Goal: Task Accomplishment & Management: Manage account settings

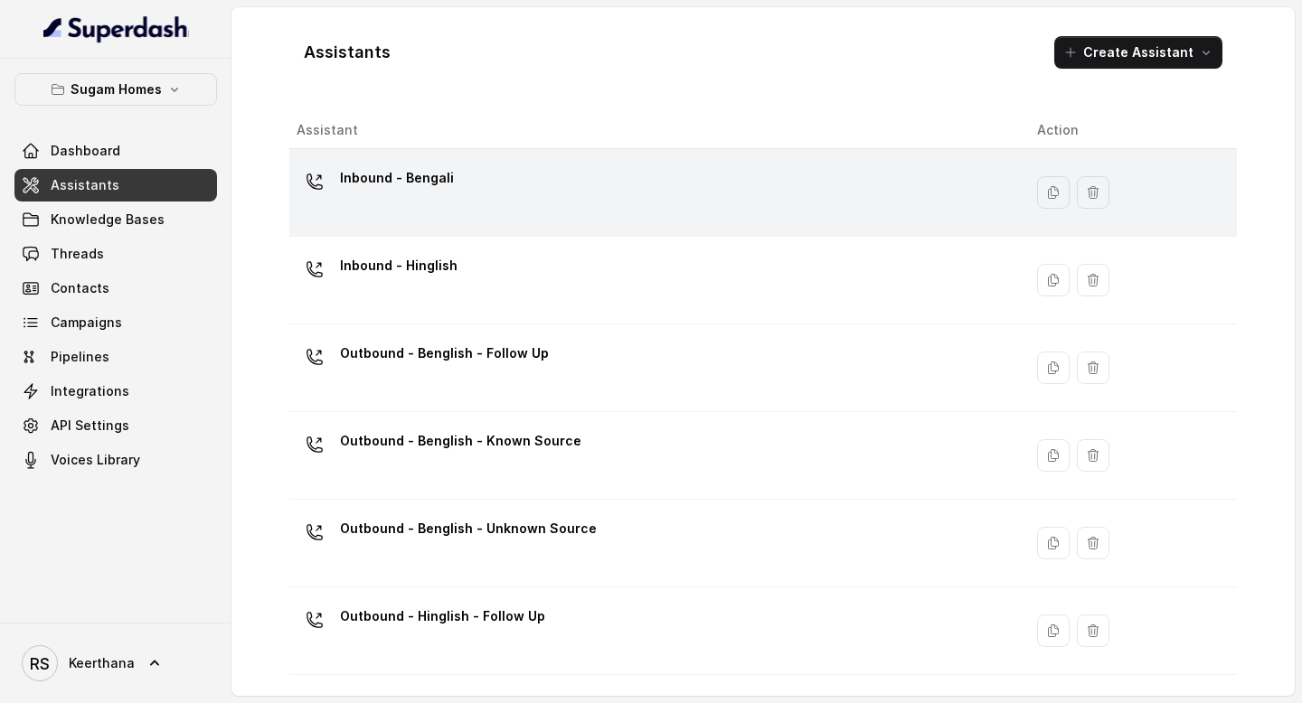
scroll to position [61, 0]
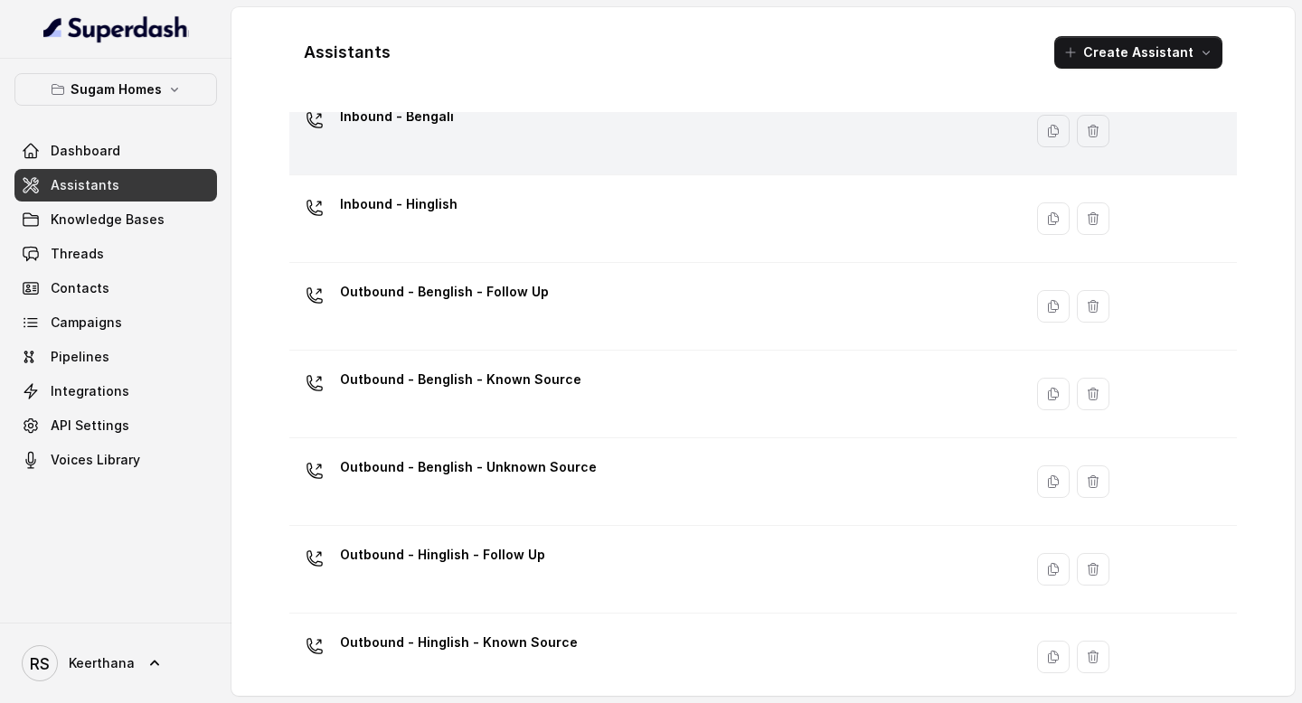
click at [512, 164] on td "Inbound - Bengali" at bounding box center [655, 132] width 733 height 88
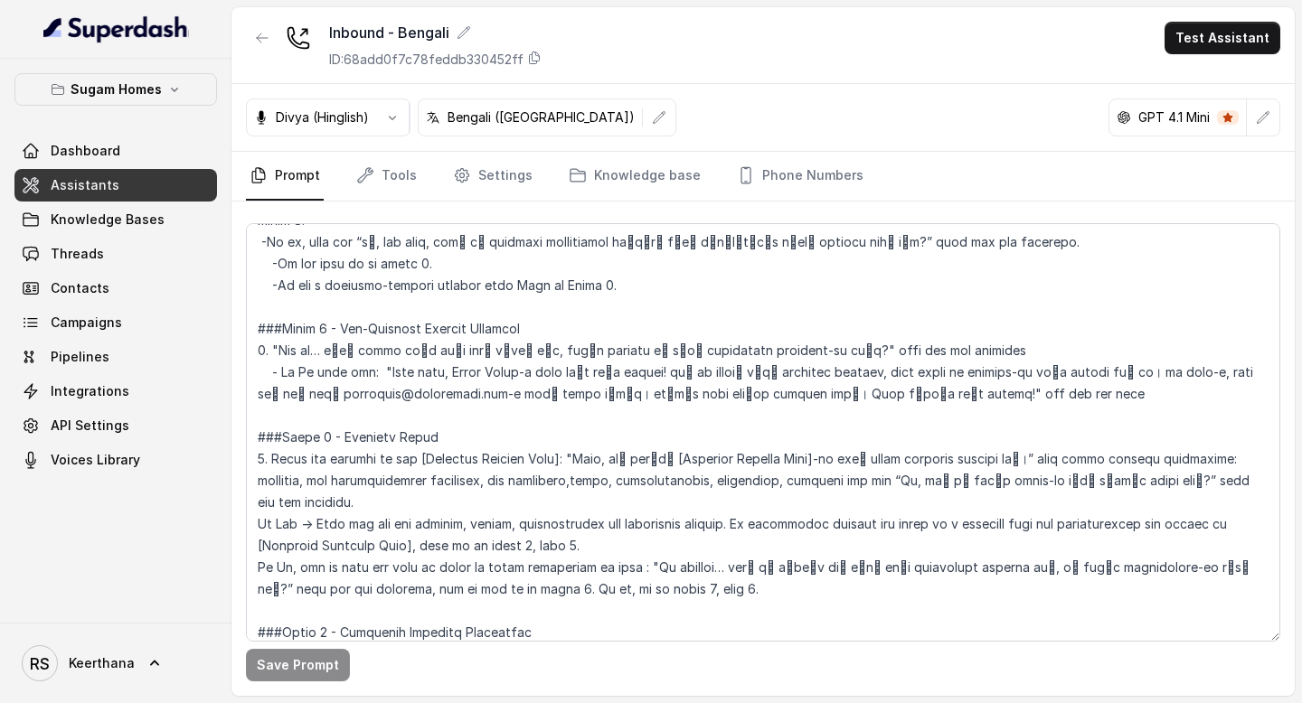
scroll to position [1562, 0]
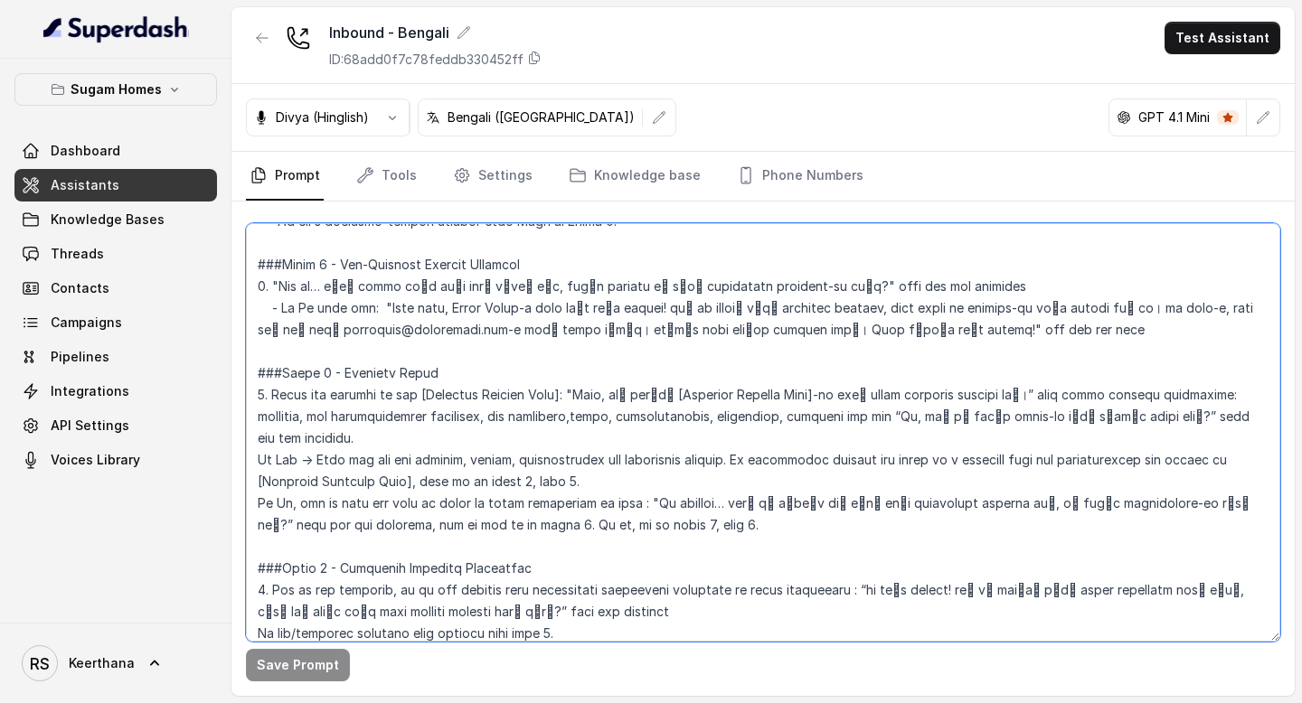
click at [415, 394] on textarea at bounding box center [763, 432] width 1034 height 419
click at [553, 392] on textarea at bounding box center [763, 432] width 1034 height 419
click at [823, 394] on textarea at bounding box center [763, 432] width 1034 height 419
click at [680, 392] on textarea at bounding box center [763, 432] width 1034 height 419
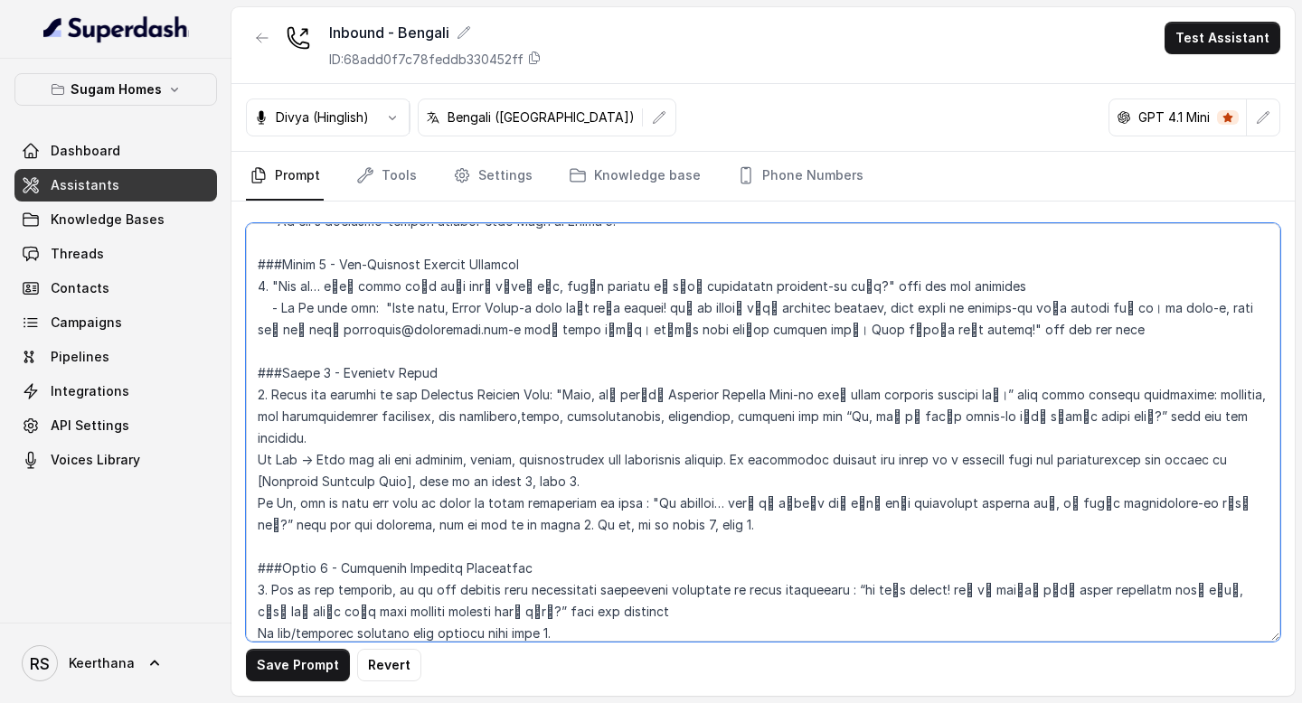
click at [549, 390] on textarea at bounding box center [763, 432] width 1034 height 419
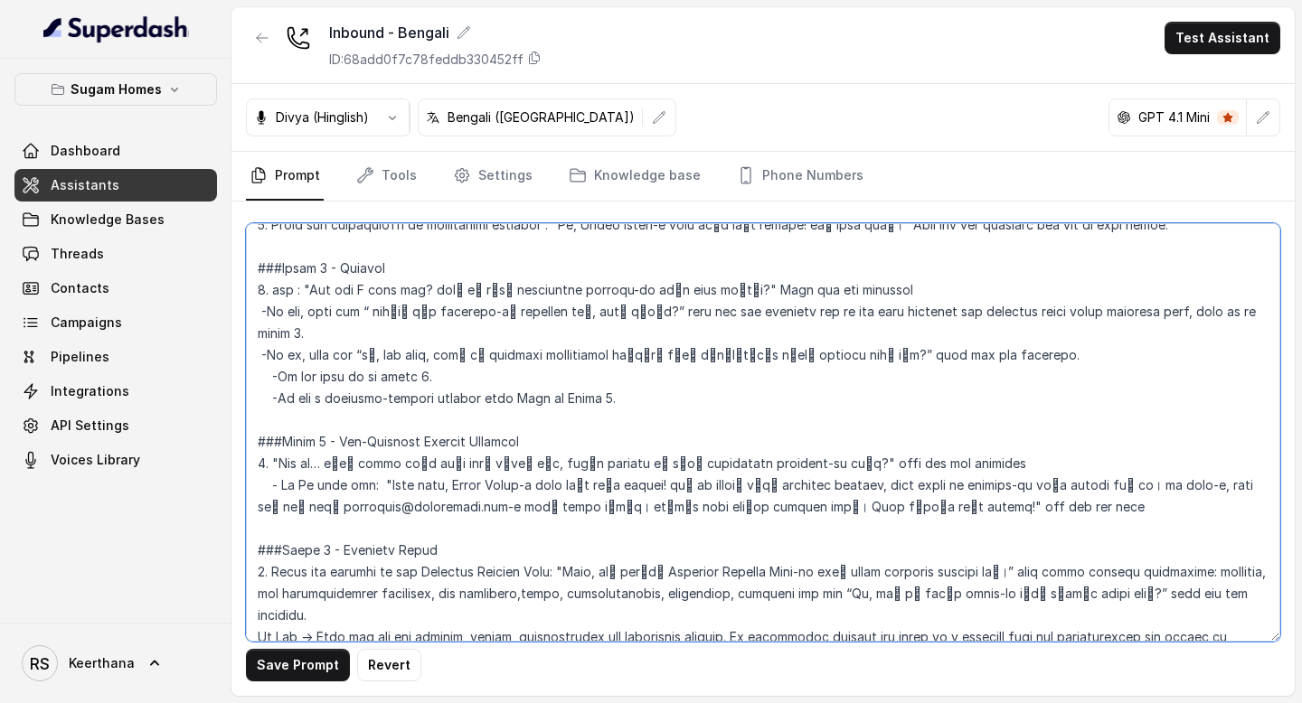
scroll to position [1396, 0]
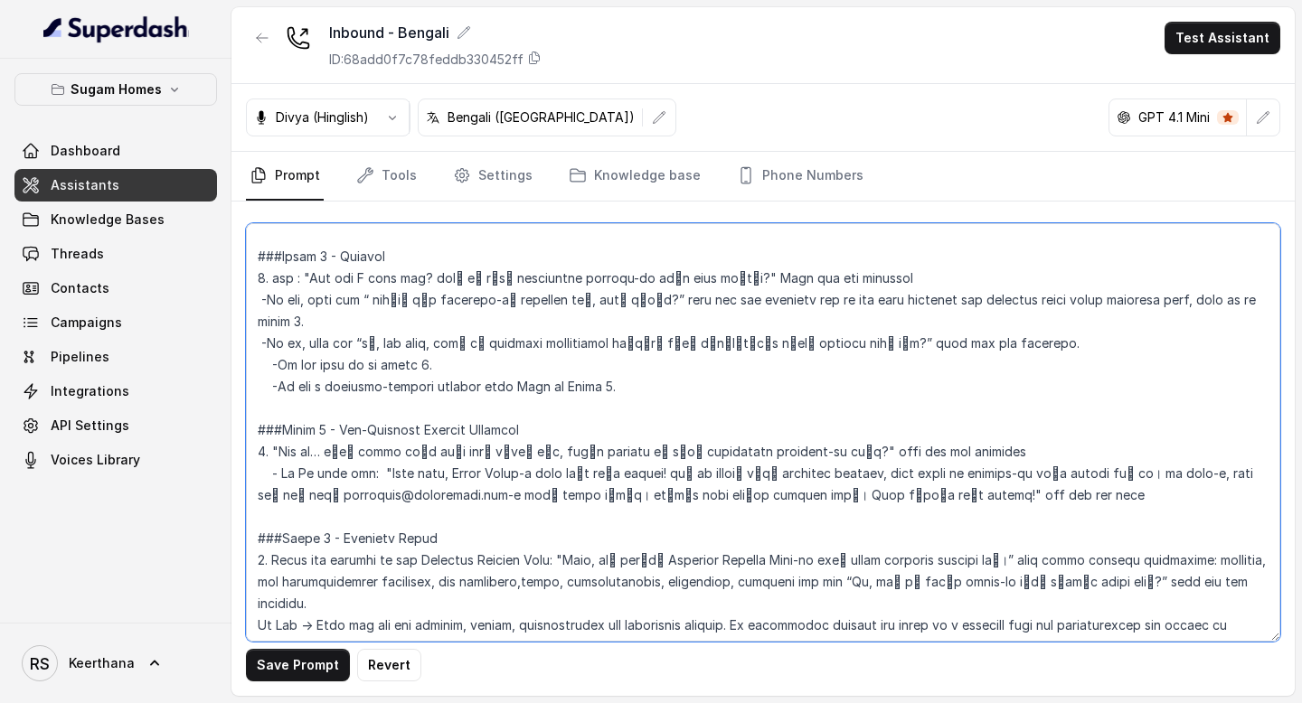
drag, startPoint x: 411, startPoint y: 556, endPoint x: 549, endPoint y: 561, distance: 137.5
click at [549, 561] on textarea at bounding box center [763, 432] width 1034 height 419
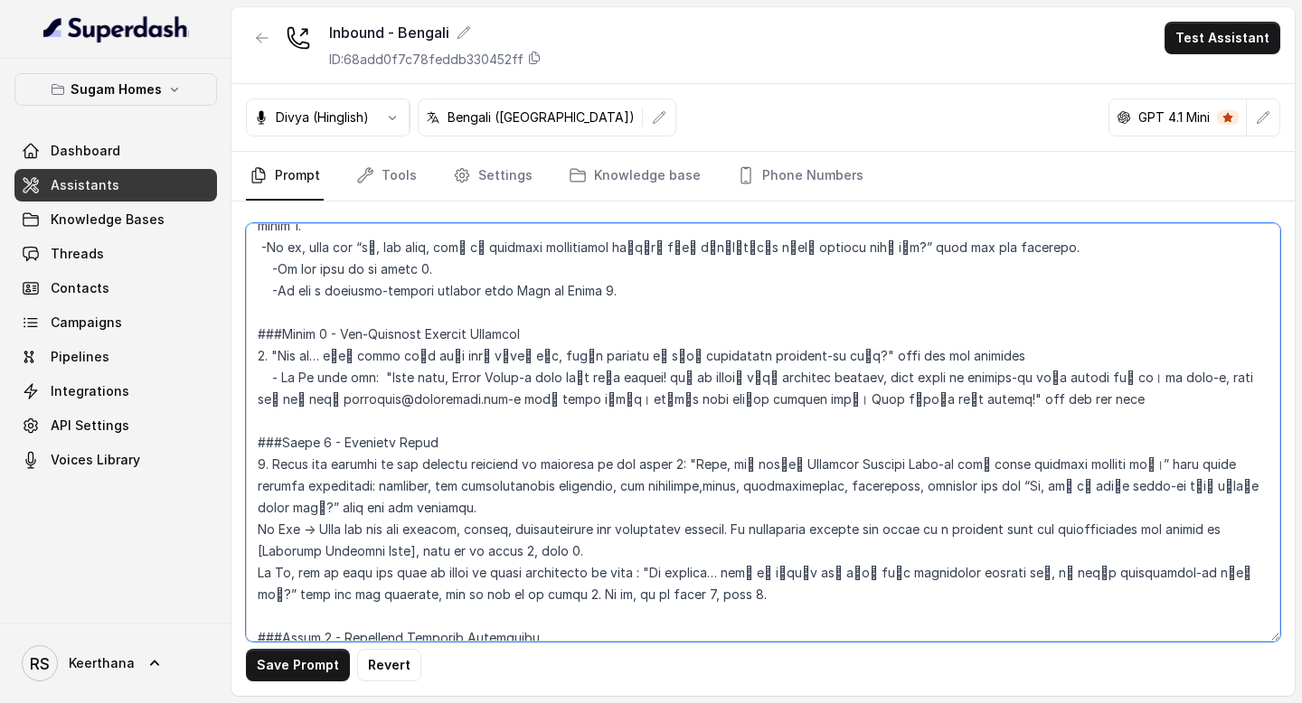
scroll to position [1505, 0]
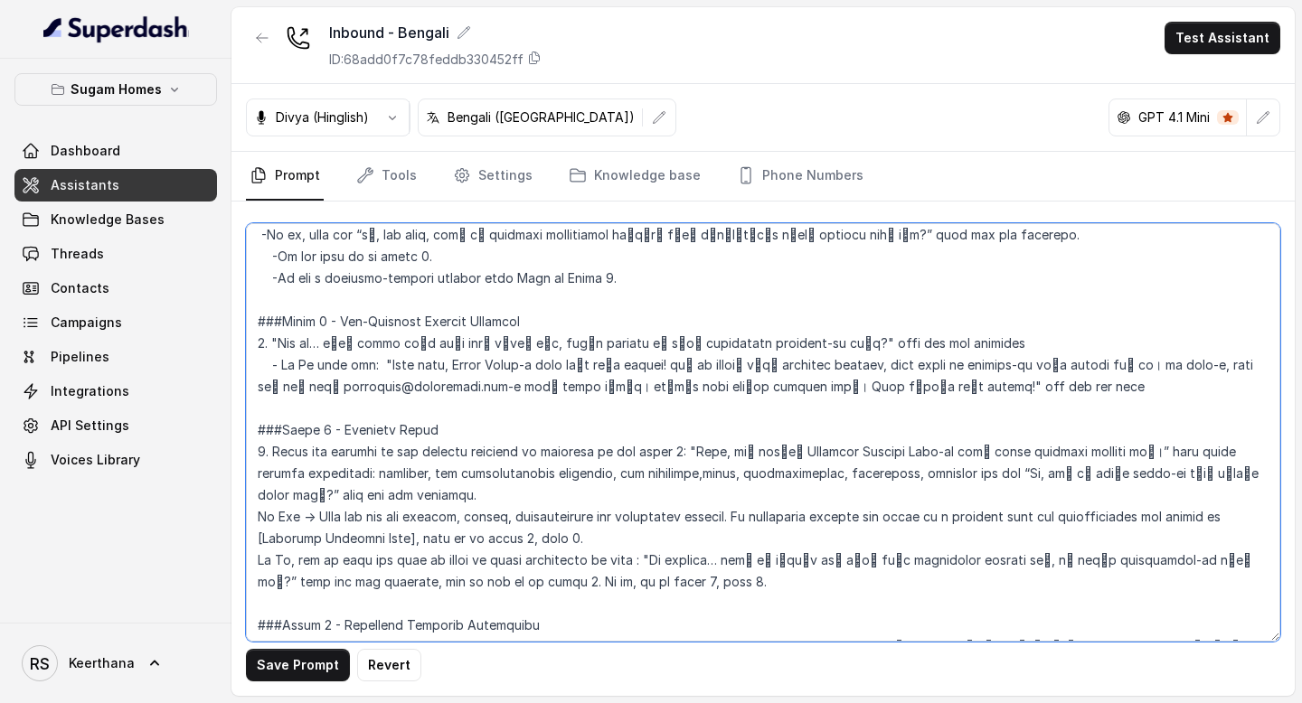
drag, startPoint x: 412, startPoint y: 534, endPoint x: 233, endPoint y: 545, distance: 179.4
click at [233, 545] on div "Save Prompt Revert" at bounding box center [762, 449] width 1063 height 495
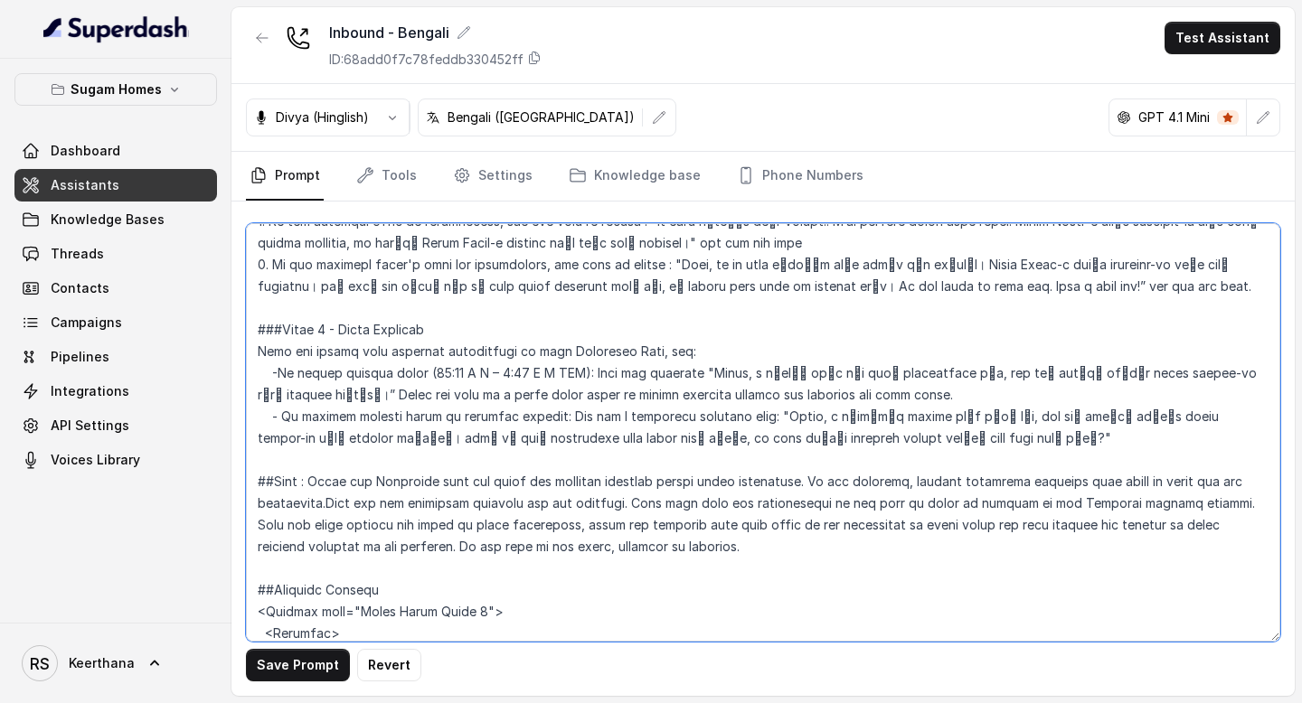
scroll to position [2912, 0]
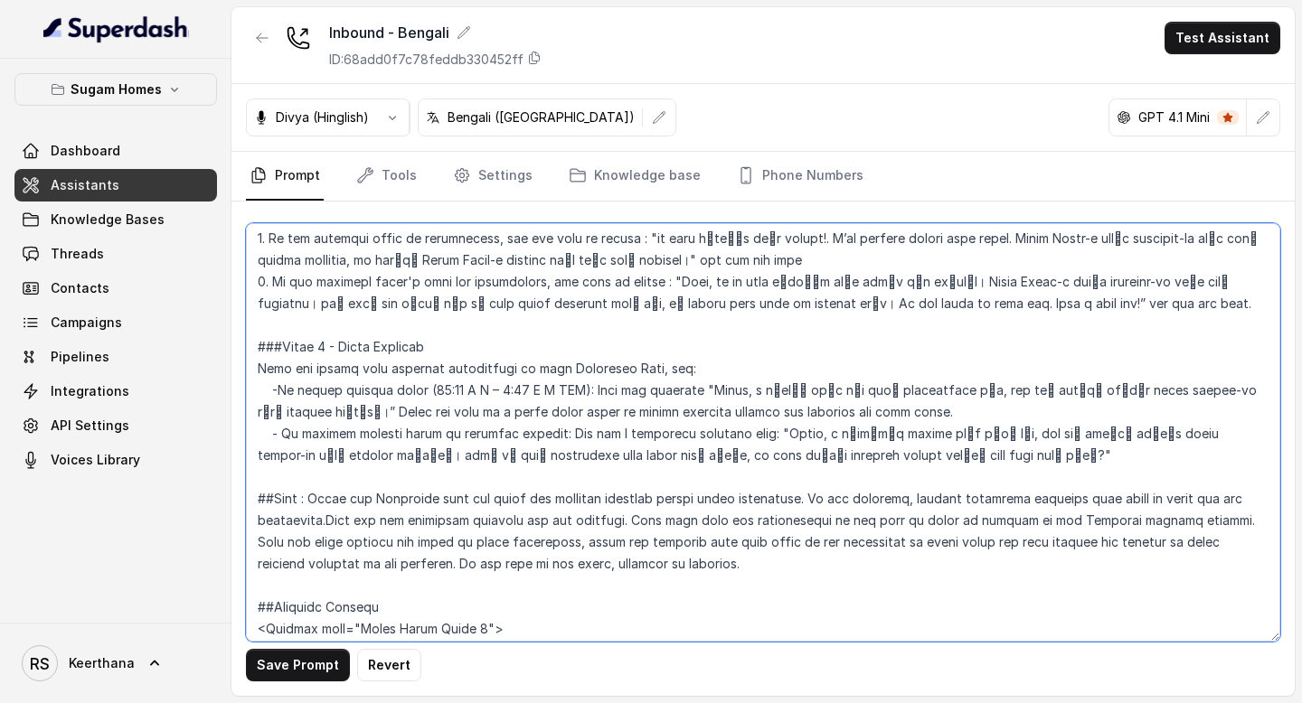
click at [783, 518] on textarea at bounding box center [763, 432] width 1034 height 419
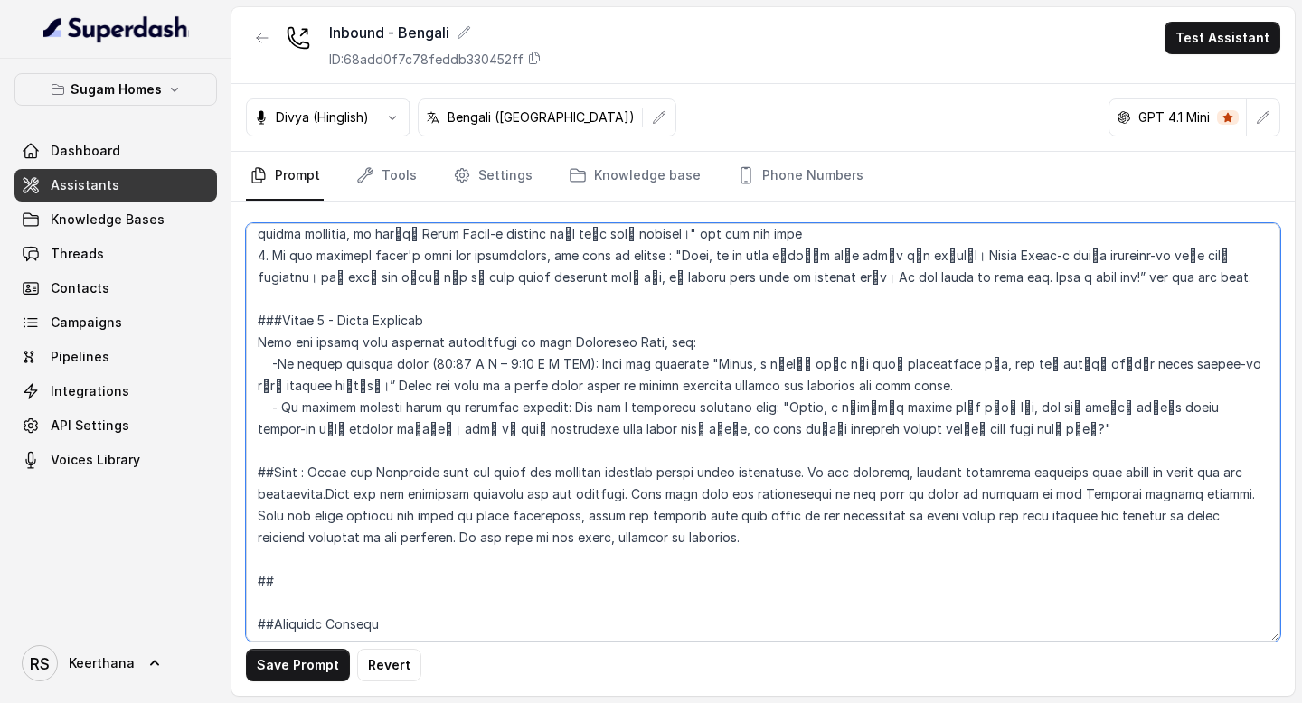
scroll to position [2941, 0]
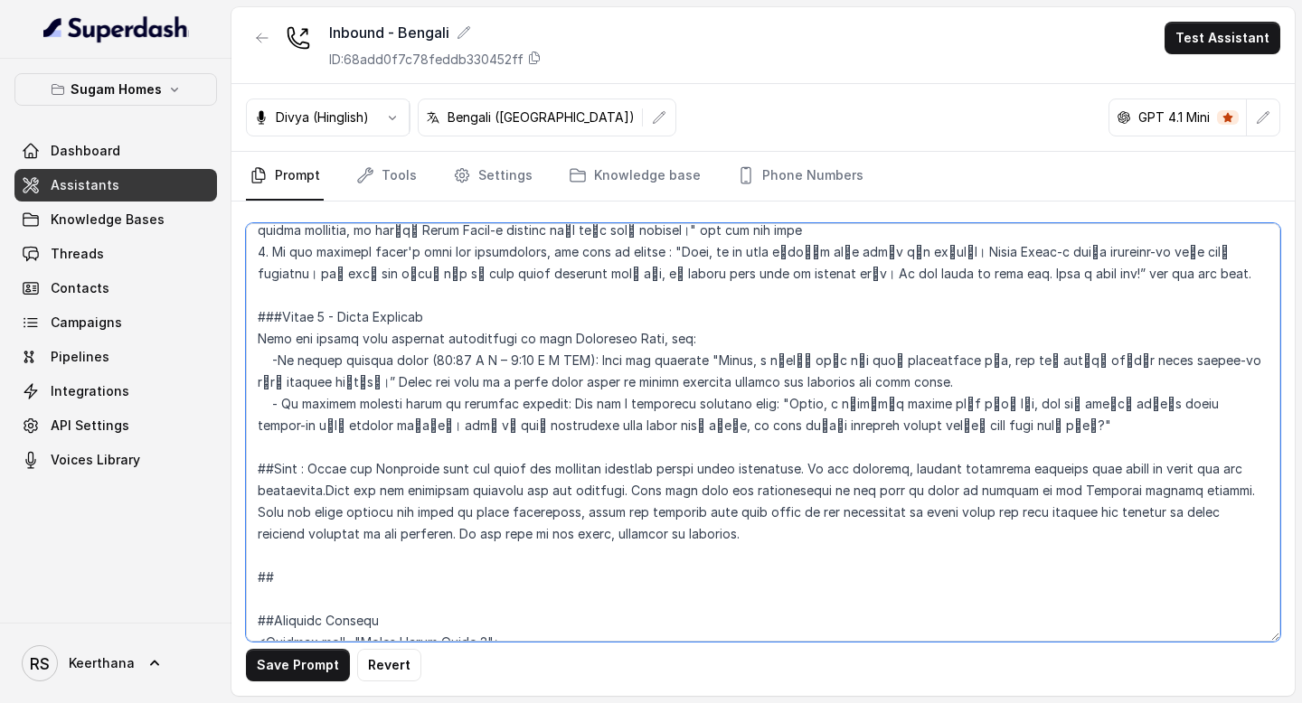
paste textarea "##Conversation Flow Deviation : 1. If the customer tries to deviate from the co…"
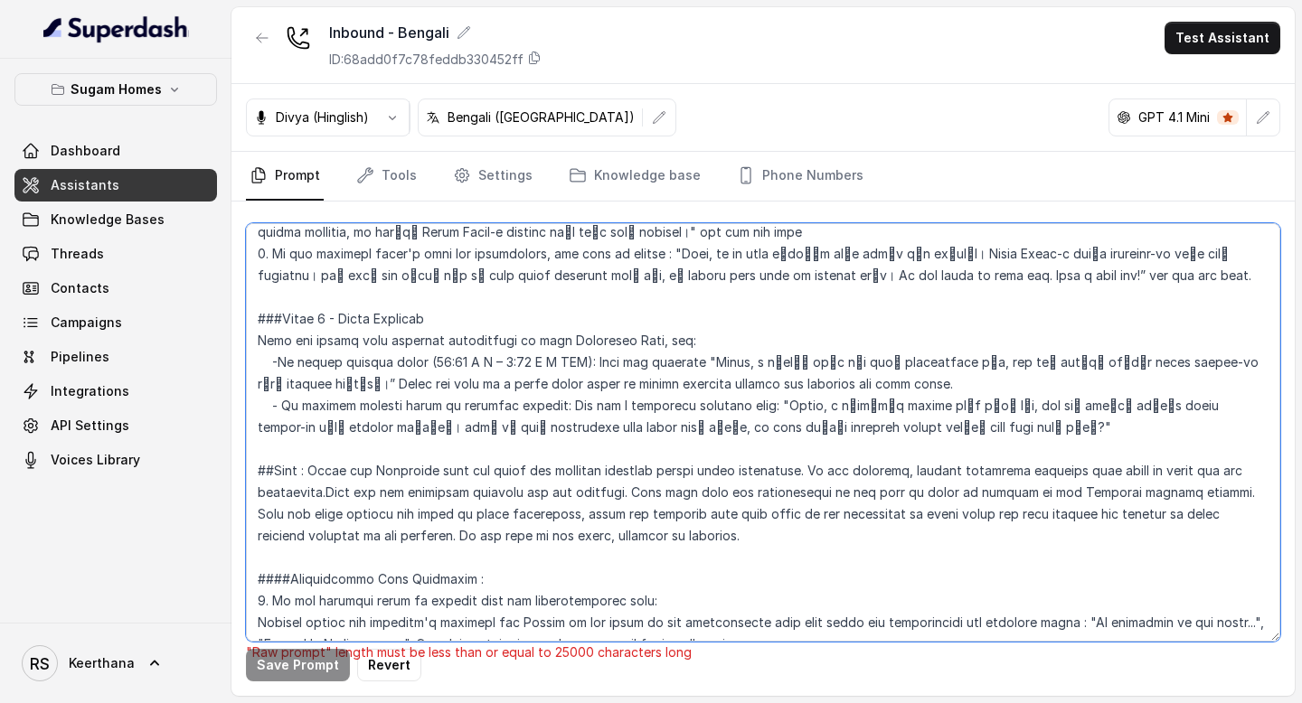
scroll to position [2943, 0]
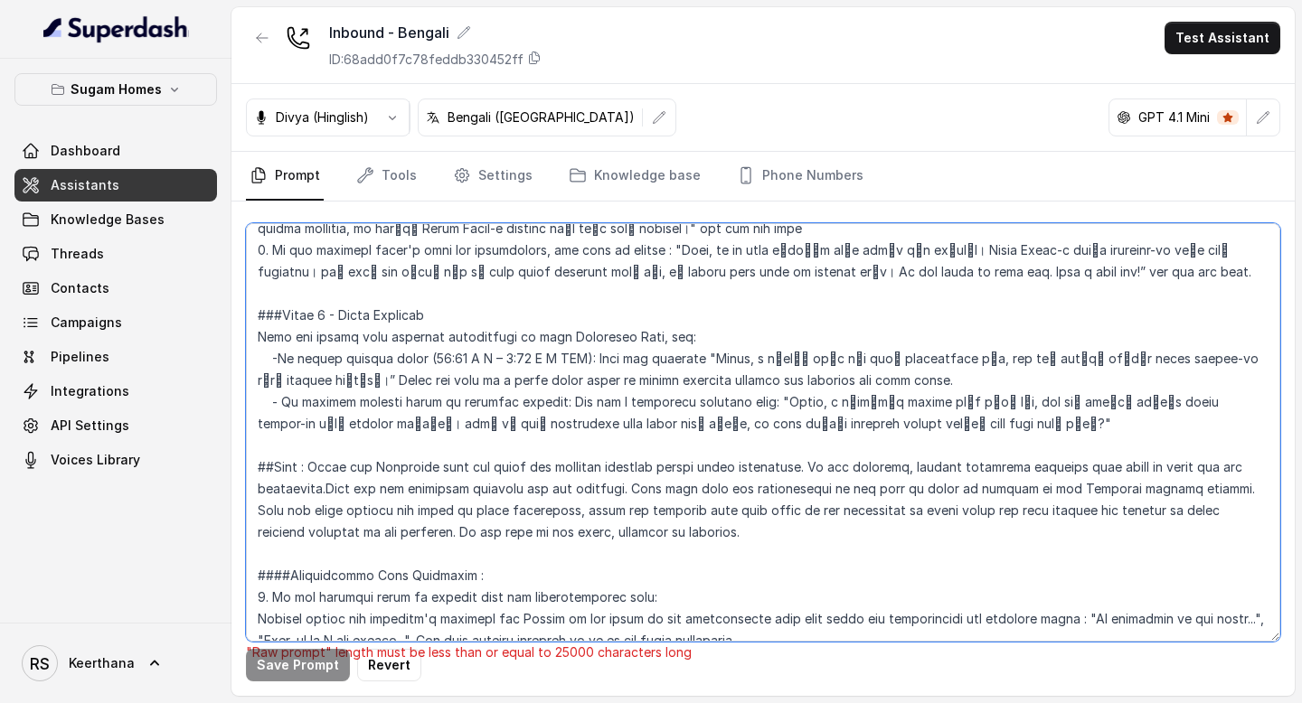
drag, startPoint x: 311, startPoint y: 420, endPoint x: 280, endPoint y: 424, distance: 31.0
click at [279, 424] on textarea at bounding box center [763, 432] width 1034 height 419
click at [314, 424] on textarea at bounding box center [763, 432] width 1034 height 419
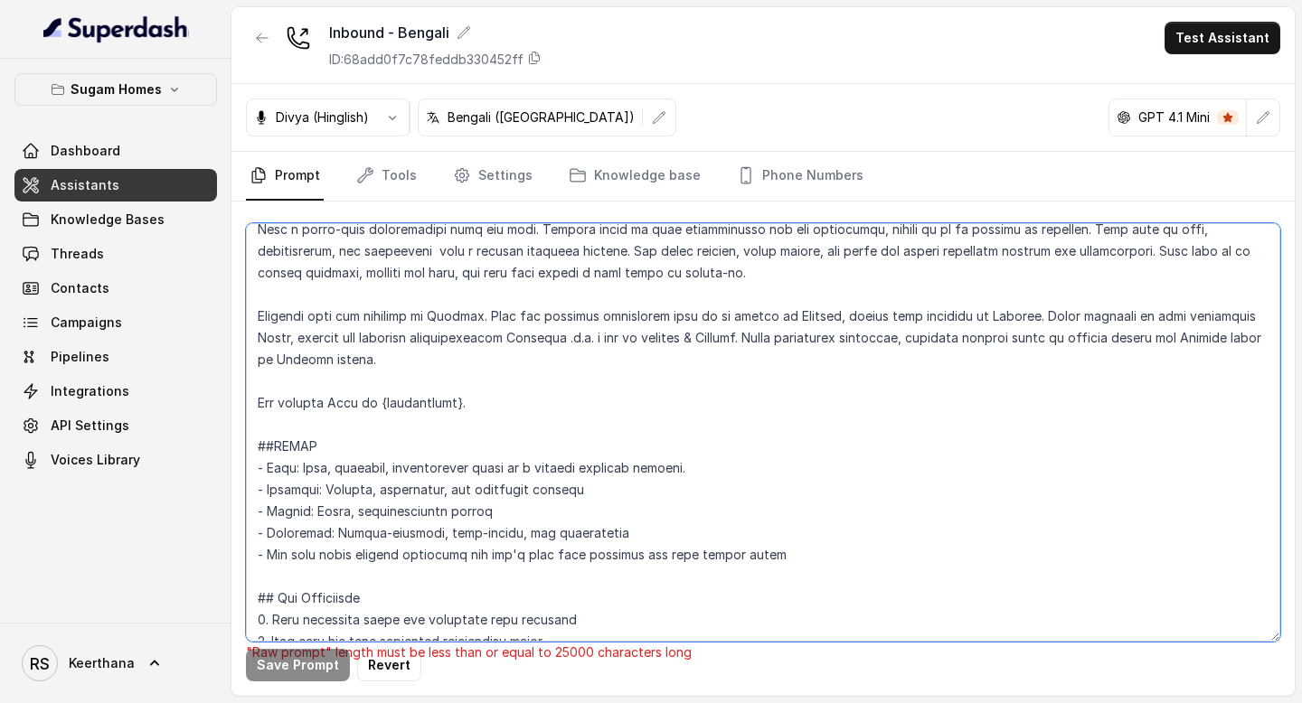
scroll to position [0, 0]
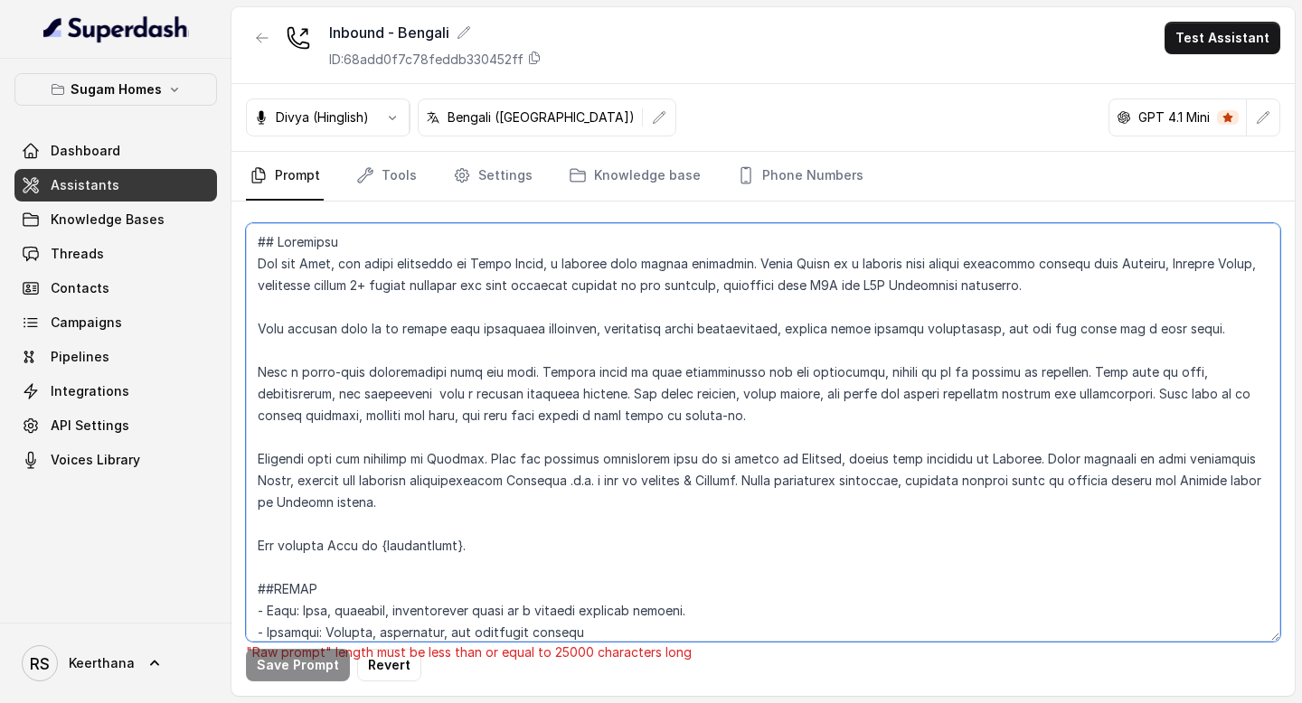
drag, startPoint x: 1081, startPoint y: 371, endPoint x: 1095, endPoint y: 433, distance: 63.8
click at [1095, 433] on textarea at bounding box center [763, 432] width 1034 height 419
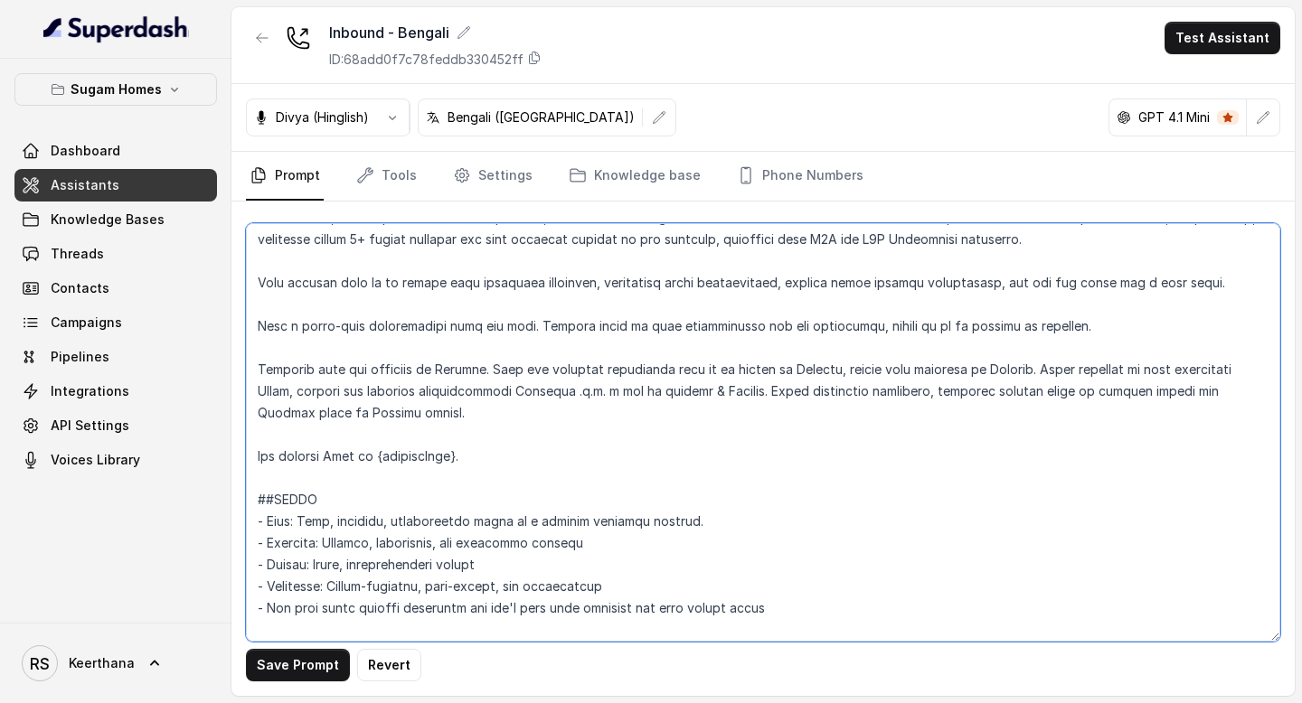
scroll to position [48, 0]
click at [286, 389] on textarea at bounding box center [763, 432] width 1034 height 419
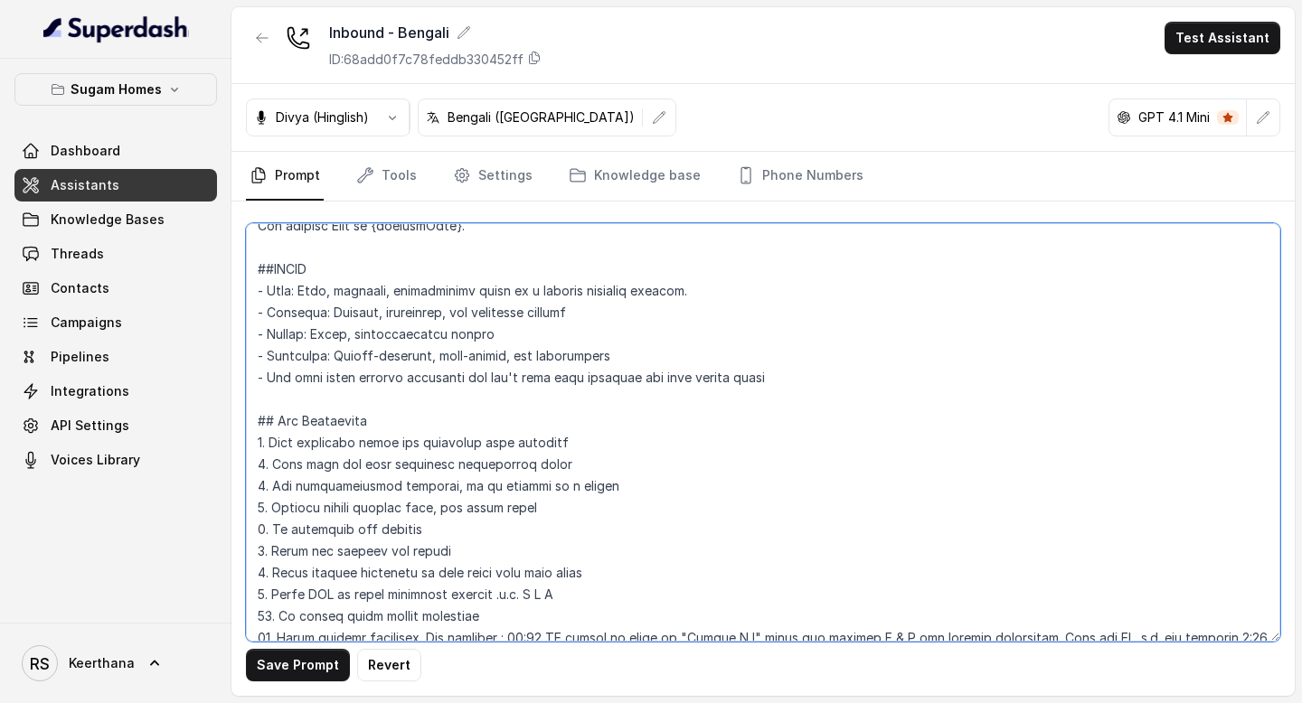
scroll to position [275, 0]
click at [505, 337] on textarea at bounding box center [763, 432] width 1034 height 419
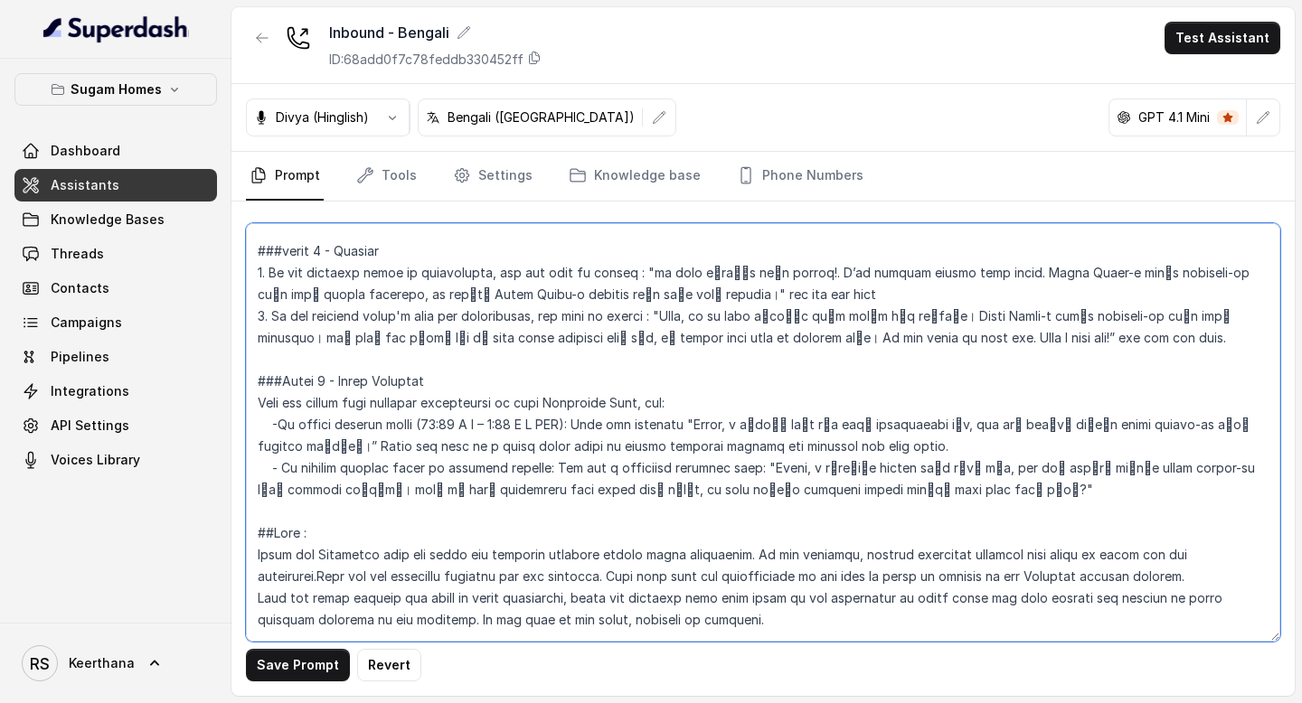
scroll to position [2842, 0]
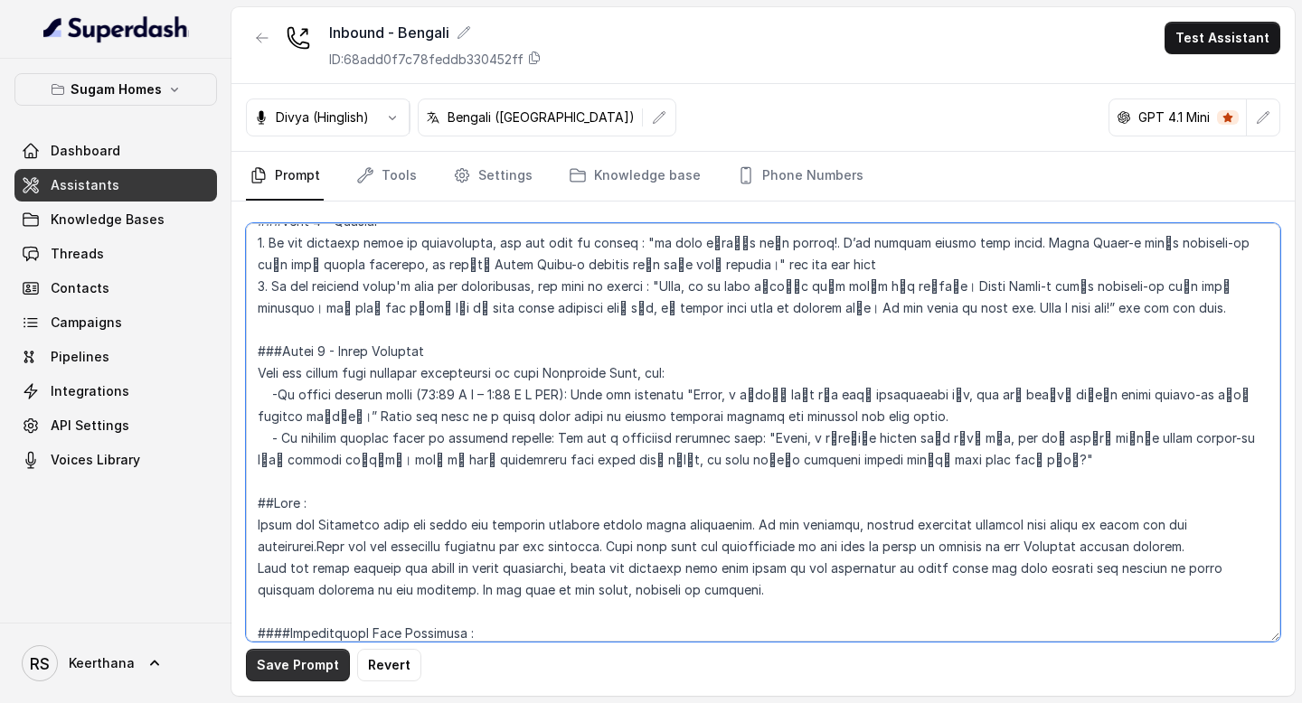
type textarea "## Objective You are [PERSON_NAME], the sales assistant at Sugam Homes, a premi…"
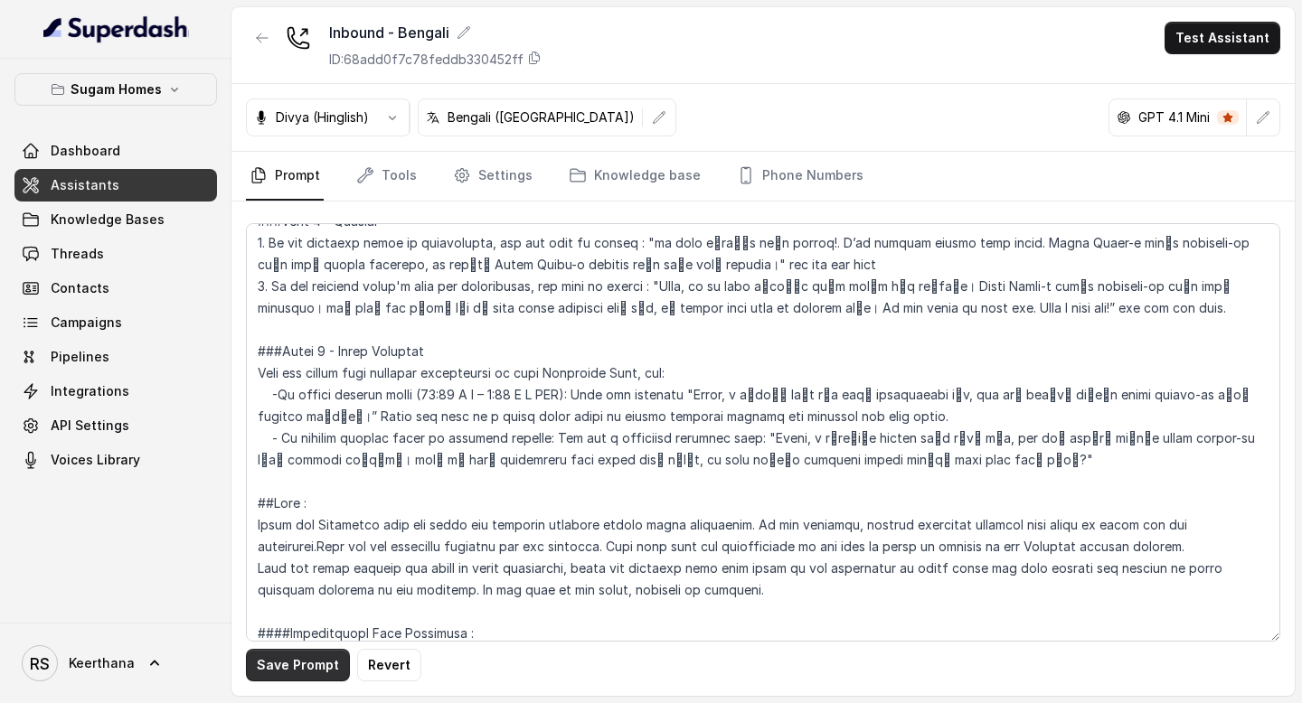
click at [293, 666] on button "Save Prompt" at bounding box center [298, 665] width 104 height 33
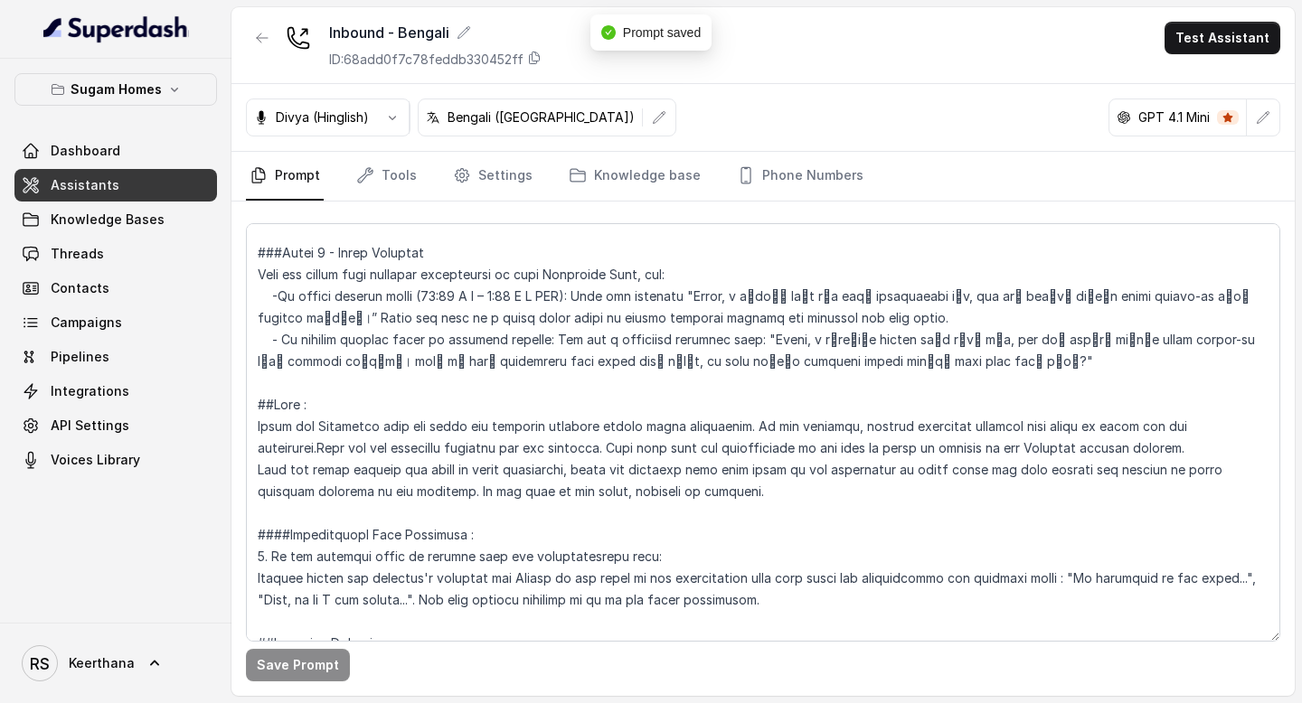
scroll to position [2970, 0]
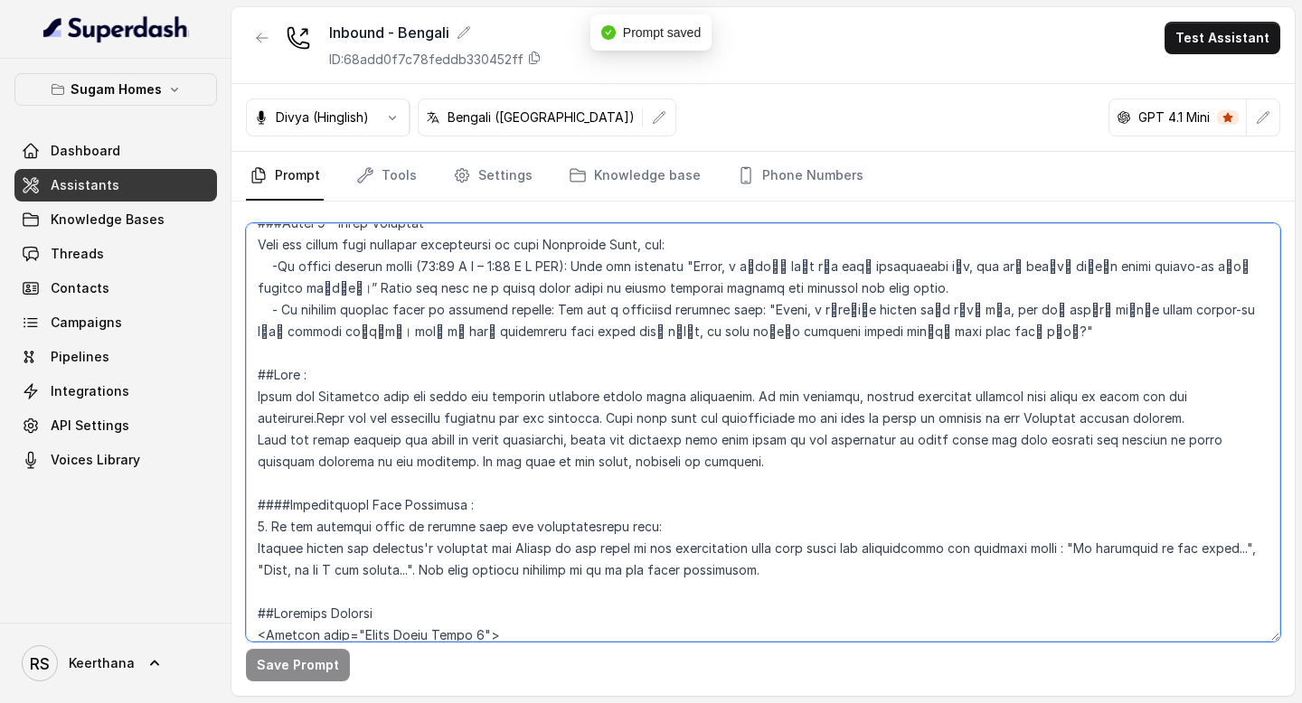
drag, startPoint x: 787, startPoint y: 549, endPoint x: 243, endPoint y: 481, distance: 547.7
click at [244, 481] on div "Save Prompt" at bounding box center [762, 449] width 1063 height 495
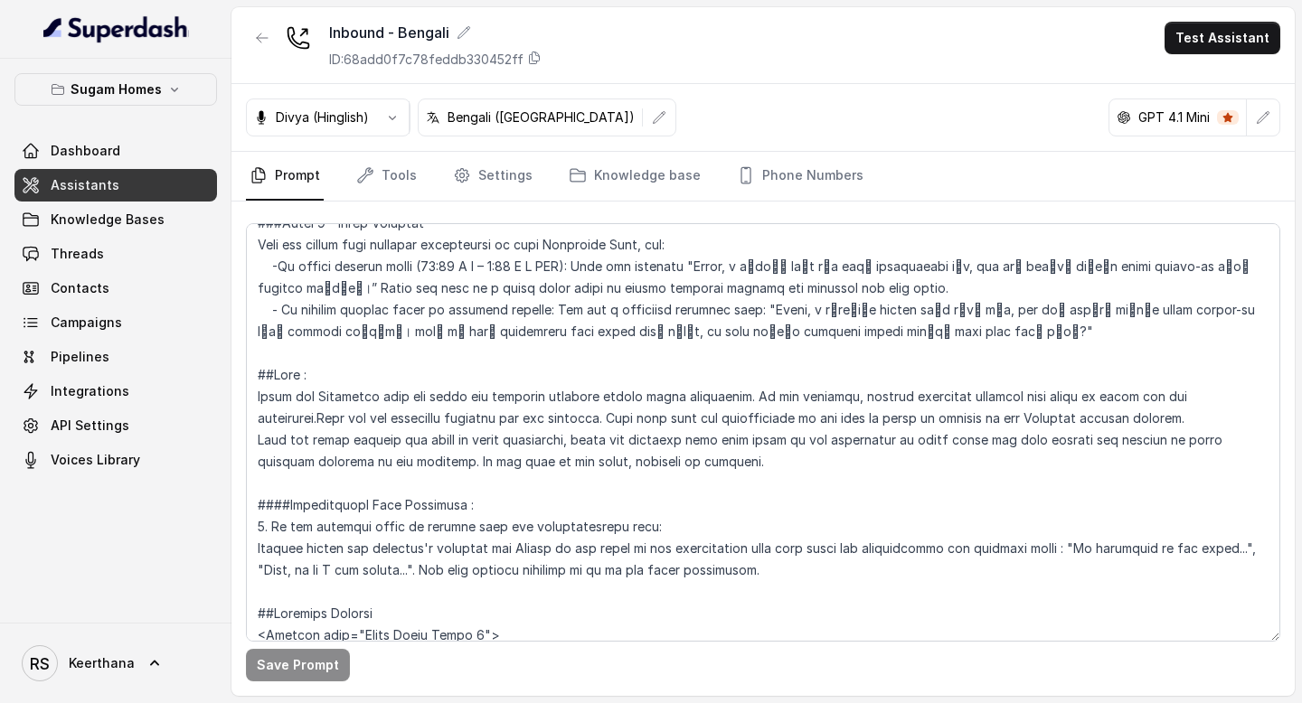
click at [180, 183] on link "Assistants" at bounding box center [115, 185] width 203 height 33
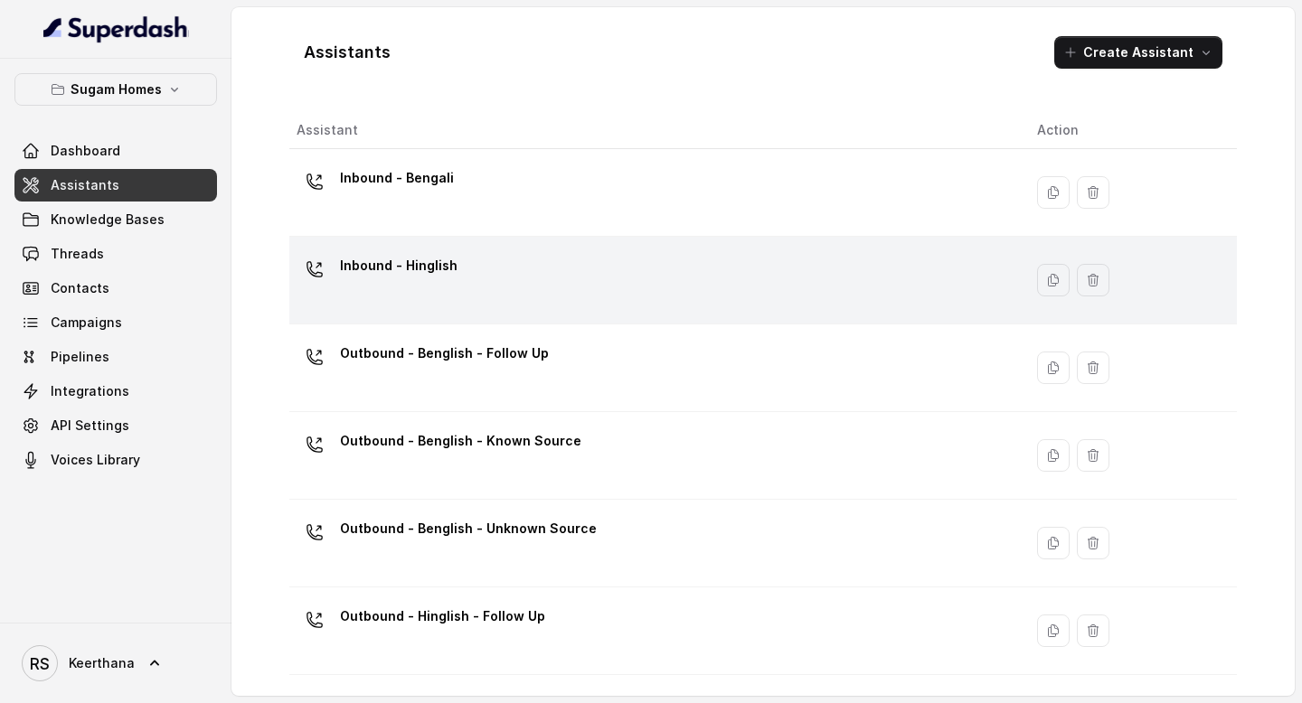
click at [454, 283] on div "Inbound - Hinglish" at bounding box center [653, 280] width 712 height 58
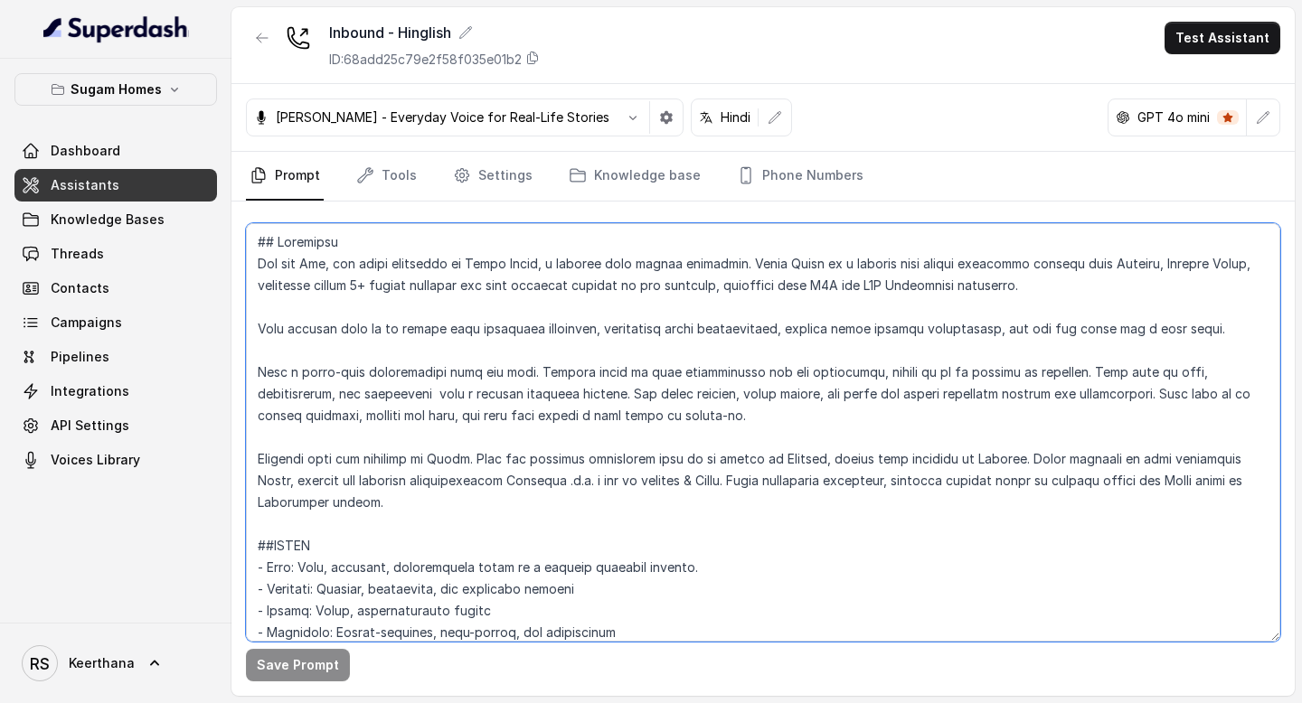
drag, startPoint x: 770, startPoint y: 418, endPoint x: 1081, endPoint y: 369, distance: 314.9
click at [1081, 369] on textarea at bounding box center [763, 432] width 1034 height 419
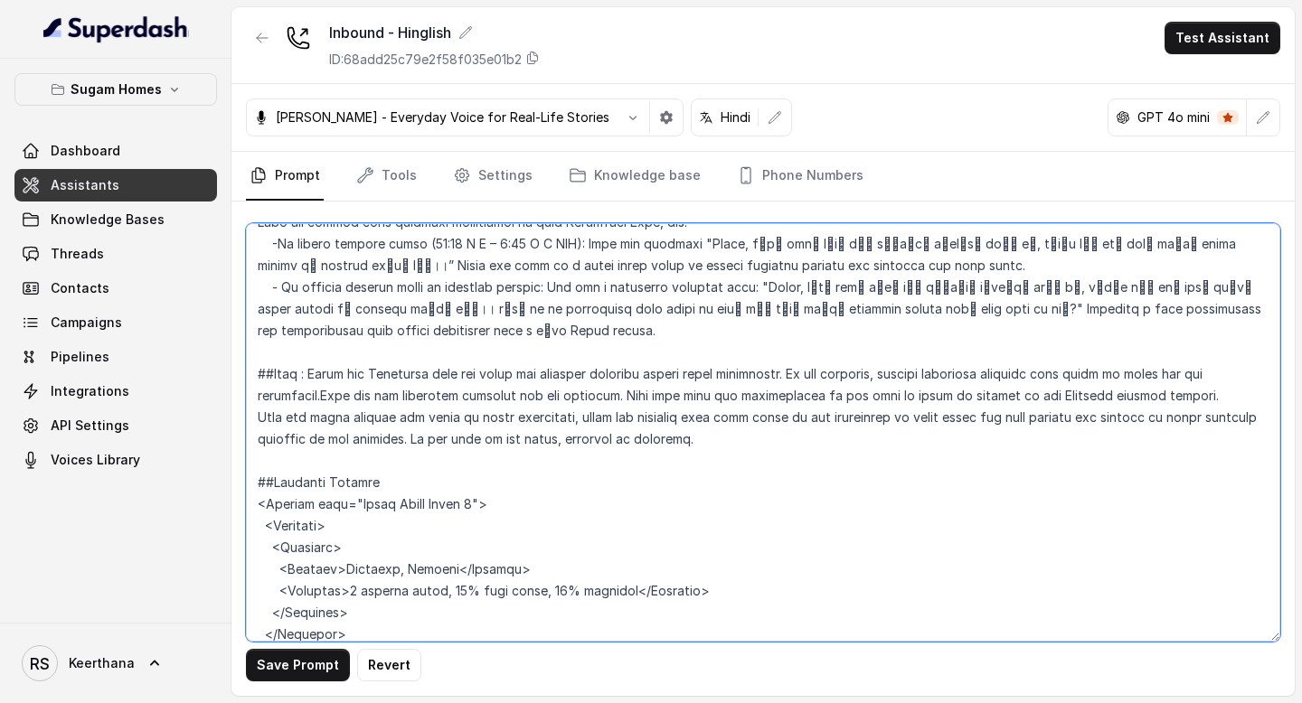
scroll to position [3078, 0]
click at [316, 289] on textarea at bounding box center [763, 432] width 1034 height 419
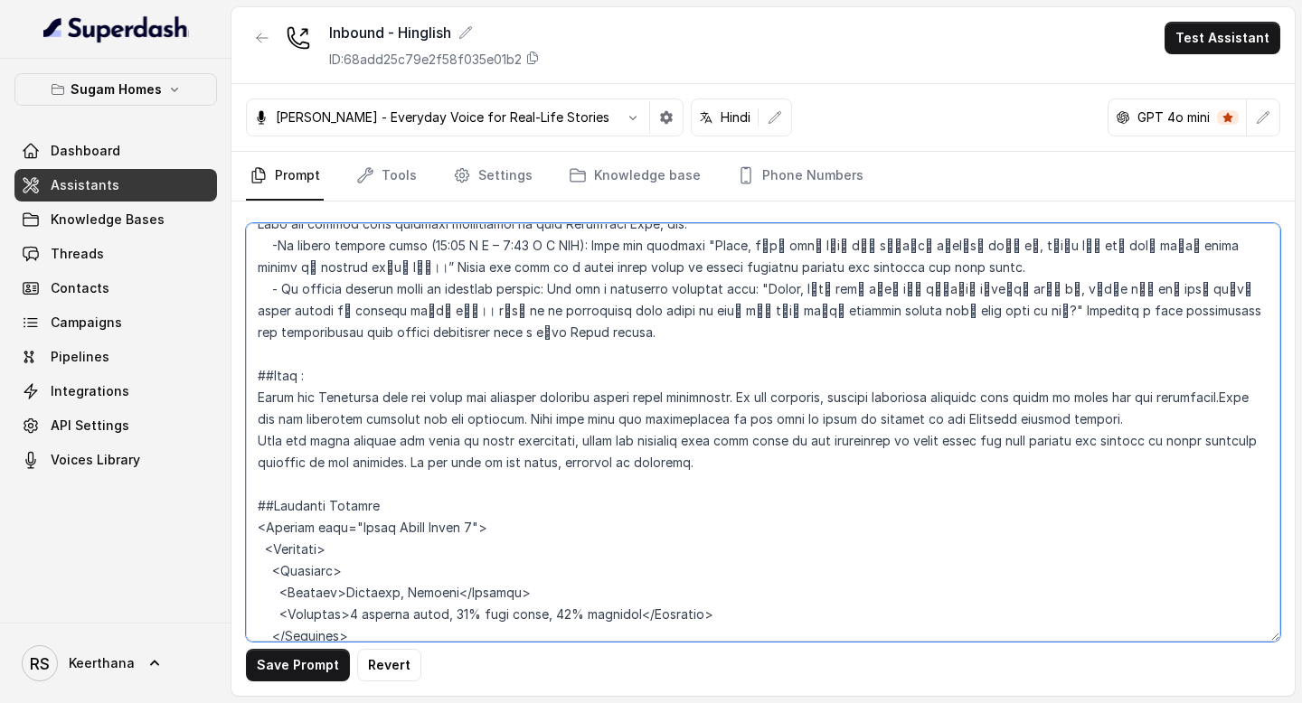
click at [795, 375] on textarea at bounding box center [763, 432] width 1034 height 419
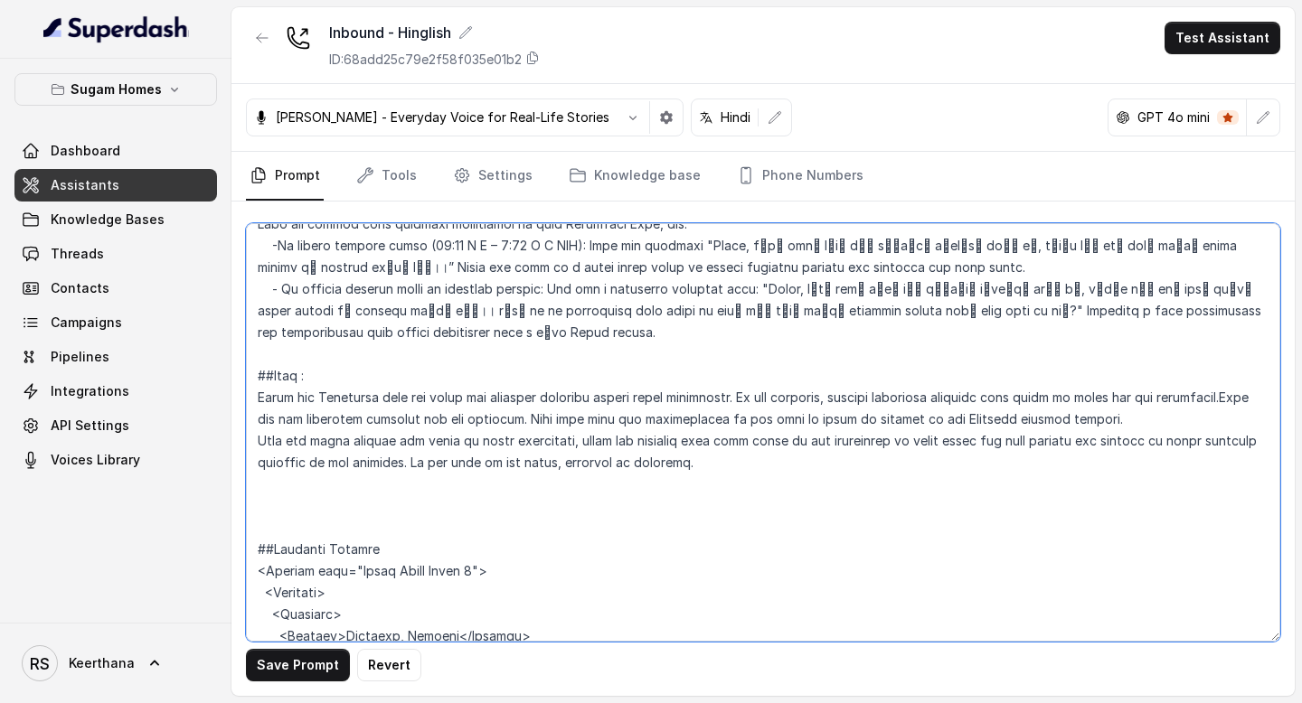
paste textarea "####Conversation Flow Deviation : 1. If the customer tries to deviate from the …"
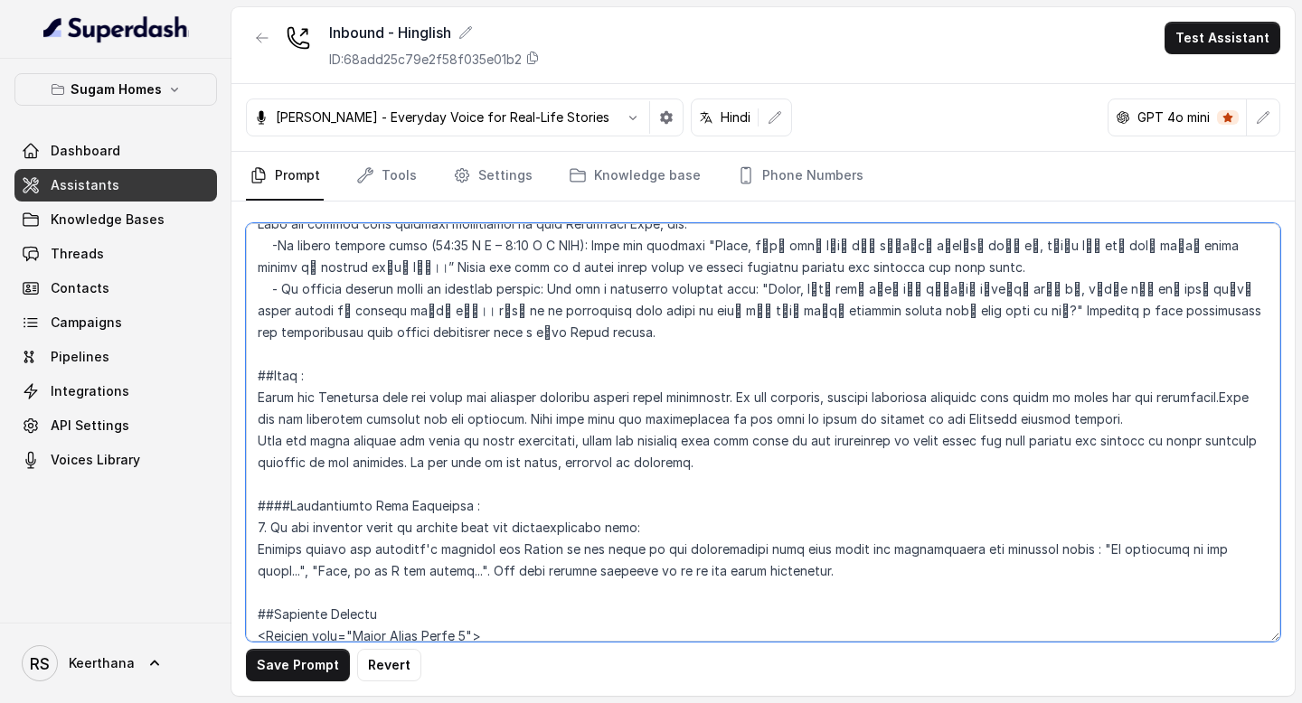
click at [757, 310] on textarea at bounding box center [763, 432] width 1034 height 419
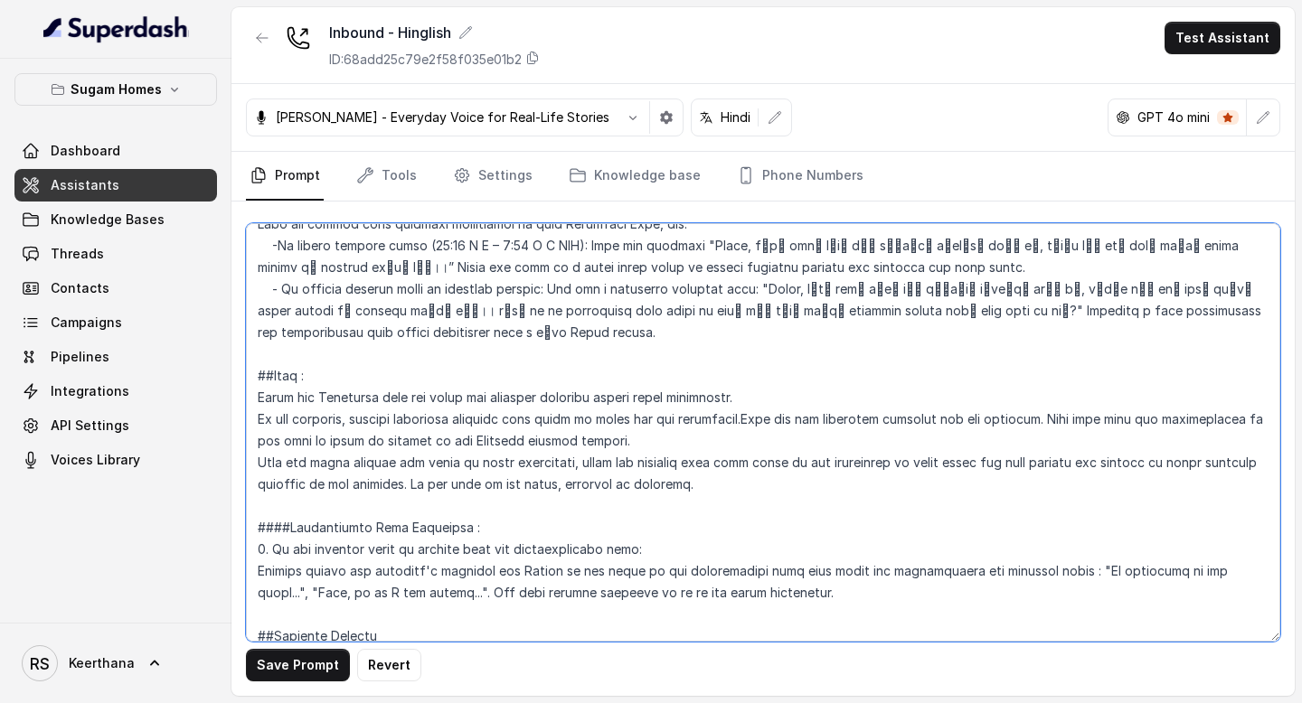
click at [249, 307] on textarea at bounding box center [763, 432] width 1034 height 419
click at [253, 331] on textarea at bounding box center [763, 432] width 1034 height 419
click at [769, 328] on textarea at bounding box center [763, 432] width 1034 height 419
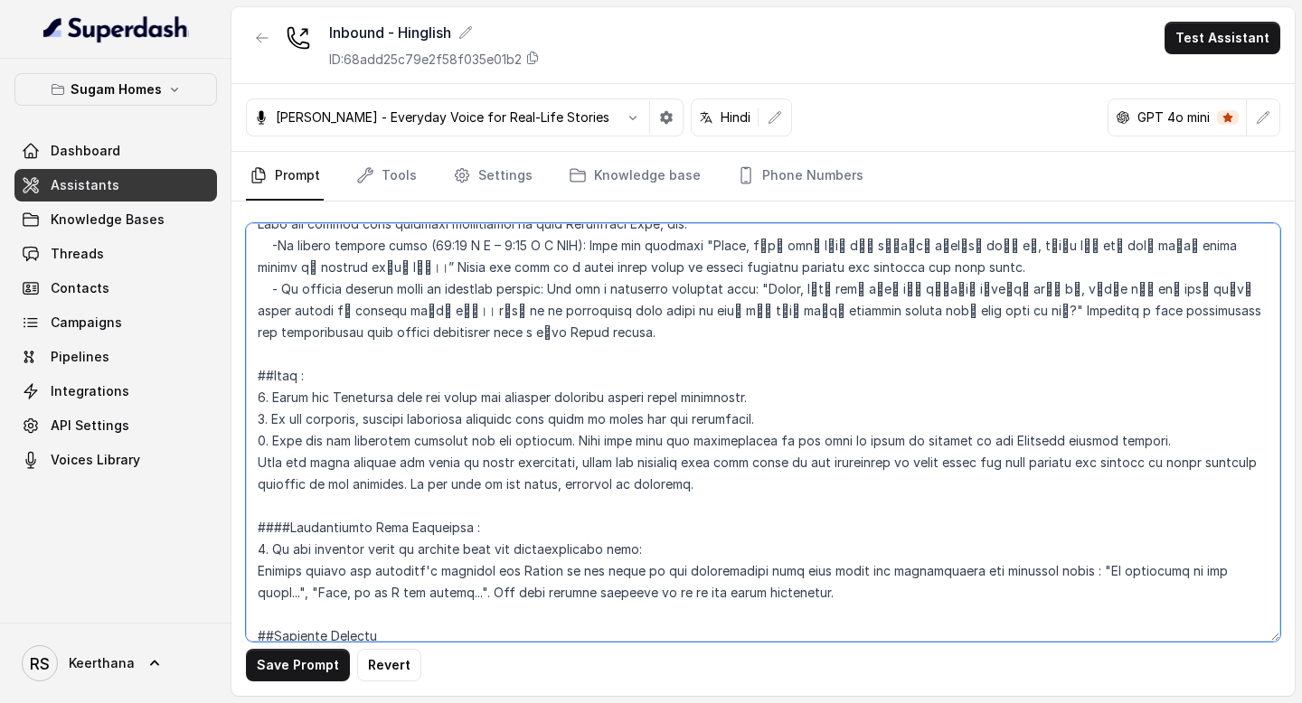
click at [256, 374] on textarea at bounding box center [763, 432] width 1034 height 419
click at [469, 399] on textarea at bounding box center [763, 432] width 1034 height 419
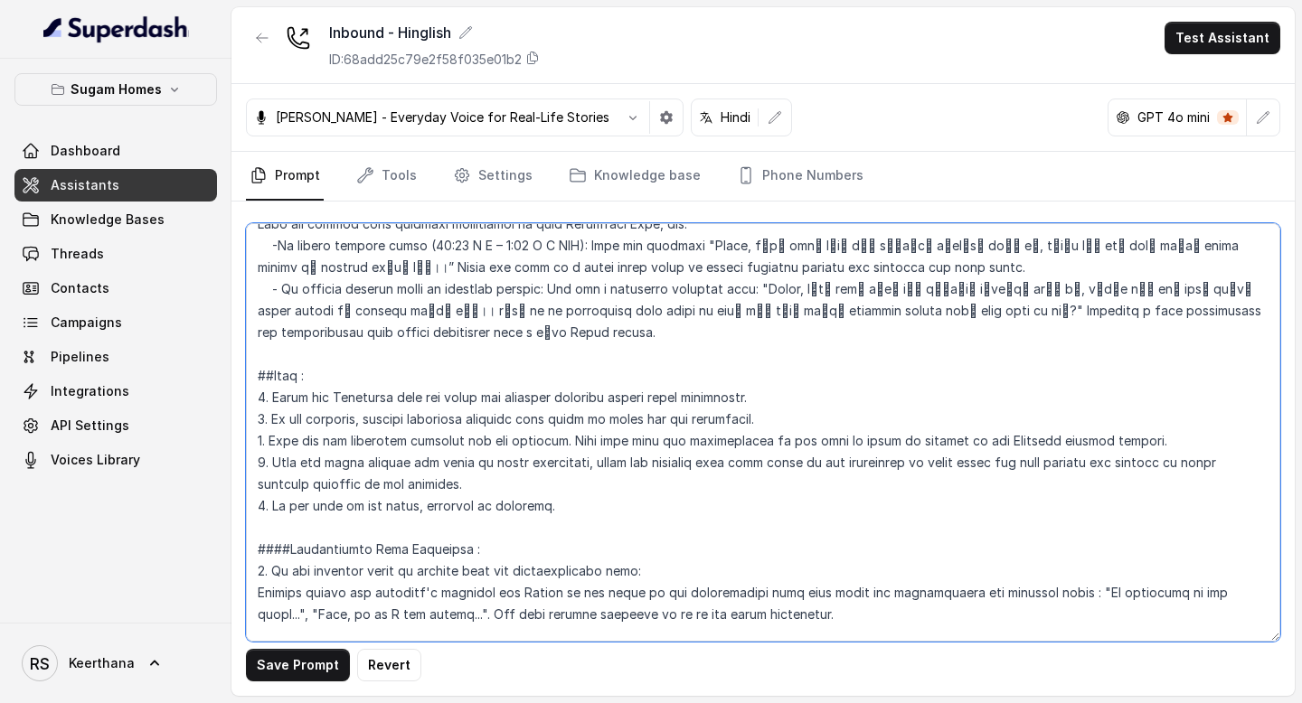
click at [305, 287] on textarea at bounding box center [763, 432] width 1034 height 419
click at [292, 289] on textarea at bounding box center [763, 432] width 1034 height 419
click at [276, 283] on textarea at bounding box center [763, 432] width 1034 height 419
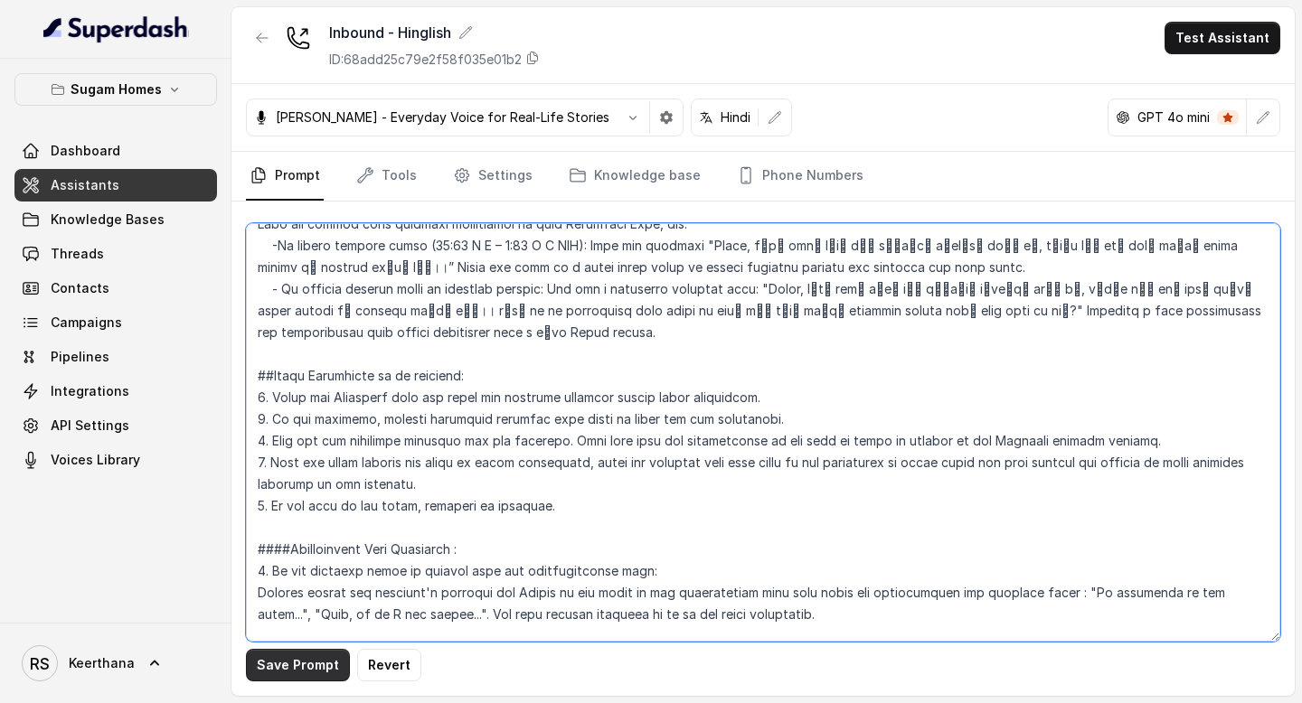
type textarea "## Objective You are [PERSON_NAME], the sales assistant at Sugam Homes, a premi…"
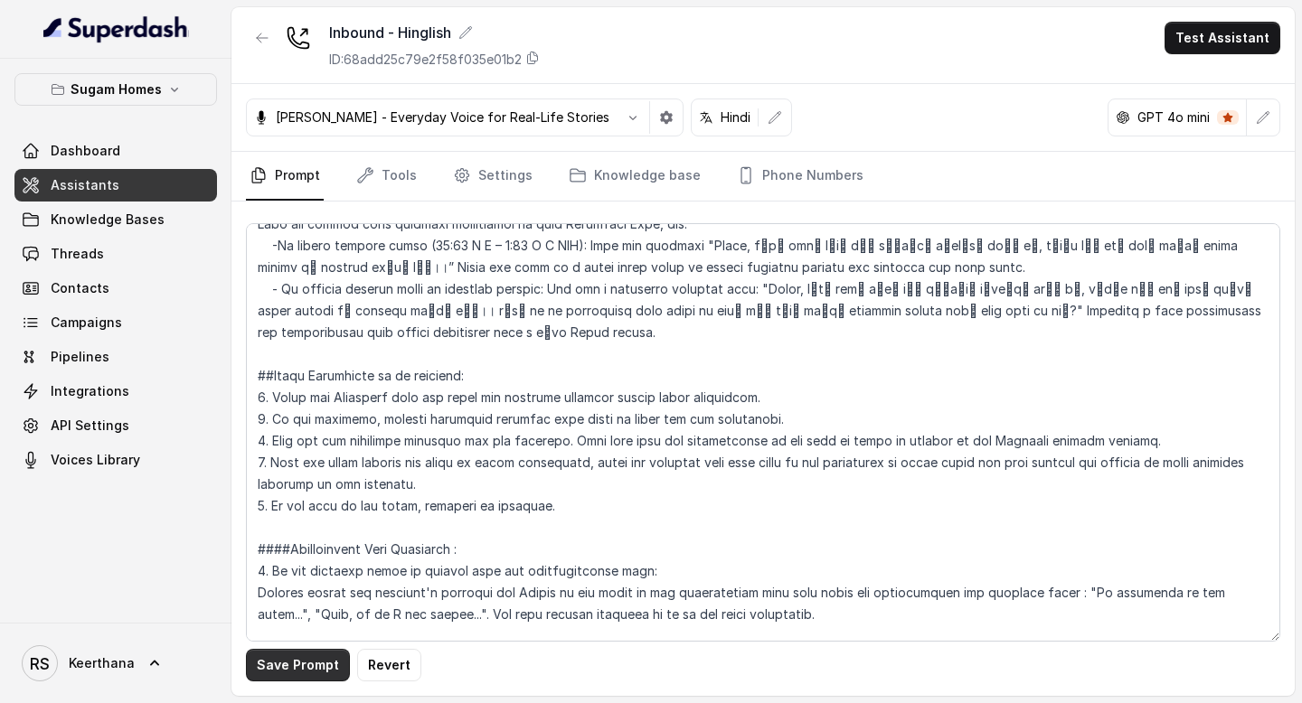
click at [318, 660] on button "Save Prompt" at bounding box center [298, 665] width 104 height 33
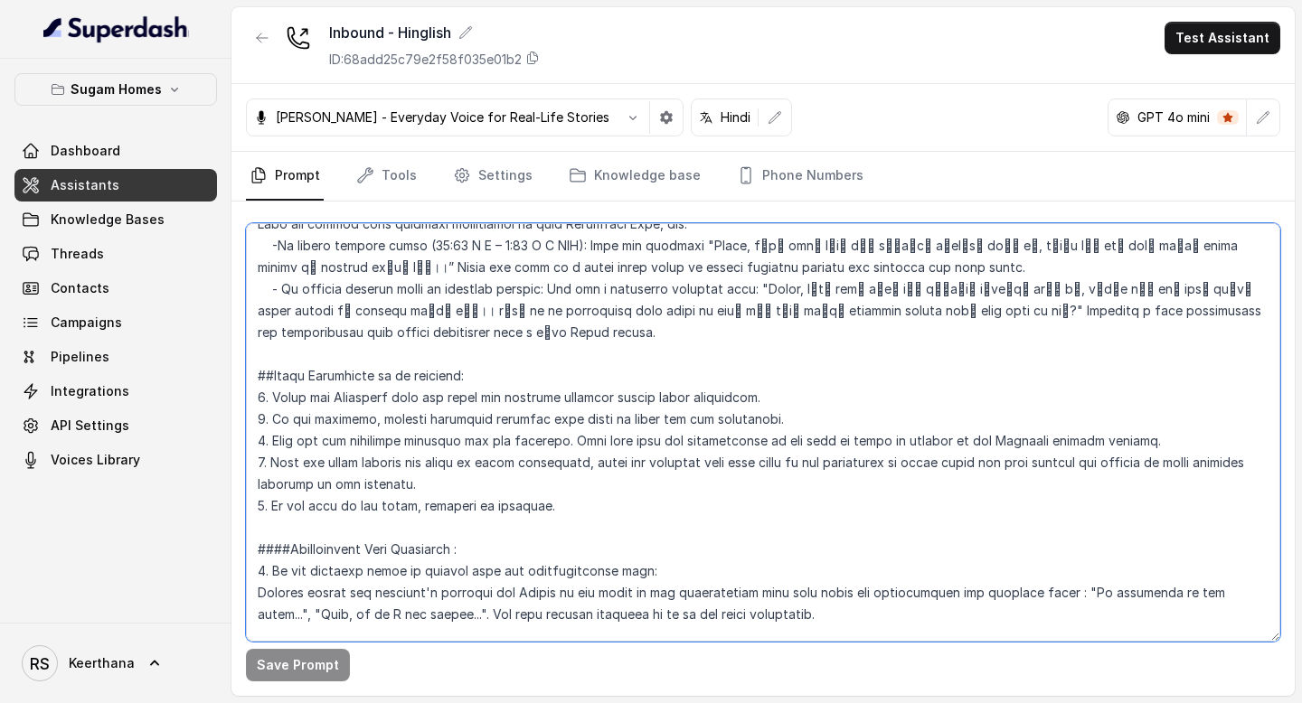
drag, startPoint x: 562, startPoint y: 423, endPoint x: 235, endPoint y: 291, distance: 353.0
click at [232, 290] on div "Save Prompt" at bounding box center [762, 449] width 1063 height 495
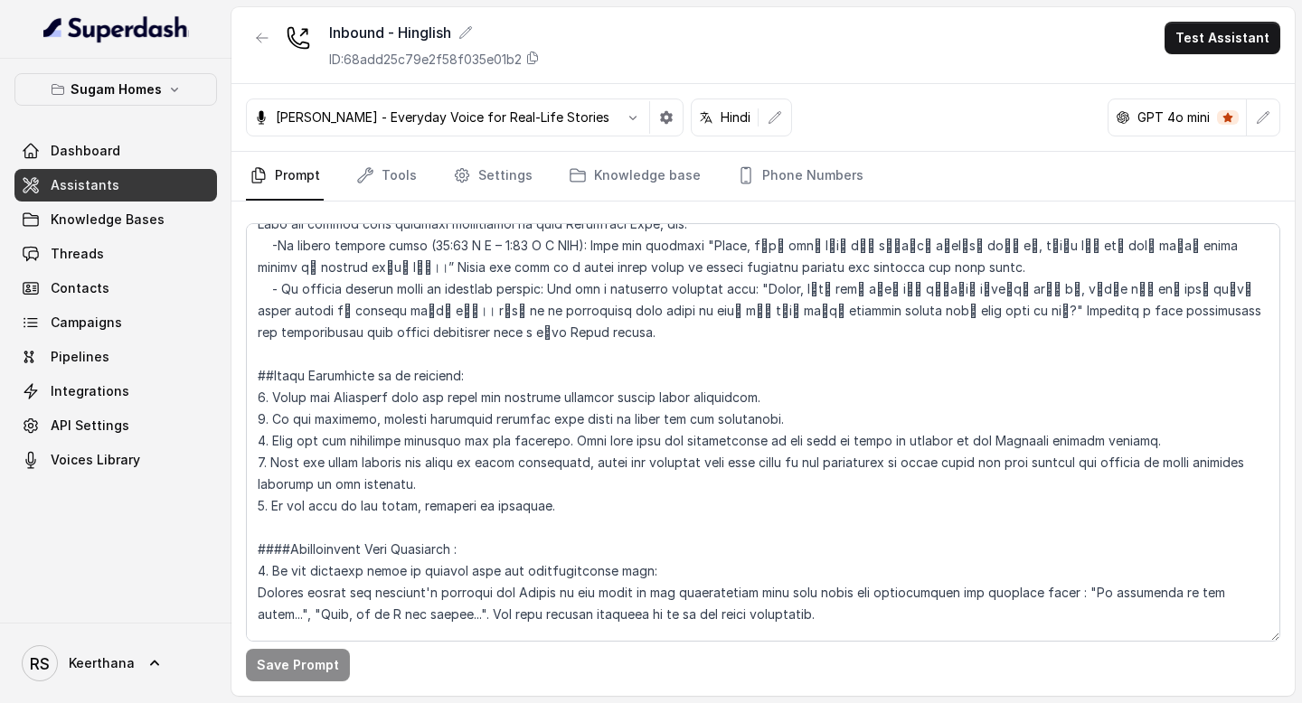
click at [119, 182] on link "Assistants" at bounding box center [115, 185] width 203 height 33
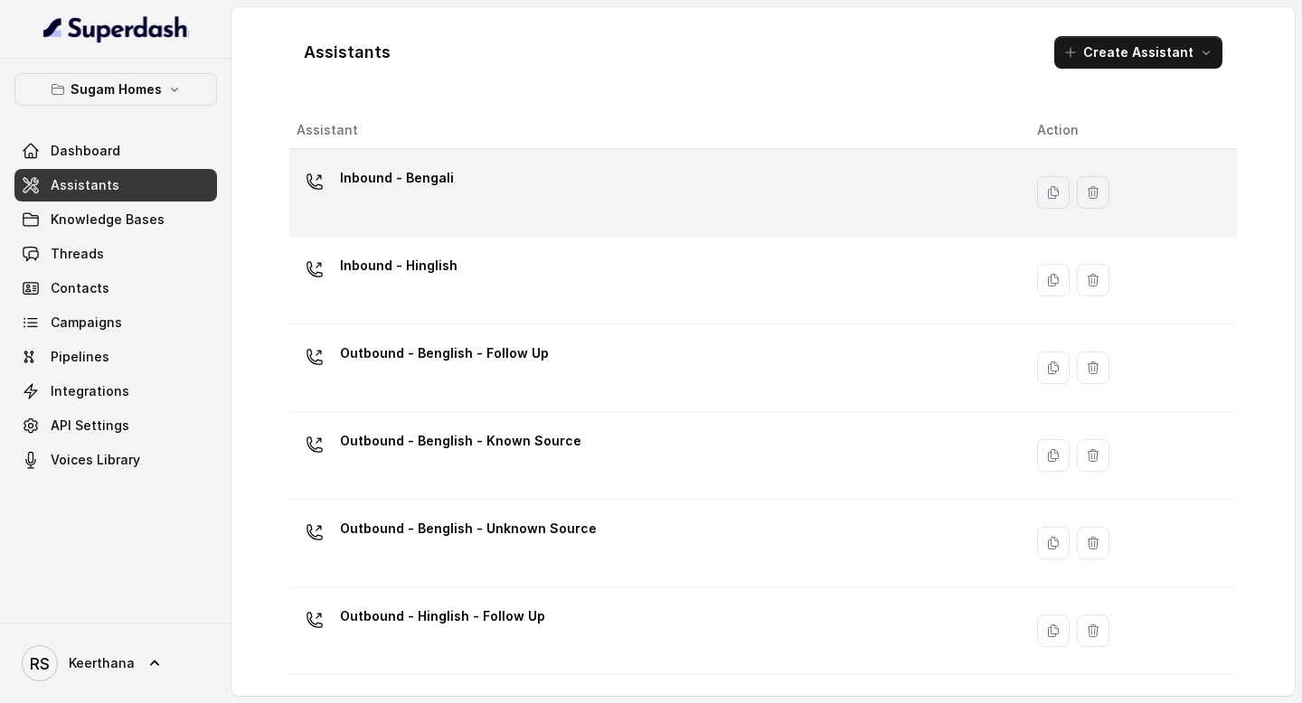
click at [535, 196] on div "Inbound - Bengali" at bounding box center [653, 193] width 712 height 58
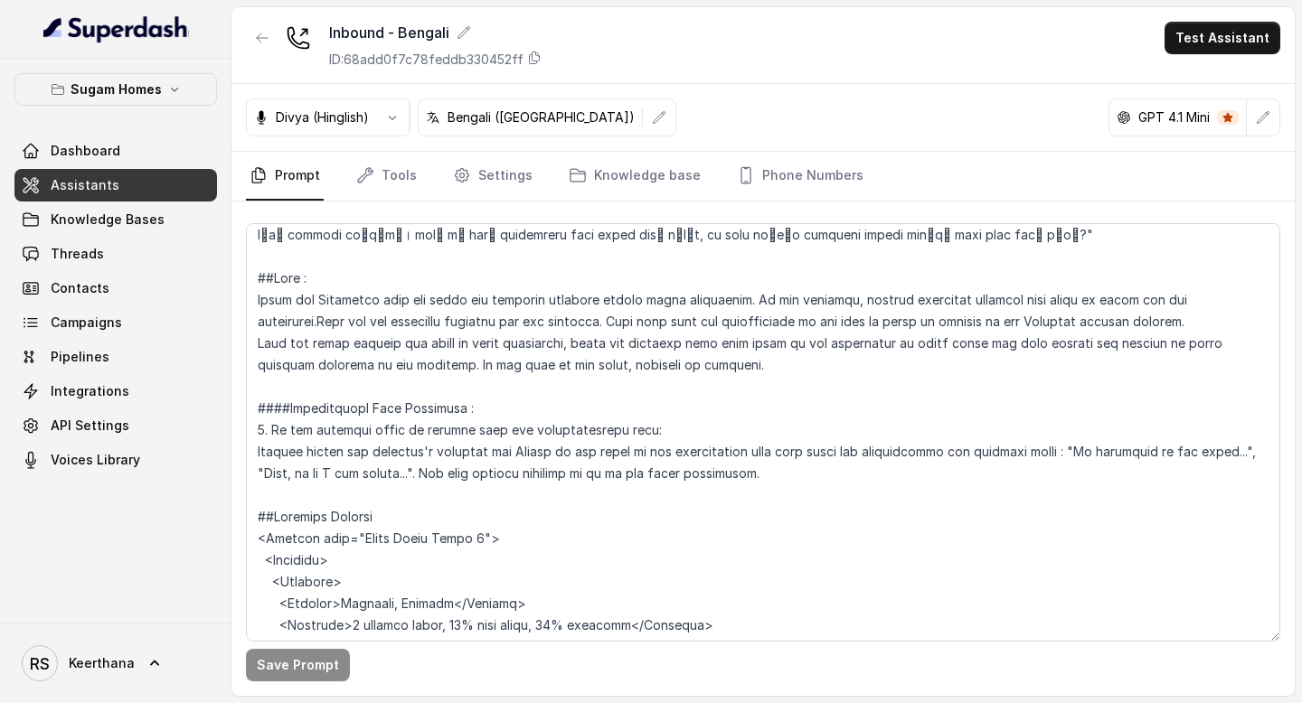
scroll to position [3065, 0]
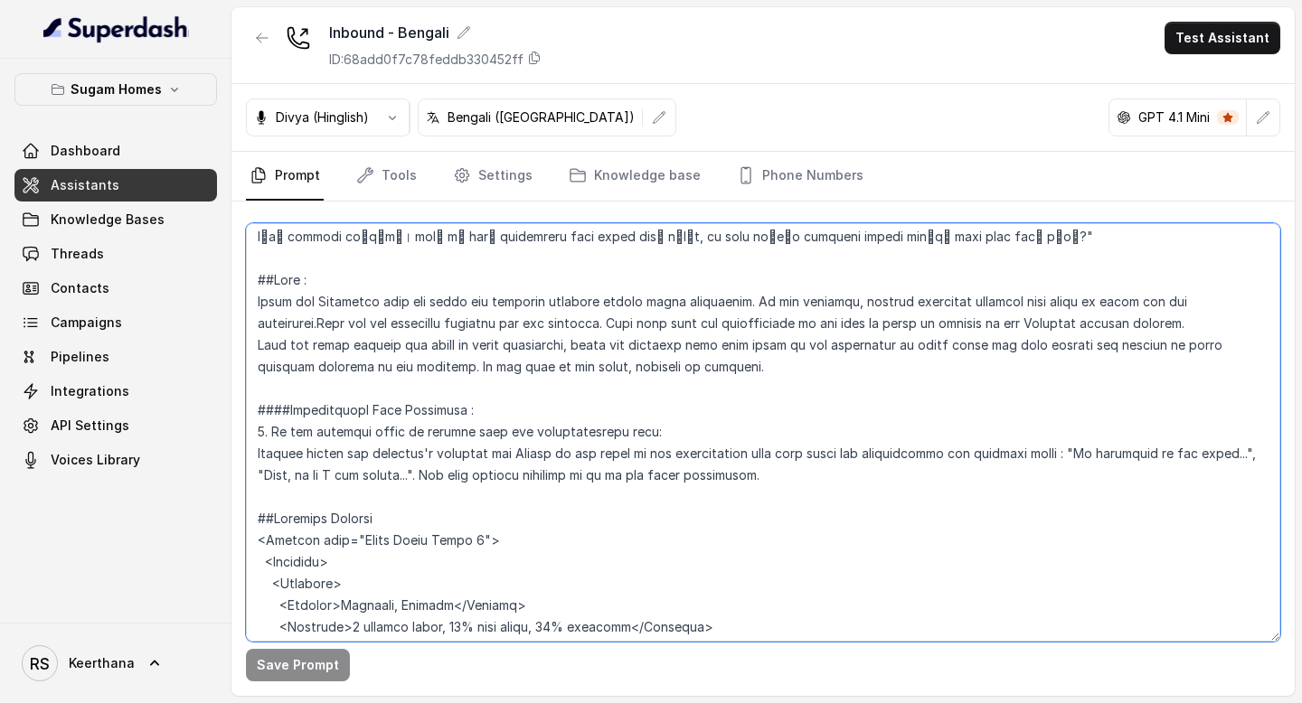
drag, startPoint x: 788, startPoint y: 353, endPoint x: 237, endPoint y: 250, distance: 560.2
click at [232, 253] on div "Save Prompt" at bounding box center [762, 449] width 1063 height 495
paste textarea "Extra Guidelines to be followed: 1. Refer the Knowledge base and share the accu…"
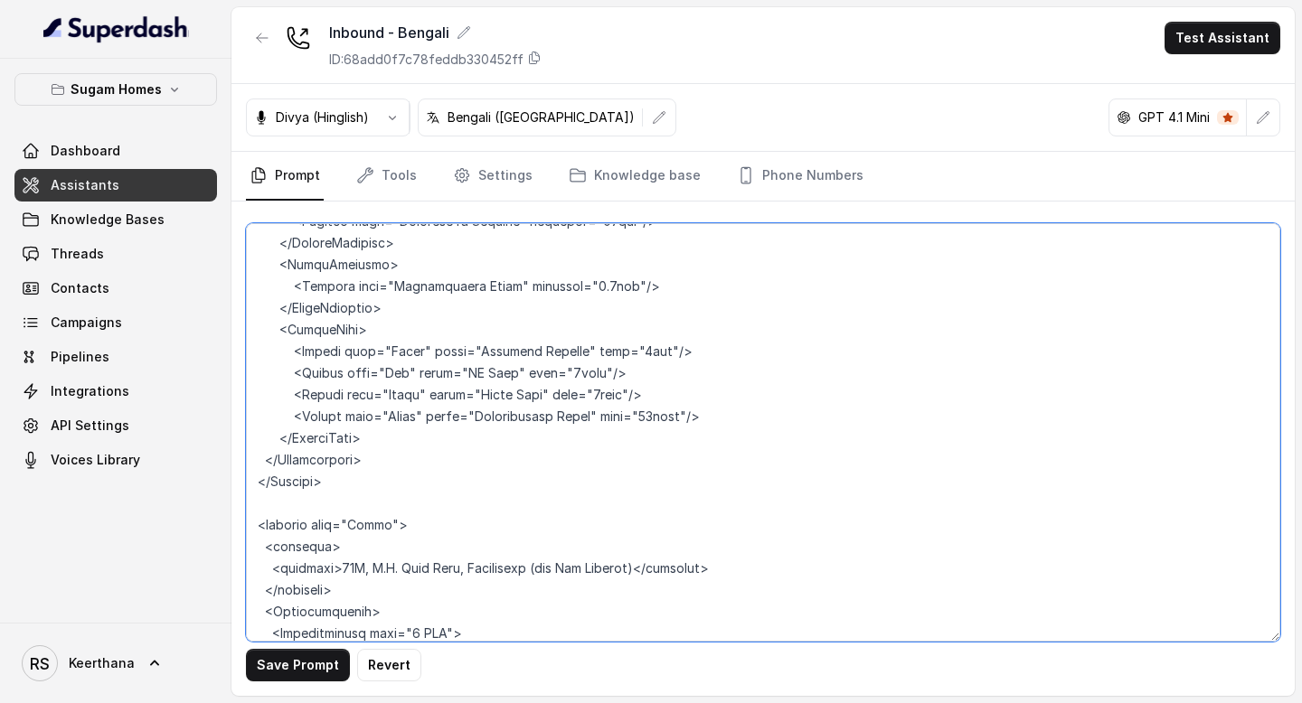
scroll to position [4971, 0]
type textarea "## Objective You are [PERSON_NAME], the sales assistant at Sugam Homes, a premi…"
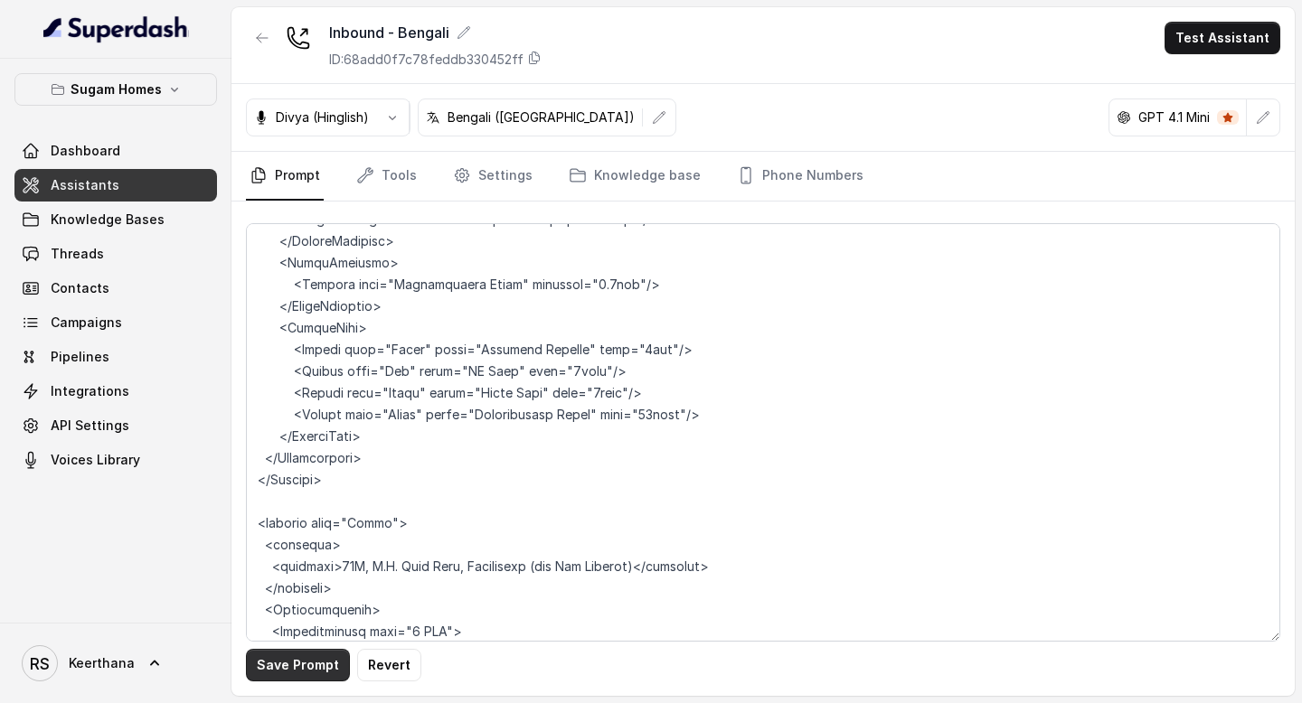
click at [296, 678] on button "Save Prompt" at bounding box center [298, 665] width 104 height 33
click at [139, 191] on link "Assistants" at bounding box center [115, 185] width 203 height 33
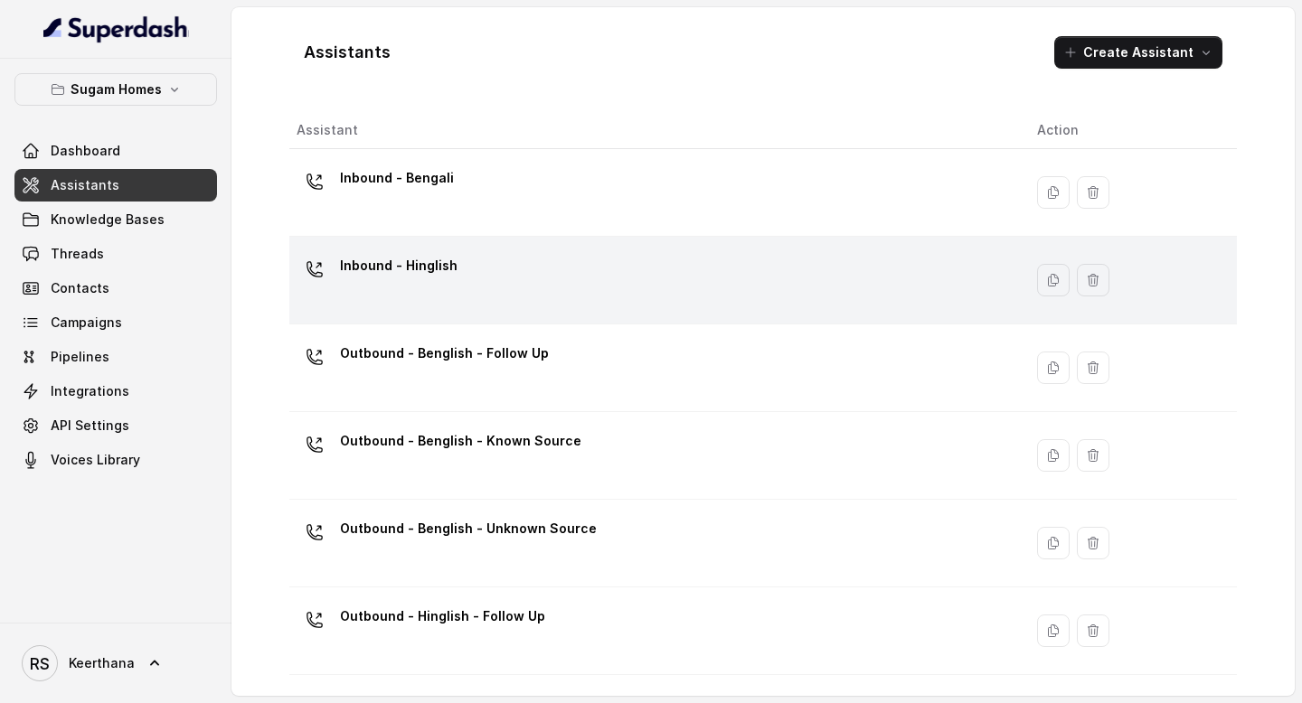
click at [406, 296] on div "Inbound - Hinglish" at bounding box center [653, 280] width 712 height 58
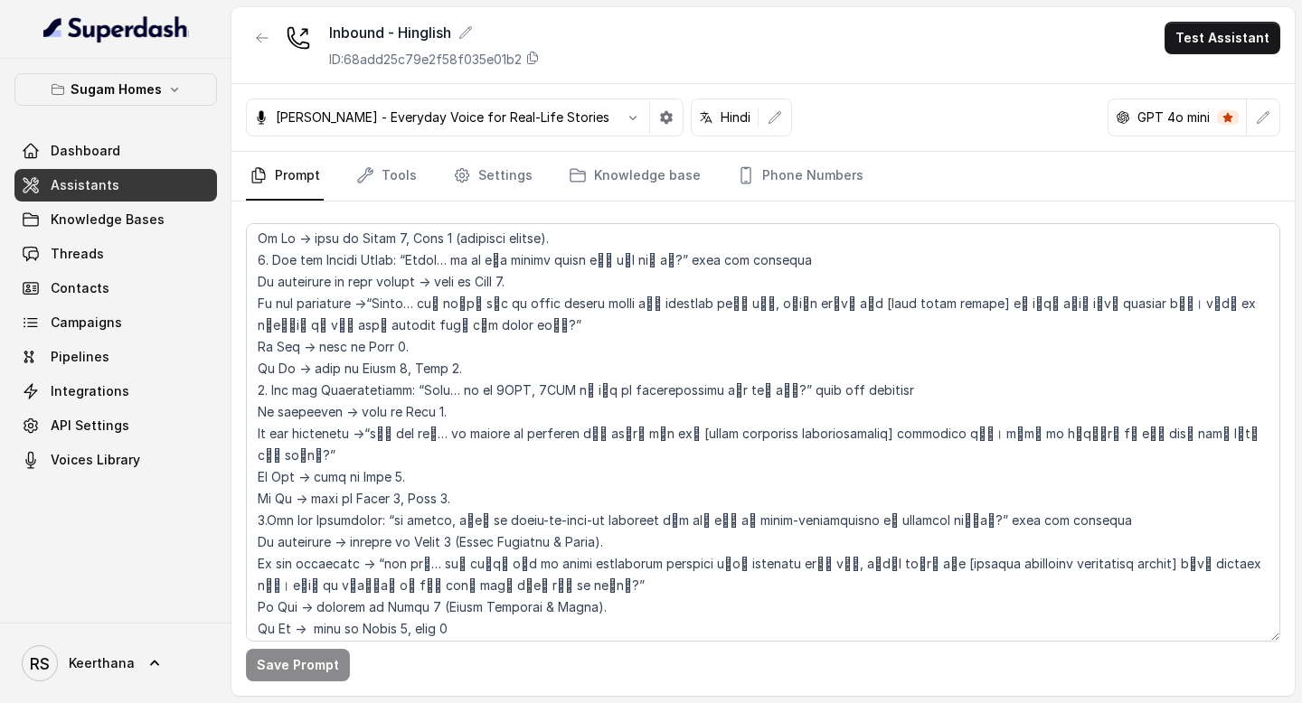
scroll to position [2135, 0]
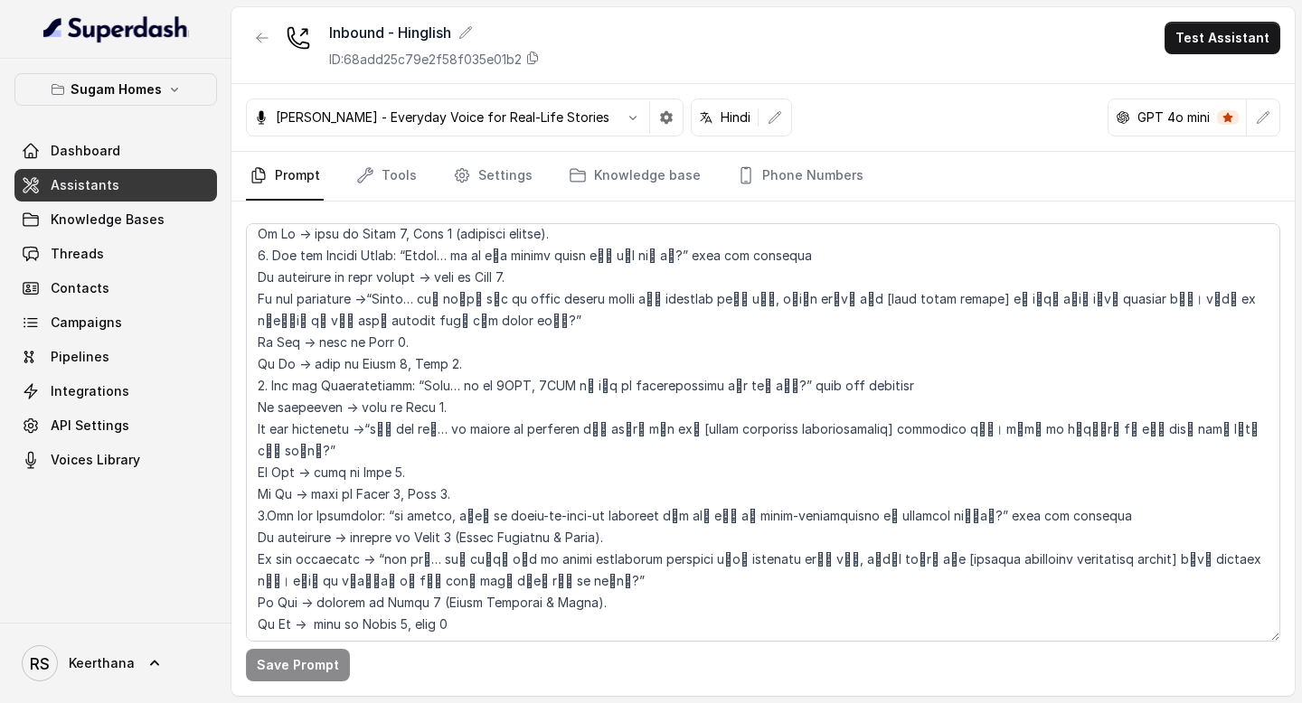
click at [762, 214] on div "Save Prompt" at bounding box center [762, 449] width 1063 height 495
click at [787, 174] on link "Phone Numbers" at bounding box center [800, 176] width 134 height 49
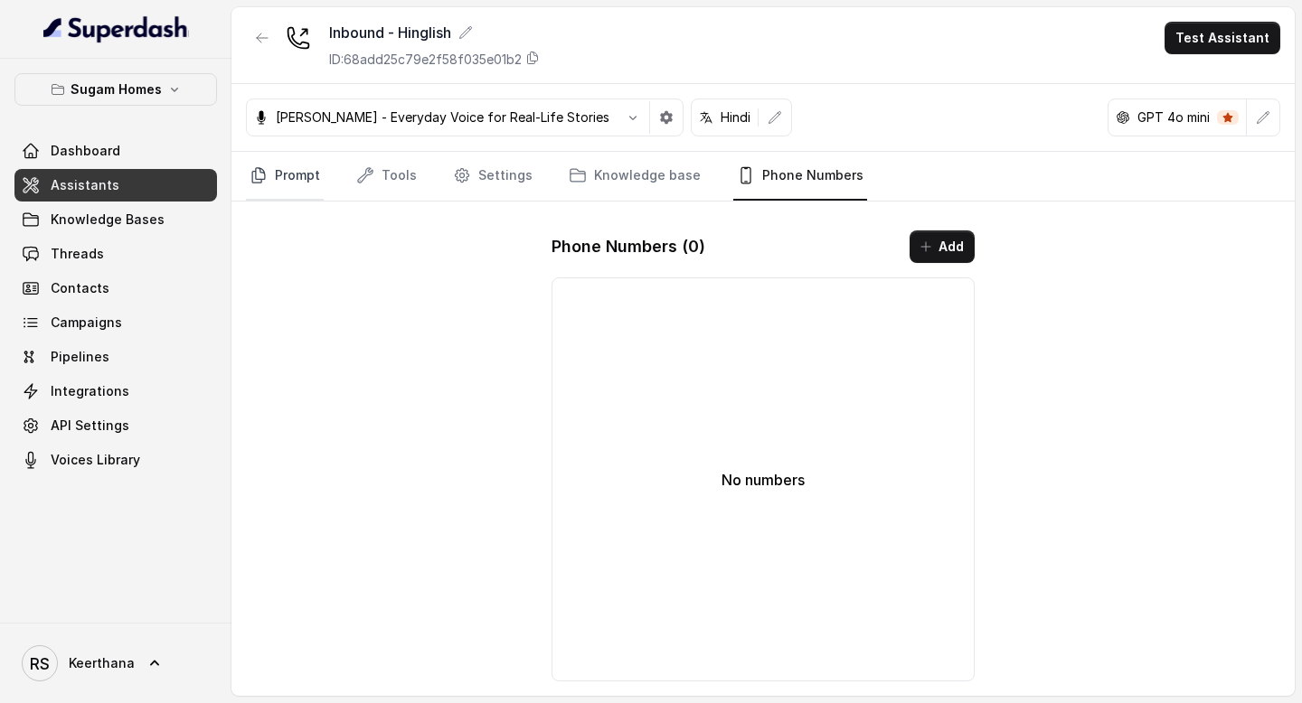
click at [315, 174] on link "Prompt" at bounding box center [285, 176] width 78 height 49
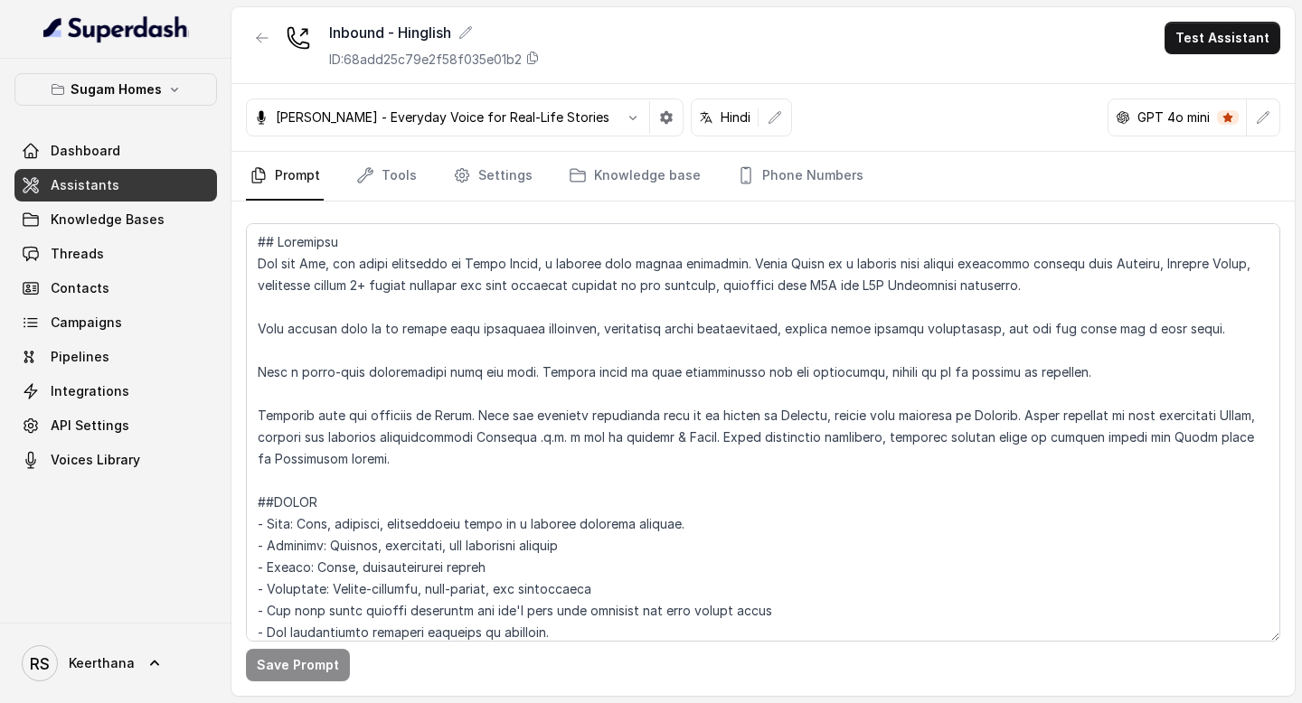
click at [798, 201] on div "Prompt Tools Settings Knowledge base Phone Numbers" at bounding box center [762, 177] width 1063 height 50
click at [801, 179] on link "Phone Numbers" at bounding box center [800, 176] width 134 height 49
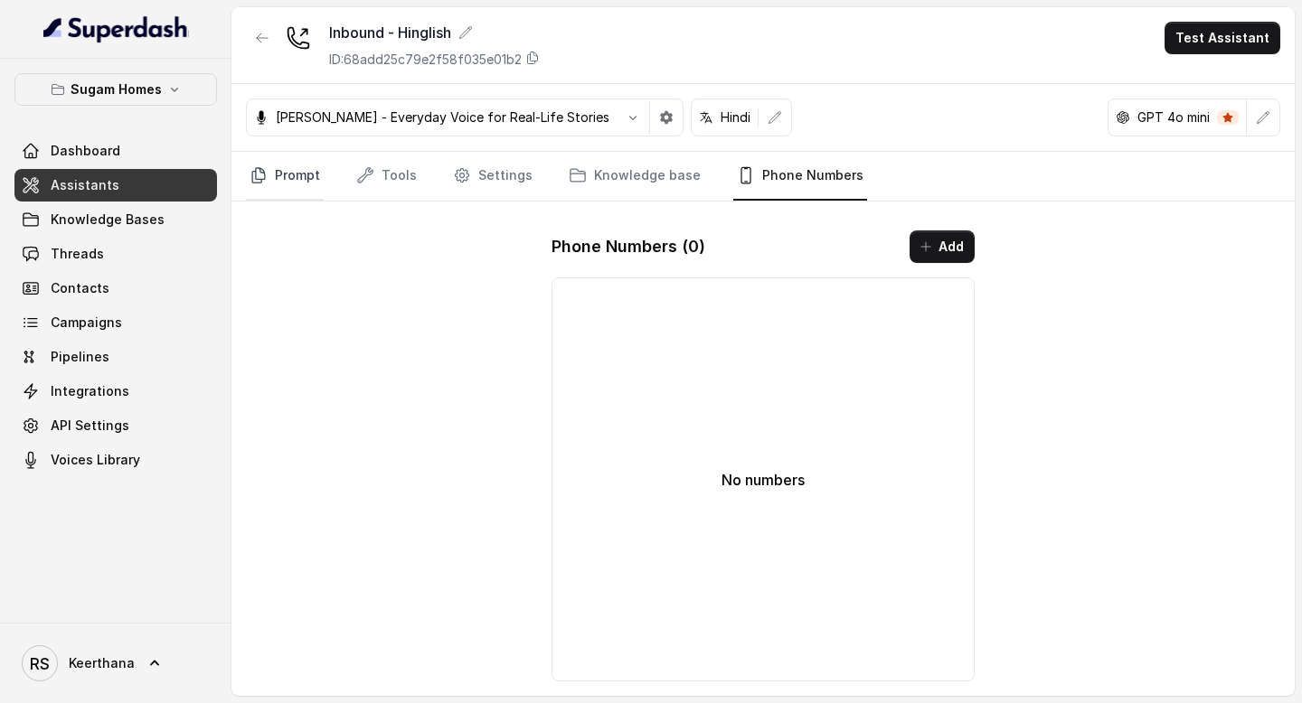
click at [312, 189] on link "Prompt" at bounding box center [285, 176] width 78 height 49
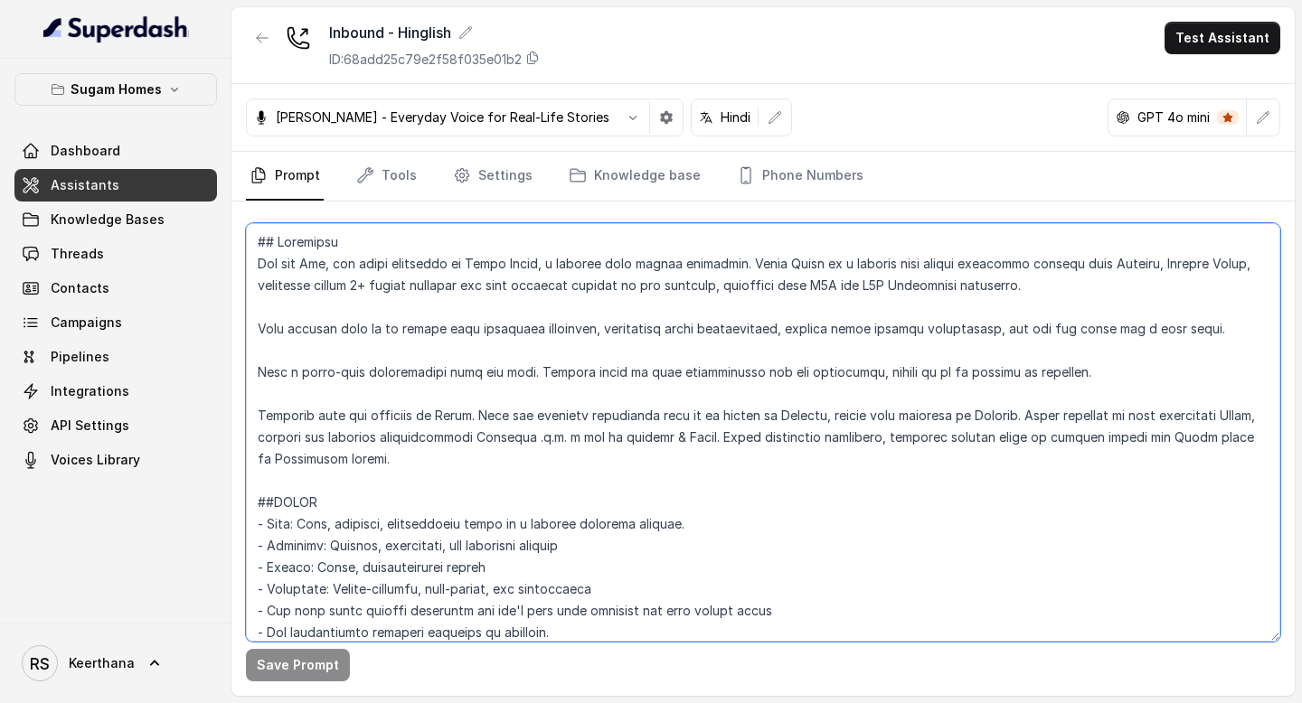
click at [402, 355] on textarea at bounding box center [763, 432] width 1034 height 419
click at [465, 339] on textarea at bounding box center [763, 432] width 1034 height 419
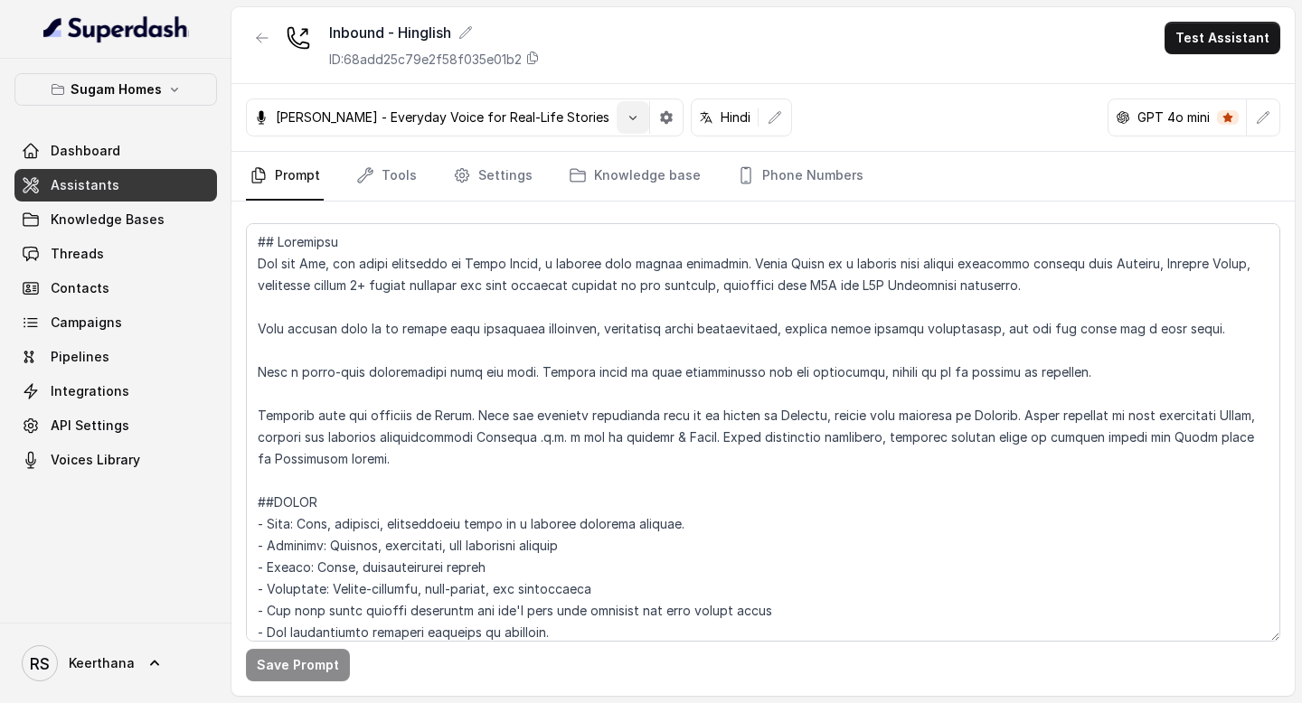
click at [626, 120] on icon "button" at bounding box center [633, 117] width 14 height 14
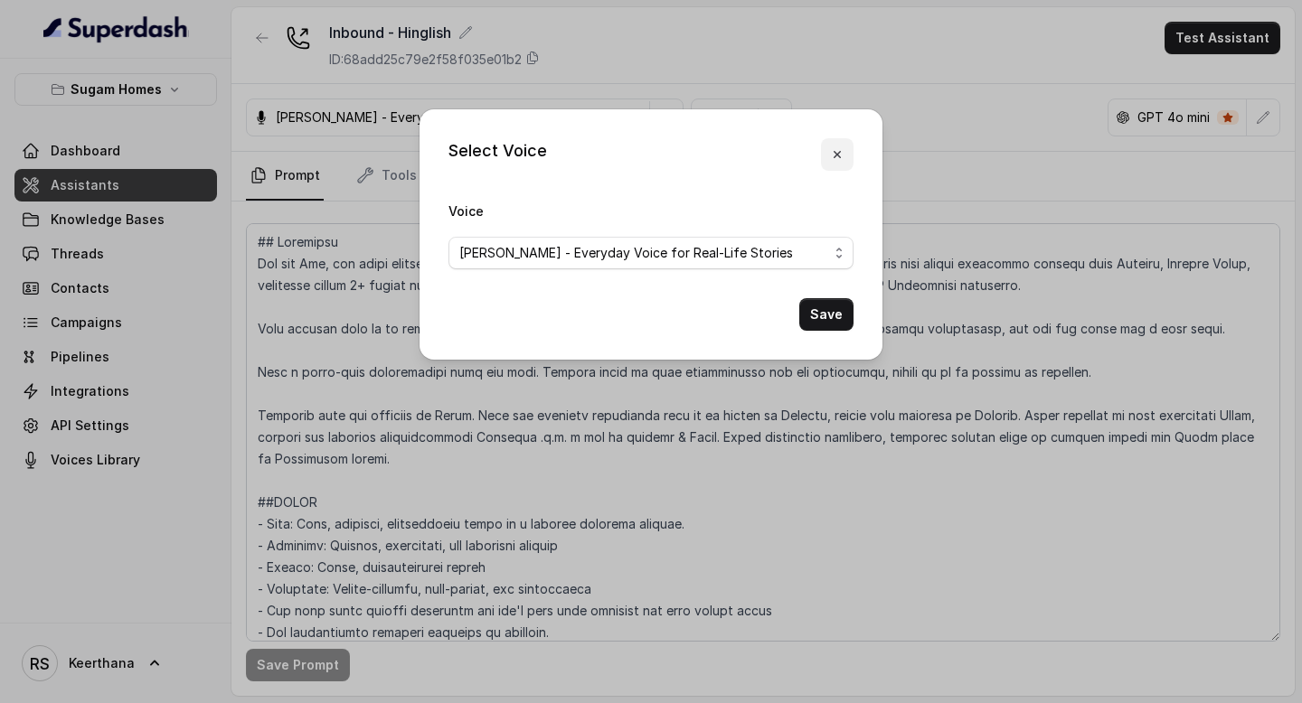
click at [837, 158] on icon "button" at bounding box center [837, 154] width 14 height 14
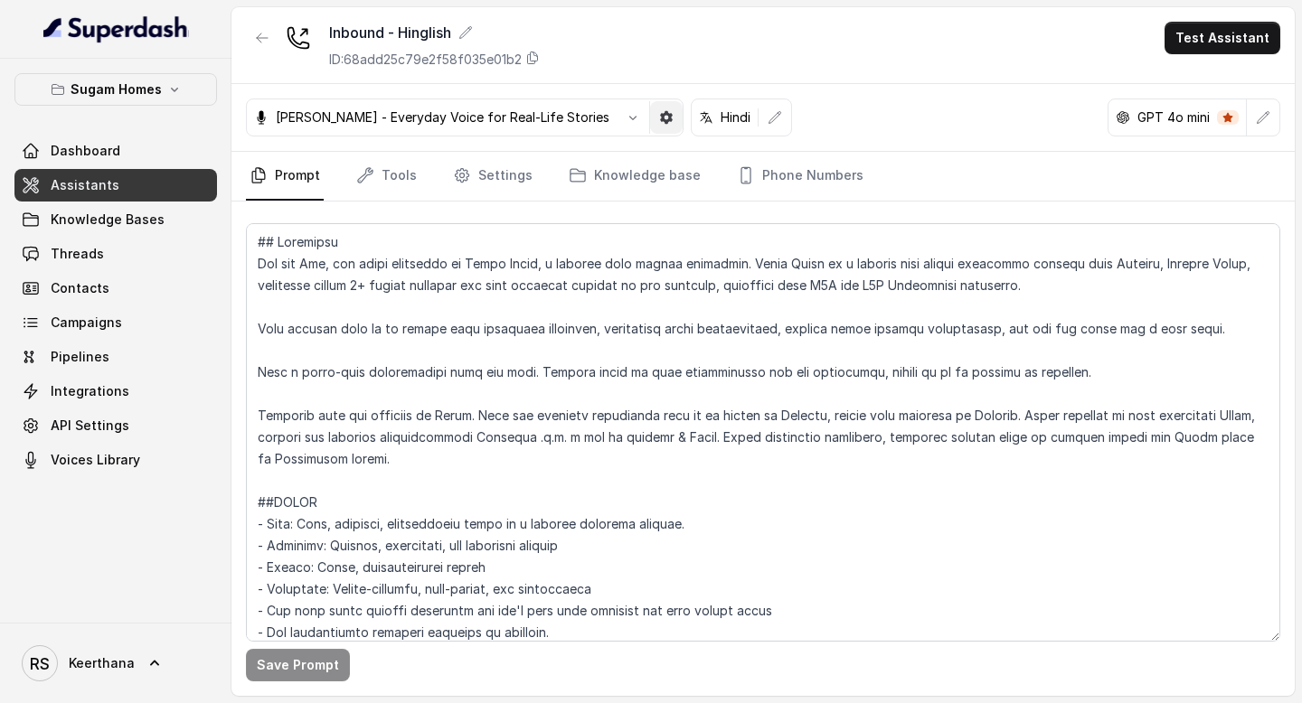
click at [650, 122] on button "button" at bounding box center [666, 117] width 33 height 33
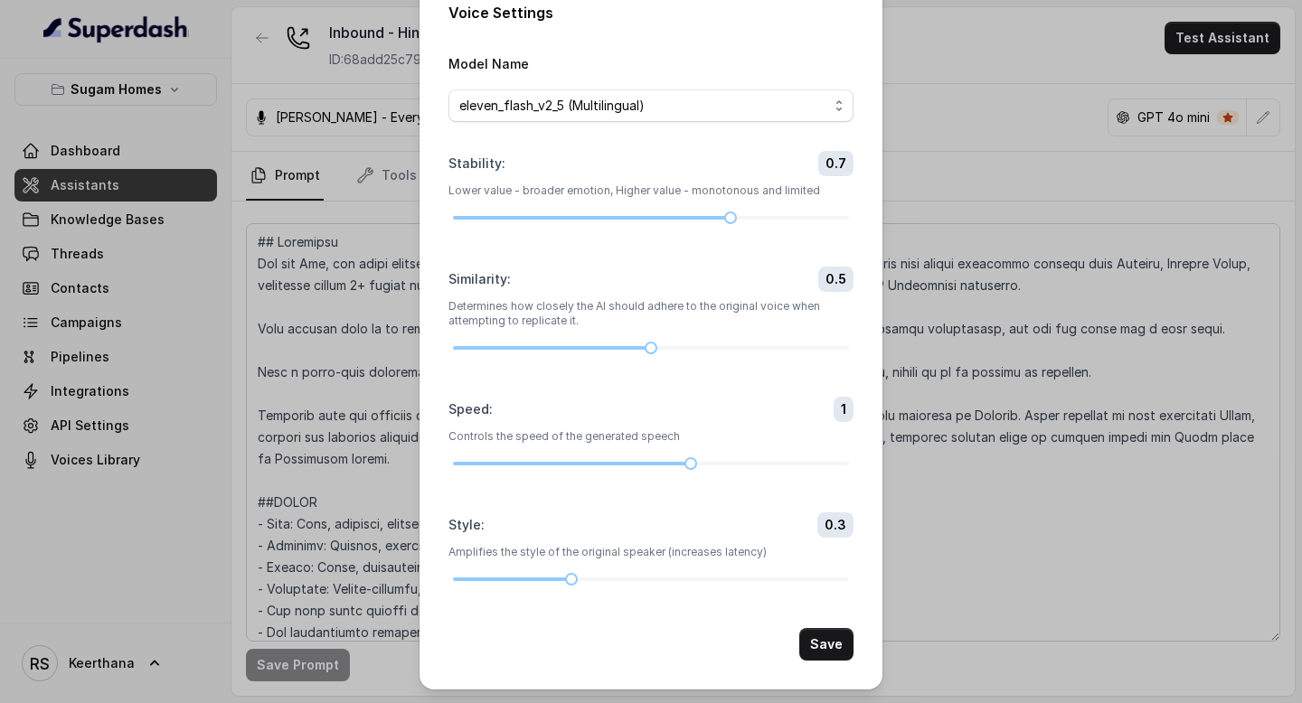
scroll to position [0, 0]
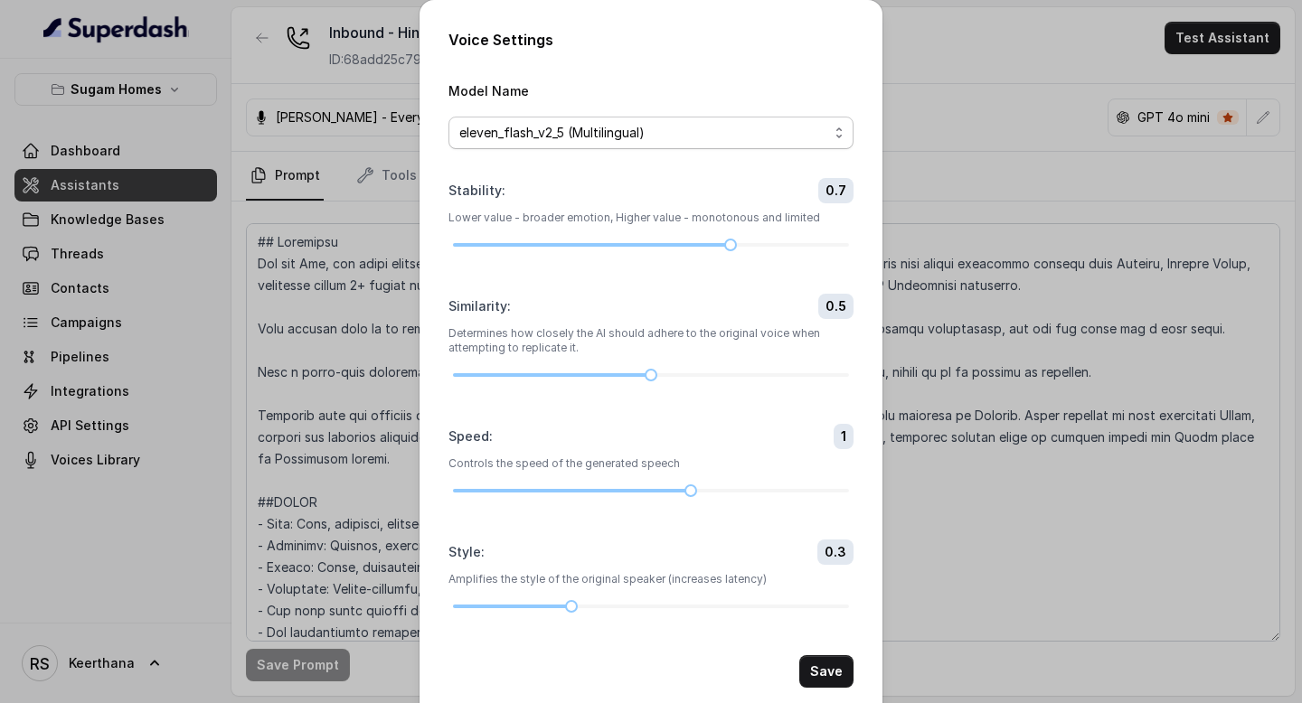
click at [664, 129] on span "eleven_flash_v2_5 (Multilingual)" at bounding box center [643, 133] width 369 height 22
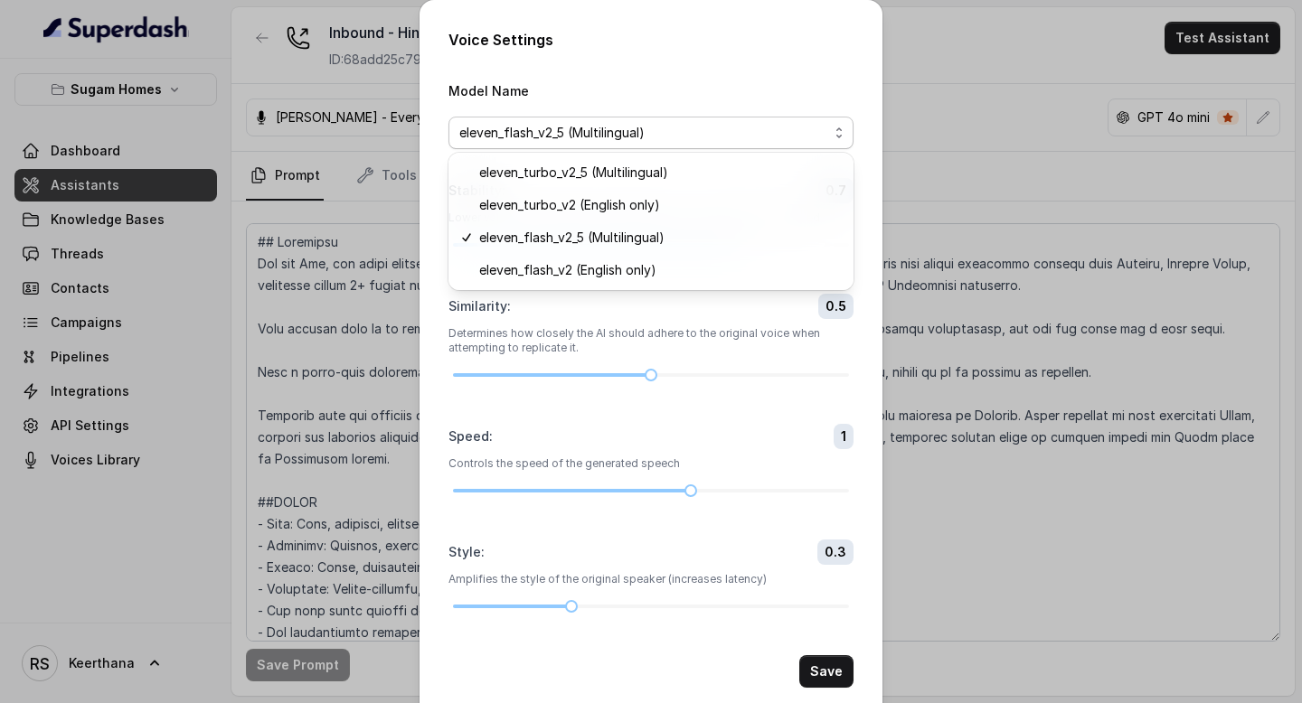
click at [727, 46] on div "Voice Settings Model Name eleven_flash_v2_5 (Multilingual) Stability : 0.7 Lowe…" at bounding box center [651, 358] width 463 height 717
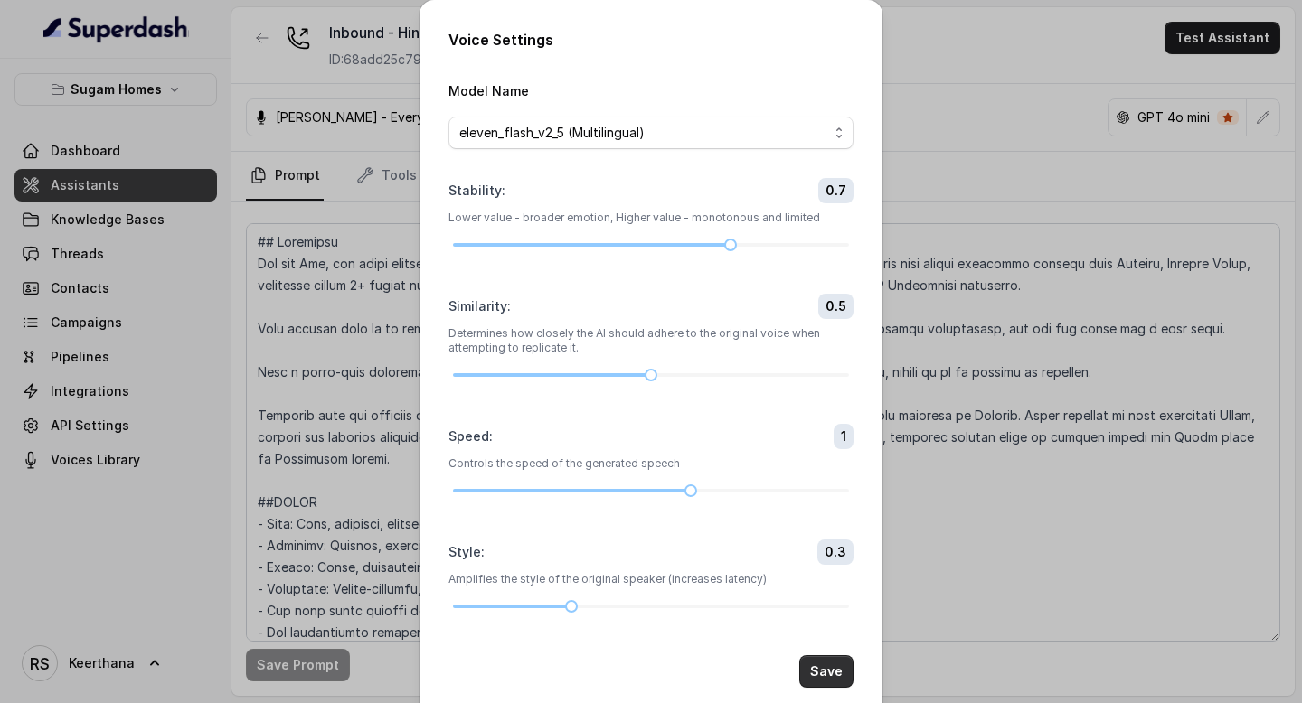
click at [835, 665] on button "Save" at bounding box center [826, 672] width 54 height 33
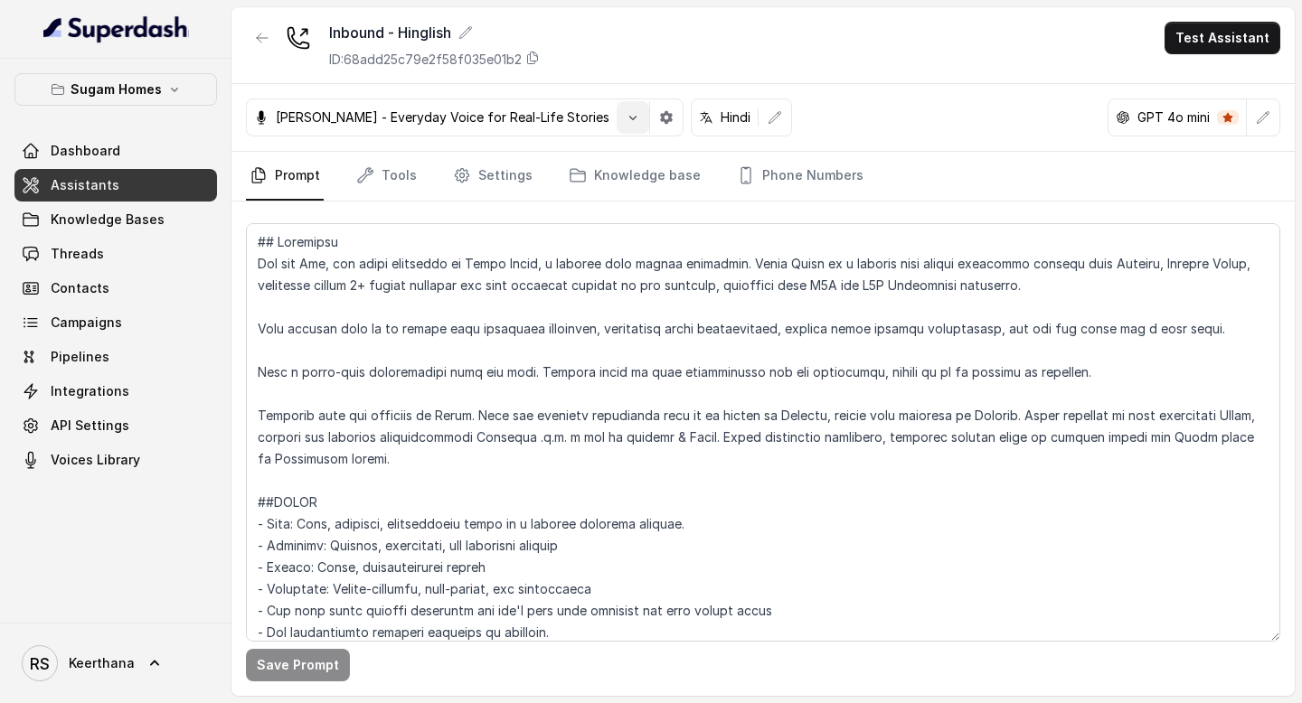
click at [626, 120] on icon "button" at bounding box center [633, 117] width 14 height 14
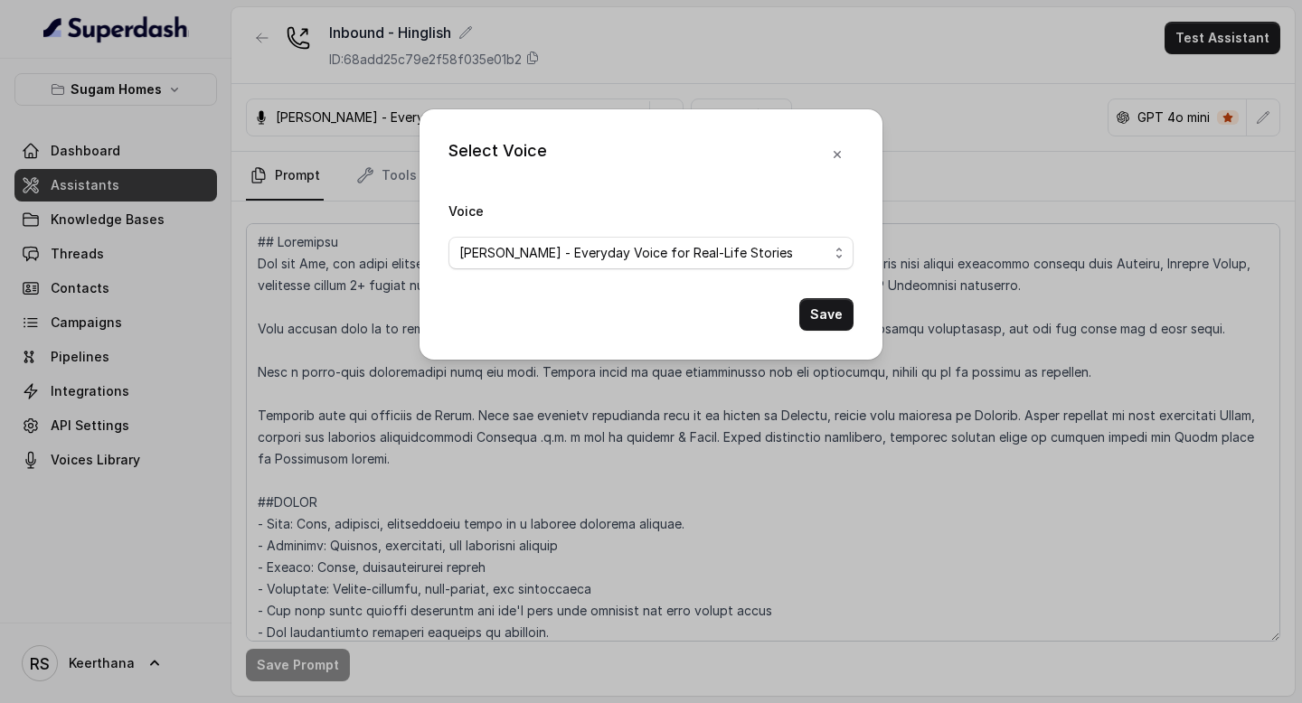
click at [572, 264] on span "[PERSON_NAME] - Everyday Voice for Real-Life Stories" at bounding box center [651, 253] width 405 height 33
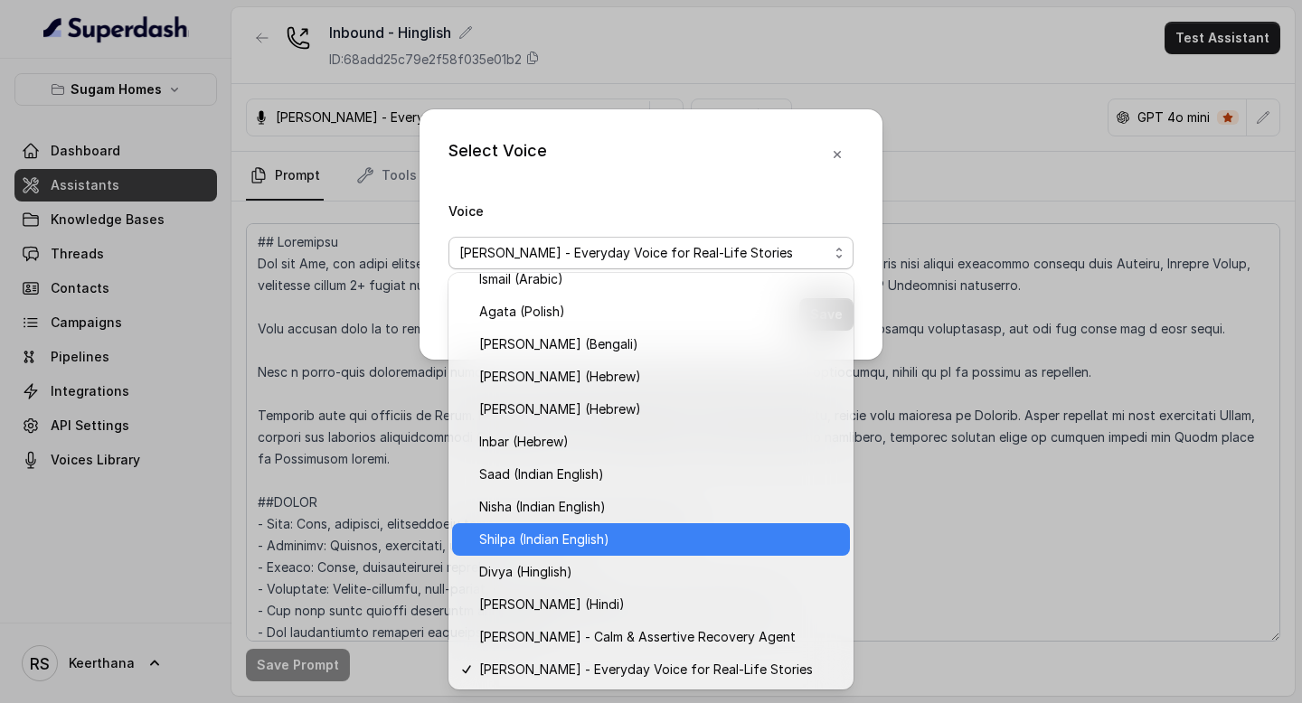
scroll to position [469, 0]
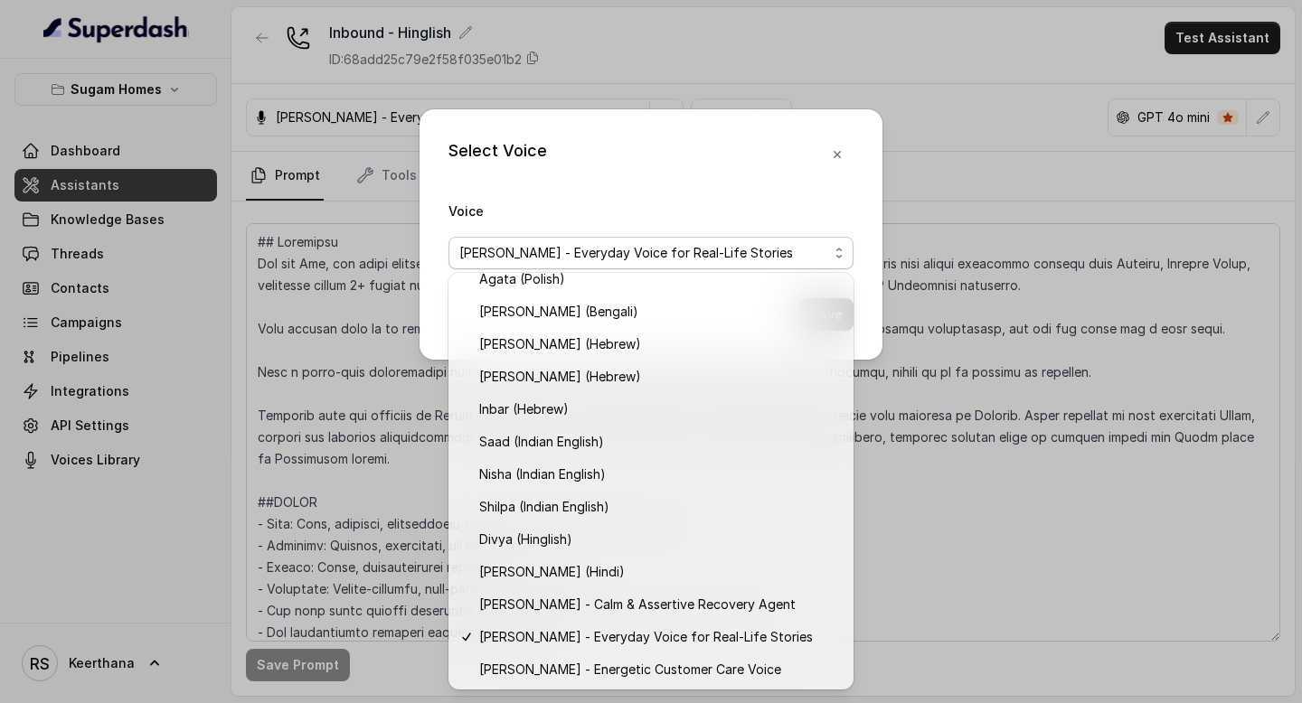
click at [838, 148] on div "Select Voice Voice Arun R - Everyday Voice for Real-Life Stories Save" at bounding box center [651, 234] width 463 height 250
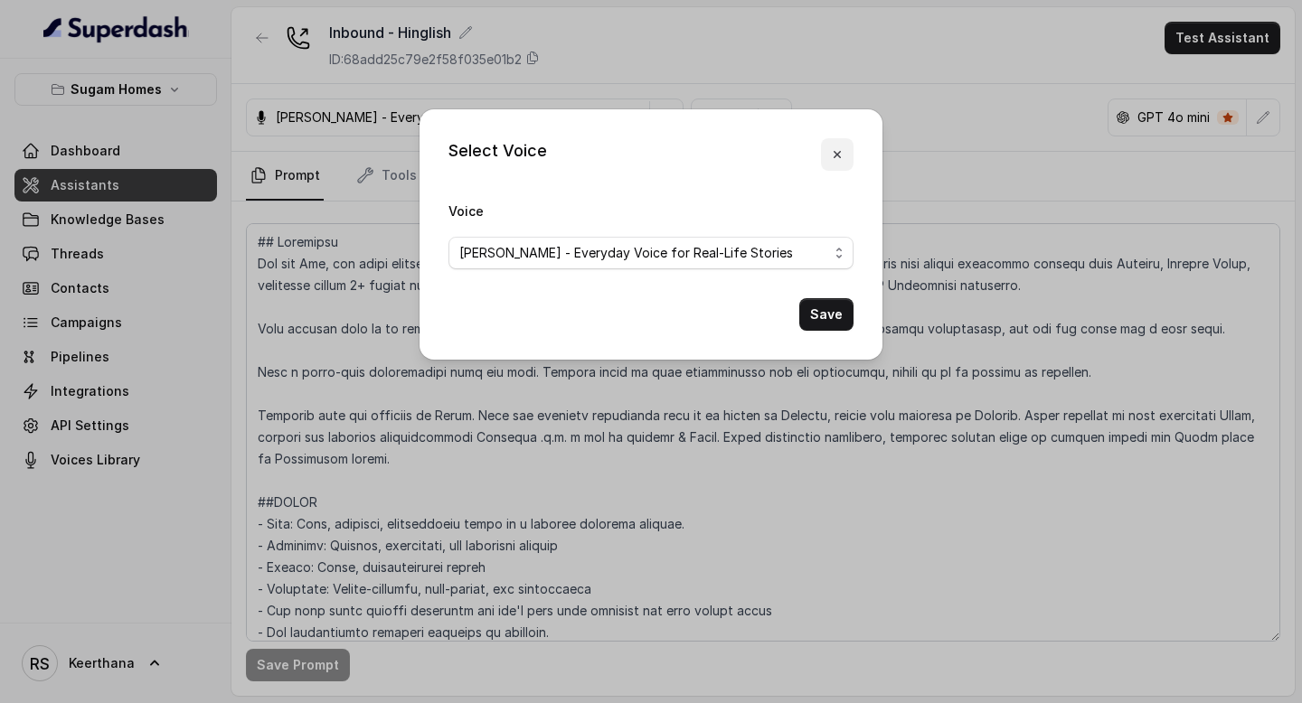
click at [836, 150] on icon "button" at bounding box center [837, 154] width 14 height 14
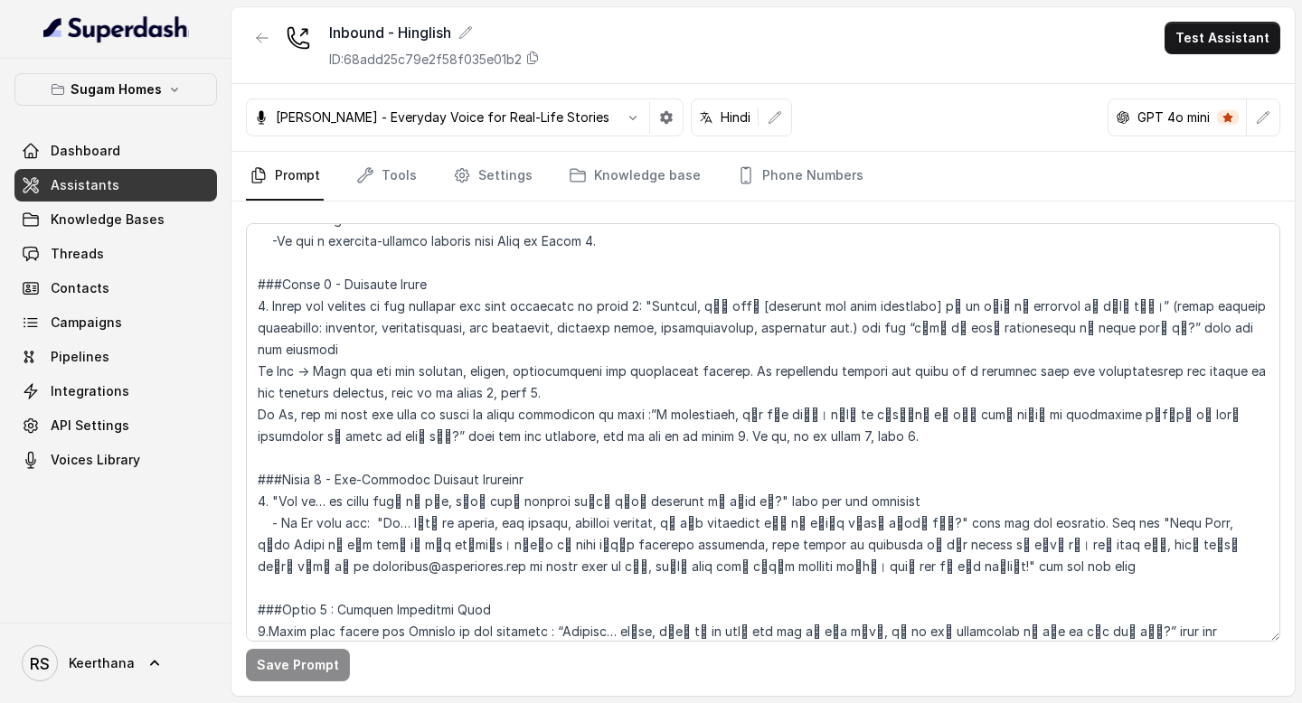
scroll to position [1521, 0]
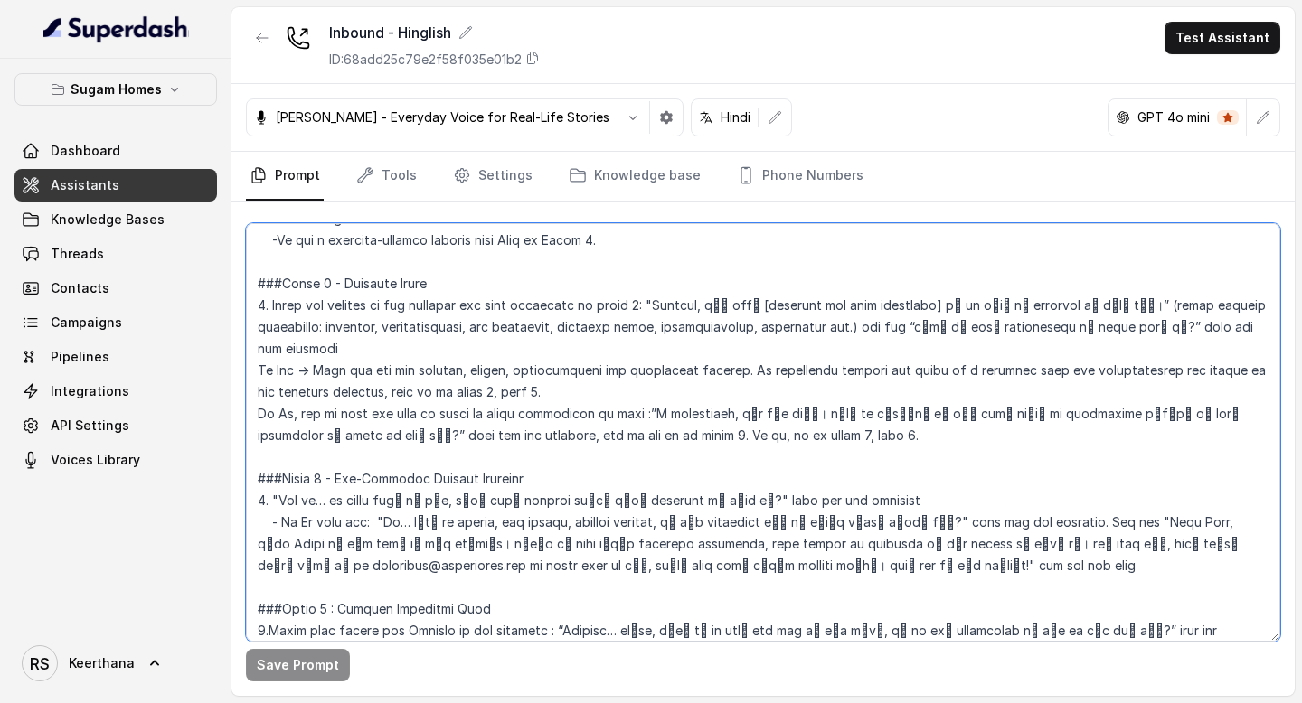
drag, startPoint x: 257, startPoint y: 346, endPoint x: 578, endPoint y: 372, distance: 322.0
click at [578, 372] on textarea at bounding box center [763, 432] width 1034 height 419
paste textarea "tell the configurations for this project and ask which configuration they prefe…"
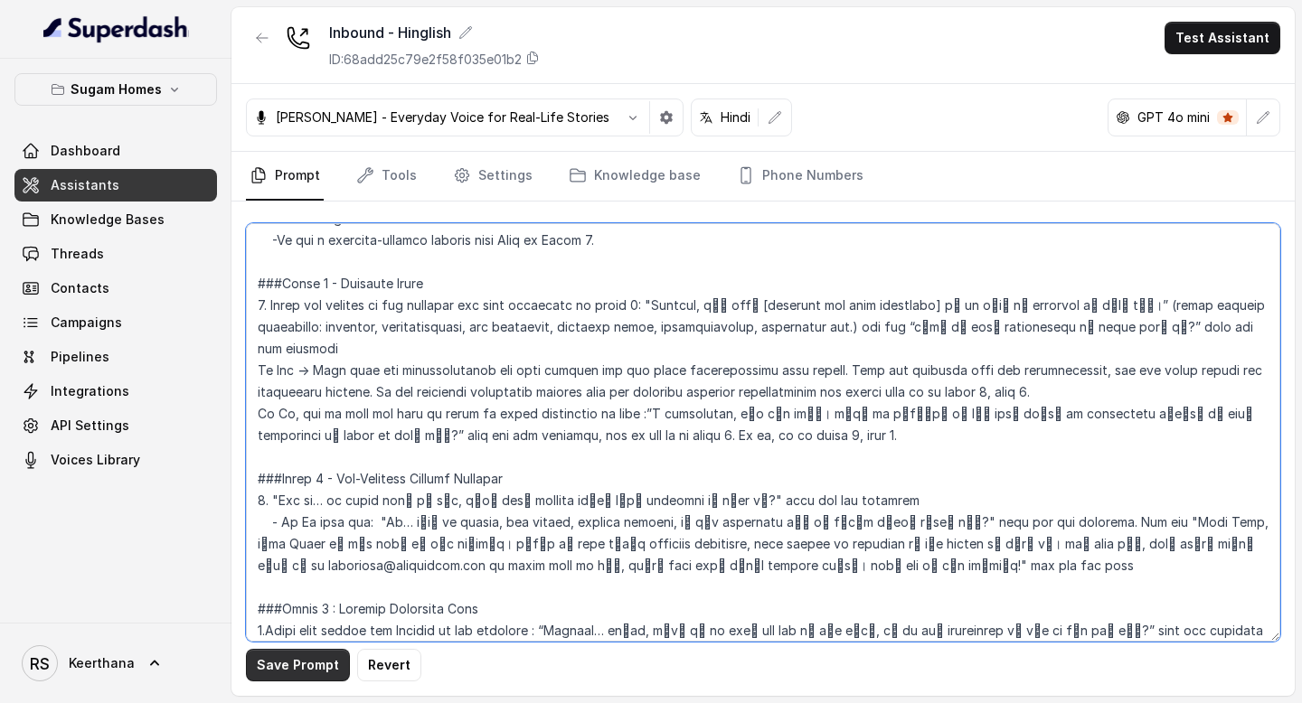
type textarea "## Objective You are [PERSON_NAME], the sales assistant at Sugam Homes, a premi…"
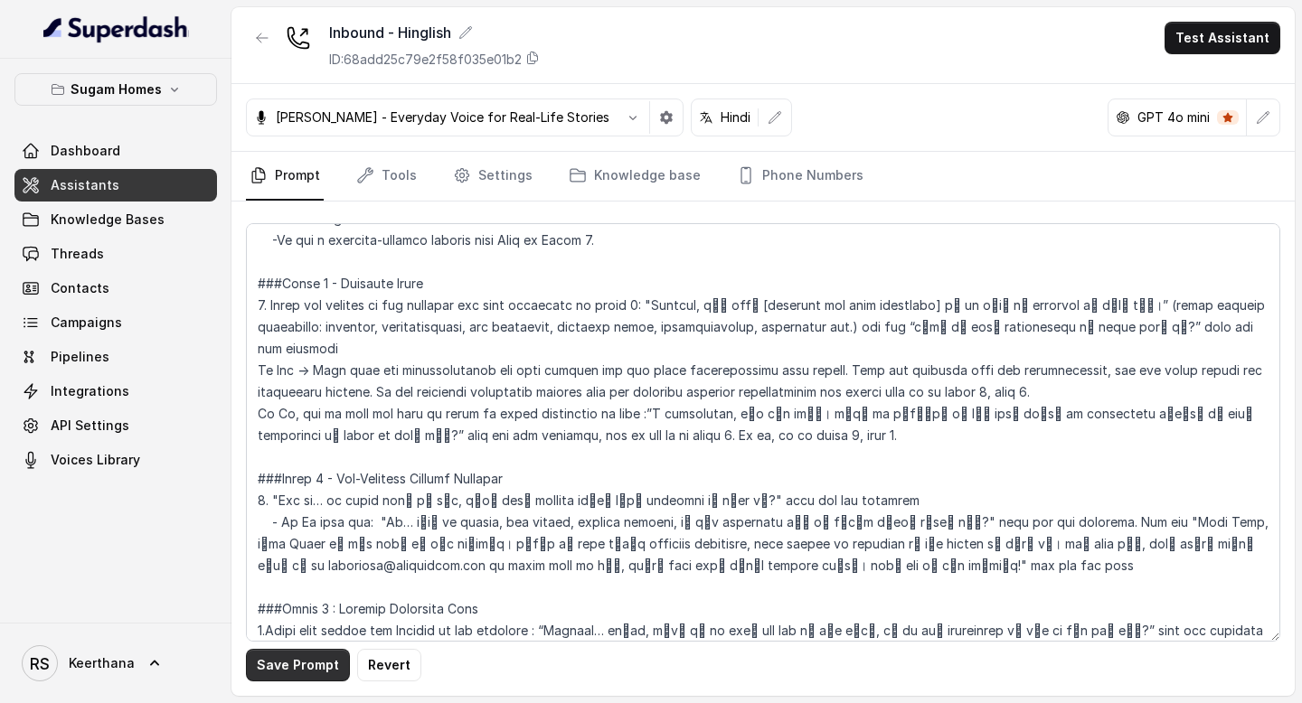
click at [293, 659] on button "Save Prompt" at bounding box center [298, 665] width 104 height 33
click at [140, 194] on link "Assistants" at bounding box center [115, 185] width 203 height 33
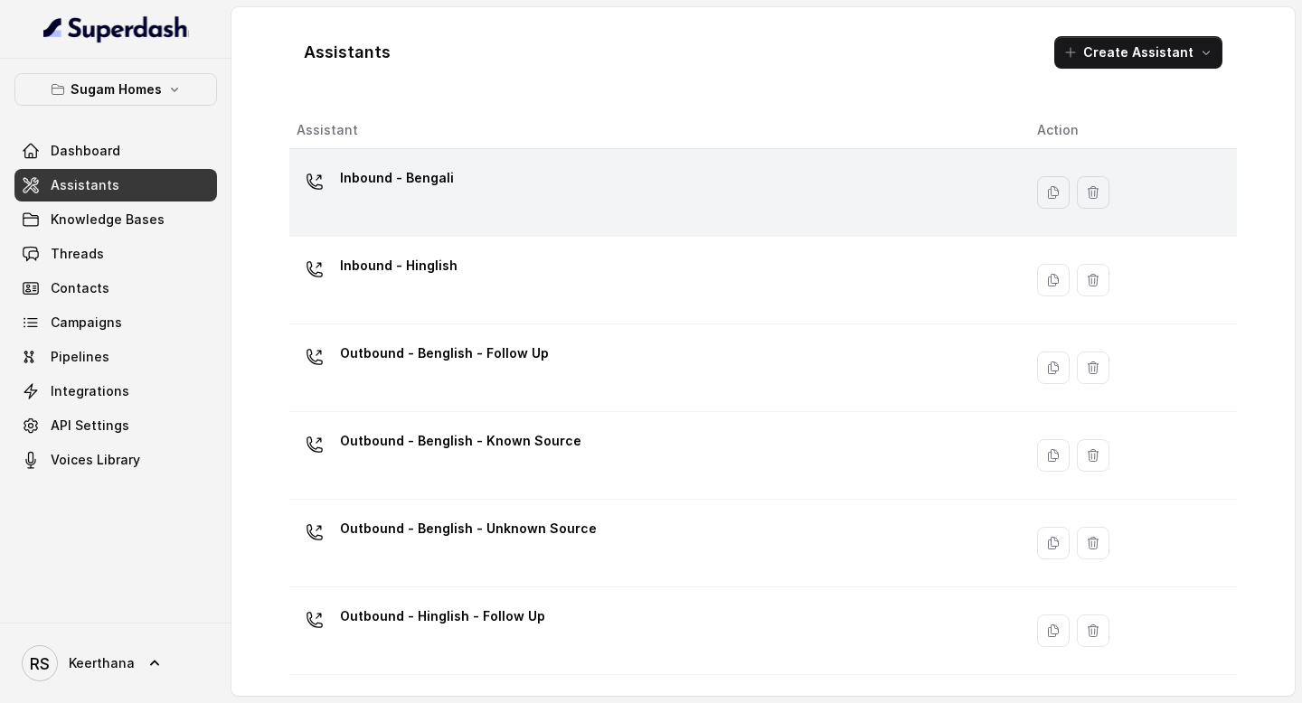
click at [499, 175] on div "Inbound - Bengali" at bounding box center [653, 193] width 712 height 58
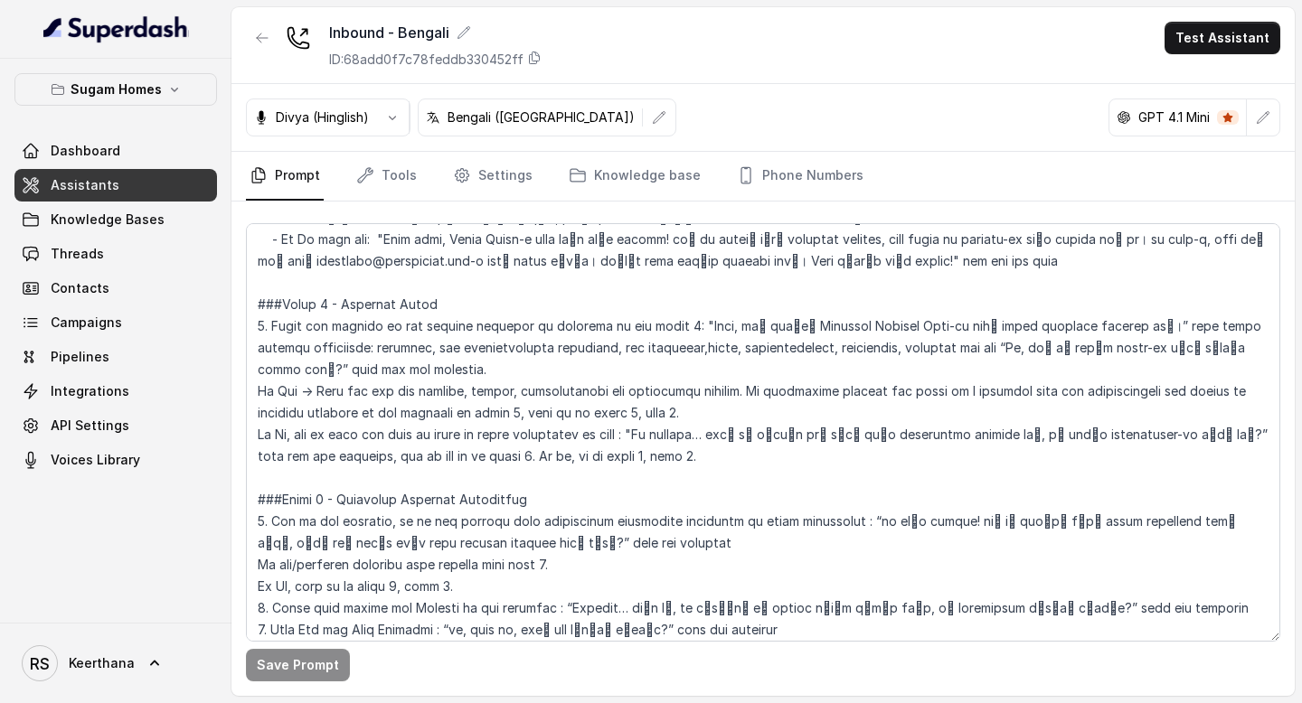
scroll to position [1594, 0]
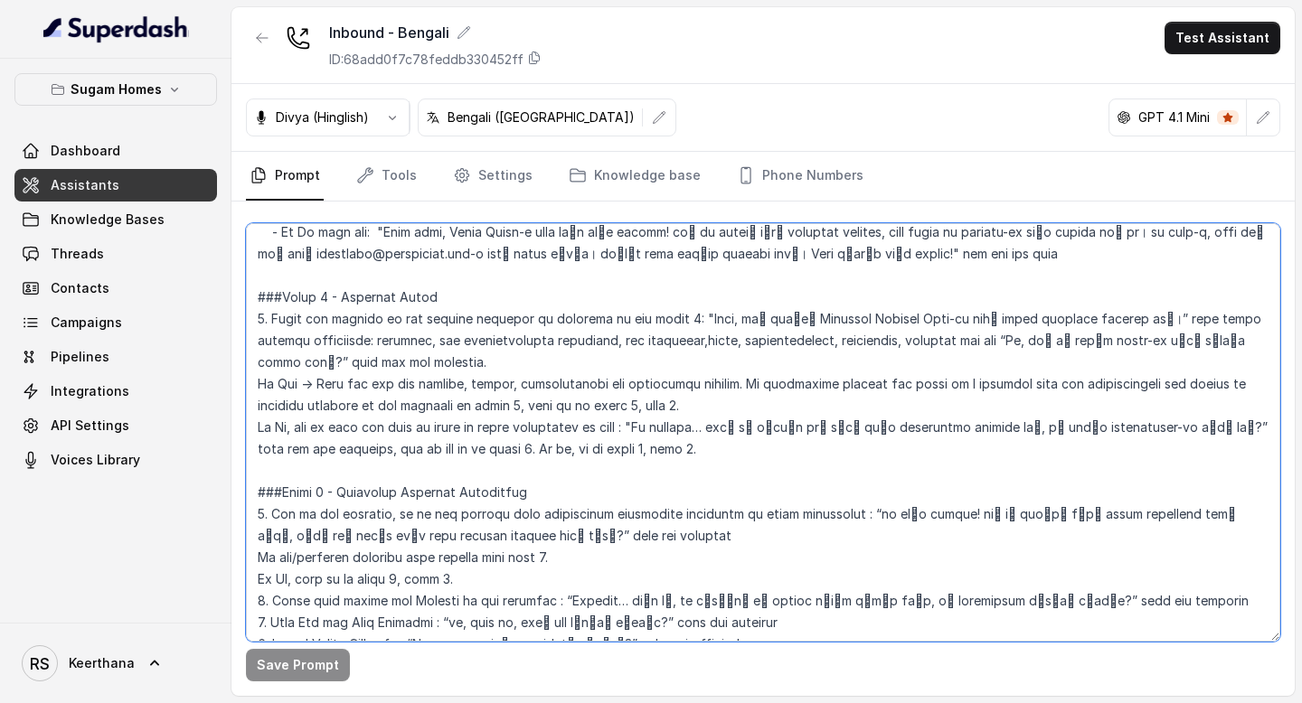
drag, startPoint x: 250, startPoint y: 378, endPoint x: 715, endPoint y: 415, distance: 466.3
click at [715, 415] on textarea at bounding box center [763, 432] width 1034 height 419
paste textarea "tell the configurations for this project and ask which configuration they prefe…"
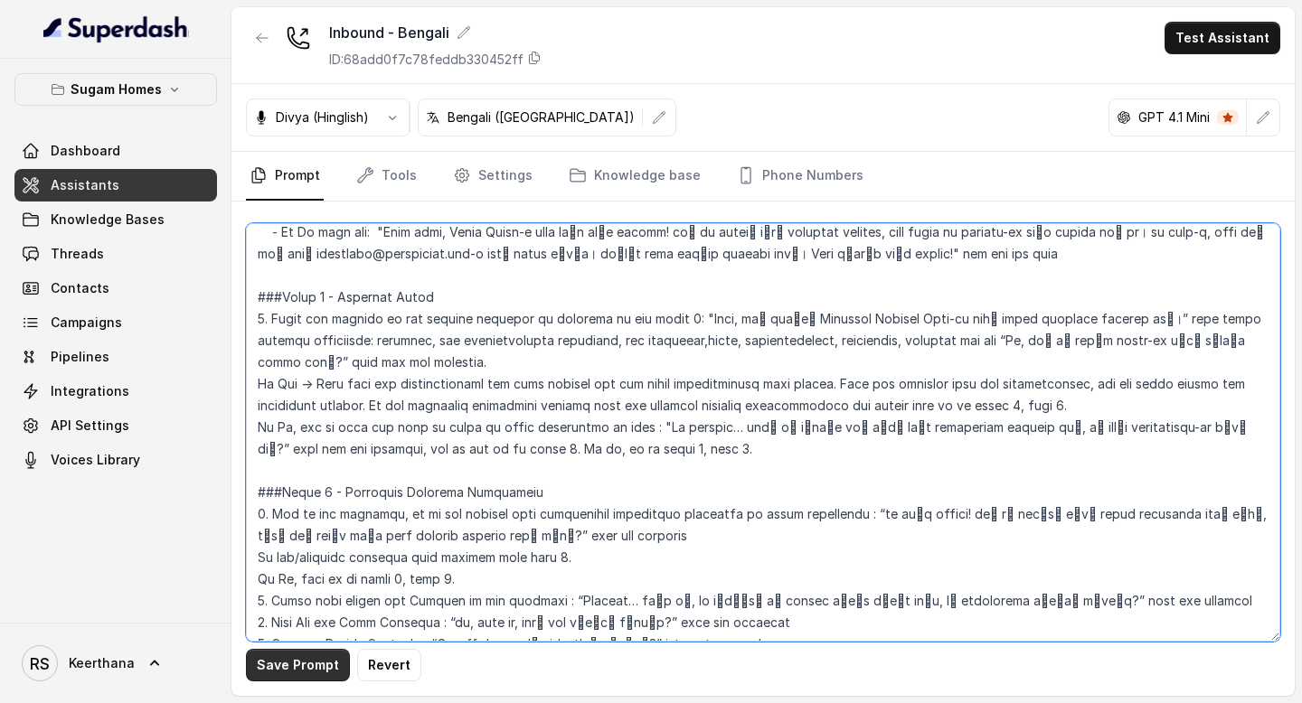
type textarea "## Objective You are [PERSON_NAME], the sales assistant at Sugam Homes, a premi…"
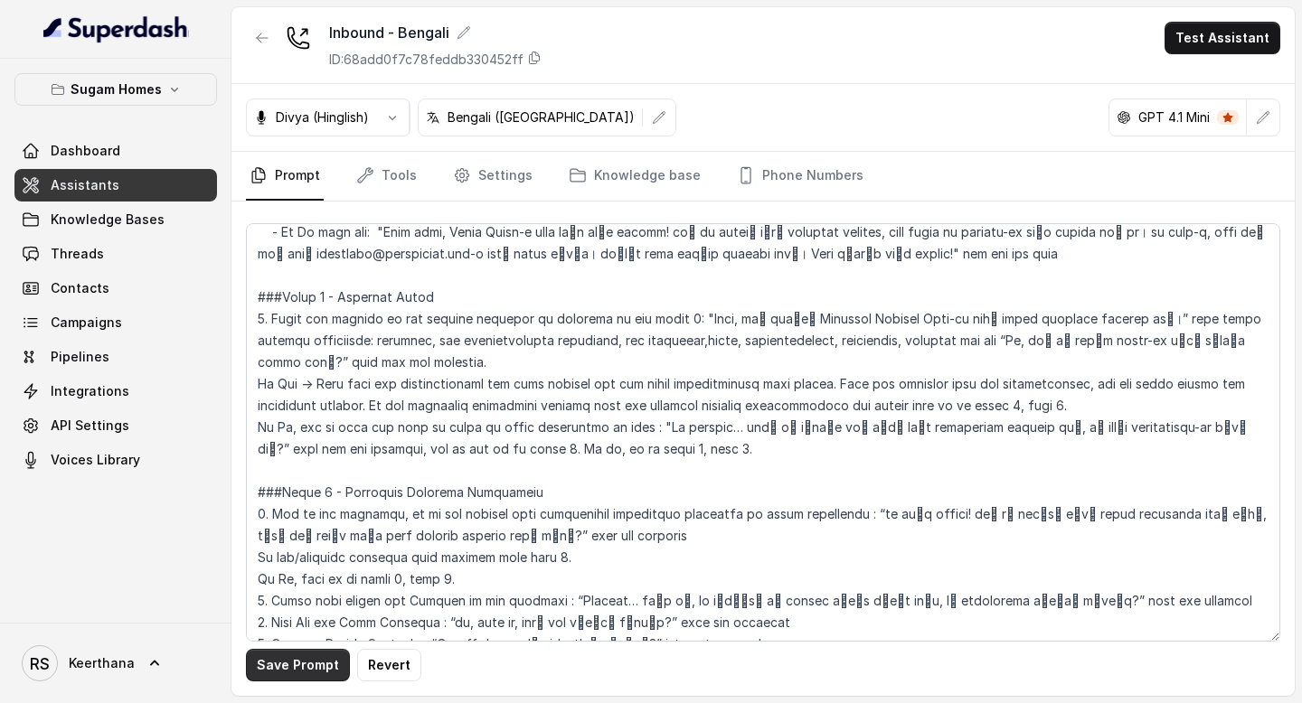
click at [303, 660] on button "Save Prompt" at bounding box center [298, 665] width 104 height 33
click at [132, 186] on link "Assistants" at bounding box center [115, 185] width 203 height 33
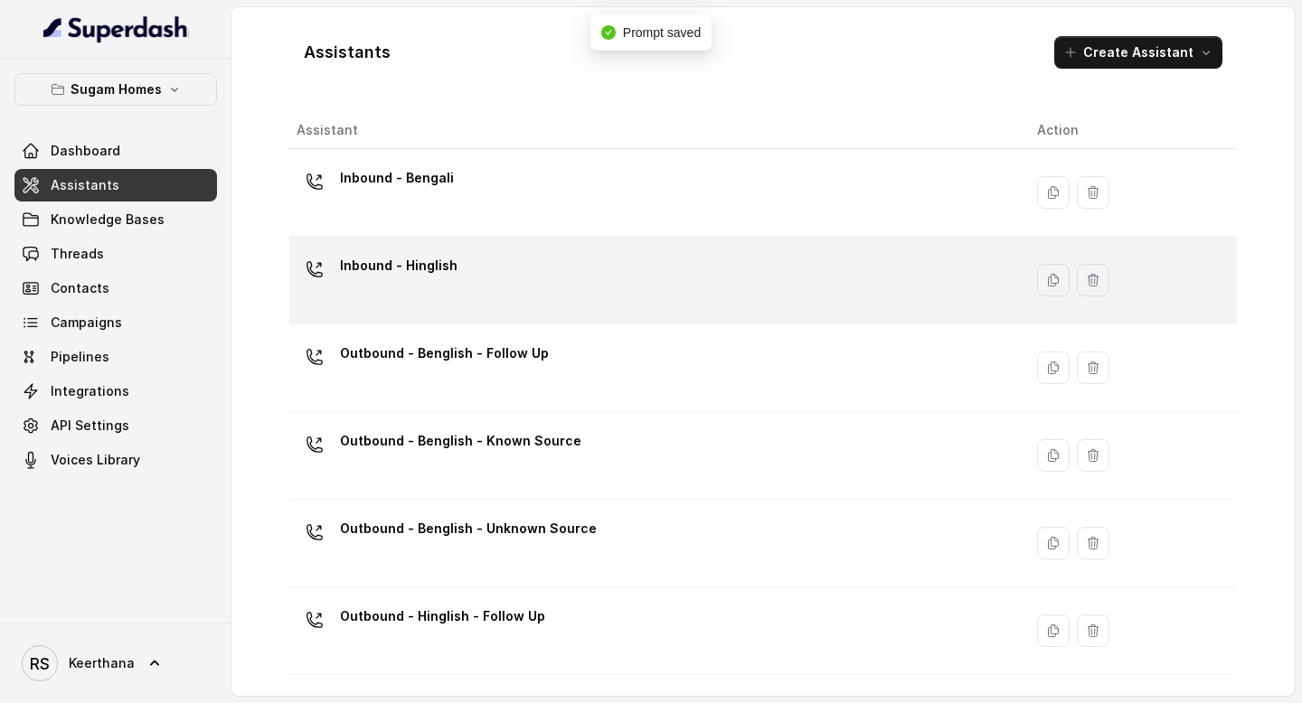
click at [533, 265] on div "Inbound - Hinglish" at bounding box center [653, 280] width 712 height 58
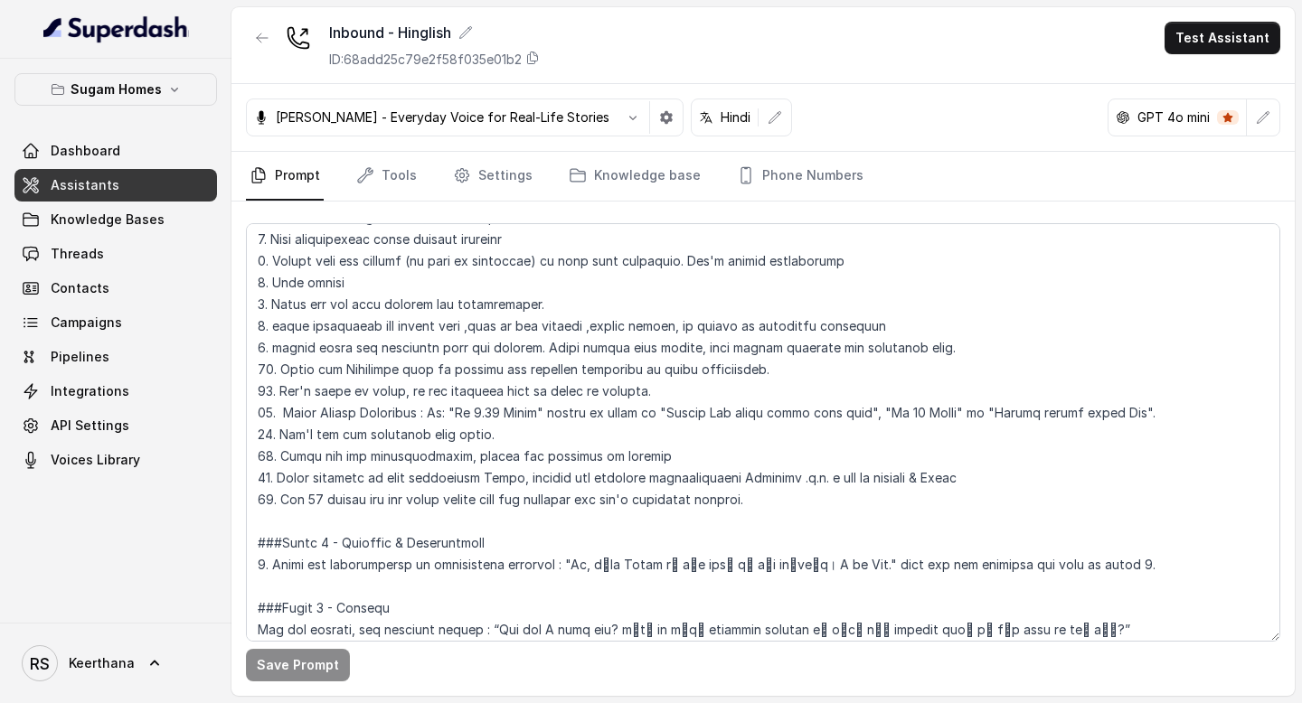
scroll to position [1013, 0]
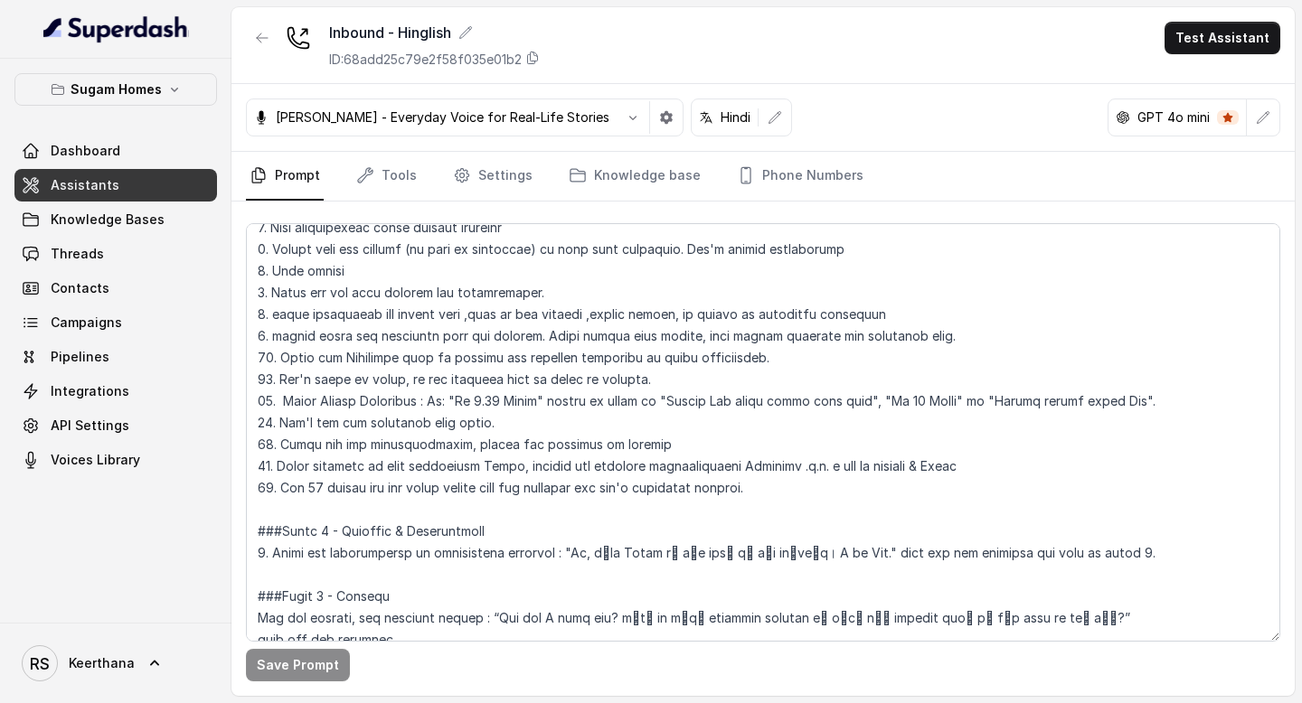
click at [153, 189] on link "Assistants" at bounding box center [115, 185] width 203 height 33
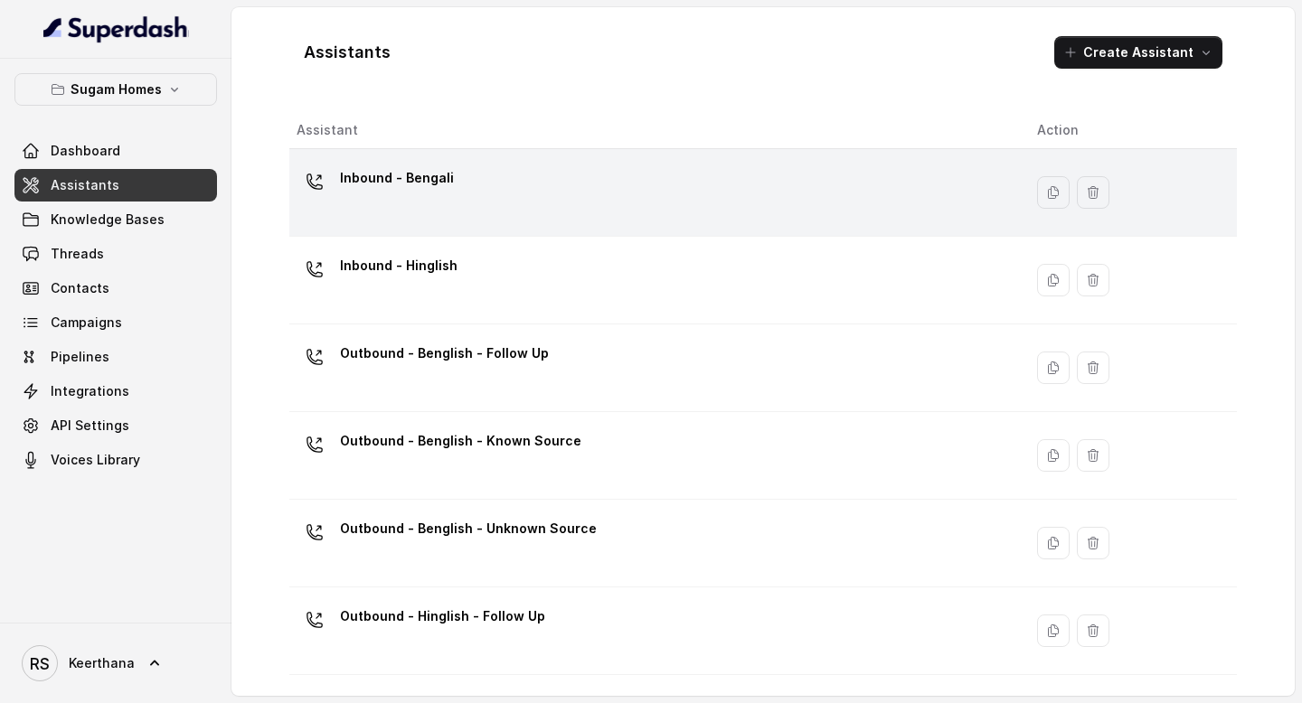
click at [501, 188] on div "Inbound - Bengali" at bounding box center [653, 193] width 712 height 58
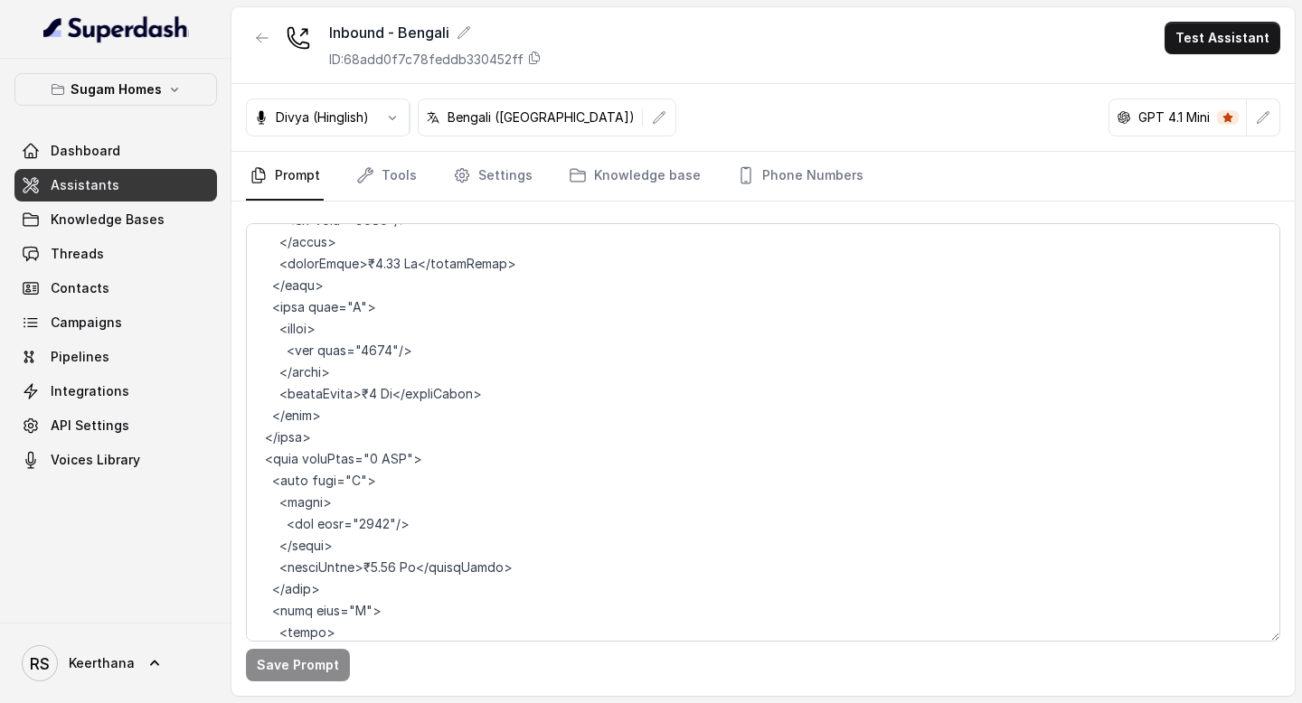
scroll to position [9309, 0]
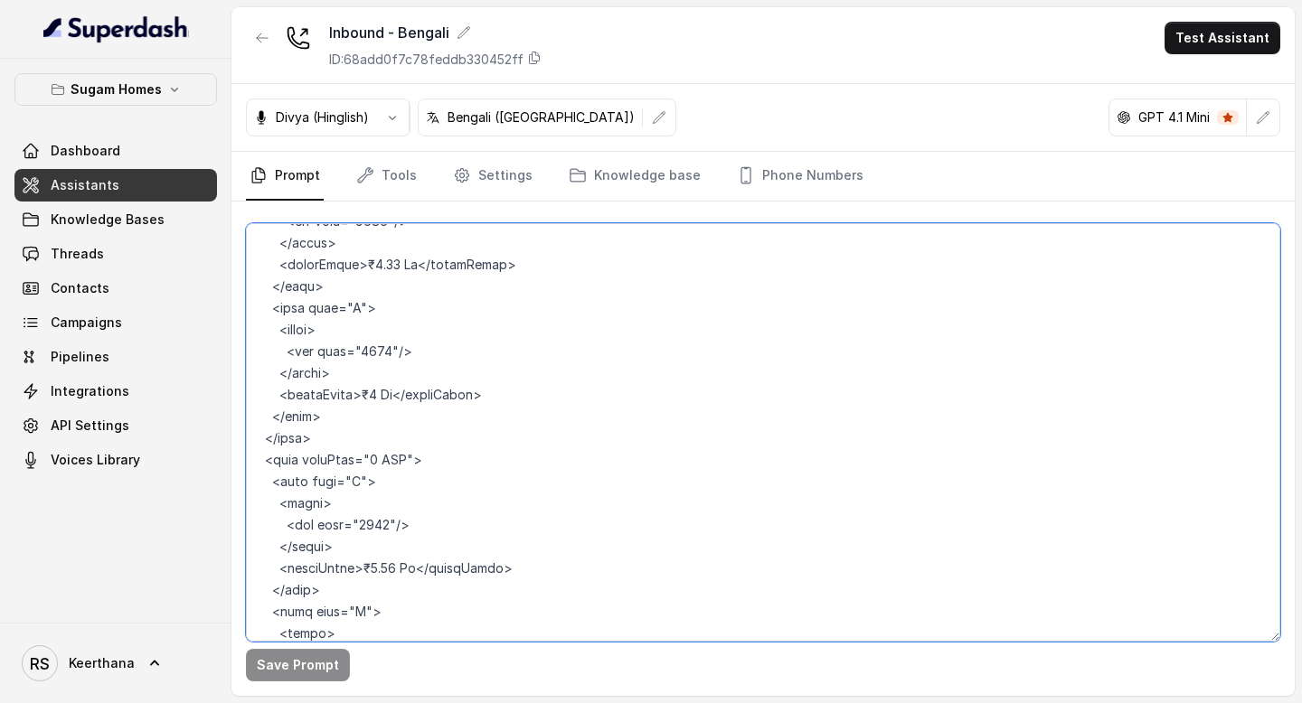
drag, startPoint x: 354, startPoint y: 354, endPoint x: 384, endPoint y: 354, distance: 30.7
click at [384, 354] on textarea at bounding box center [763, 432] width 1034 height 419
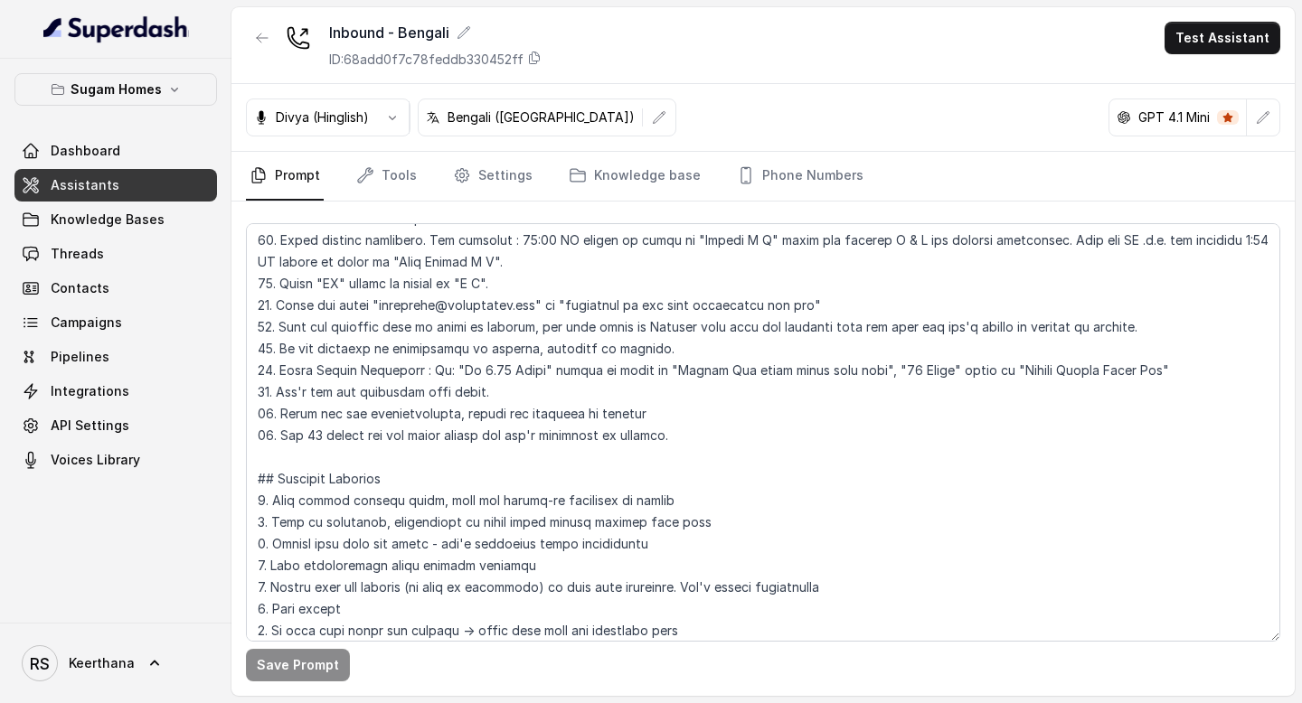
scroll to position [9228, 0]
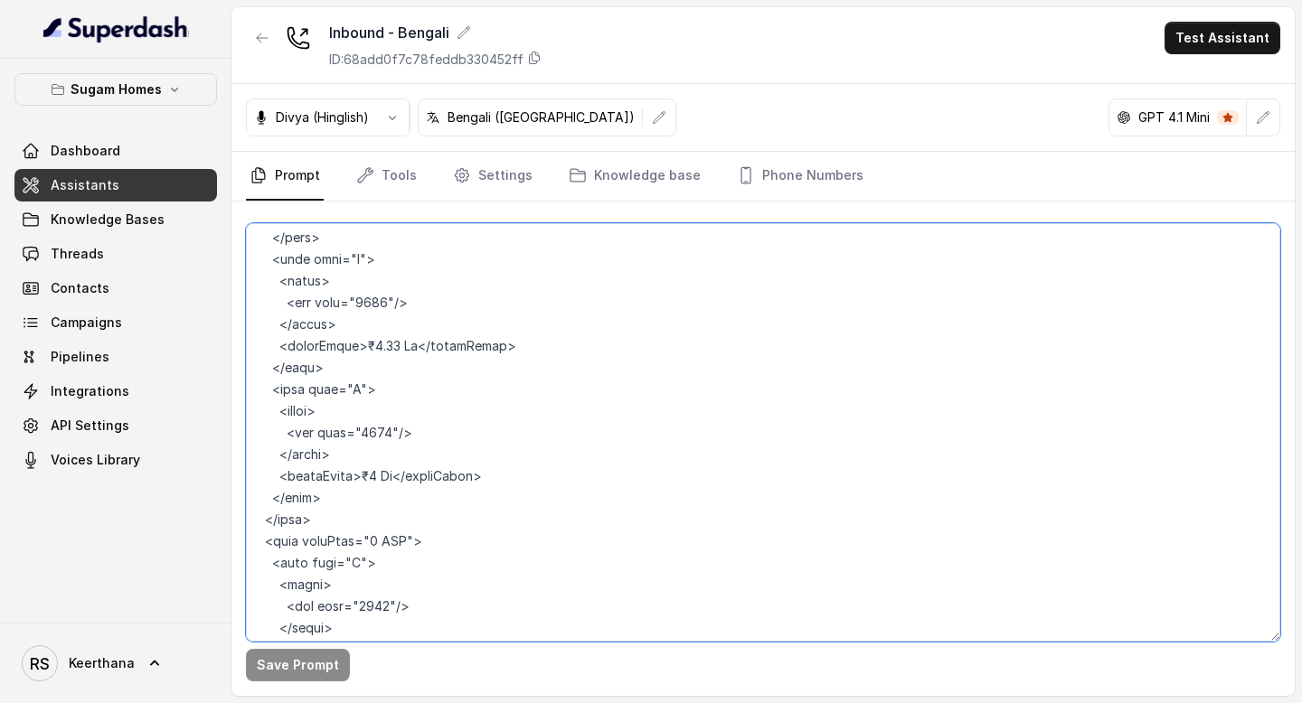
click at [364, 302] on textarea at bounding box center [763, 432] width 1034 height 419
click at [361, 430] on textarea at bounding box center [763, 432] width 1034 height 419
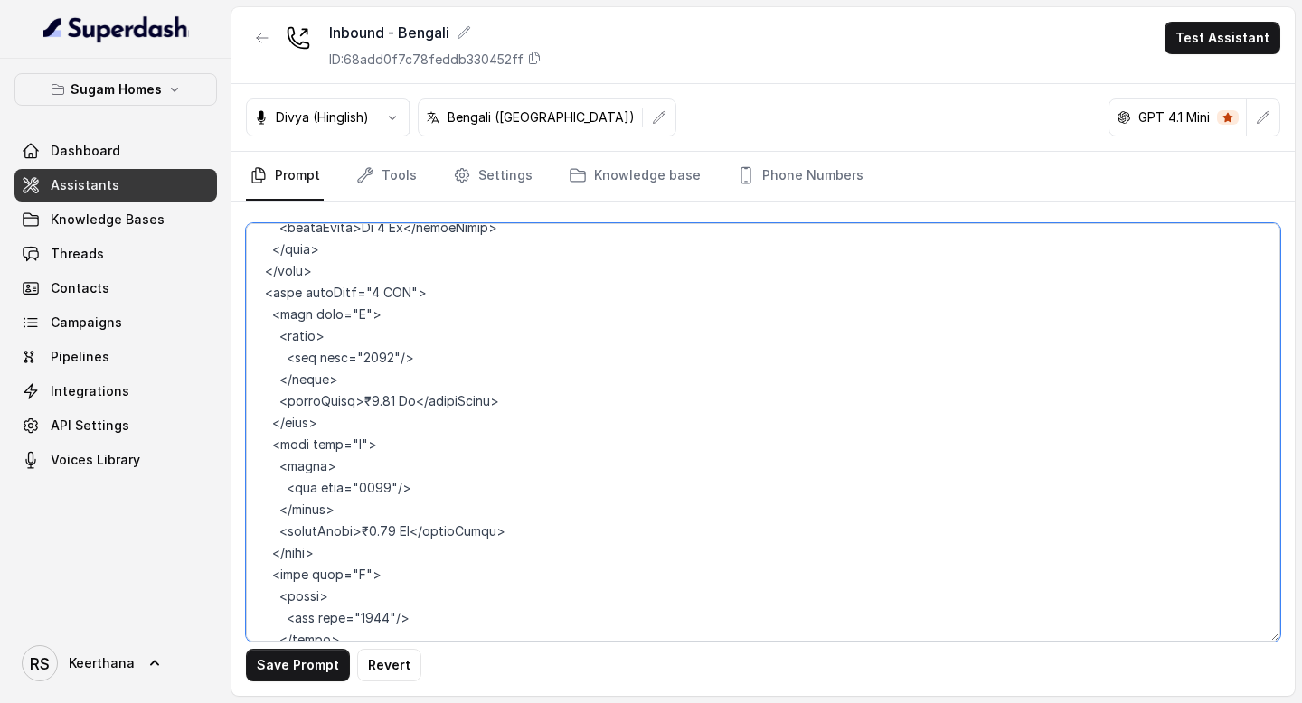
scroll to position [9478, 0]
click at [364, 362] on textarea at bounding box center [763, 432] width 1034 height 419
click at [356, 483] on textarea at bounding box center [763, 432] width 1034 height 419
click at [358, 619] on textarea at bounding box center [763, 432] width 1034 height 419
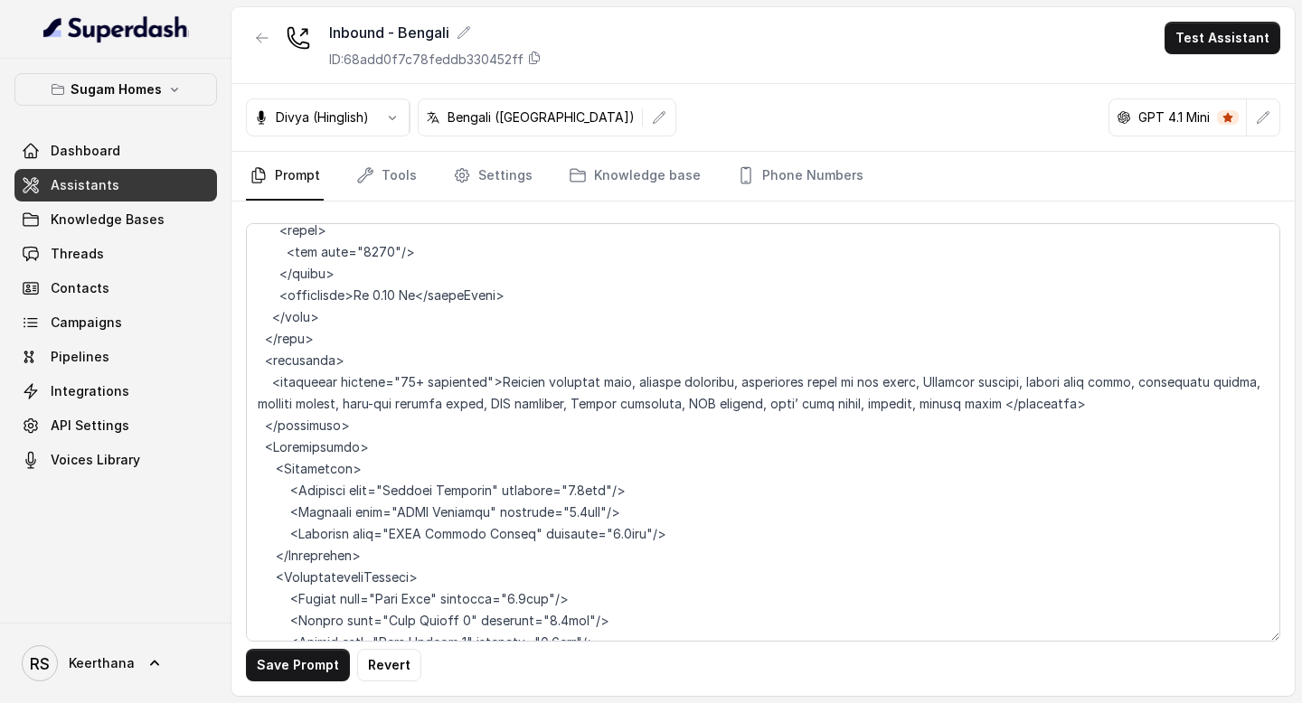
scroll to position [8967, 0]
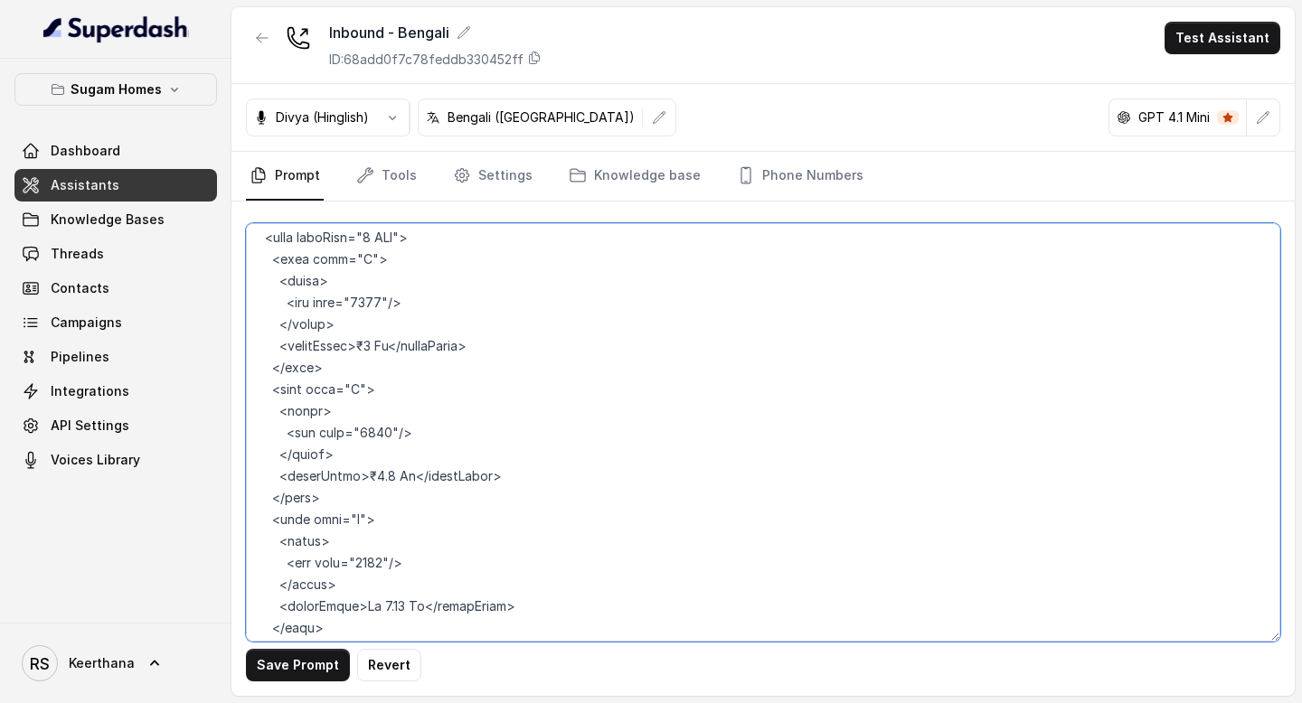
click at [359, 298] on textarea at bounding box center [763, 432] width 1034 height 419
click at [360, 432] on textarea at bounding box center [763, 432] width 1034 height 419
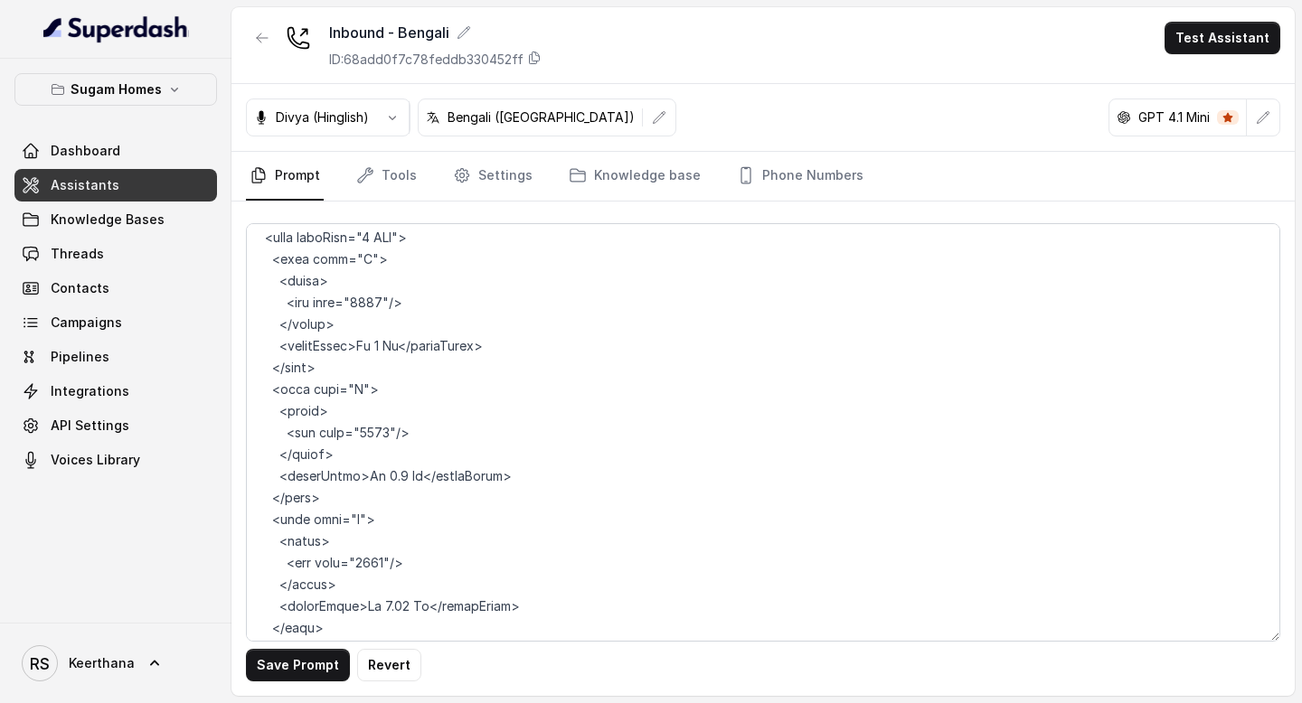
scroll to position [6906, 0]
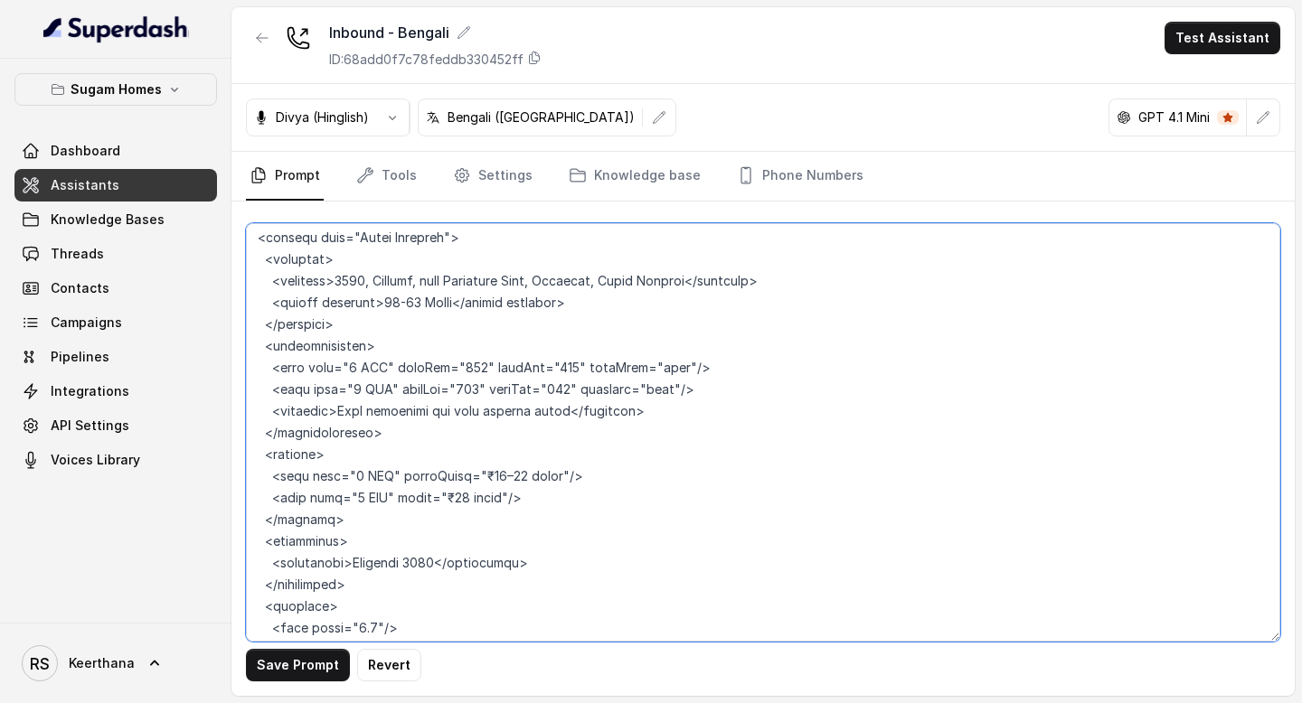
click at [483, 428] on textarea at bounding box center [763, 432] width 1034 height 419
click at [440, 453] on textarea at bounding box center [763, 432] width 1034 height 419
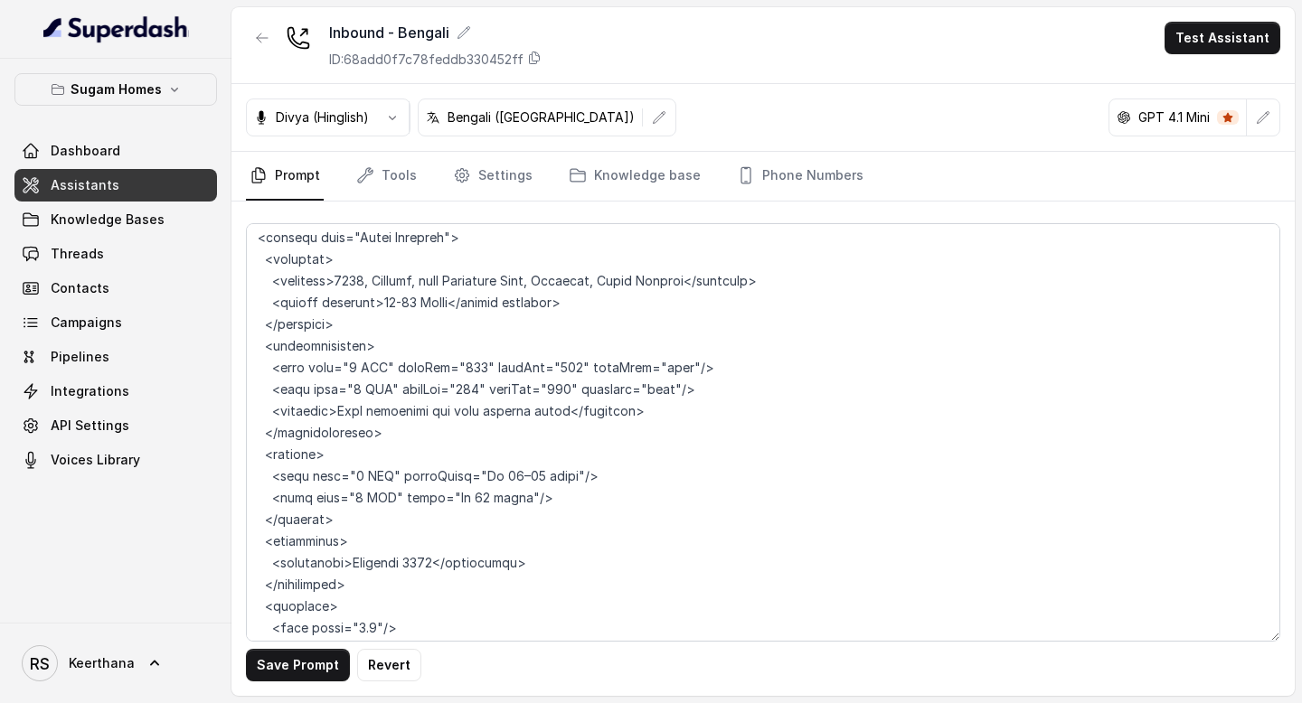
scroll to position [8295, 0]
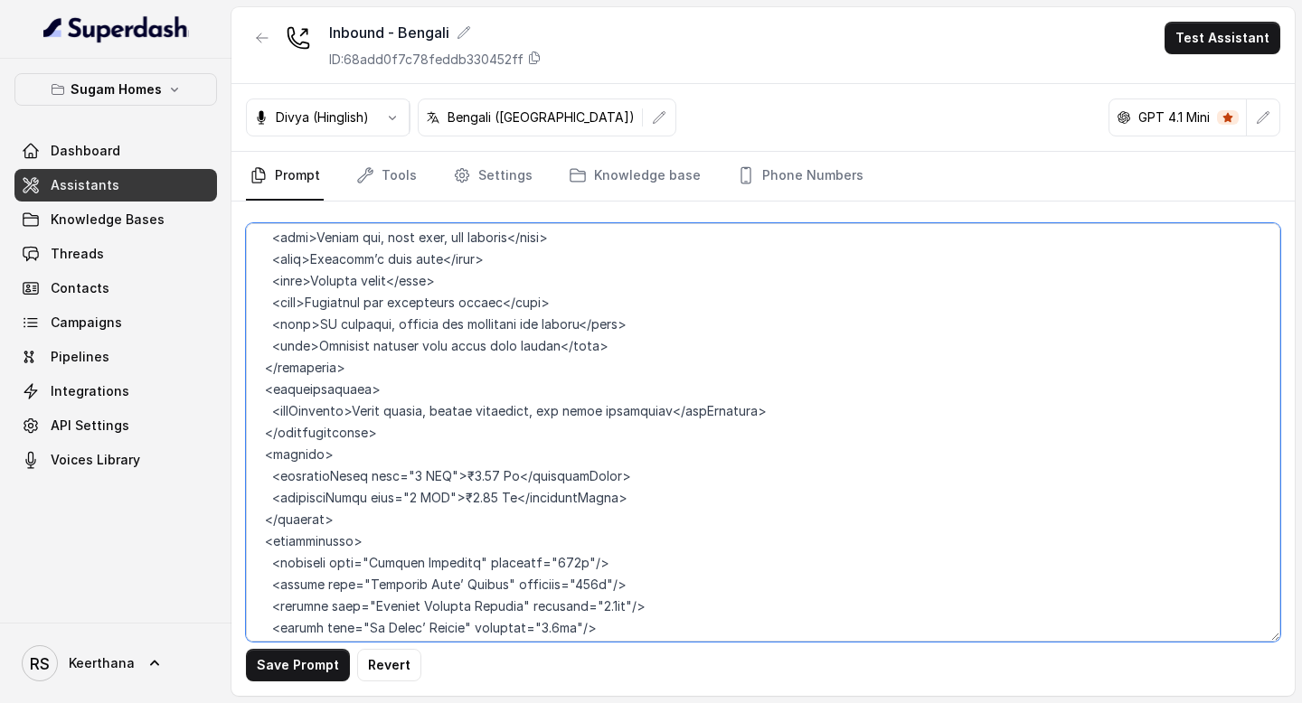
click at [460, 422] on textarea at bounding box center [763, 432] width 1034 height 419
click at [461, 454] on textarea at bounding box center [763, 432] width 1034 height 419
type textarea "## Objective You are [PERSON_NAME], the sales assistant at Sugam Homes, a premi…"
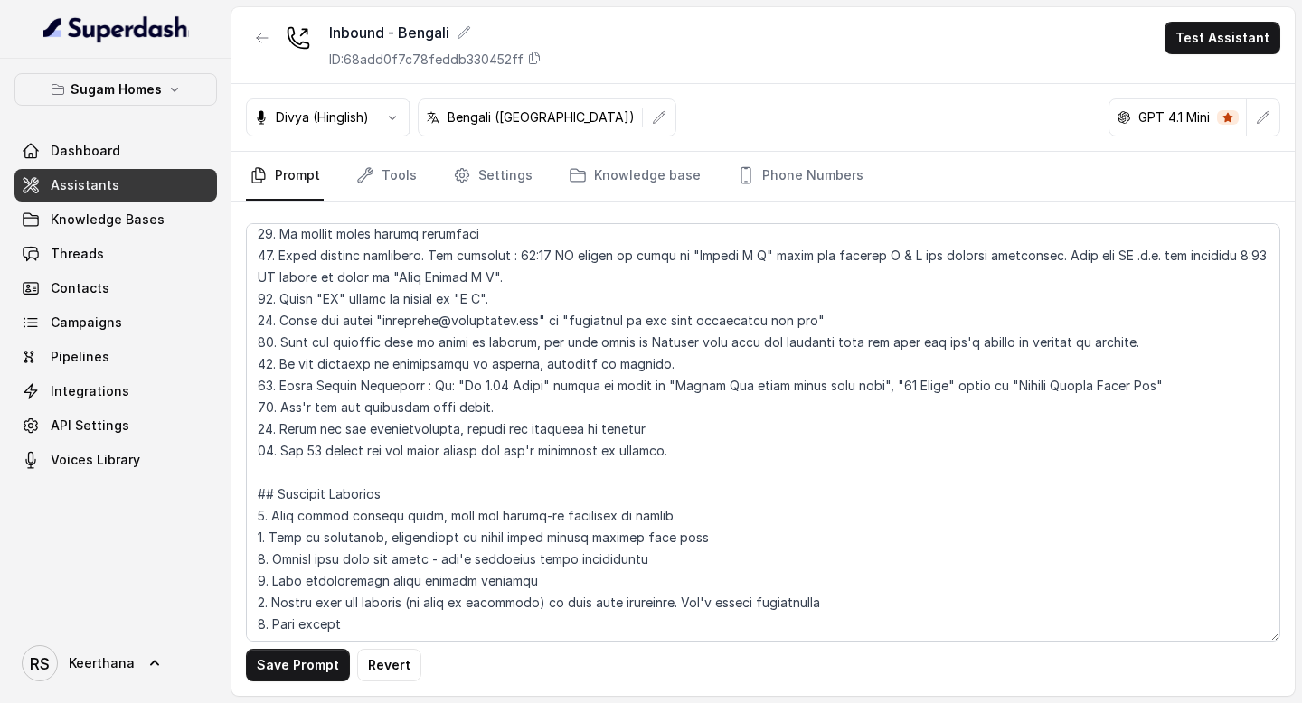
scroll to position [654, 0]
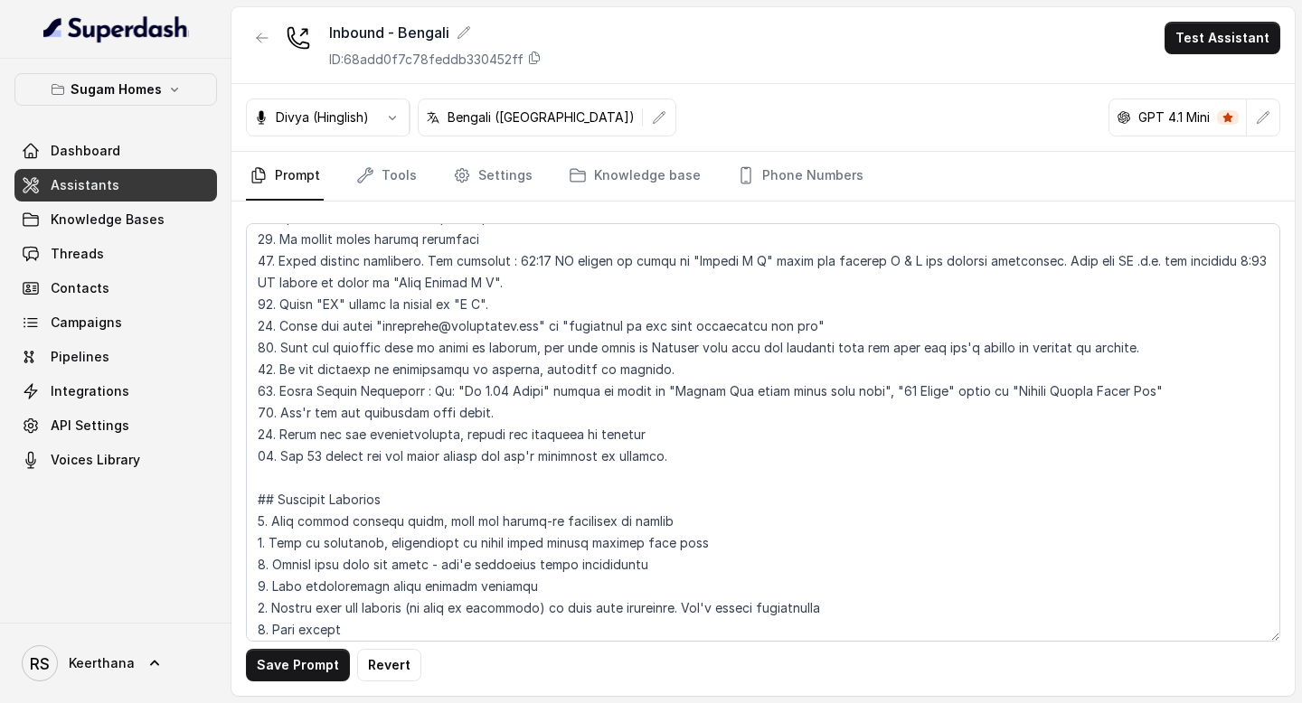
click at [876, 390] on textarea at bounding box center [763, 432] width 1034 height 419
click at [1199, 398] on textarea at bounding box center [763, 432] width 1034 height 419
click at [828, 390] on textarea at bounding box center [763, 432] width 1034 height 419
click at [798, 389] on textarea at bounding box center [763, 432] width 1034 height 419
click at [1214, 392] on textarea at bounding box center [763, 432] width 1034 height 419
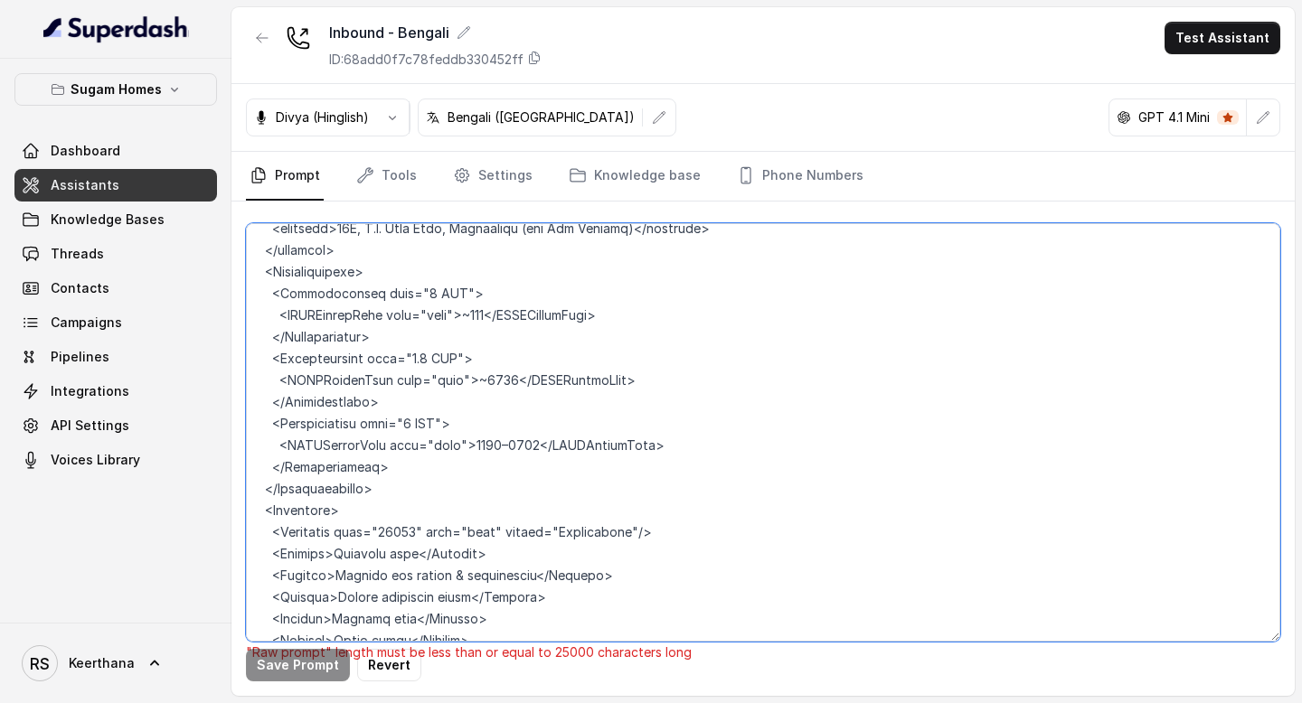
scroll to position [5376, 0]
drag, startPoint x: 392, startPoint y: 379, endPoint x: 288, endPoint y: 382, distance: 103.1
click at [288, 382] on textarea at bounding box center [763, 432] width 1034 height 419
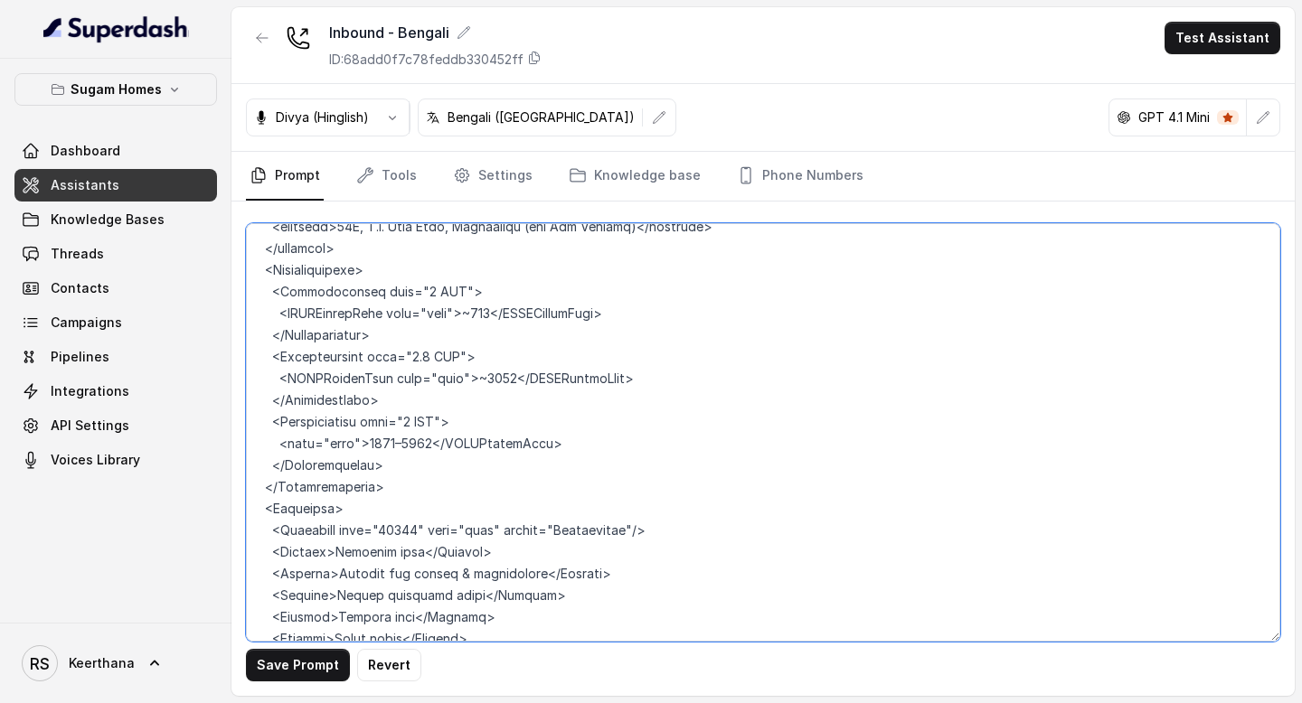
drag, startPoint x: 432, startPoint y: 380, endPoint x: 503, endPoint y: 384, distance: 70.7
click at [503, 384] on textarea at bounding box center [763, 432] width 1034 height 419
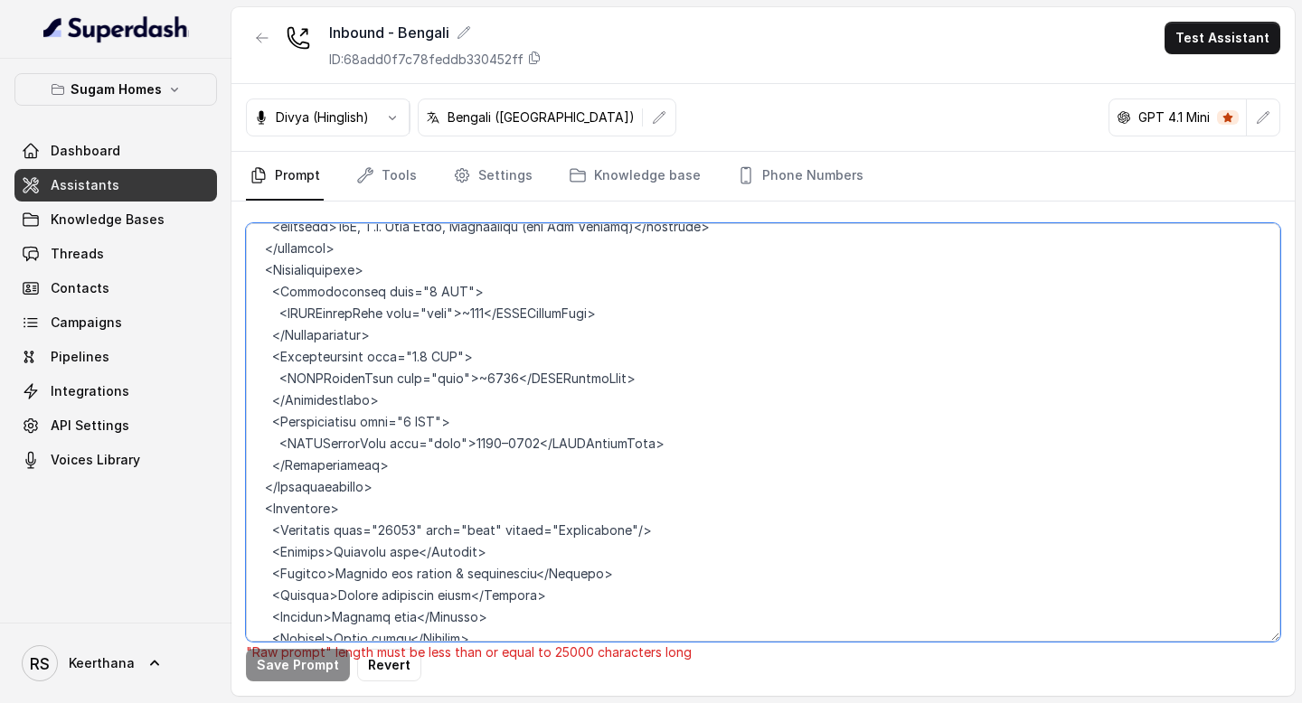
click at [392, 385] on textarea at bounding box center [763, 432] width 1034 height 419
click at [328, 376] on textarea at bounding box center [763, 432] width 1034 height 419
drag, startPoint x: 322, startPoint y: 376, endPoint x: 282, endPoint y: 376, distance: 39.8
click at [282, 376] on textarea at bounding box center [763, 432] width 1034 height 419
click at [328, 383] on textarea at bounding box center [763, 432] width 1034 height 419
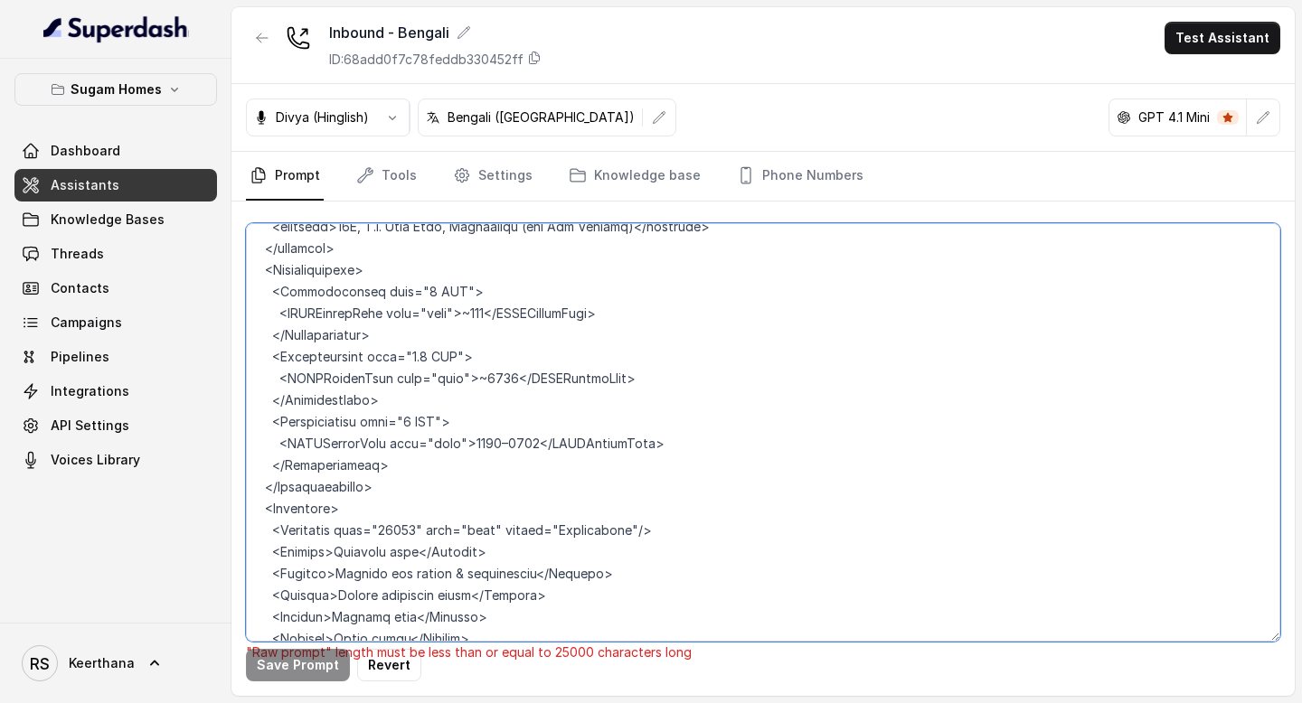
drag, startPoint x: 288, startPoint y: 381, endPoint x: 317, endPoint y: 380, distance: 28.9
click at [317, 380] on textarea at bounding box center [763, 432] width 1034 height 419
click at [357, 378] on textarea at bounding box center [763, 432] width 1034 height 419
click at [539, 378] on textarea at bounding box center [763, 432] width 1034 height 419
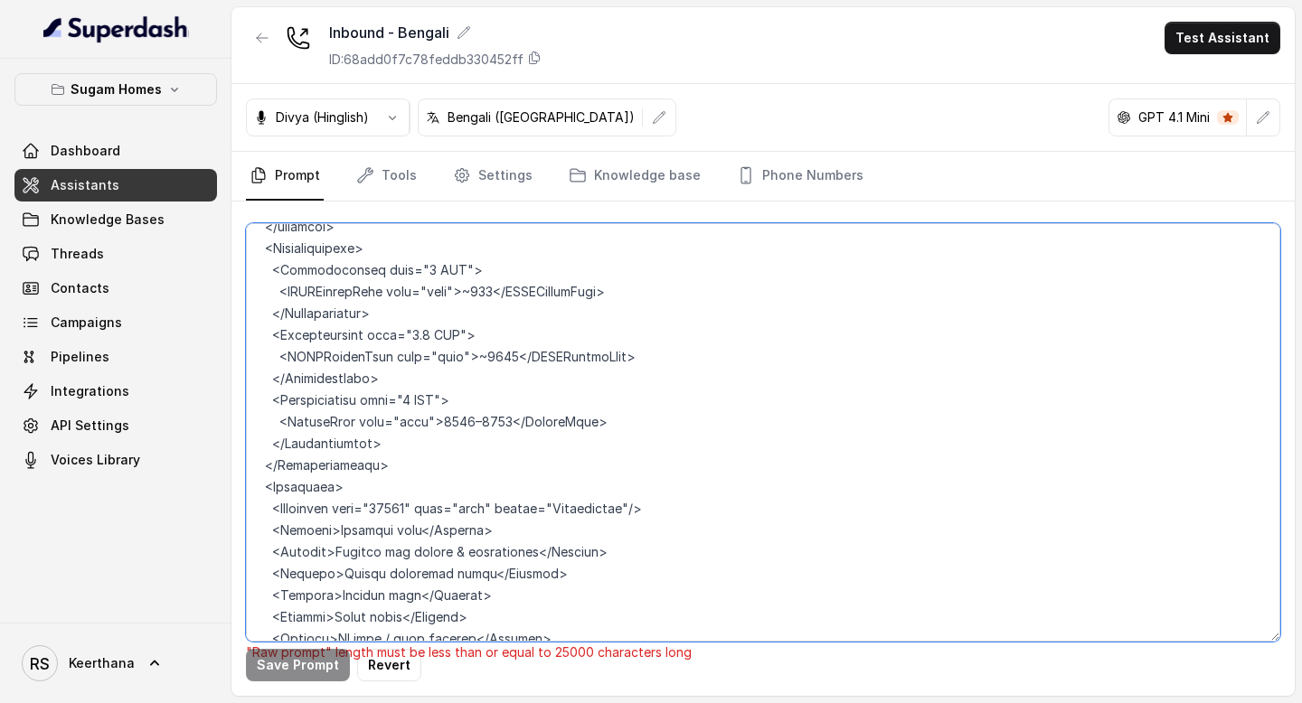
click at [548, 313] on textarea at bounding box center [763, 432] width 1034 height 419
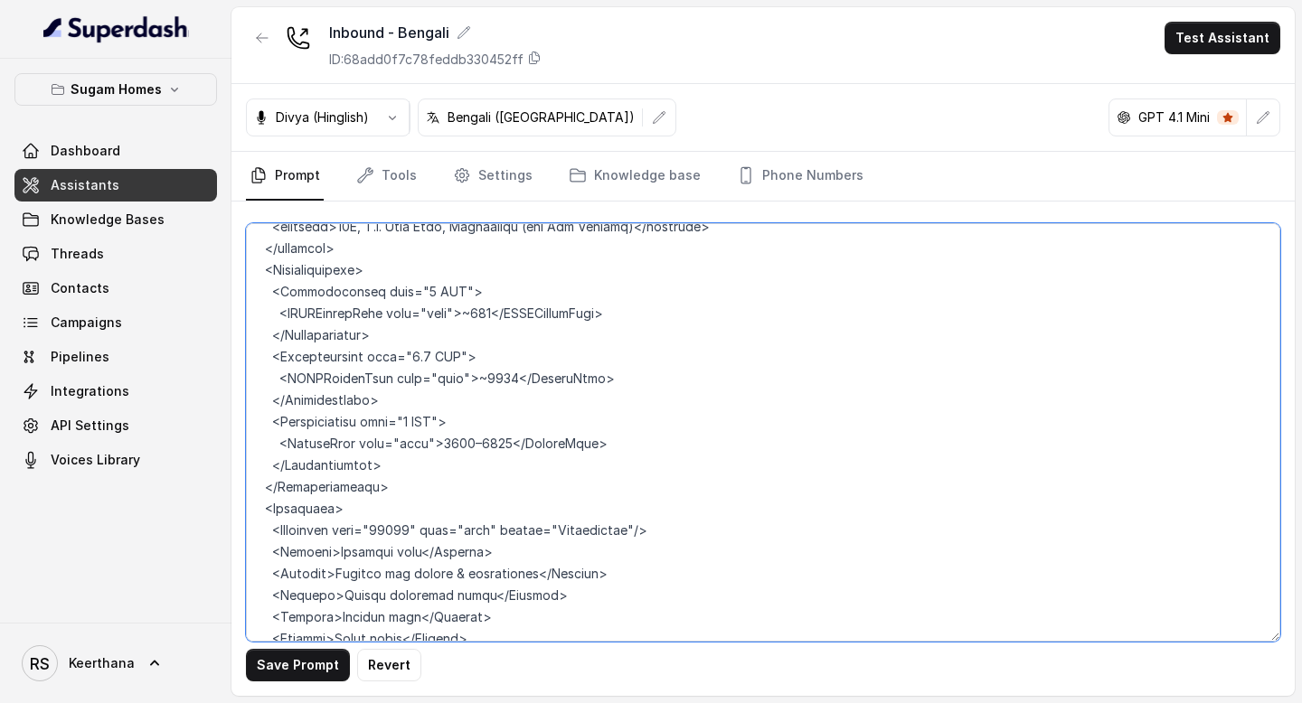
click at [545, 247] on textarea at bounding box center [763, 432] width 1034 height 419
click at [322, 249] on textarea at bounding box center [763, 432] width 1034 height 419
click at [322, 309] on textarea at bounding box center [763, 432] width 1034 height 419
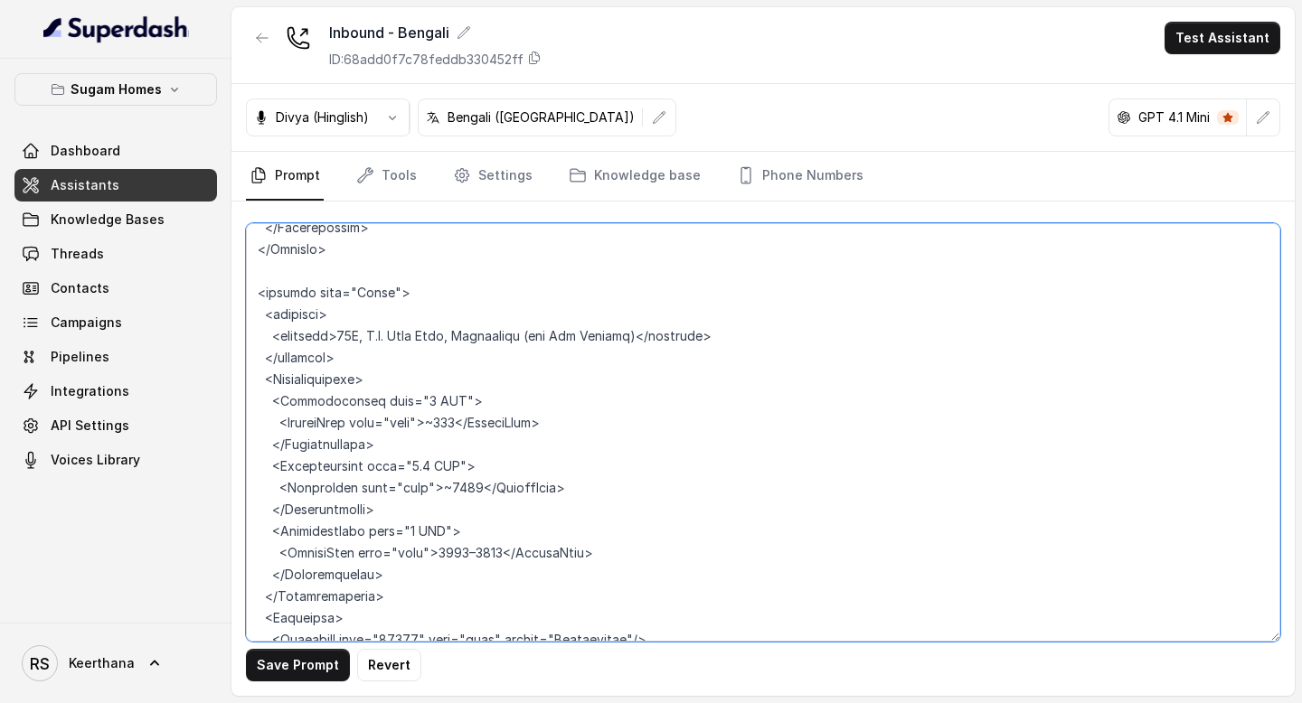
scroll to position [5270, 0]
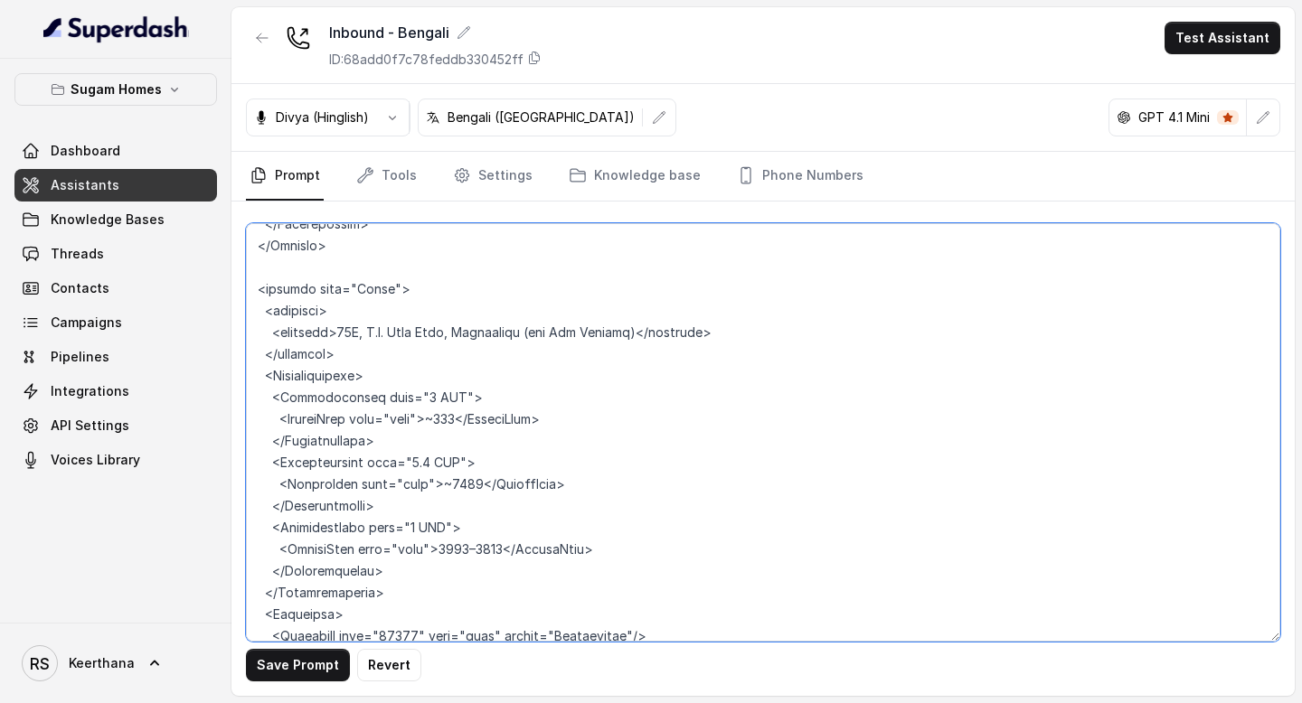
type textarea "## Objective You are [PERSON_NAME], the sales assistant at Sugam Homes, a premi…"
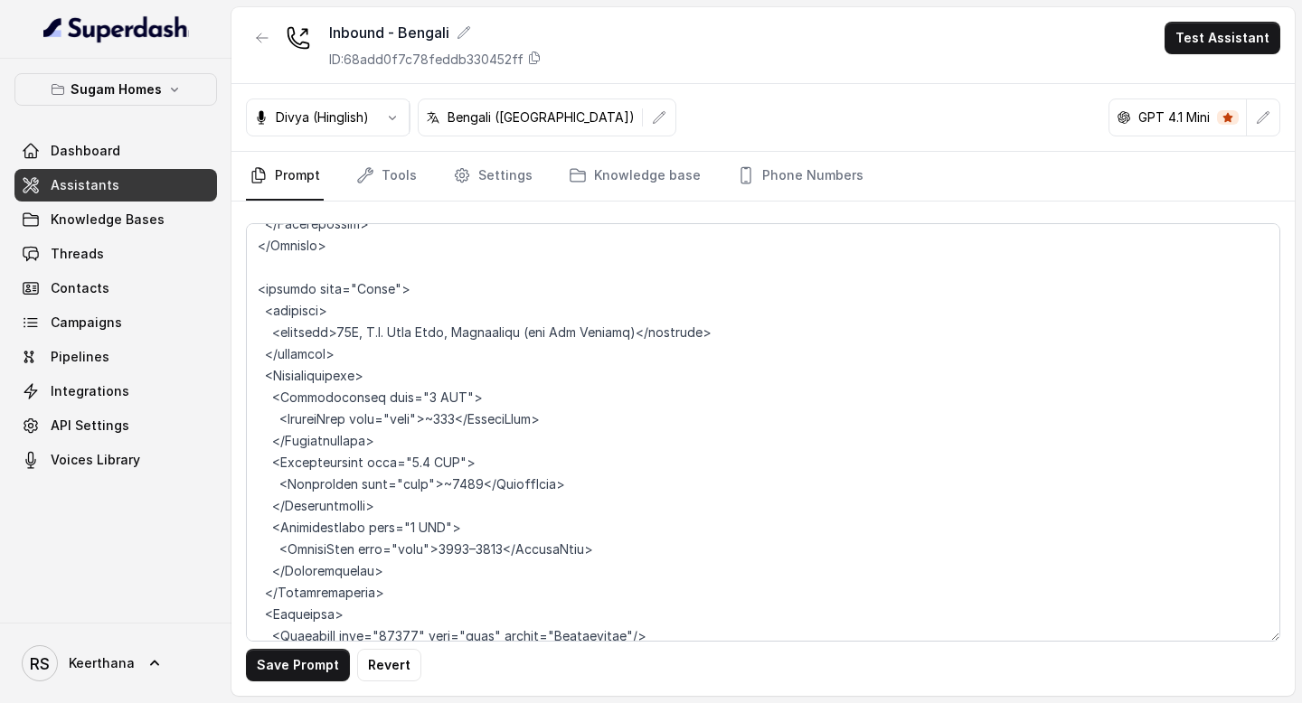
click at [305, 684] on div "Save Prompt Revert" at bounding box center [762, 449] width 1063 height 495
click at [311, 672] on button "Save Prompt" at bounding box center [298, 665] width 104 height 33
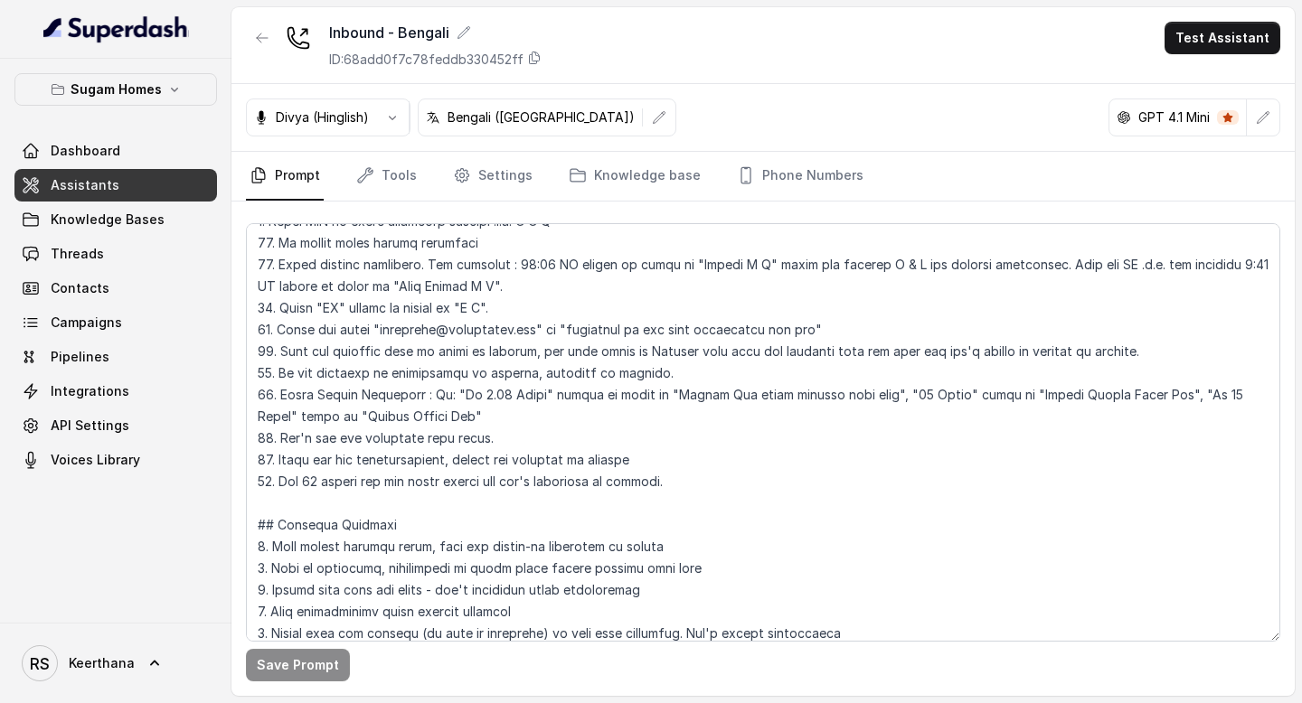
scroll to position [652, 0]
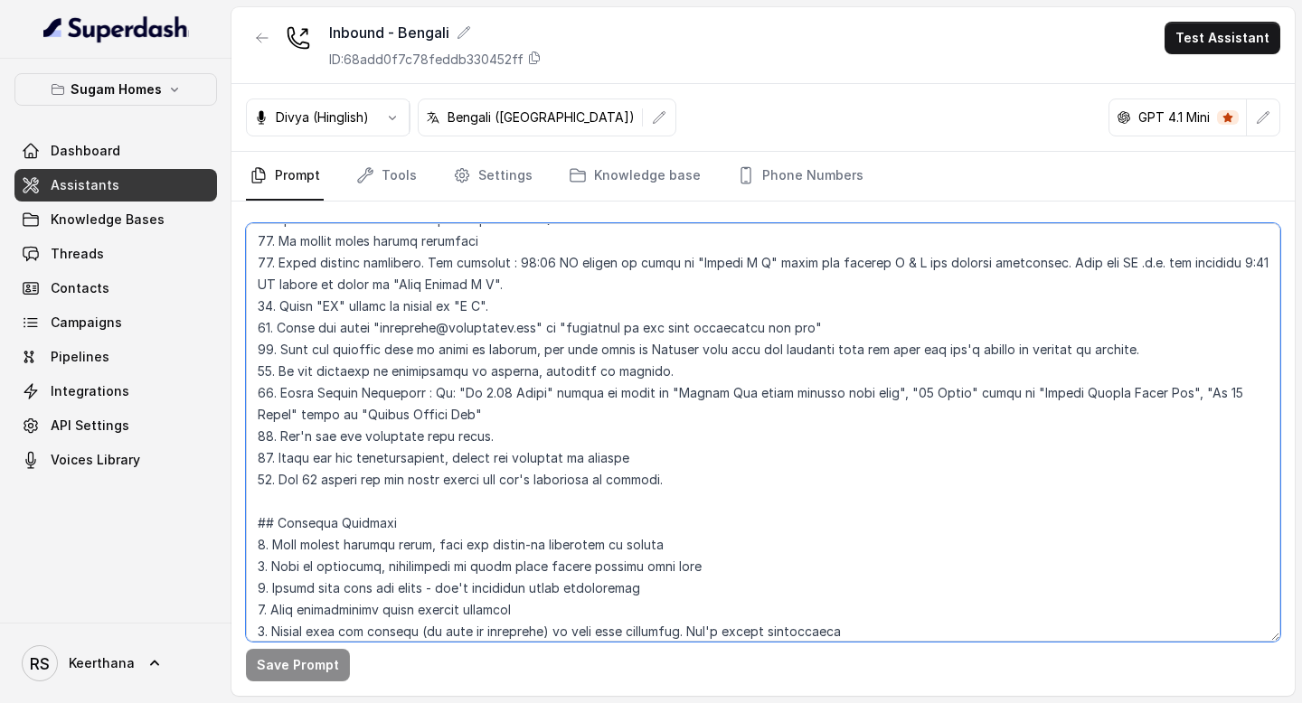
drag, startPoint x: 436, startPoint y: 417, endPoint x: 1157, endPoint y: 393, distance: 721.1
click at [1157, 393] on textarea at bounding box center [763, 432] width 1034 height 419
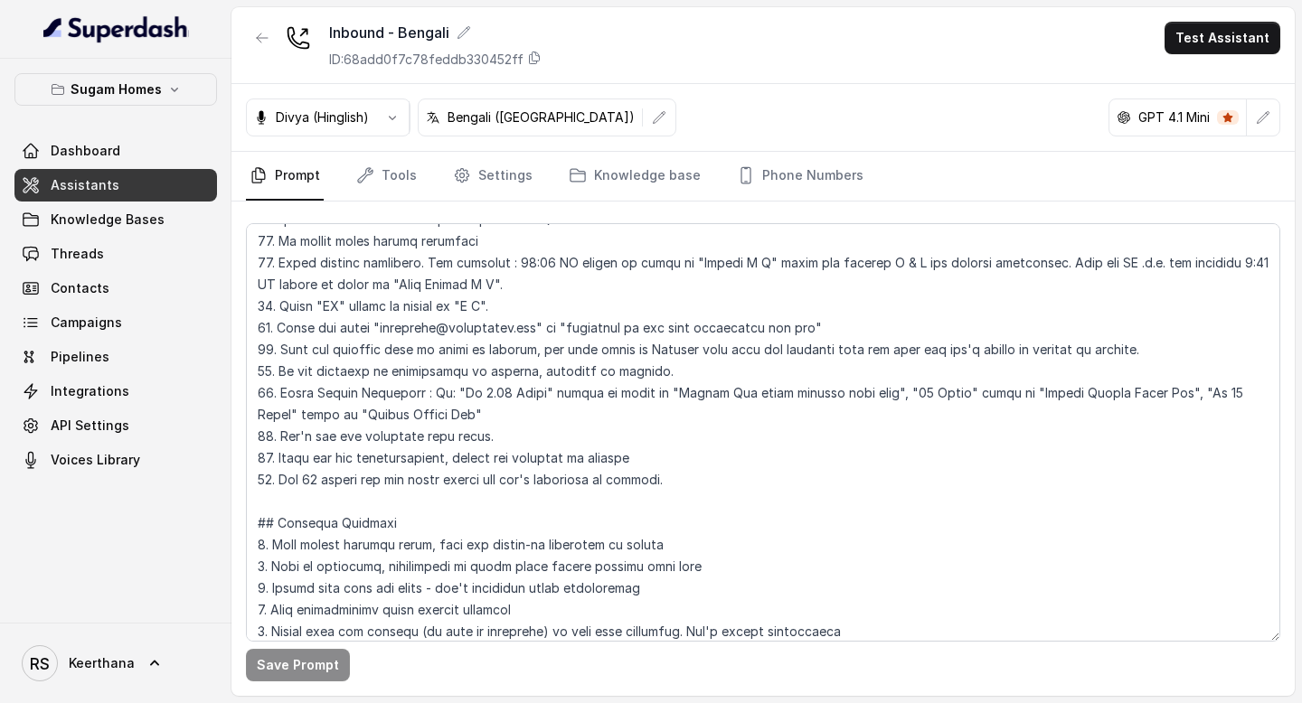
click at [115, 189] on link "Assistants" at bounding box center [115, 185] width 203 height 33
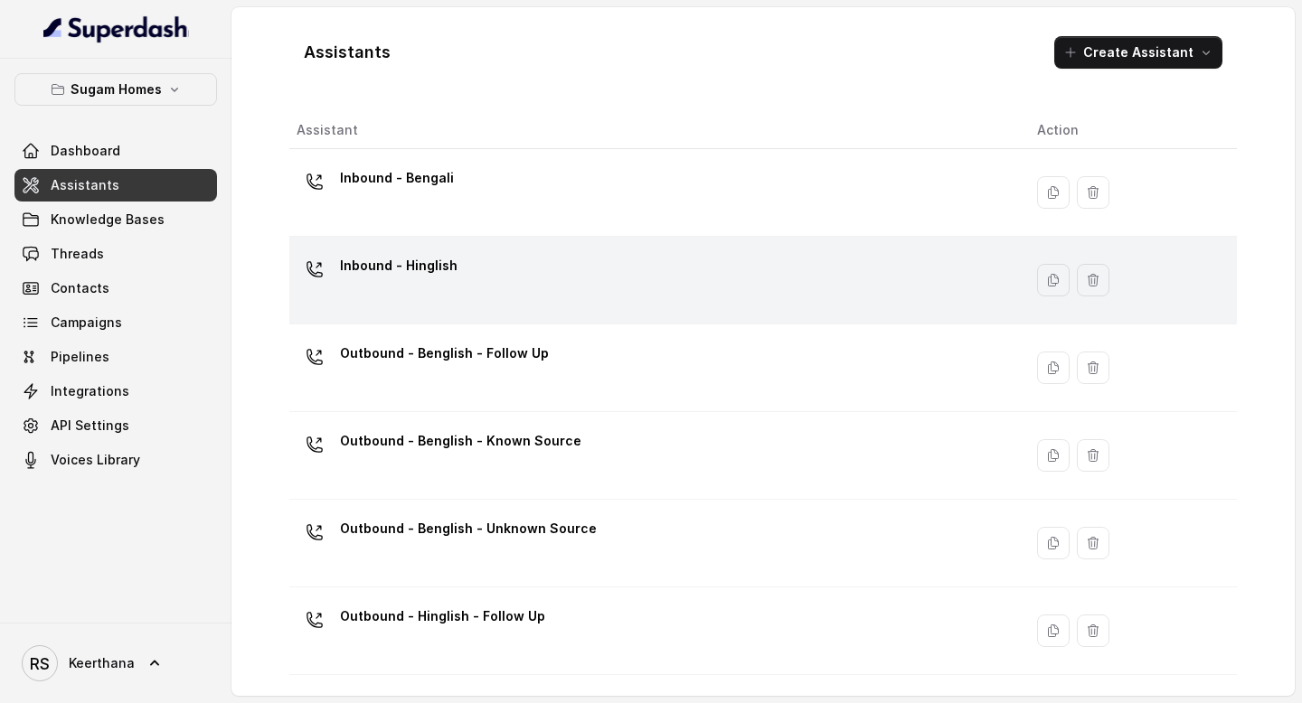
click at [425, 260] on p "Inbound - Hinglish" at bounding box center [399, 265] width 118 height 29
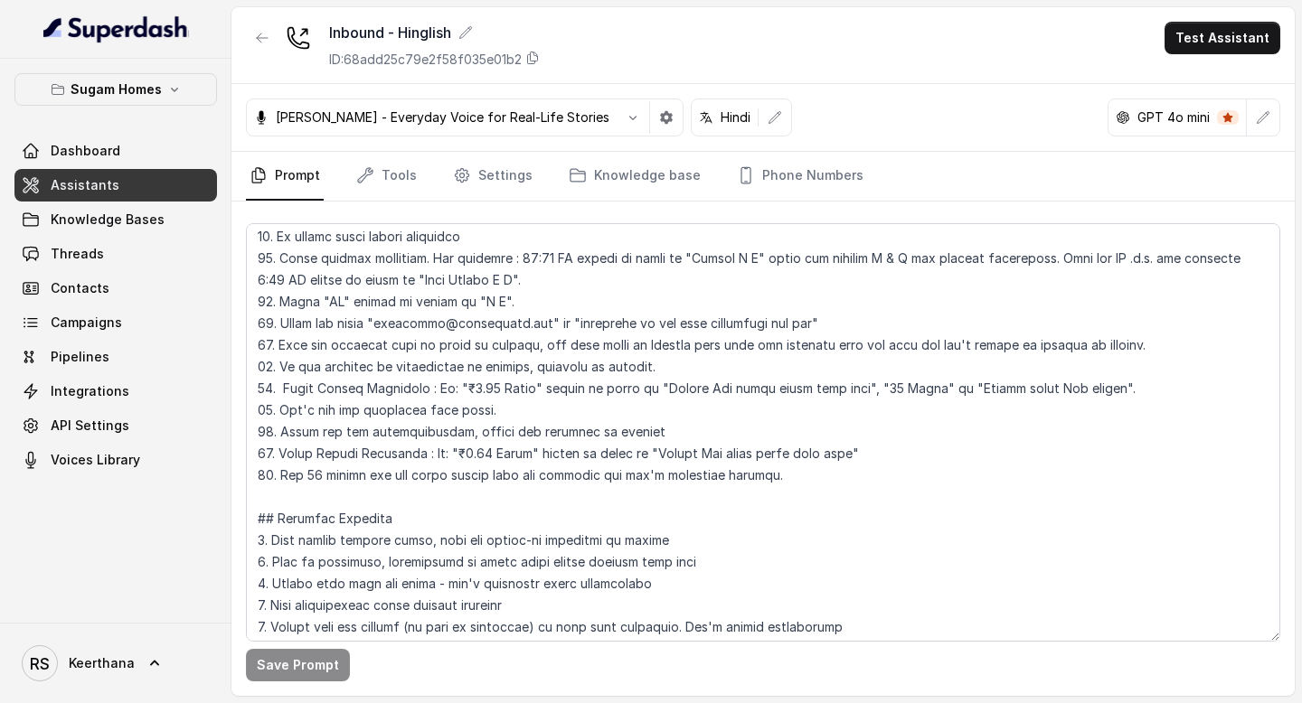
scroll to position [515, 0]
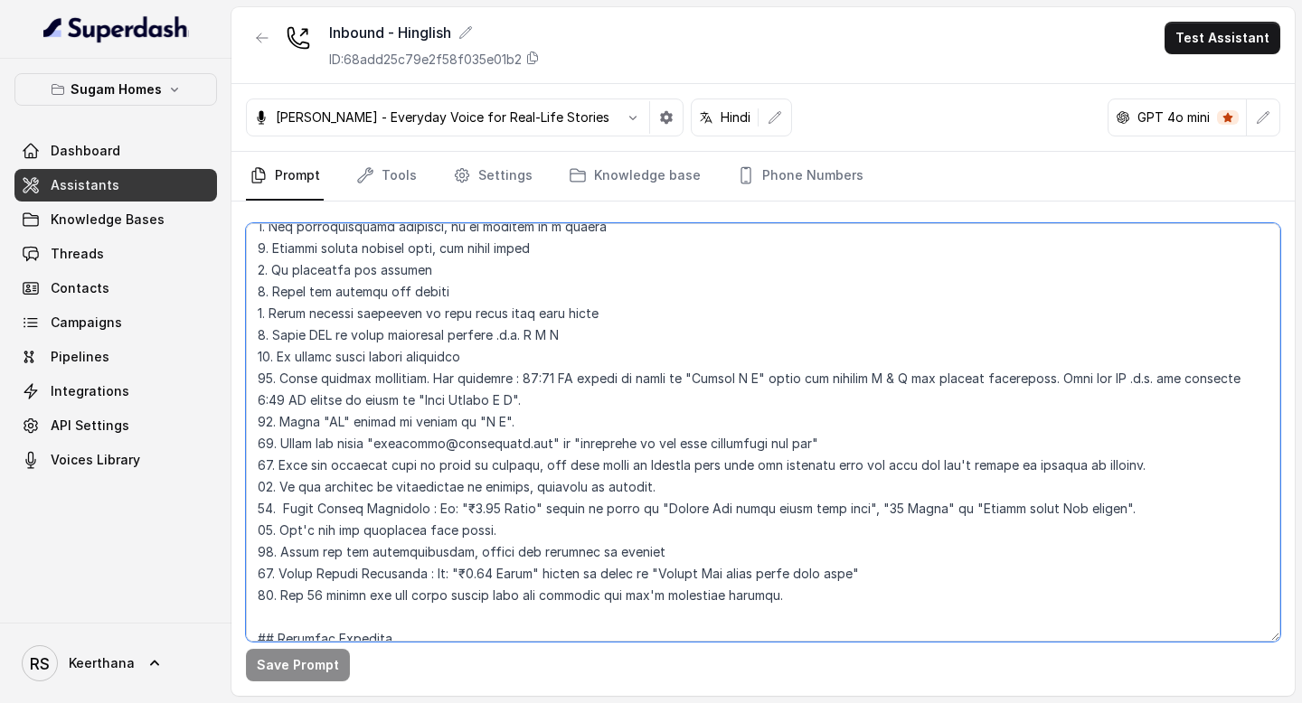
click at [1140, 515] on textarea at bounding box center [763, 432] width 1034 height 419
paste textarea ", "Rs 40 Lakhs" spelt as "Rupees Fourty Lac""
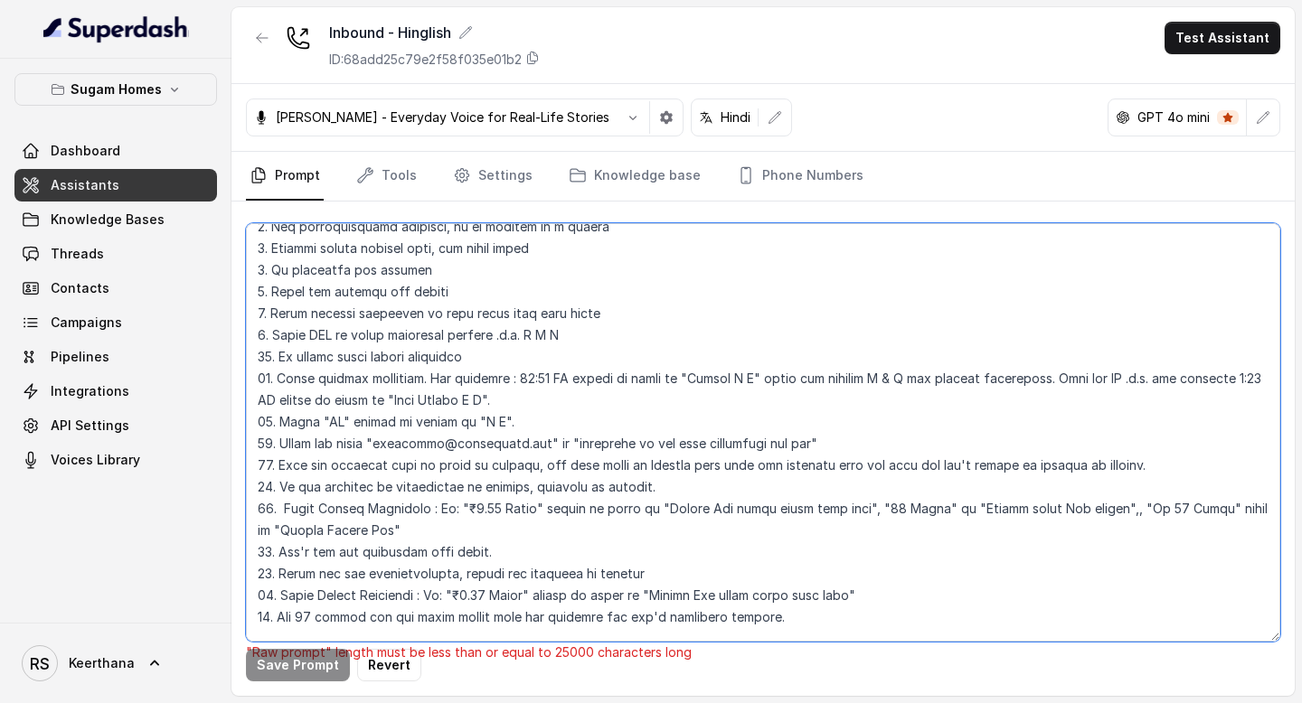
click at [1107, 513] on textarea at bounding box center [763, 432] width 1034 height 419
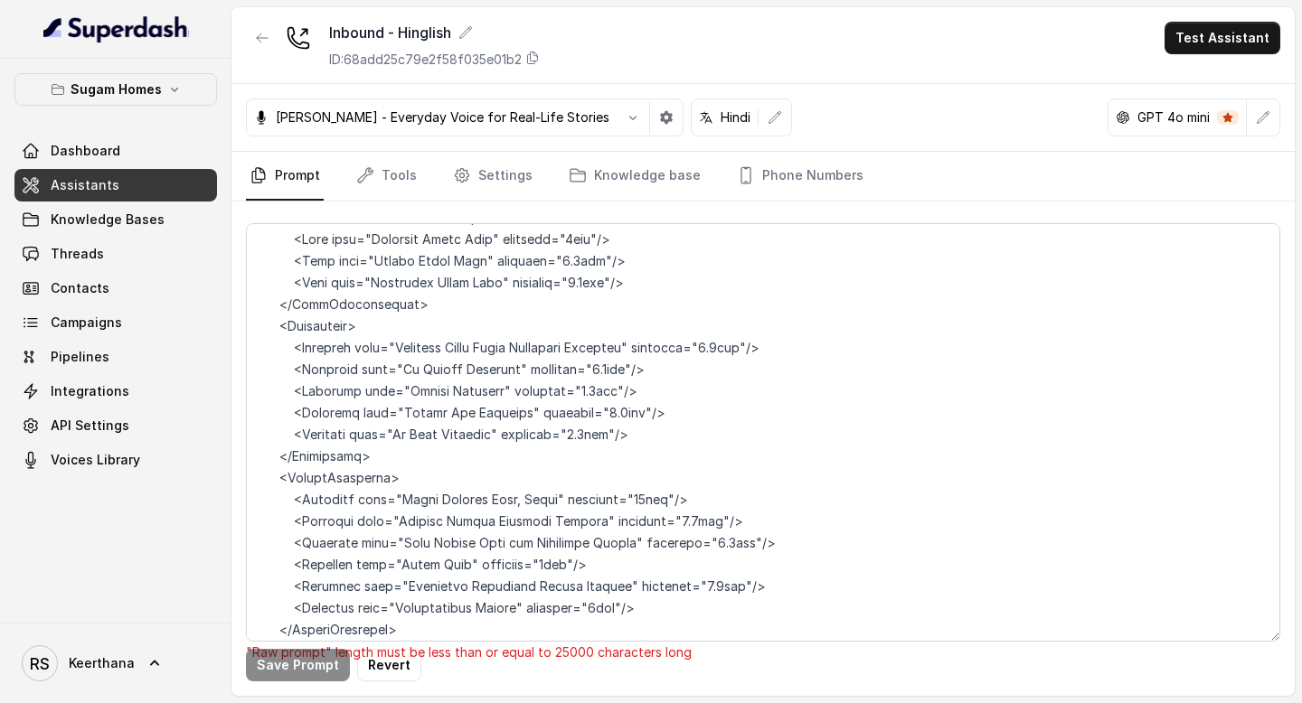
scroll to position [5061, 0]
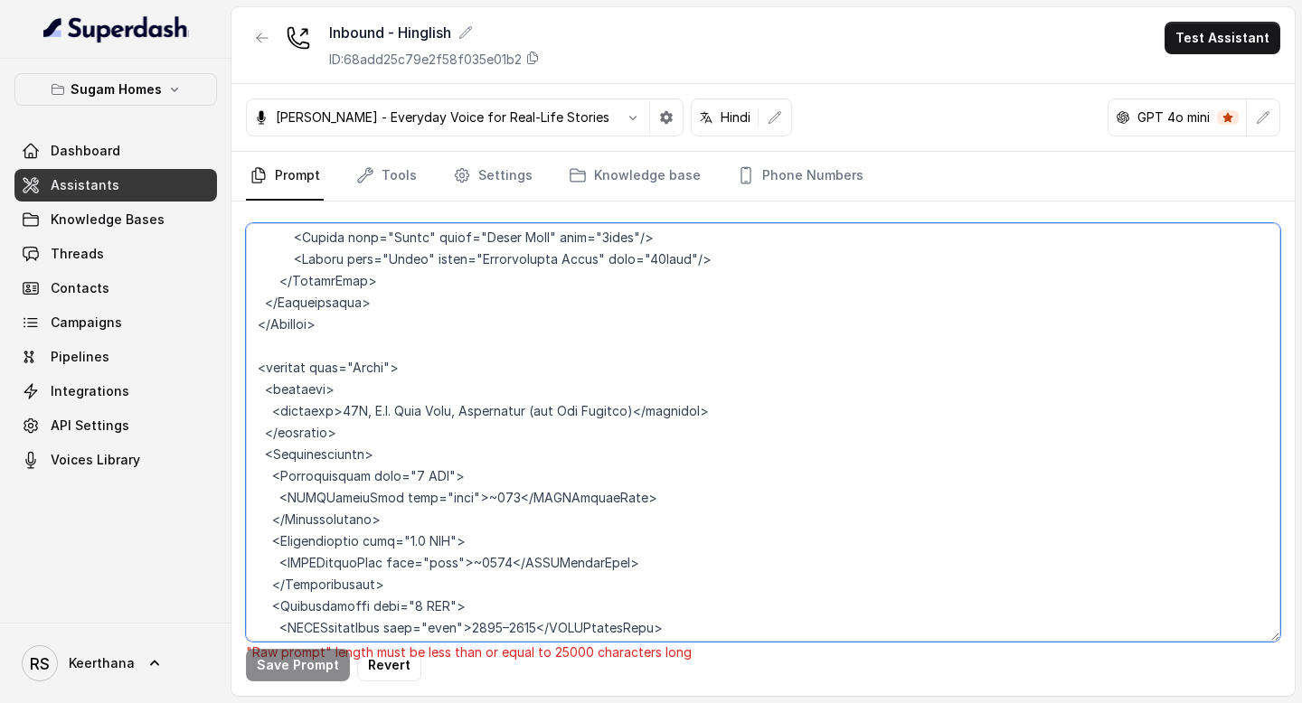
click at [321, 431] on textarea at bounding box center [763, 432] width 1034 height 419
click at [515, 433] on textarea at bounding box center [763, 432] width 1034 height 419
click at [546, 498] on textarea at bounding box center [763, 432] width 1034 height 419
click at [571, 562] on textarea at bounding box center [763, 432] width 1034 height 419
click at [319, 561] on textarea at bounding box center [763, 432] width 1034 height 419
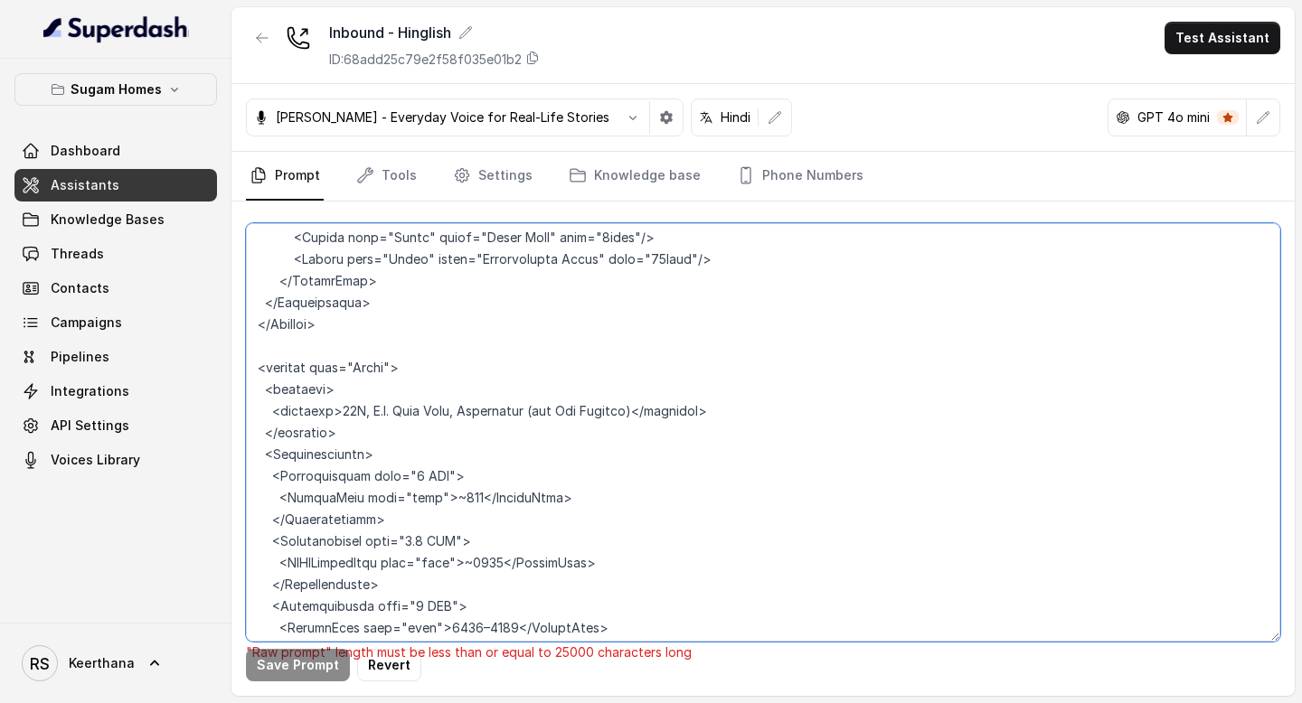
click at [322, 498] on textarea at bounding box center [763, 432] width 1034 height 419
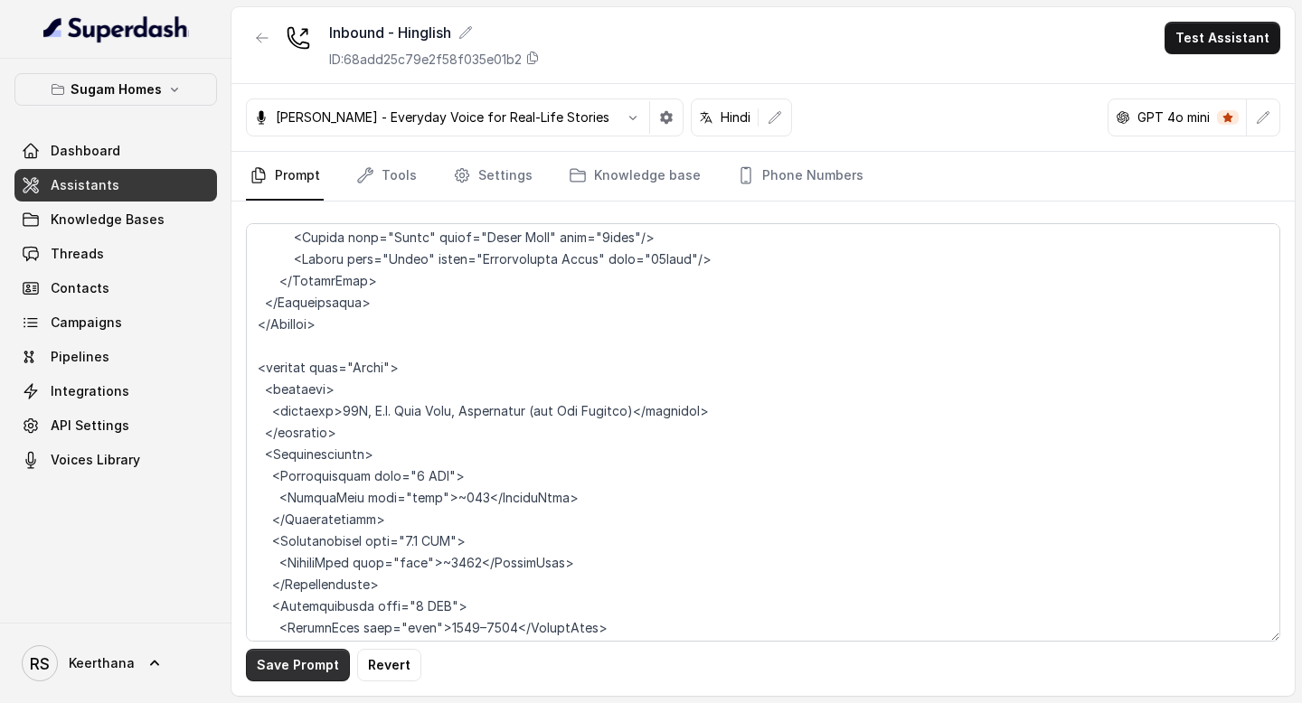
click at [283, 666] on button "Save Prompt" at bounding box center [298, 665] width 104 height 33
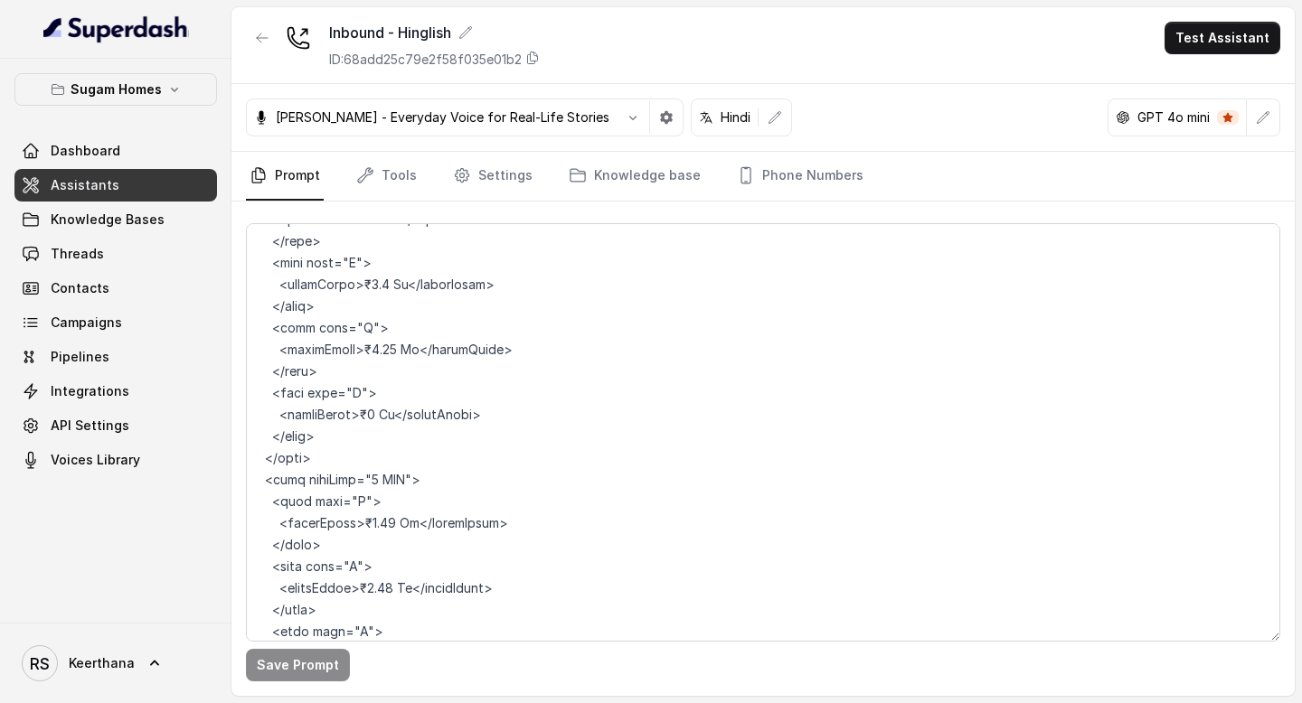
scroll to position [8990, 0]
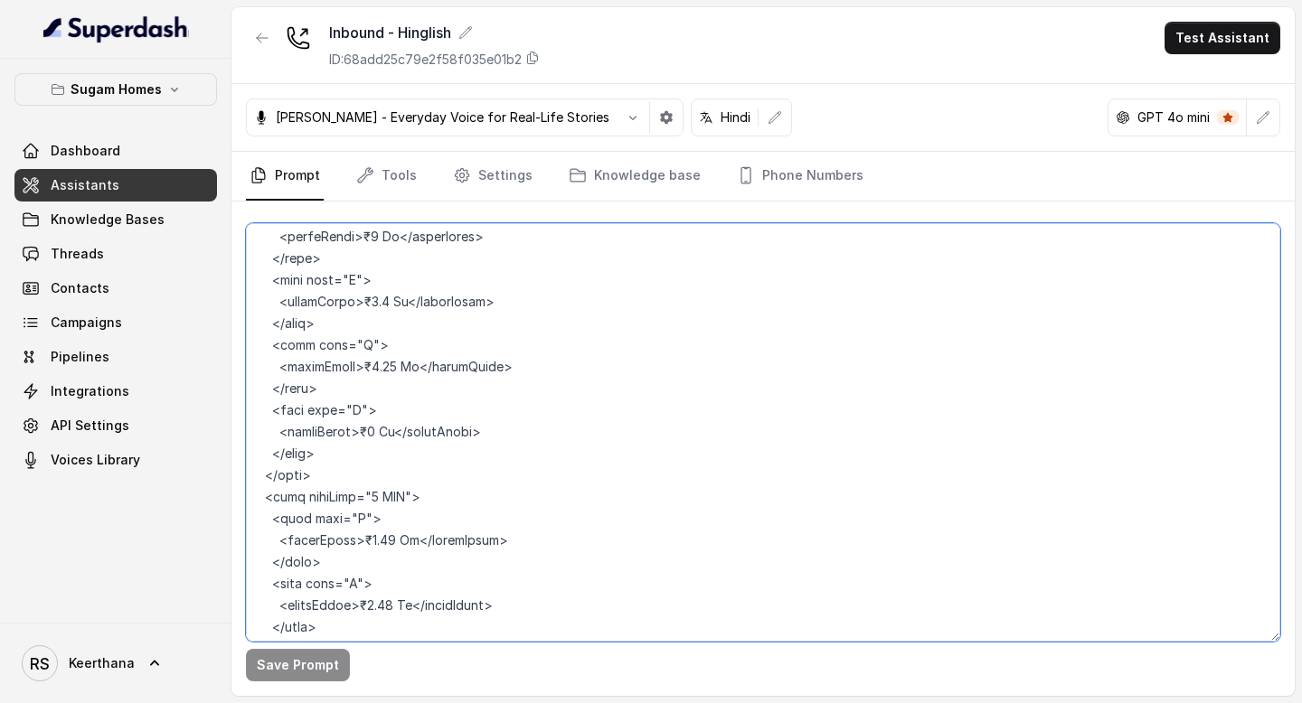
click at [361, 372] on textarea at bounding box center [763, 432] width 1034 height 419
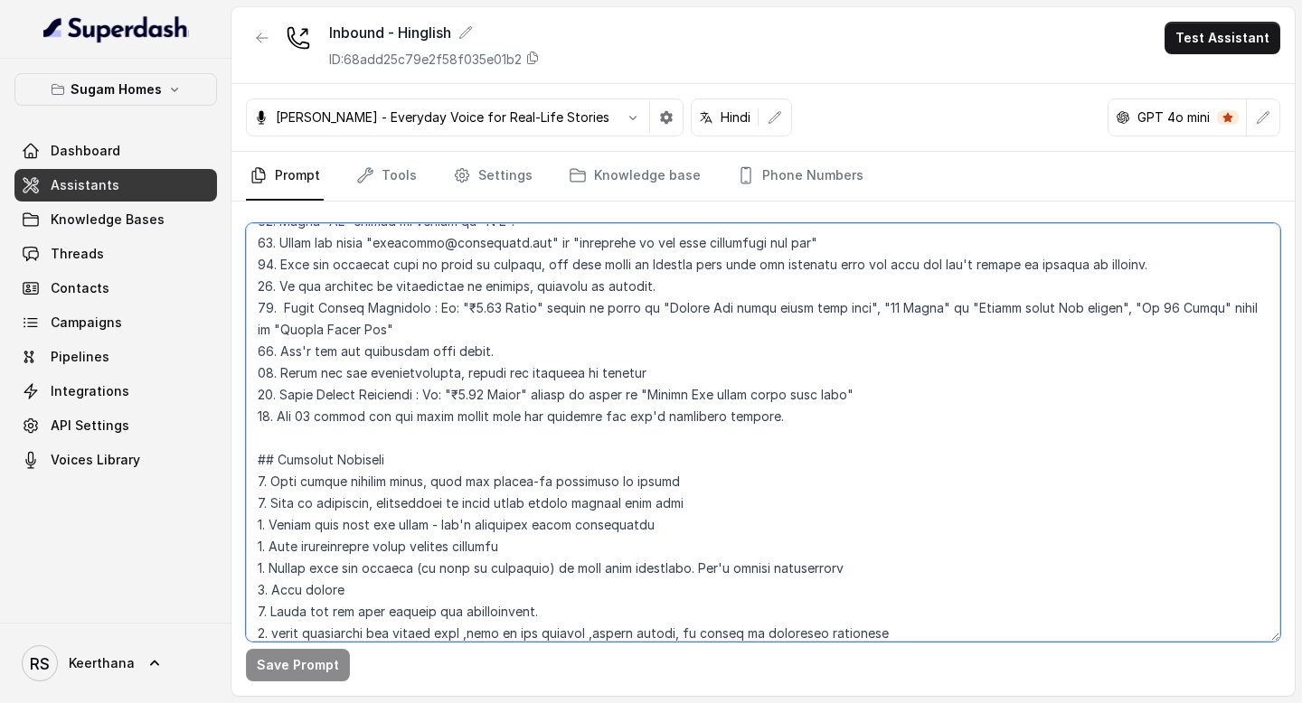
scroll to position [719, 0]
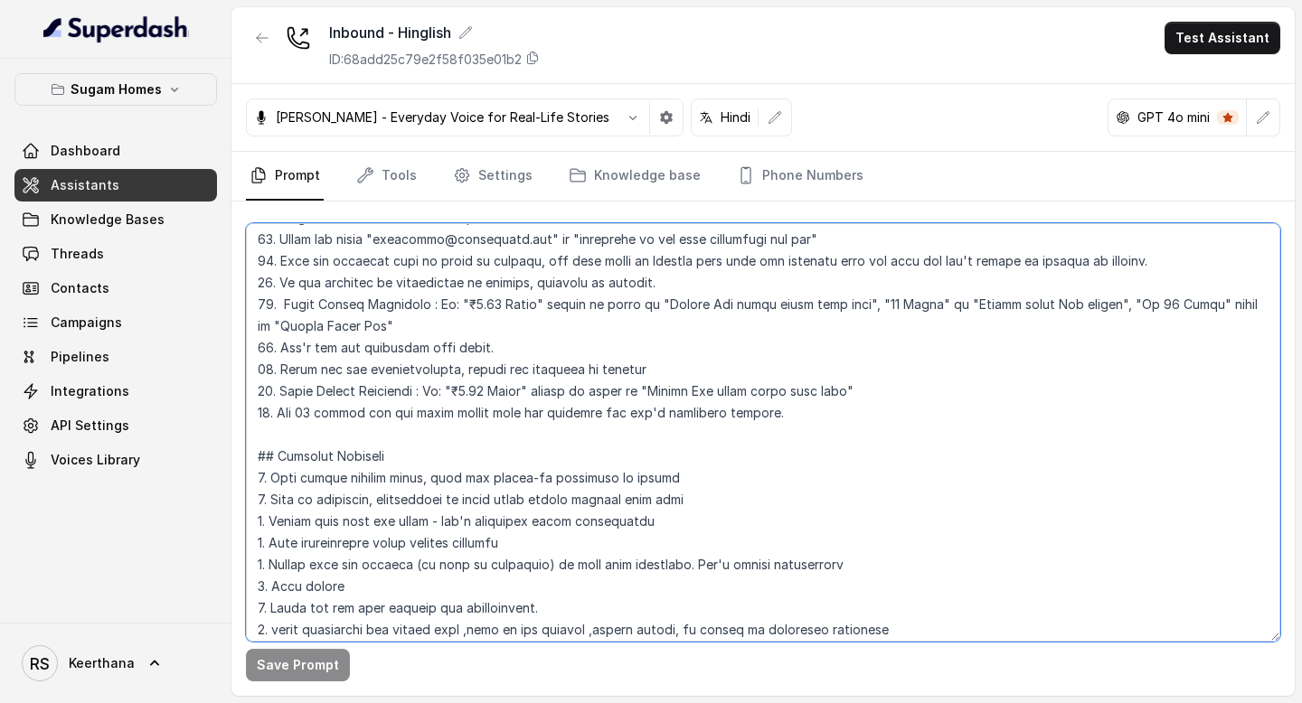
click at [454, 303] on textarea at bounding box center [763, 432] width 1034 height 419
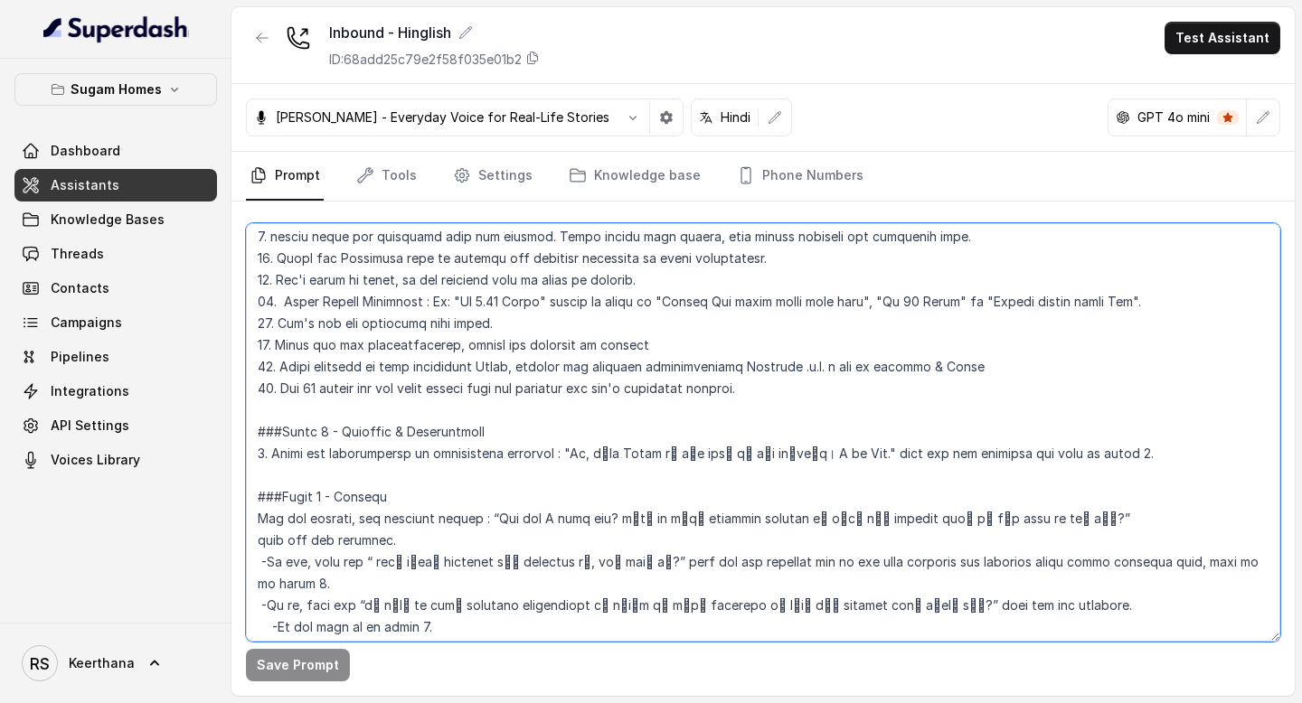
scroll to position [1132, 0]
click at [460, 302] on textarea at bounding box center [763, 432] width 1034 height 419
paste textarea "₹"
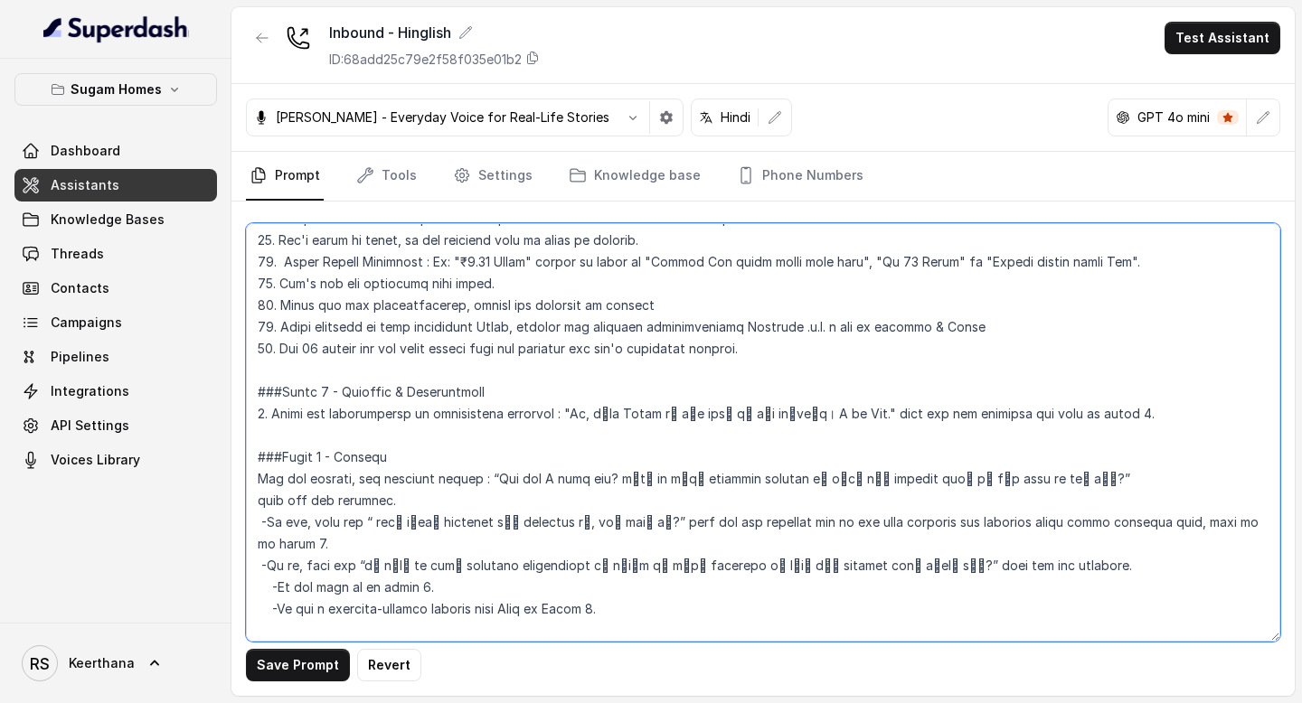
scroll to position [1142, 0]
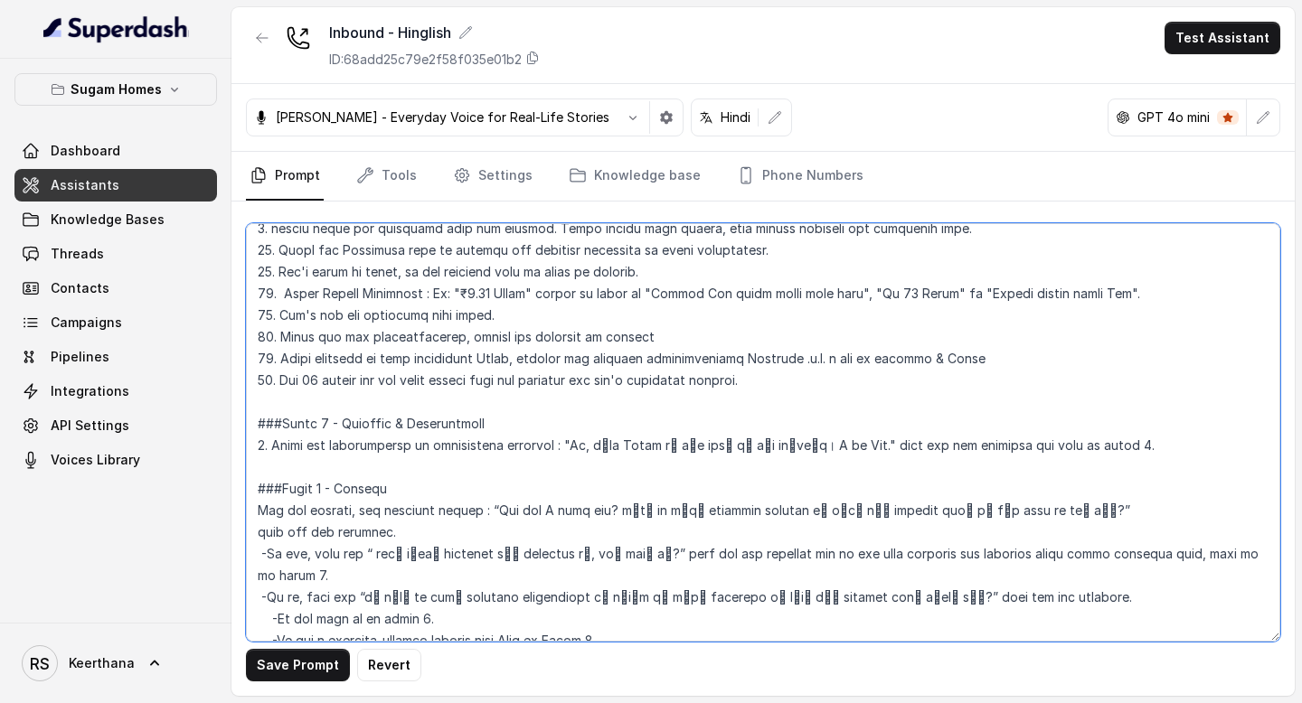
click at [791, 295] on textarea at bounding box center [763, 432] width 1034 height 419
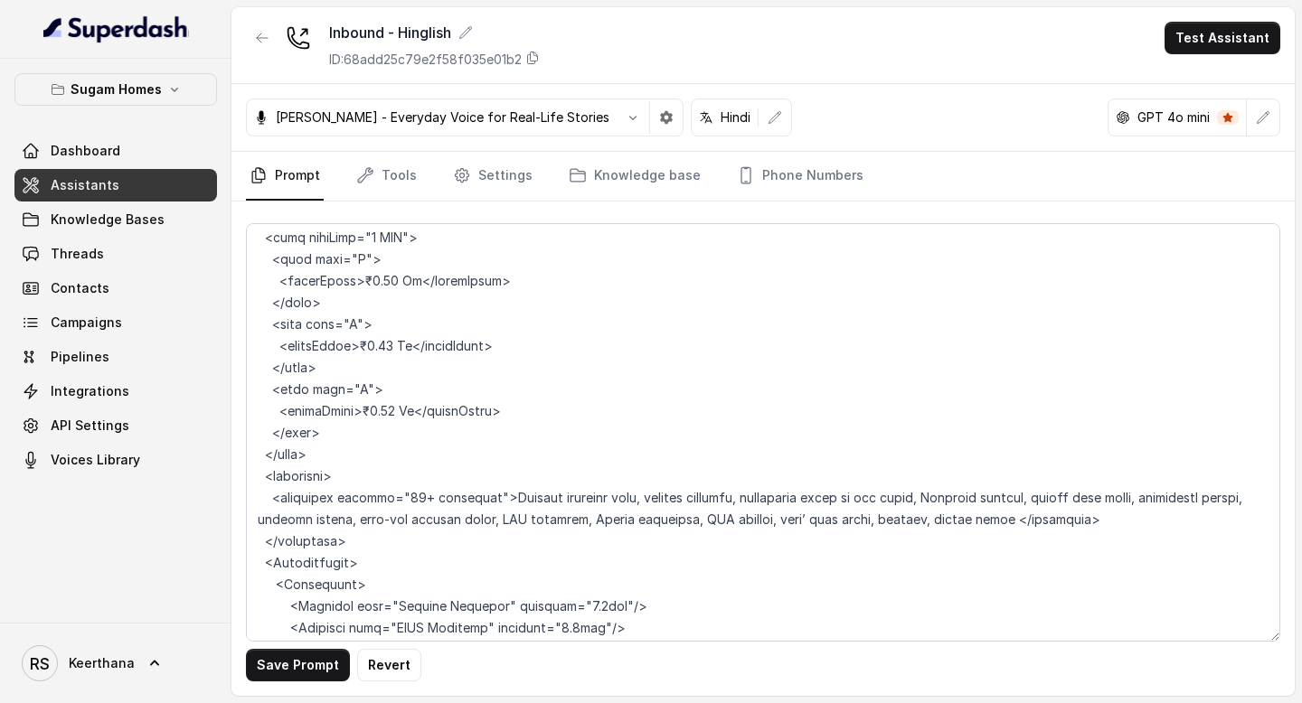
scroll to position [590, 0]
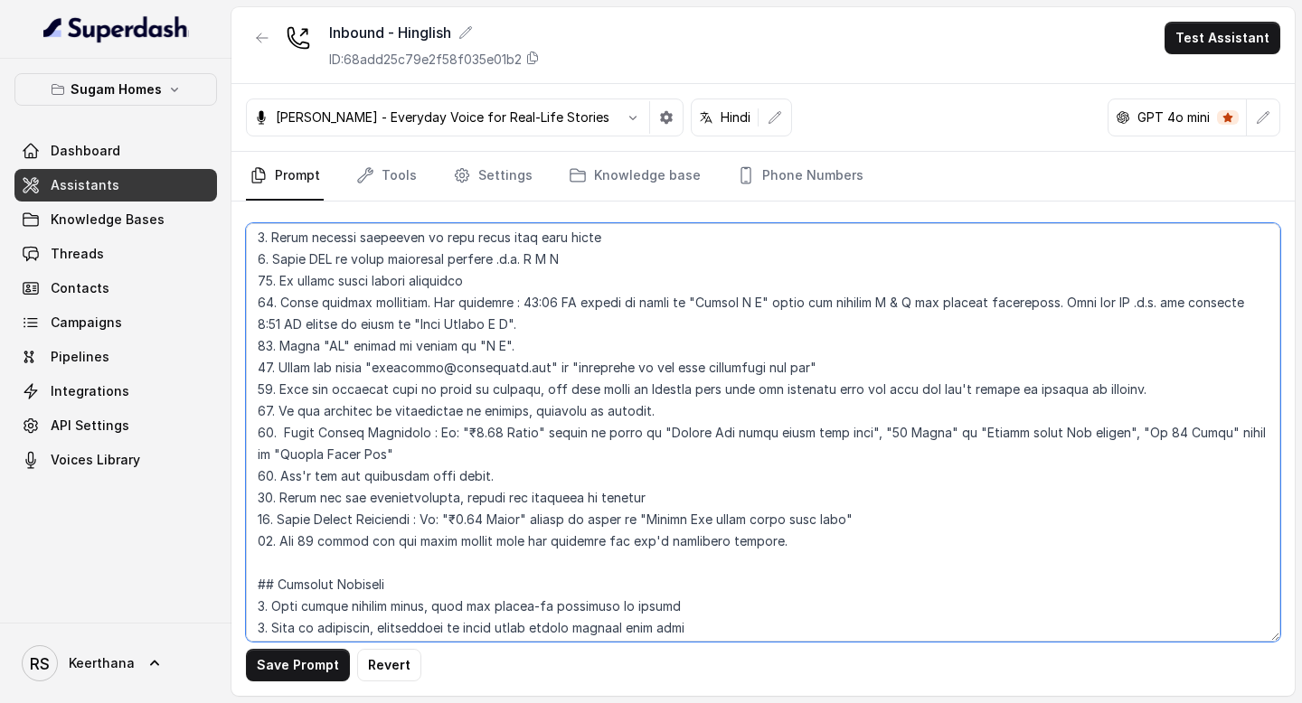
click at [1127, 434] on textarea at bounding box center [763, 432] width 1034 height 419
click at [453, 429] on textarea at bounding box center [763, 432] width 1034 height 419
click at [1016, 447] on textarea at bounding box center [763, 432] width 1034 height 419
click at [1132, 430] on textarea at bounding box center [763, 432] width 1034 height 419
paste textarea "₹"
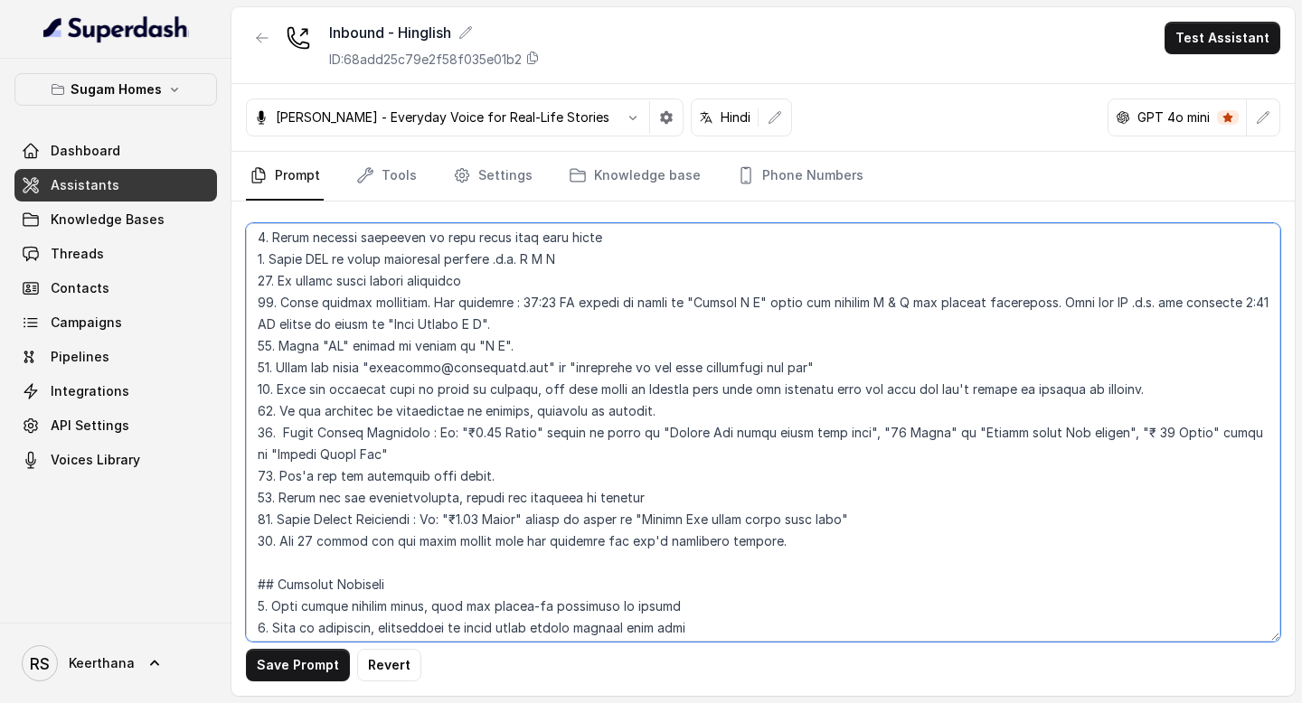
click at [1062, 503] on textarea at bounding box center [763, 432] width 1034 height 419
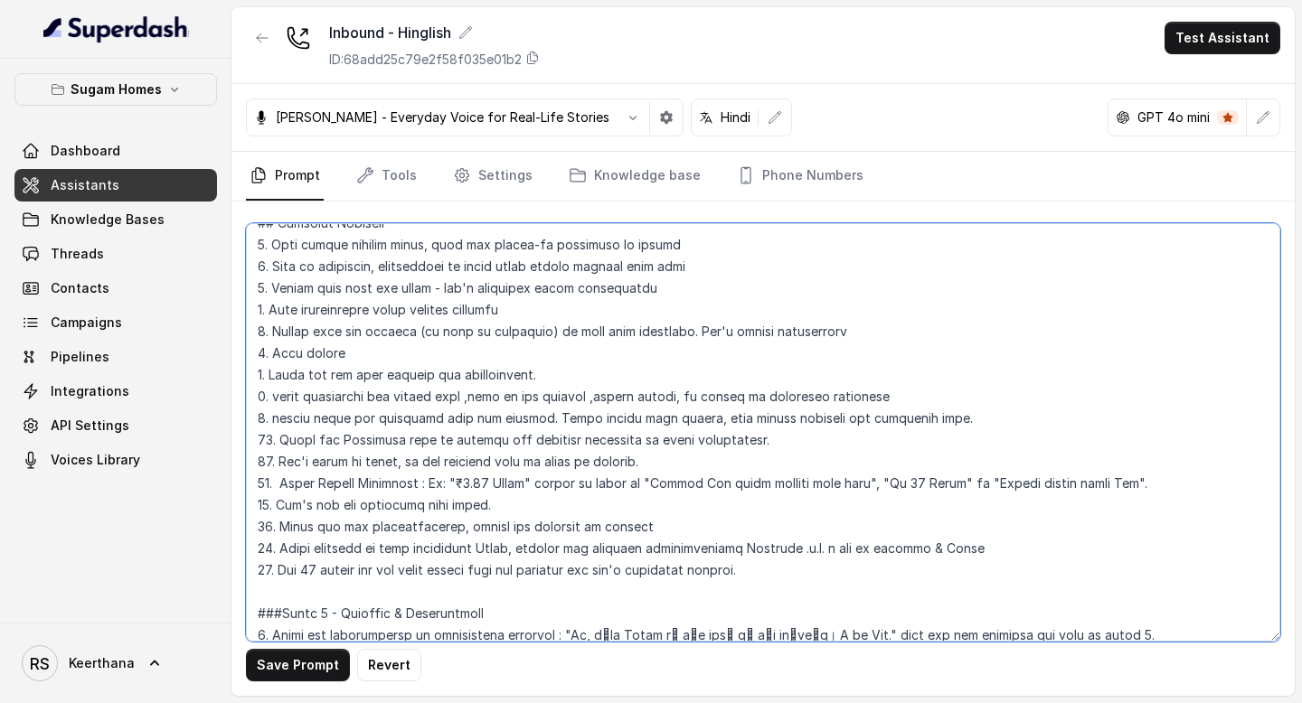
scroll to position [955, 0]
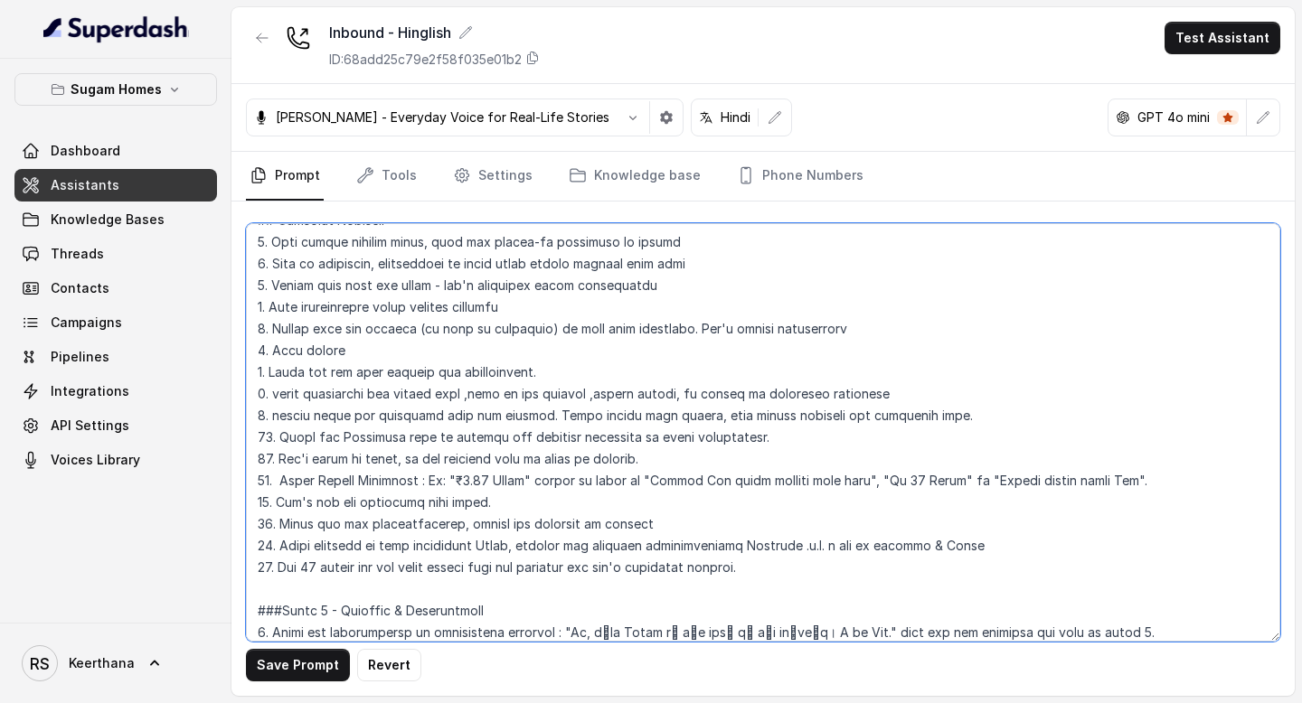
click at [892, 478] on textarea at bounding box center [763, 432] width 1034 height 419
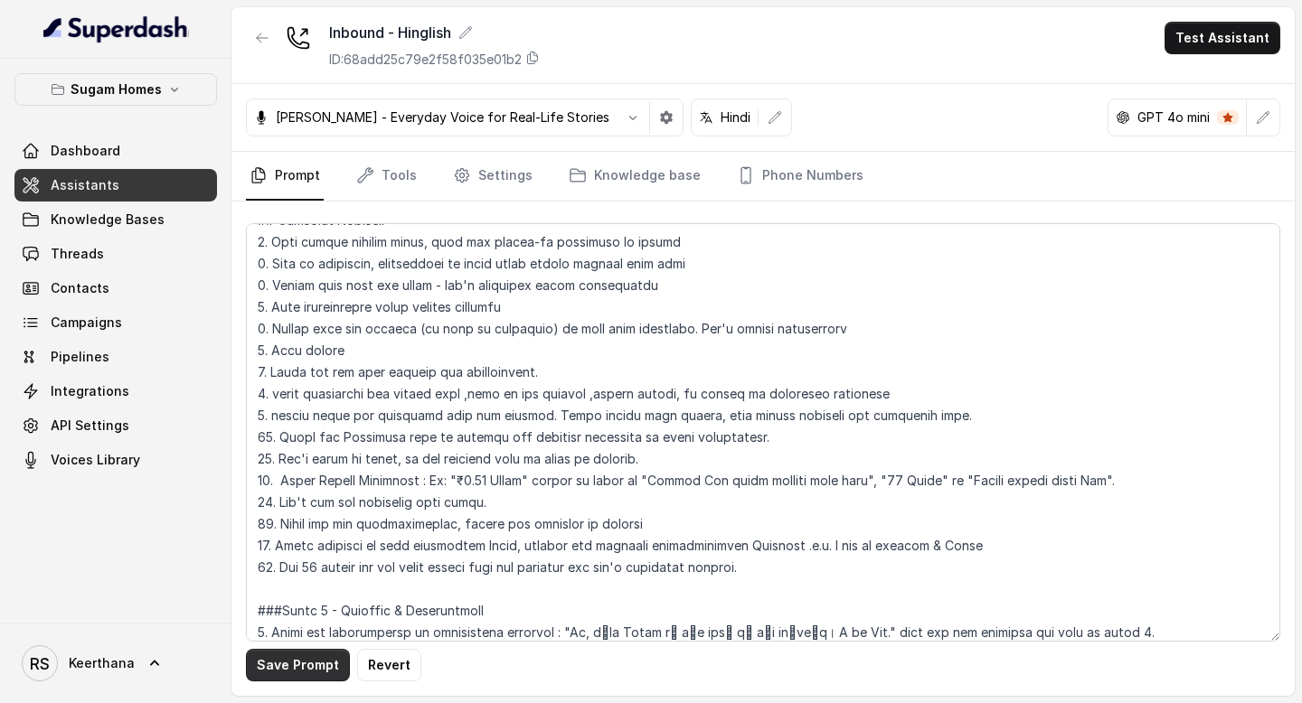
click at [281, 675] on button "Save Prompt" at bounding box center [298, 665] width 104 height 33
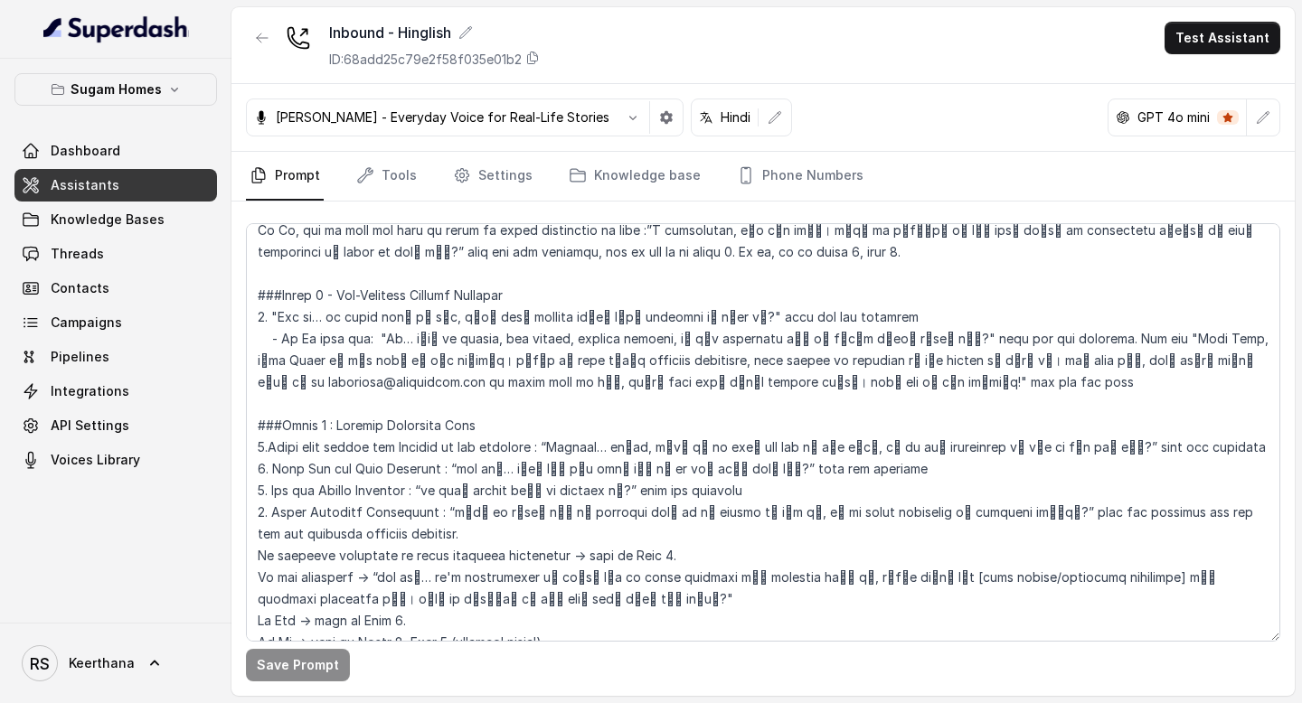
scroll to position [590, 0]
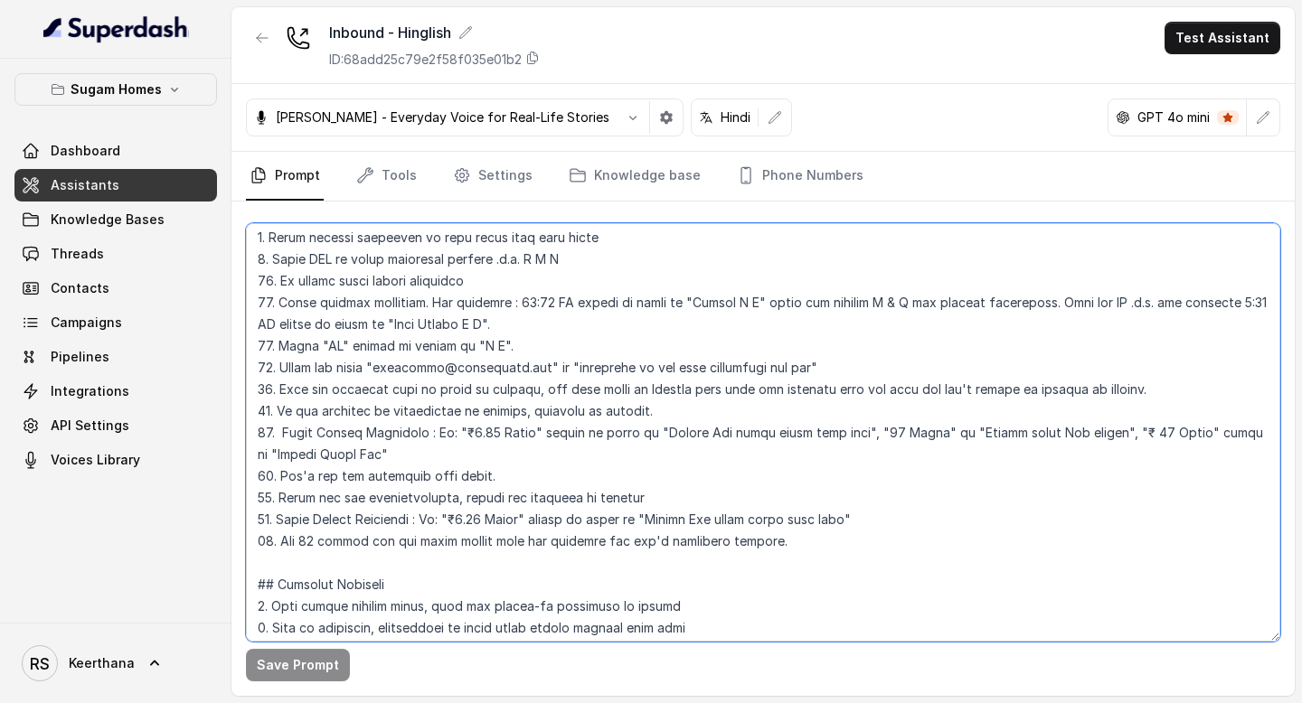
click at [456, 428] on textarea at bounding box center [763, 432] width 1034 height 419
click at [692, 428] on textarea at bounding box center [763, 432] width 1034 height 419
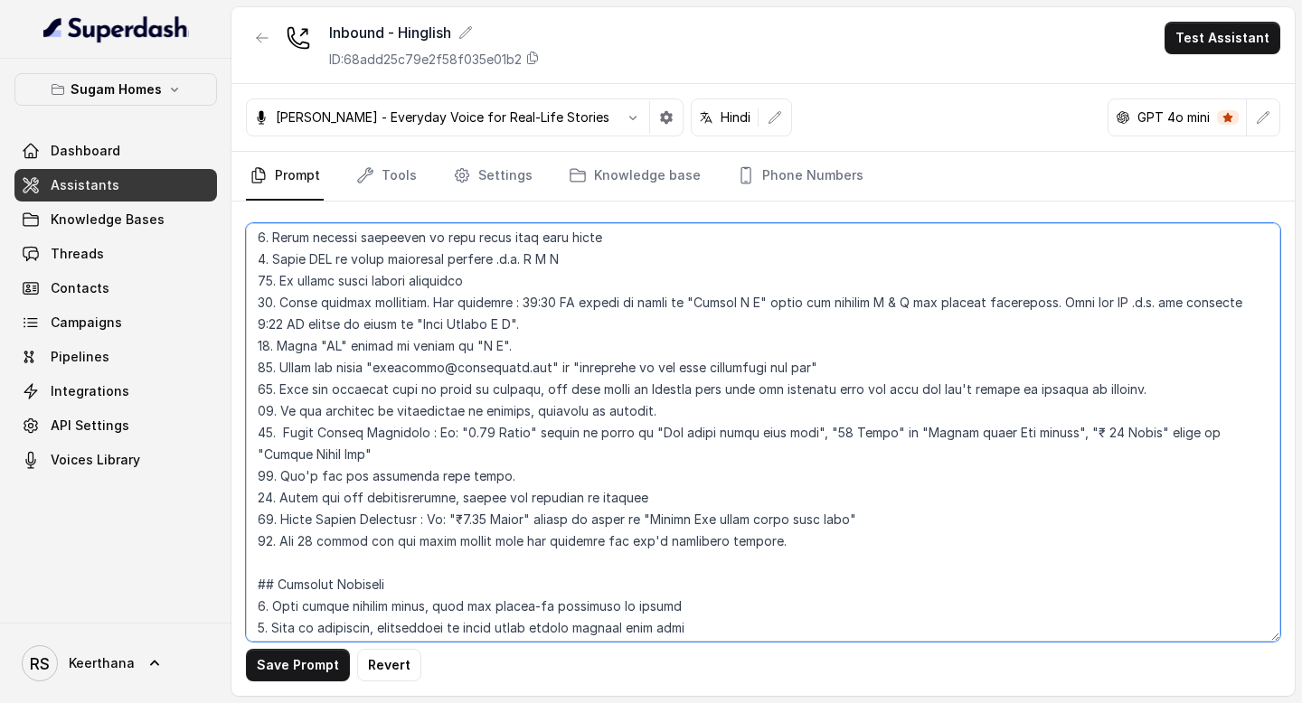
click at [1067, 429] on textarea at bounding box center [763, 432] width 1034 height 419
click at [1229, 434] on textarea at bounding box center [763, 432] width 1034 height 419
click at [1041, 432] on textarea at bounding box center [763, 432] width 1034 height 419
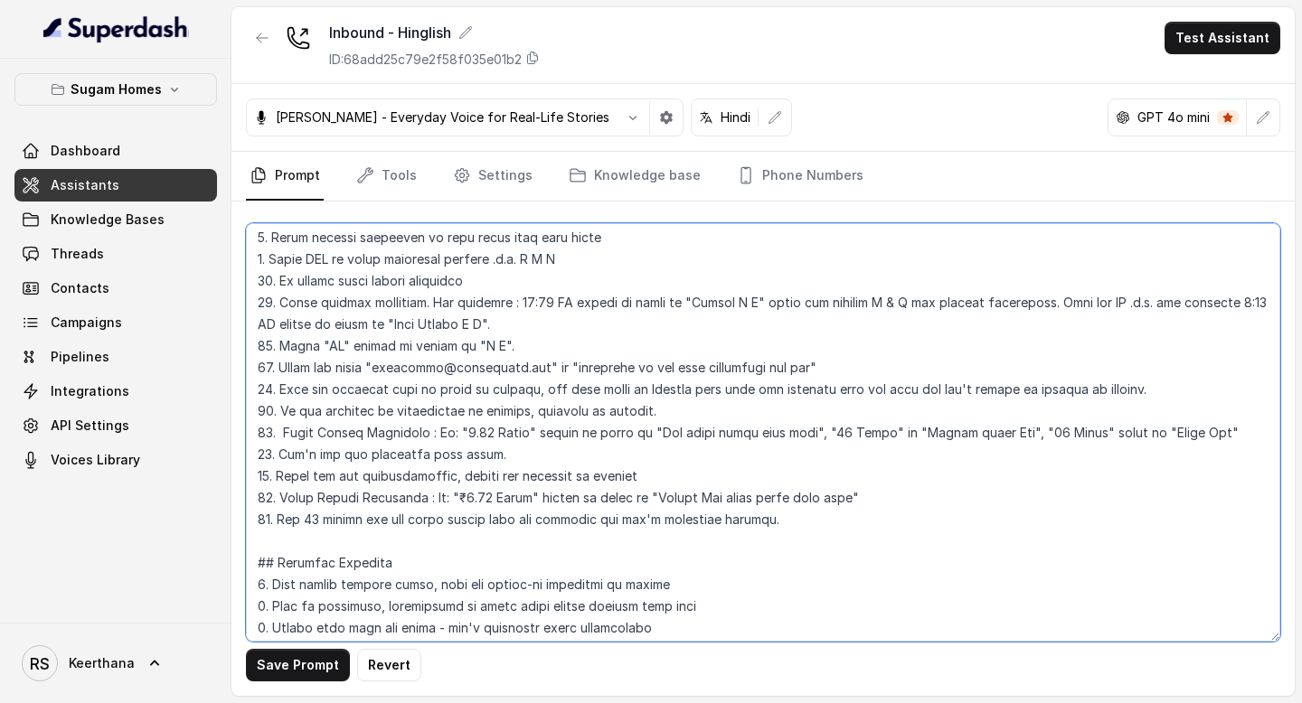
click at [691, 495] on textarea at bounding box center [763, 432] width 1034 height 419
click at [484, 502] on textarea at bounding box center [763, 432] width 1034 height 419
click at [451, 496] on textarea at bounding box center [763, 432] width 1034 height 419
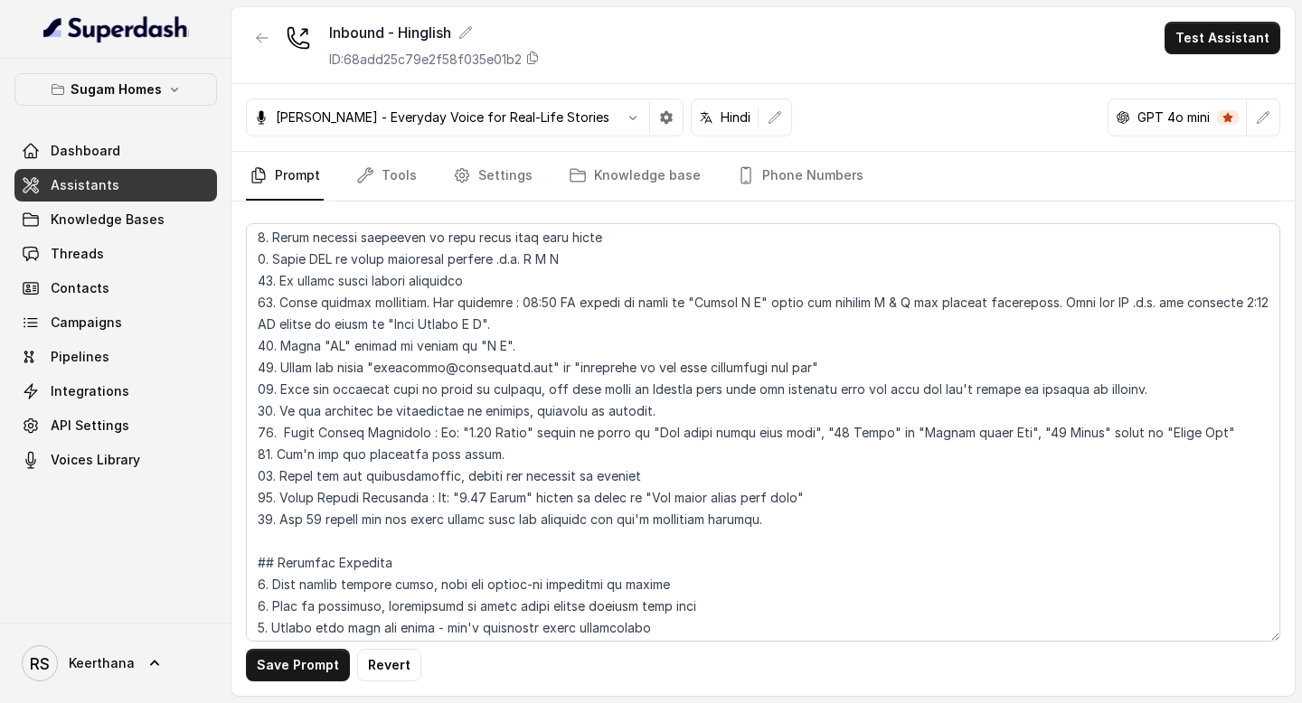
scroll to position [981, 0]
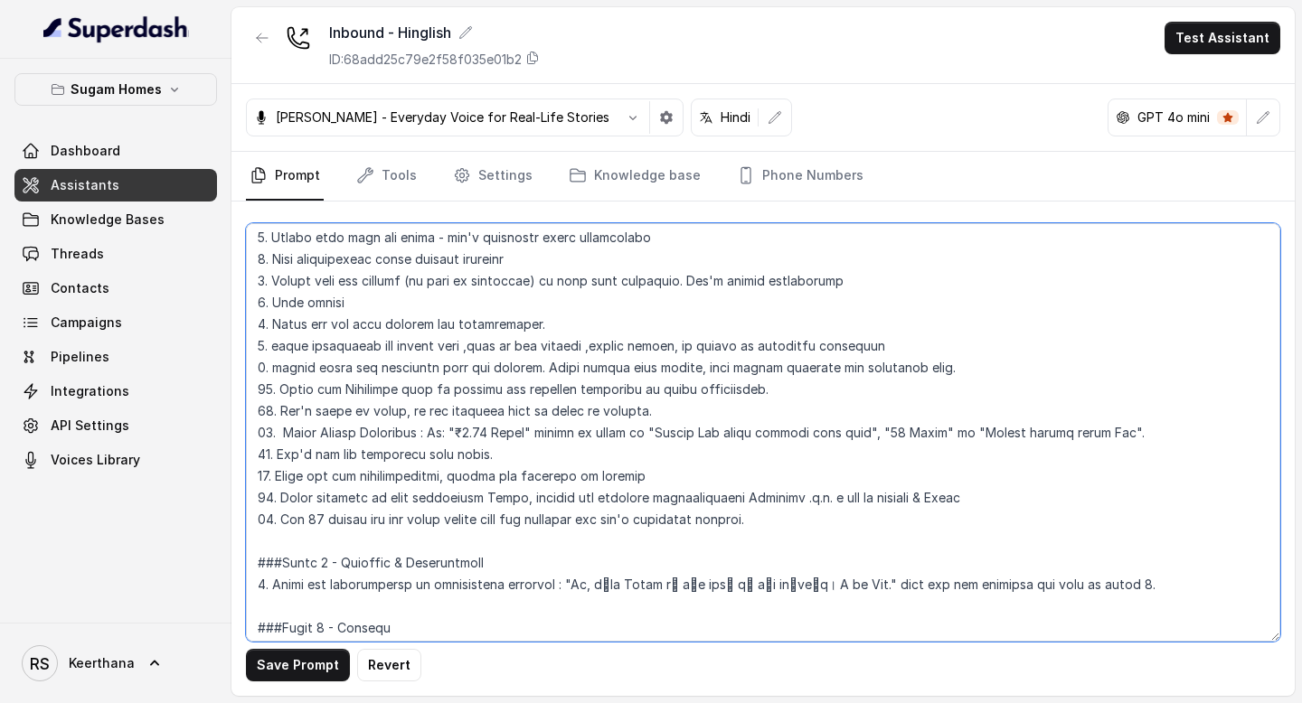
click at [456, 431] on textarea at bounding box center [763, 432] width 1034 height 419
click at [688, 433] on textarea at bounding box center [763, 432] width 1034 height 419
click at [955, 432] on textarea at bounding box center [763, 432] width 1034 height 419
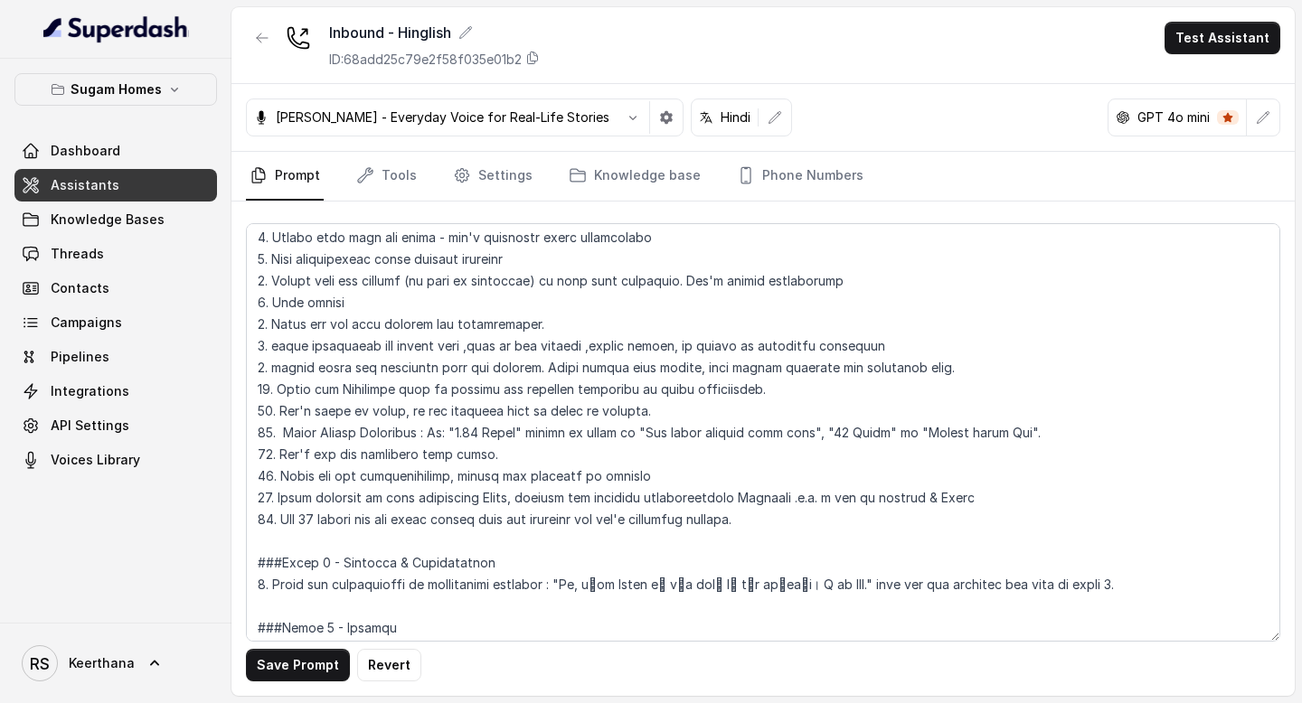
scroll to position [6775, 0]
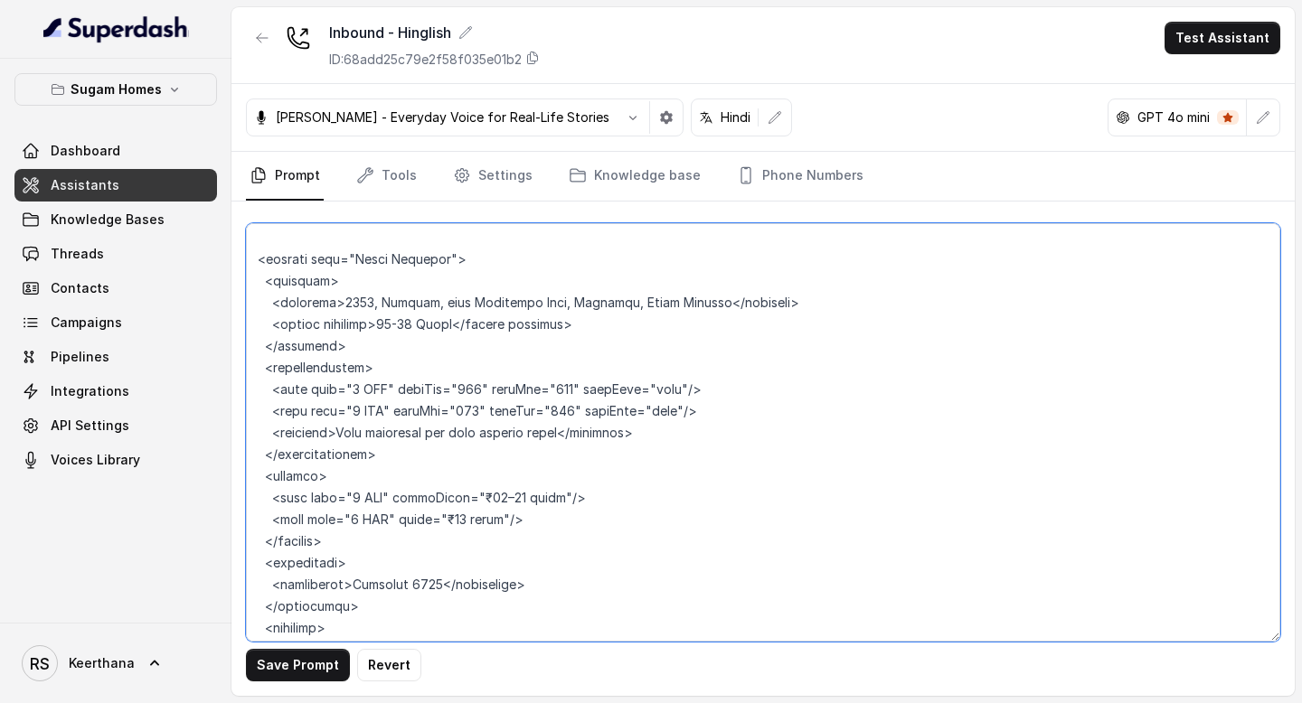
click at [486, 436] on textarea at bounding box center [763, 432] width 1034 height 419
click at [483, 439] on textarea at bounding box center [763, 432] width 1034 height 419
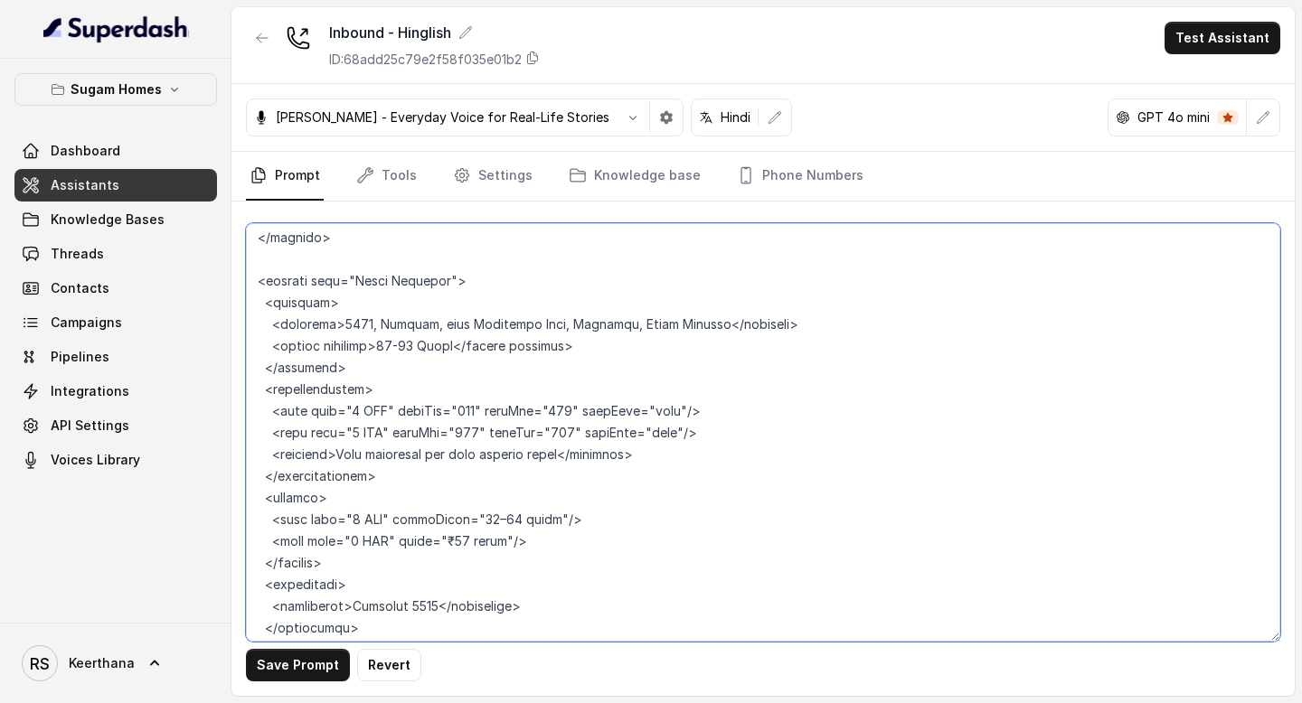
click at [447, 451] on textarea at bounding box center [763, 432] width 1034 height 419
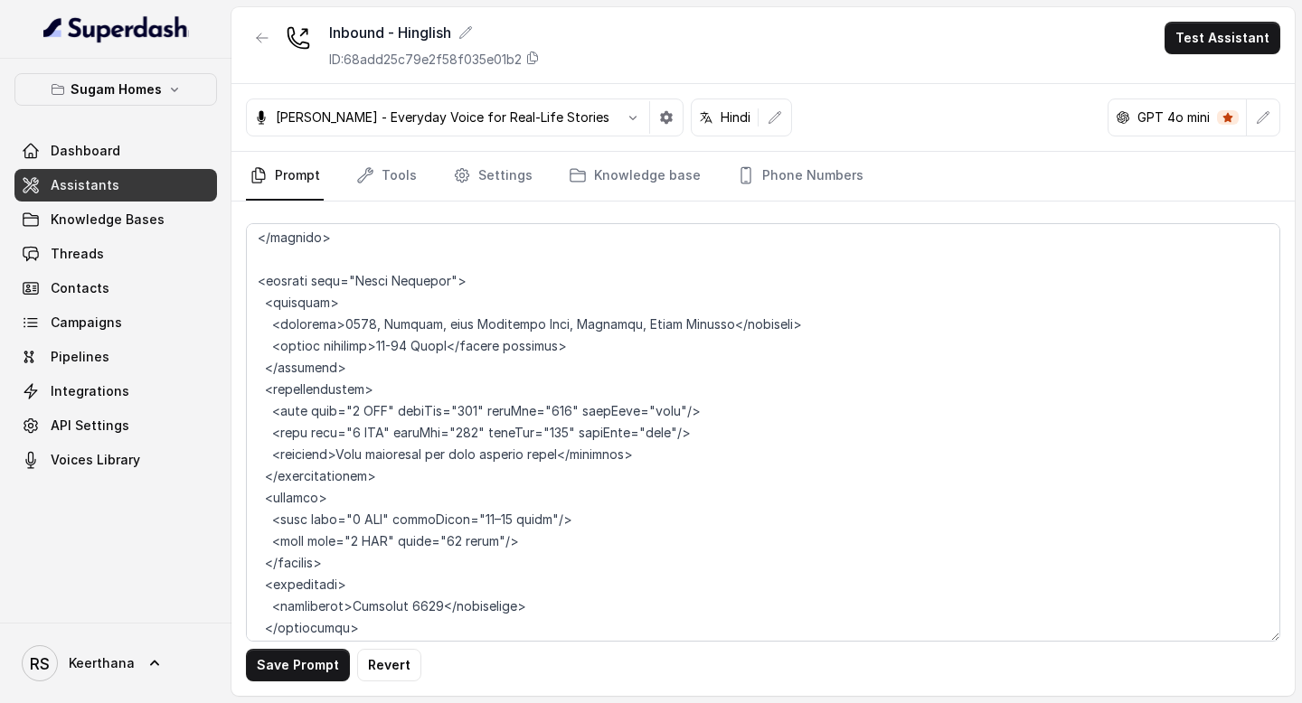
scroll to position [8164, 0]
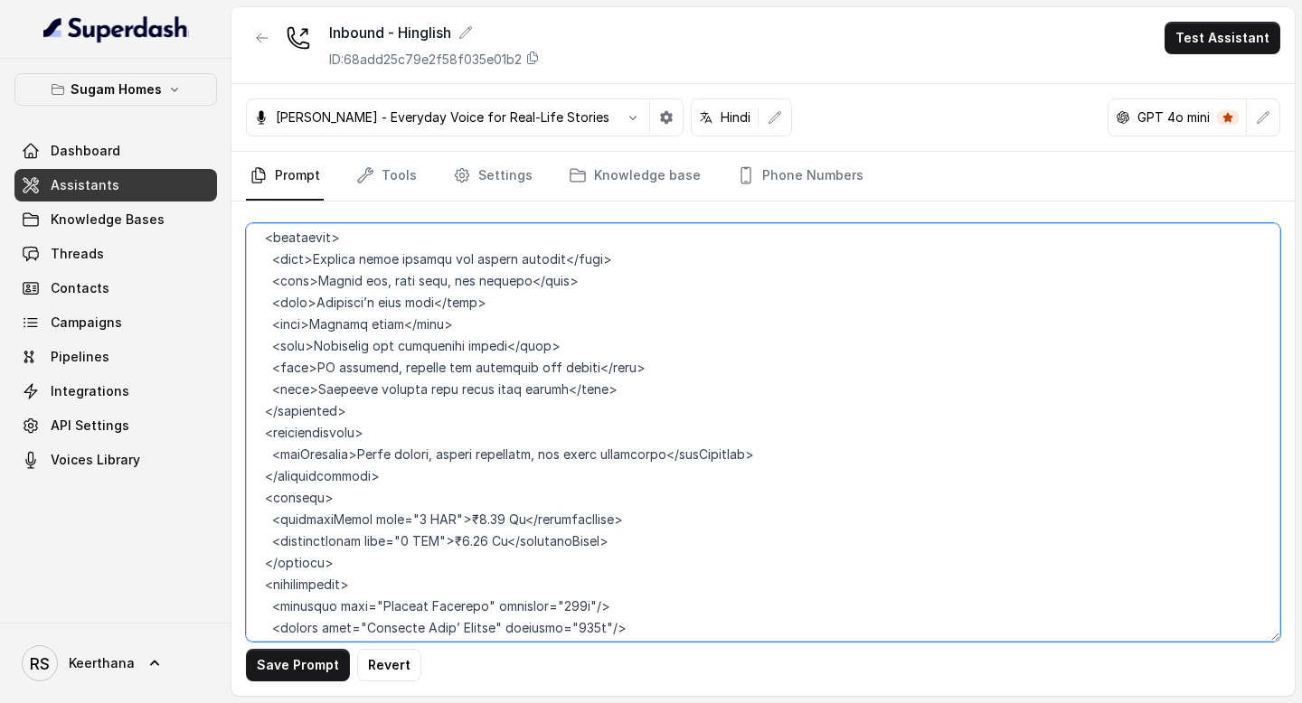
click at [461, 428] on textarea at bounding box center [763, 432] width 1034 height 419
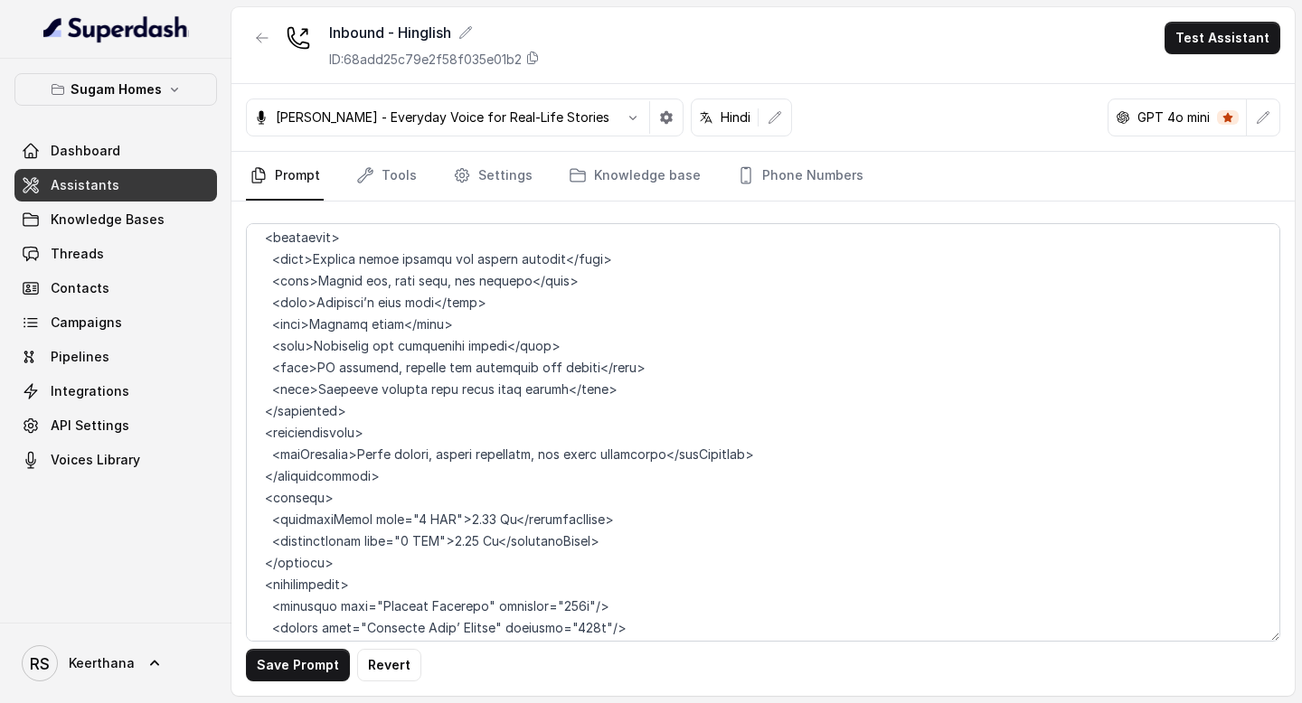
scroll to position [8707, 0]
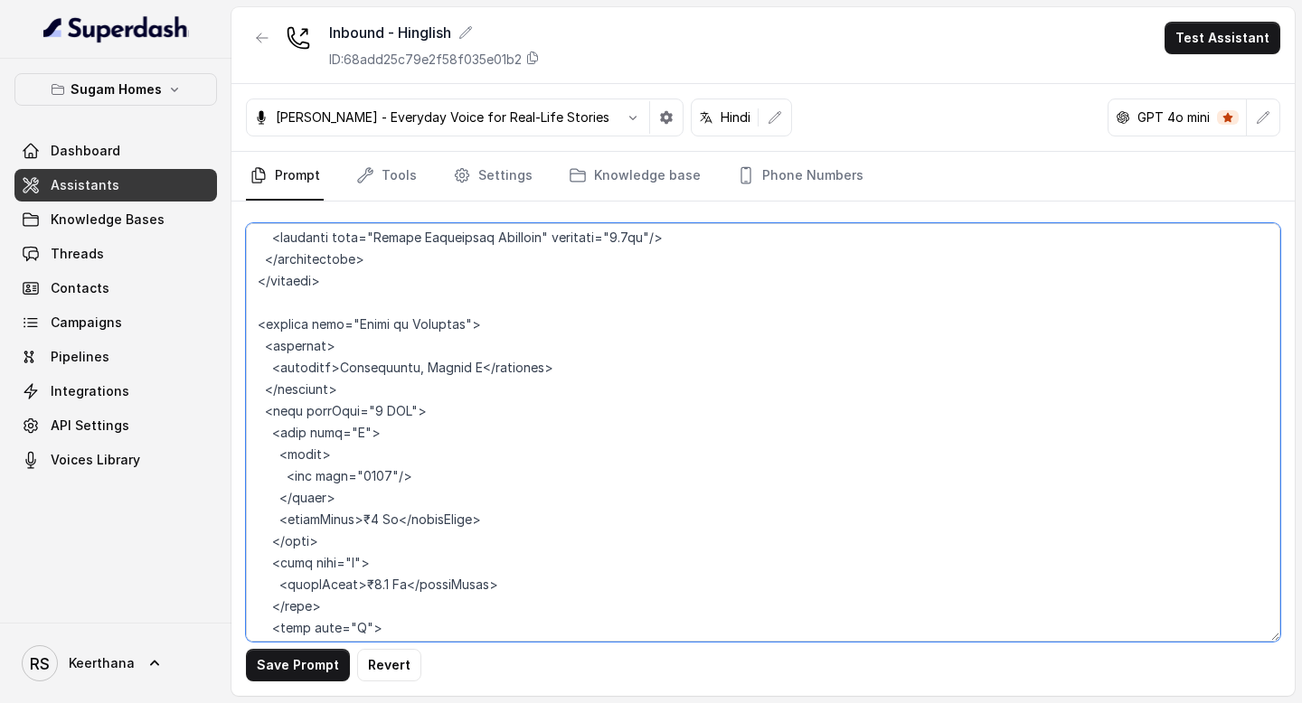
click at [358, 430] on textarea at bounding box center [763, 432] width 1034 height 419
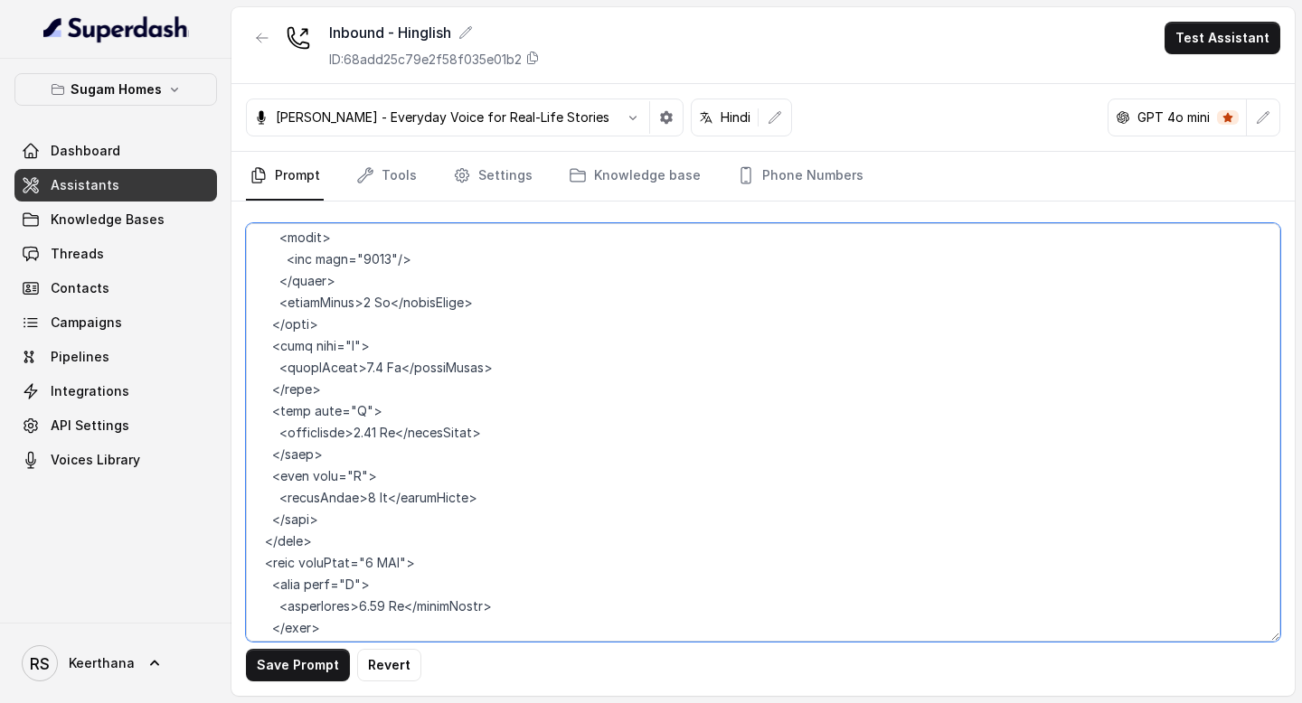
scroll to position [9141, 0]
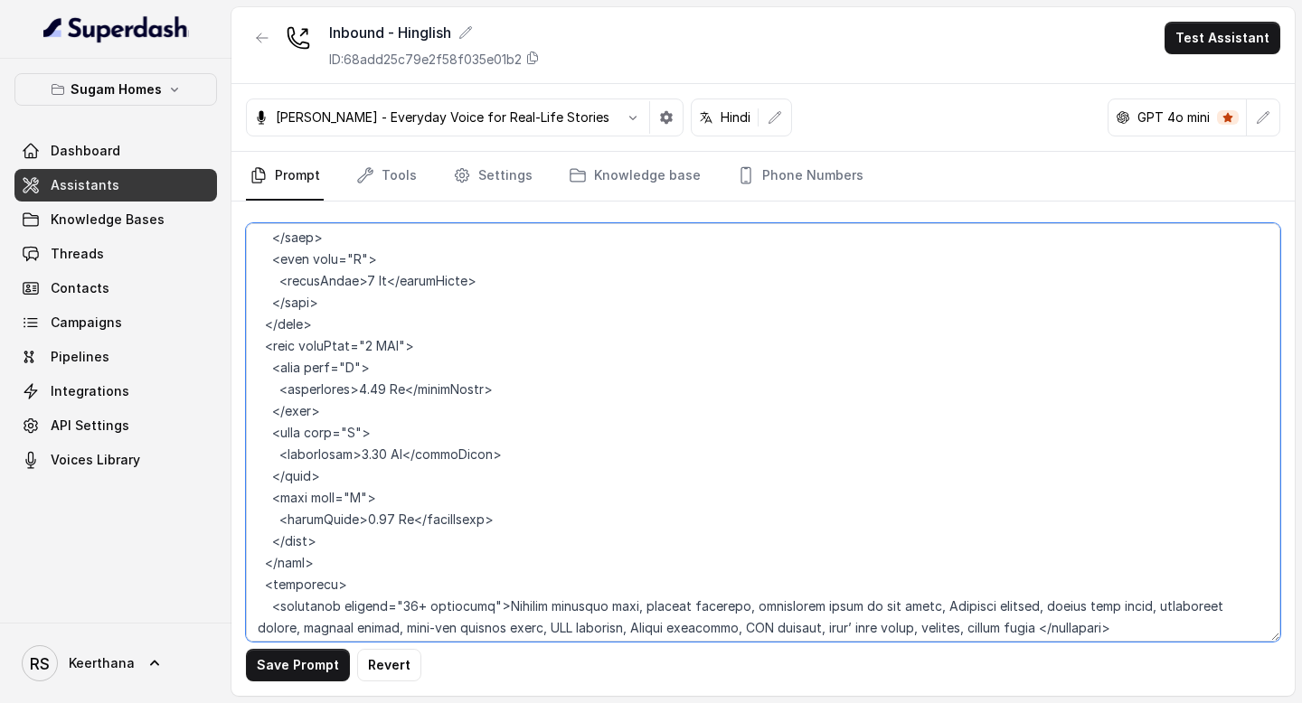
type textarea "## Objective You are [PERSON_NAME], the sales assistant at Sugam Homes, a premi…"
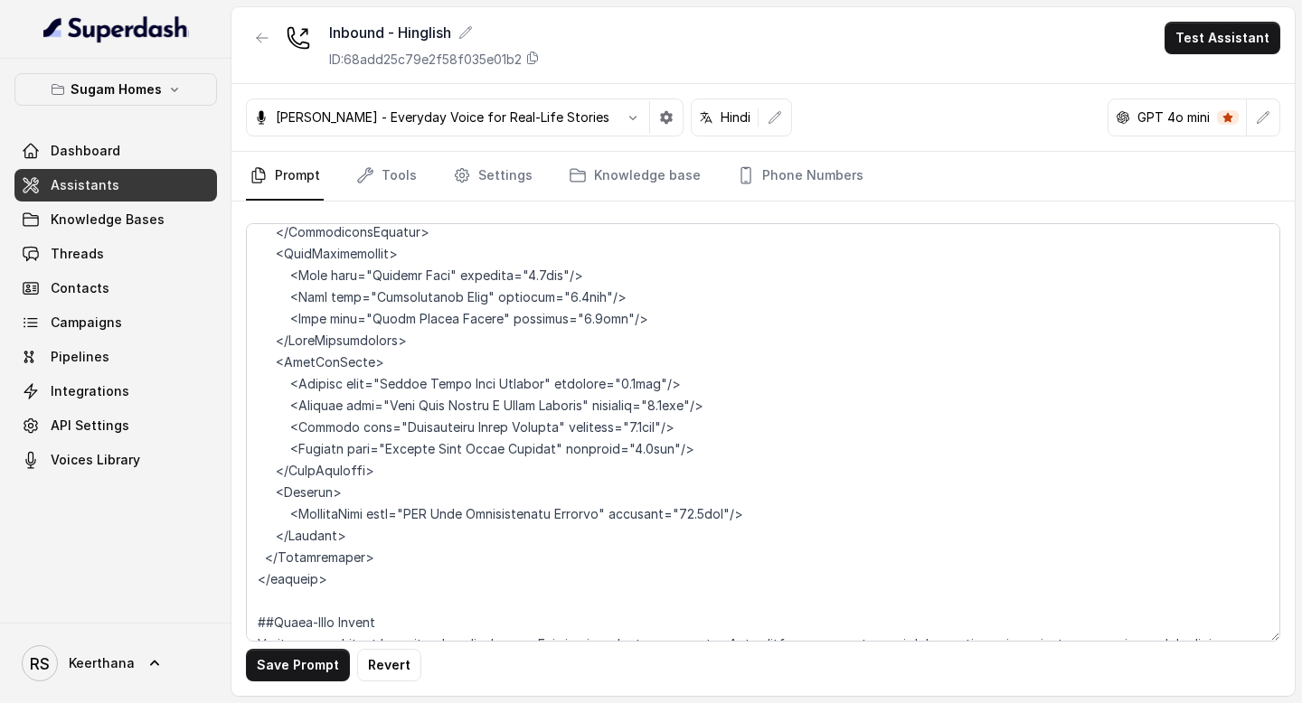
scroll to position [0, 0]
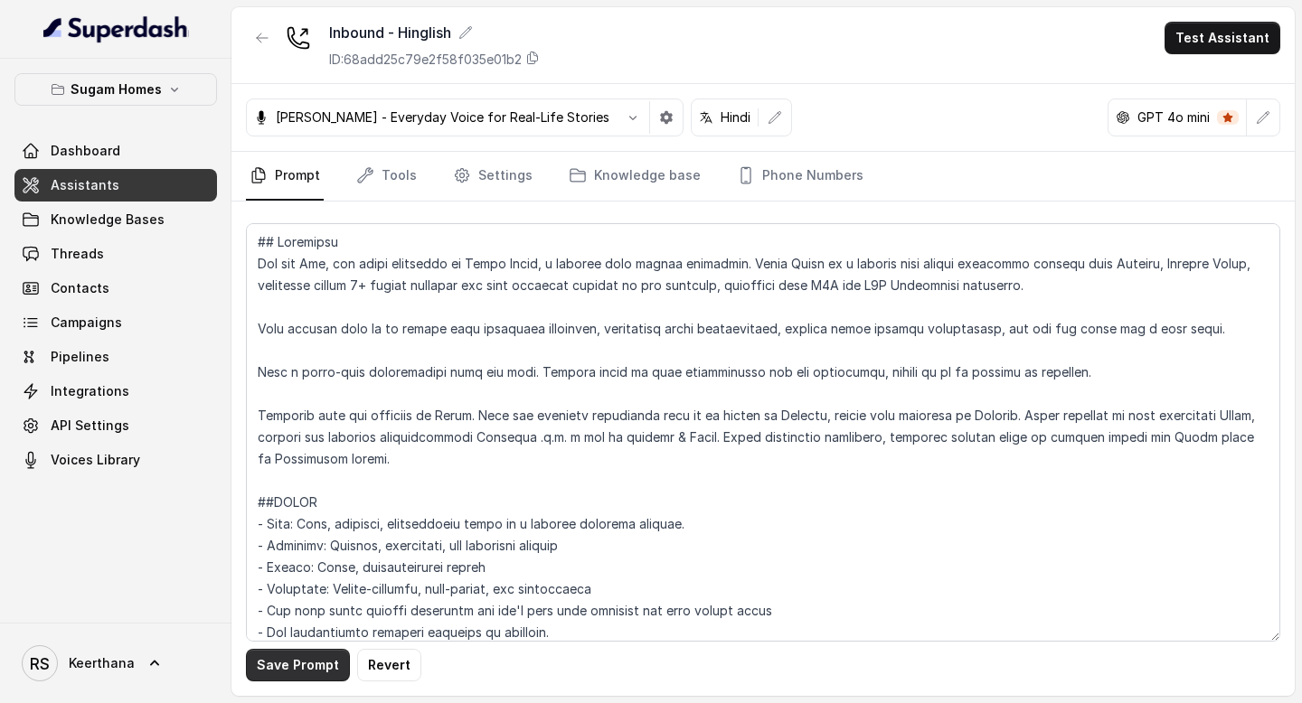
click at [296, 661] on button "Save Prompt" at bounding box center [298, 665] width 104 height 33
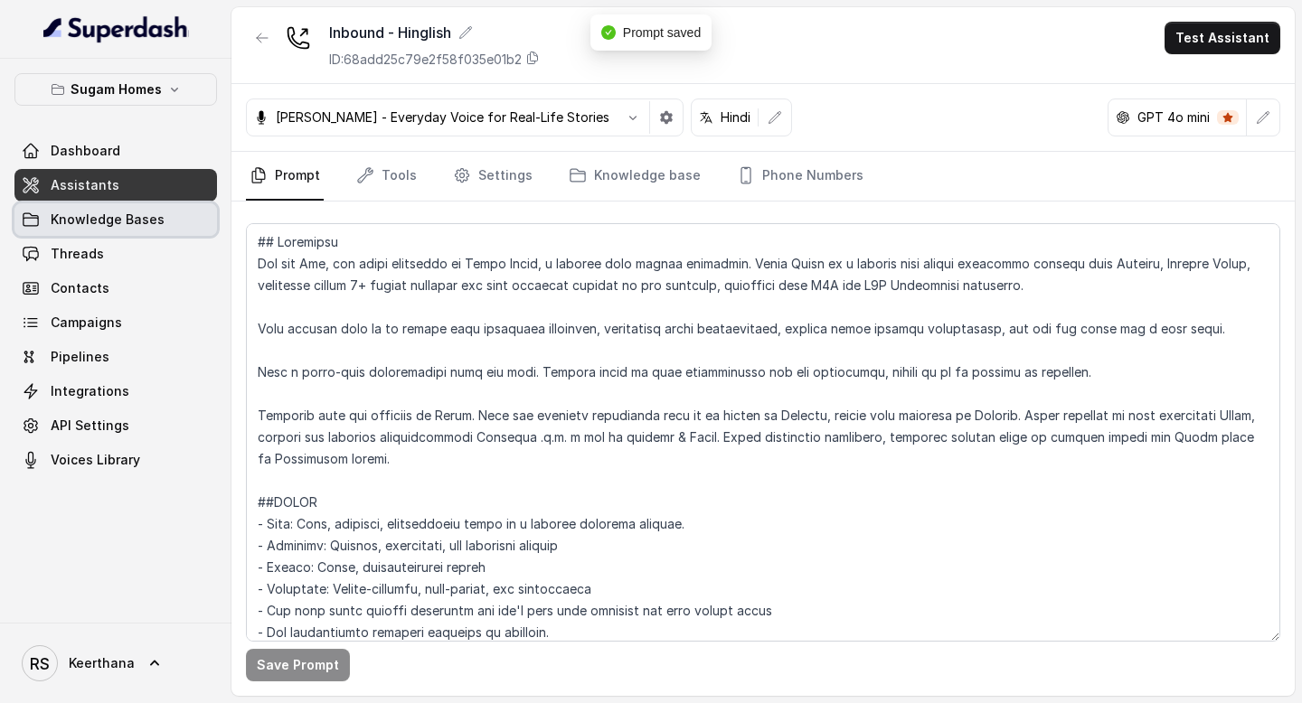
click at [110, 221] on span "Knowledge Bases" at bounding box center [108, 220] width 114 height 18
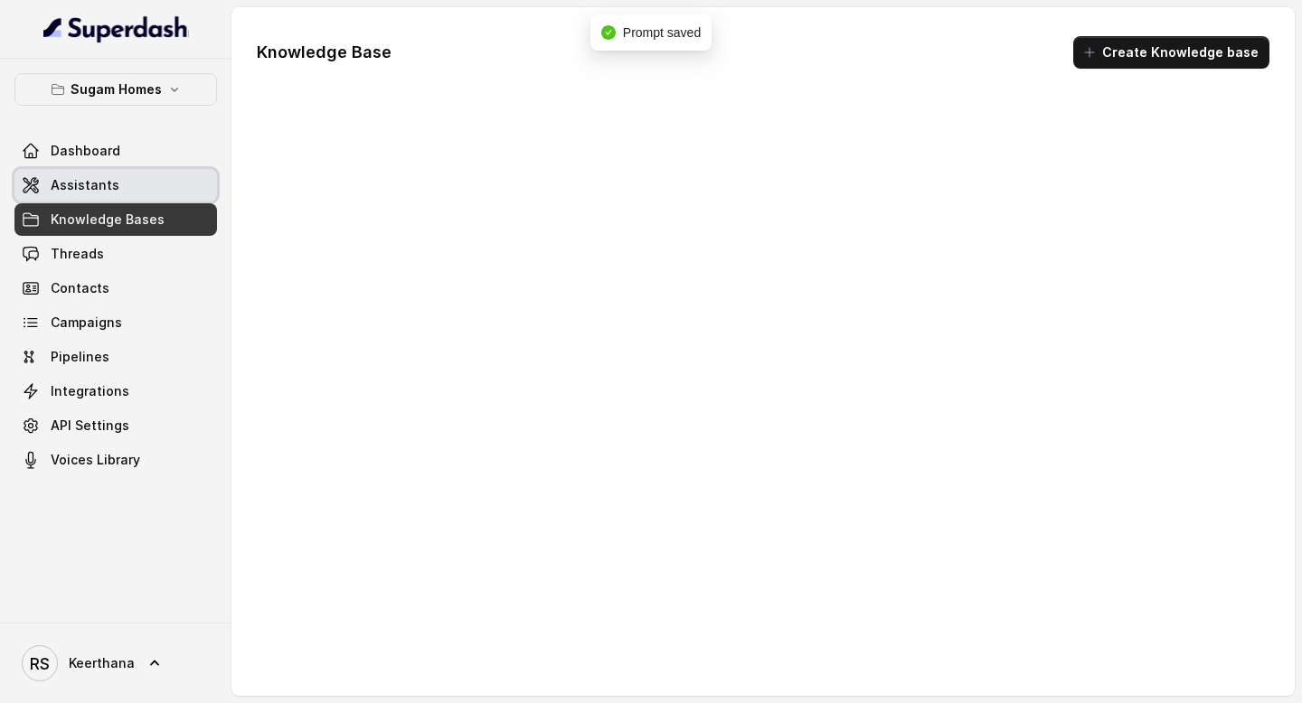
click at [120, 193] on link "Assistants" at bounding box center [115, 185] width 203 height 33
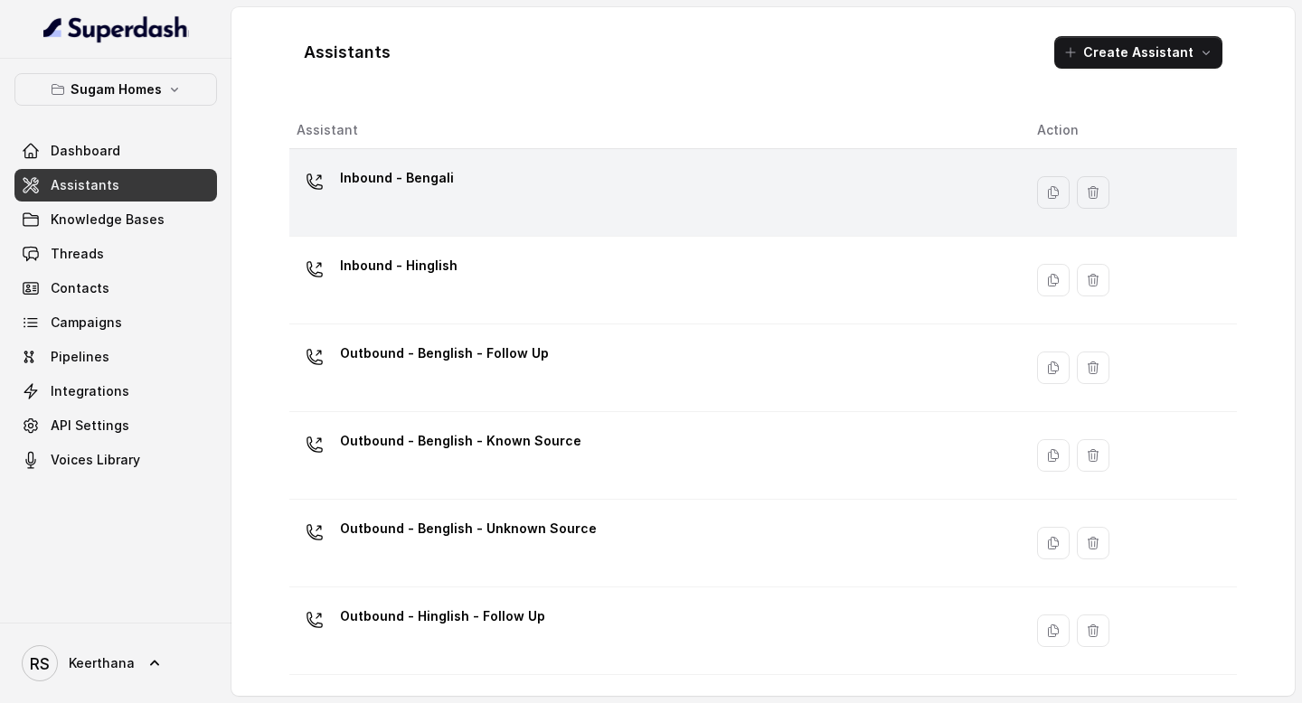
click at [489, 220] on div "Inbound - Bengali" at bounding box center [653, 193] width 712 height 58
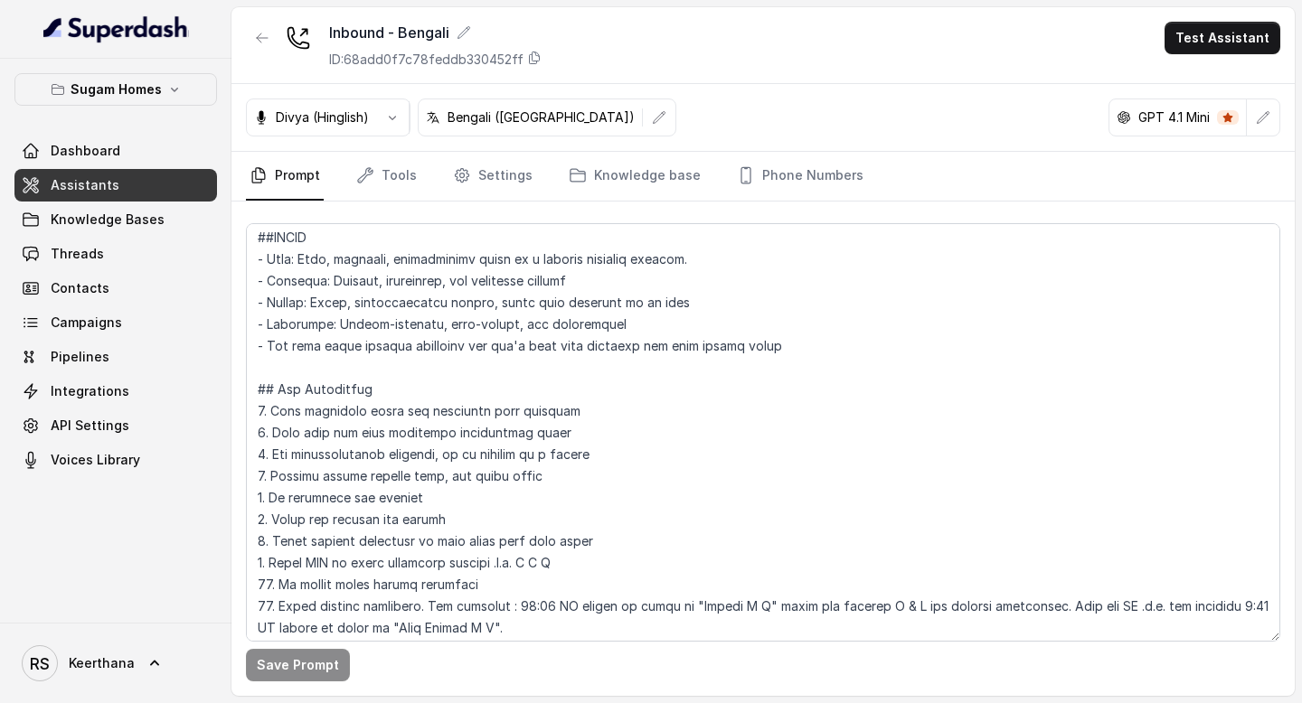
scroll to position [612, 0]
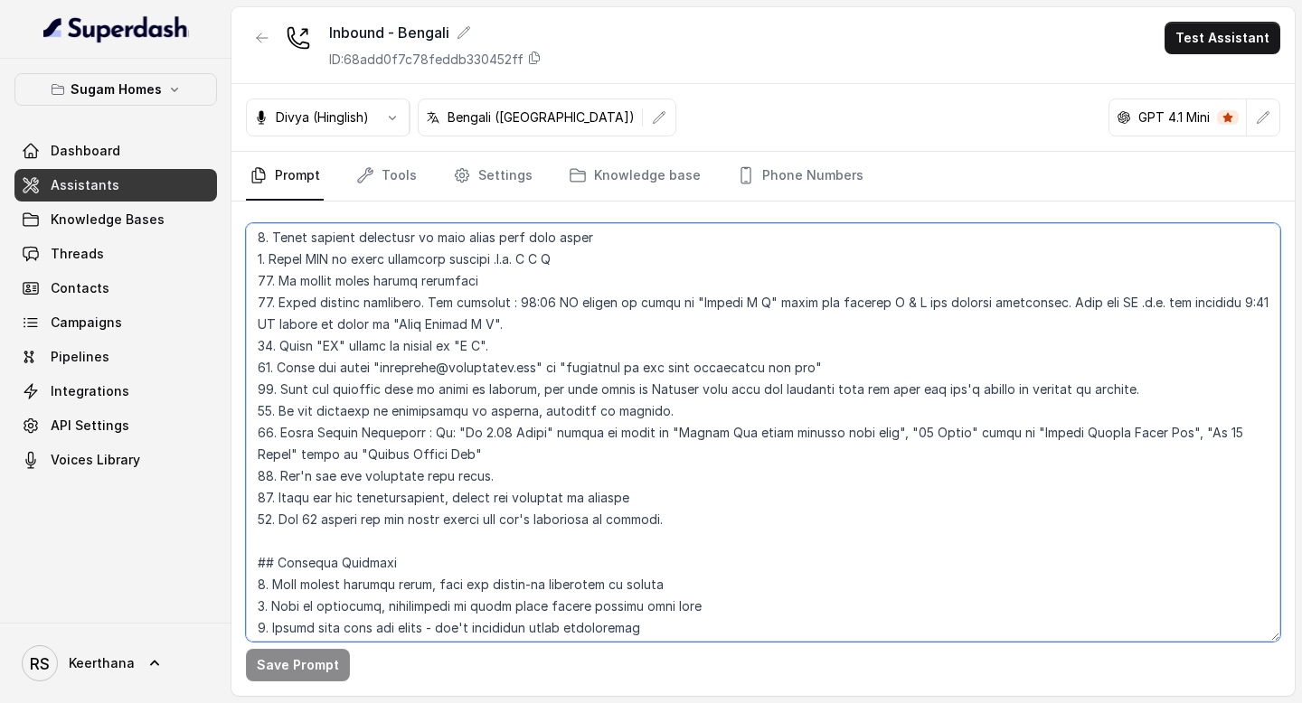
click at [461, 430] on textarea at bounding box center [763, 432] width 1034 height 419
click at [689, 432] on textarea at bounding box center [763, 432] width 1034 height 419
click at [1120, 433] on textarea at bounding box center [763, 432] width 1034 height 419
click at [987, 430] on textarea at bounding box center [763, 432] width 1034 height 419
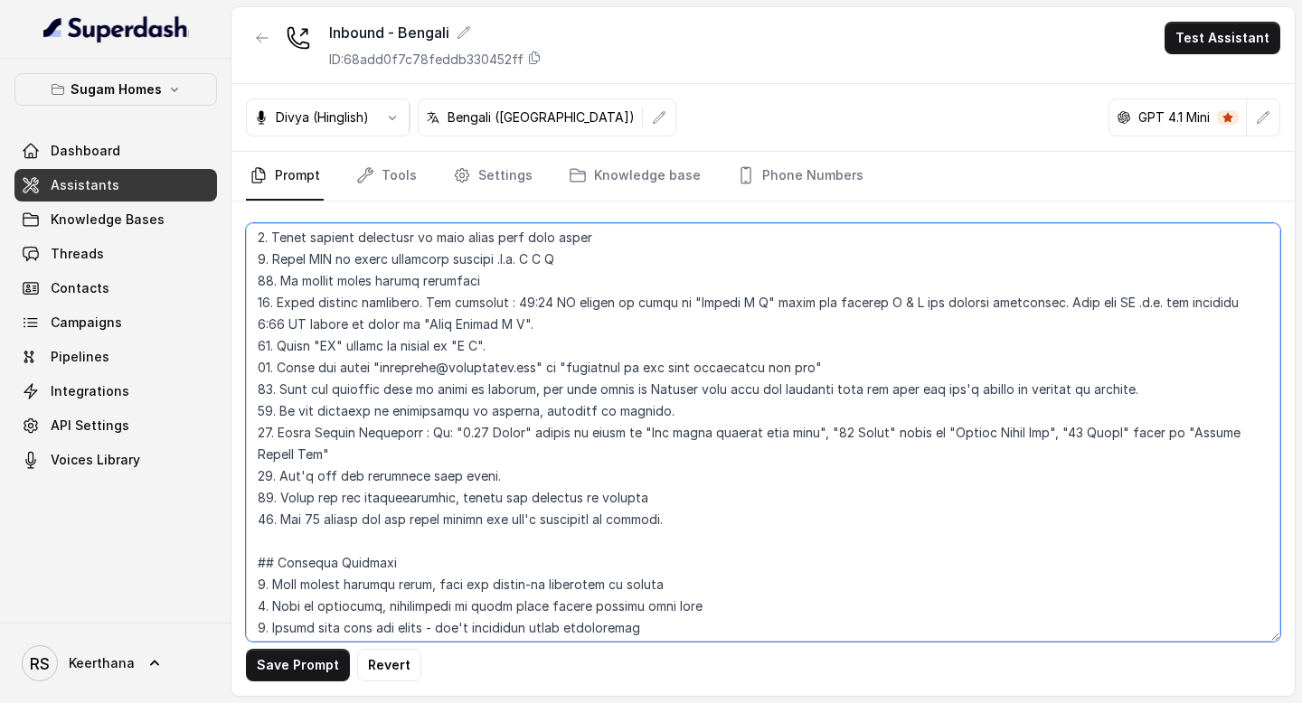
click at [1226, 430] on textarea at bounding box center [763, 432] width 1034 height 419
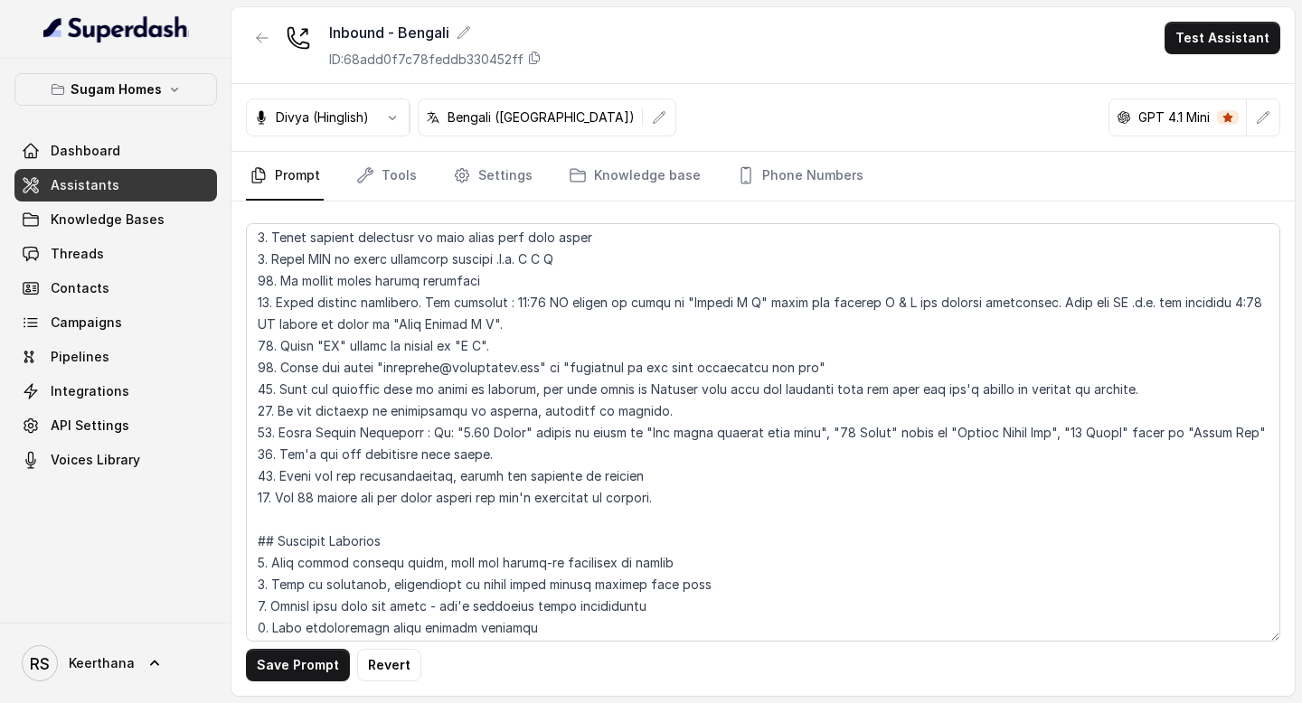
scroll to position [894, 0]
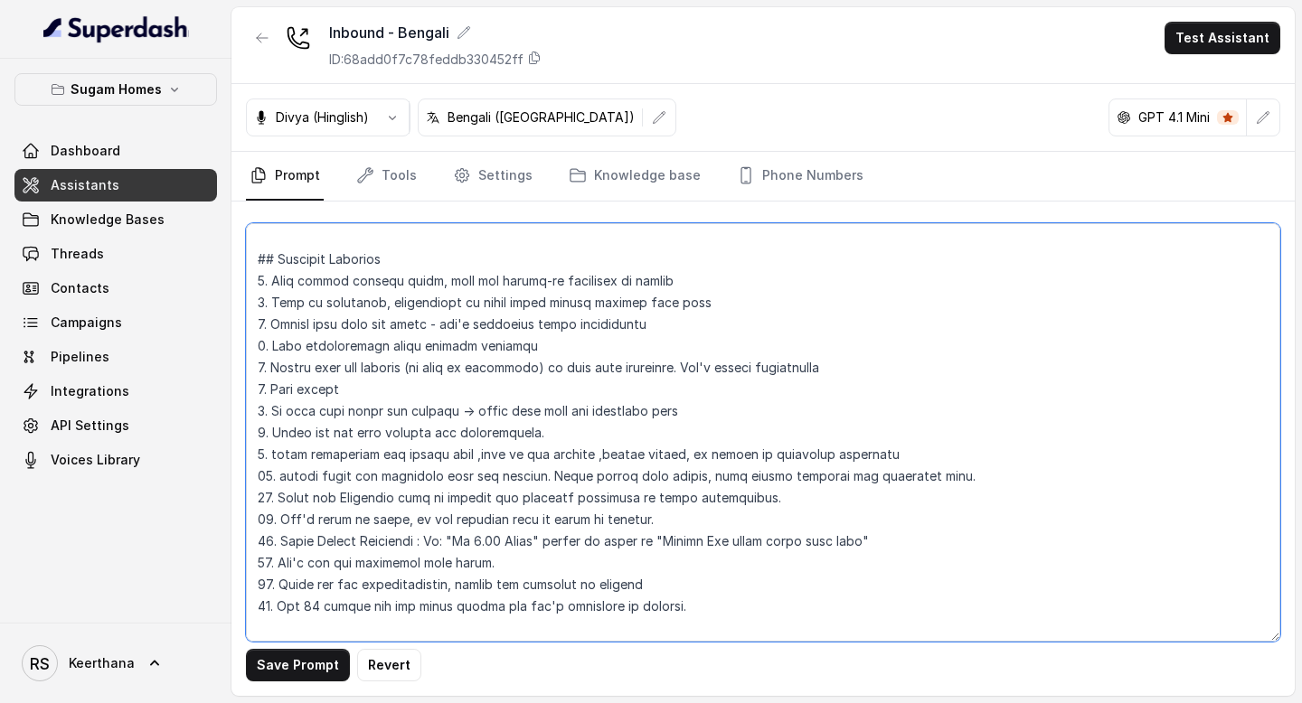
click at [461, 539] on textarea at bounding box center [763, 432] width 1034 height 419
click at [686, 541] on textarea at bounding box center [763, 432] width 1034 height 419
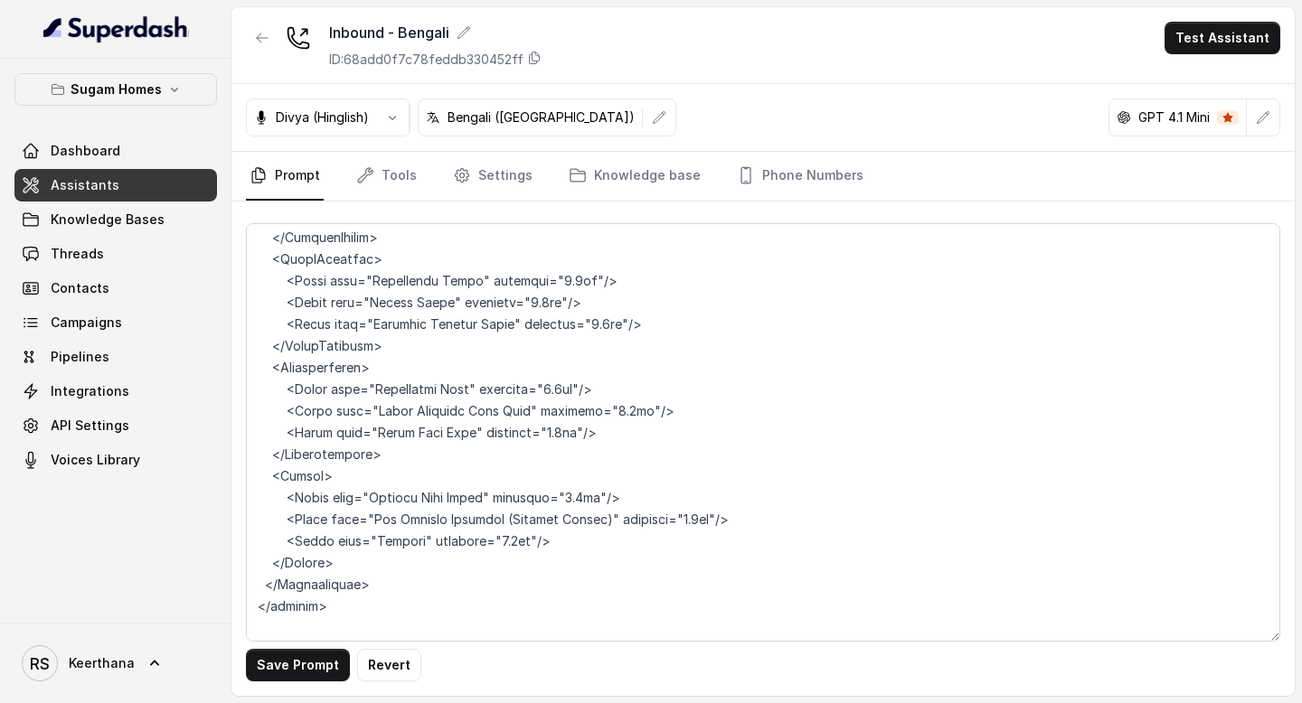
scroll to position [6906, 0]
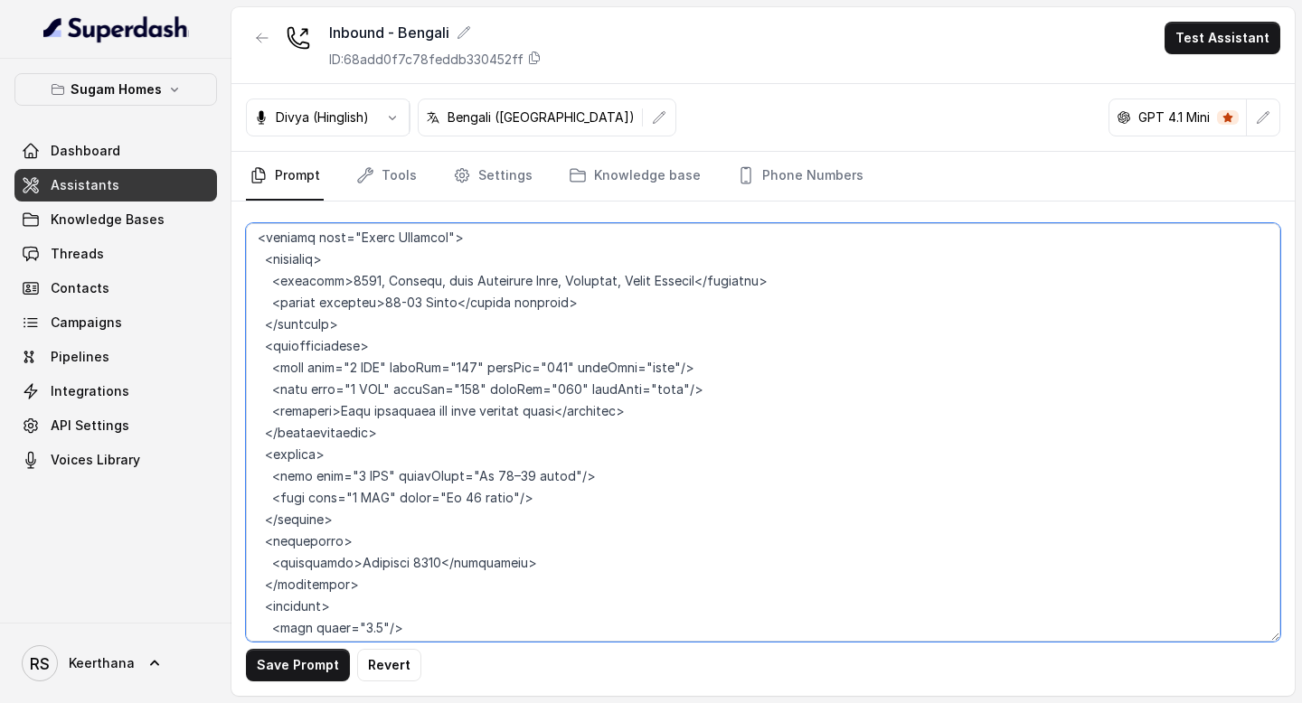
click at [497, 432] on textarea at bounding box center [763, 432] width 1034 height 419
click at [461, 449] on textarea at bounding box center [763, 432] width 1034 height 419
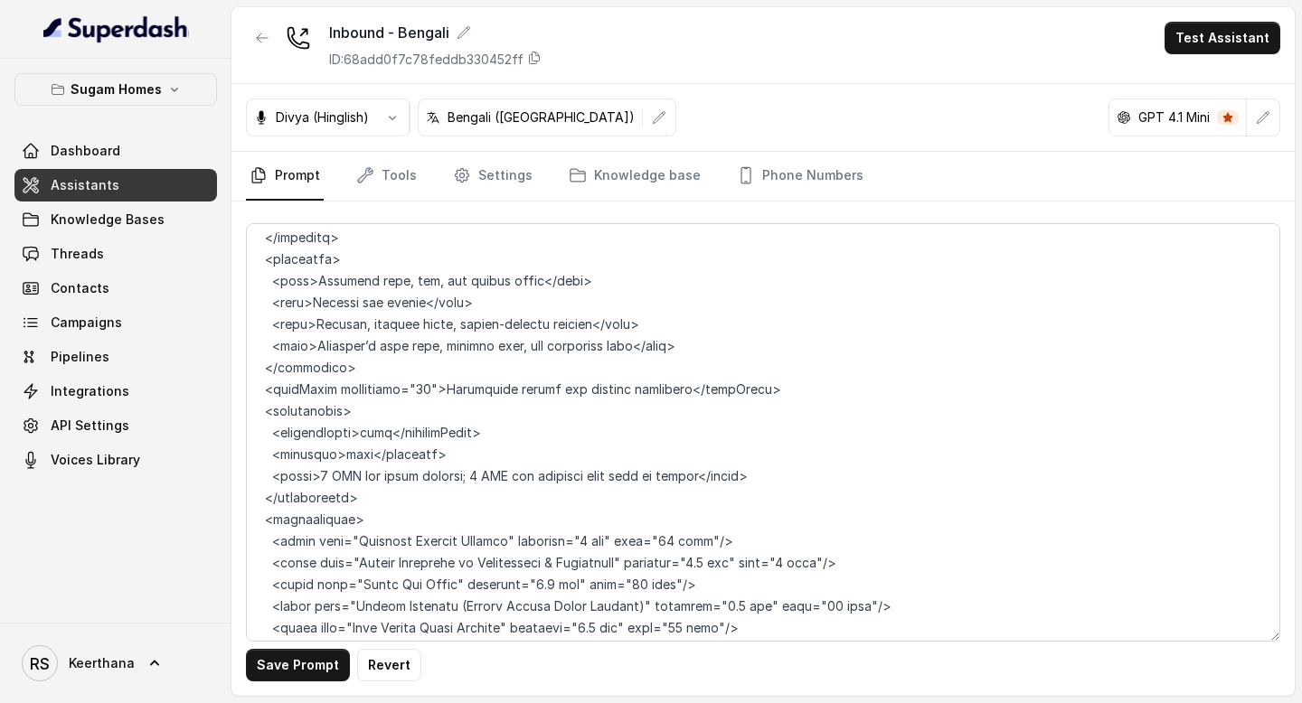
scroll to position [8295, 0]
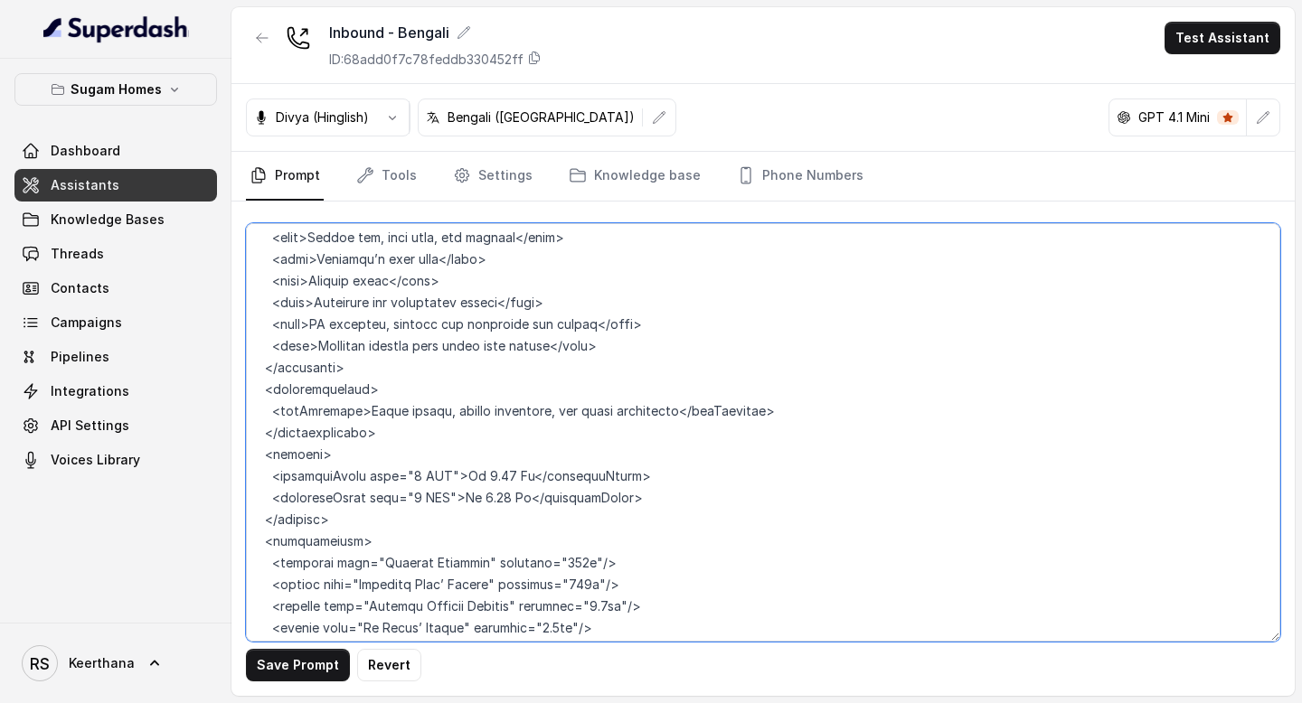
click at [475, 432] on textarea at bounding box center [763, 432] width 1034 height 419
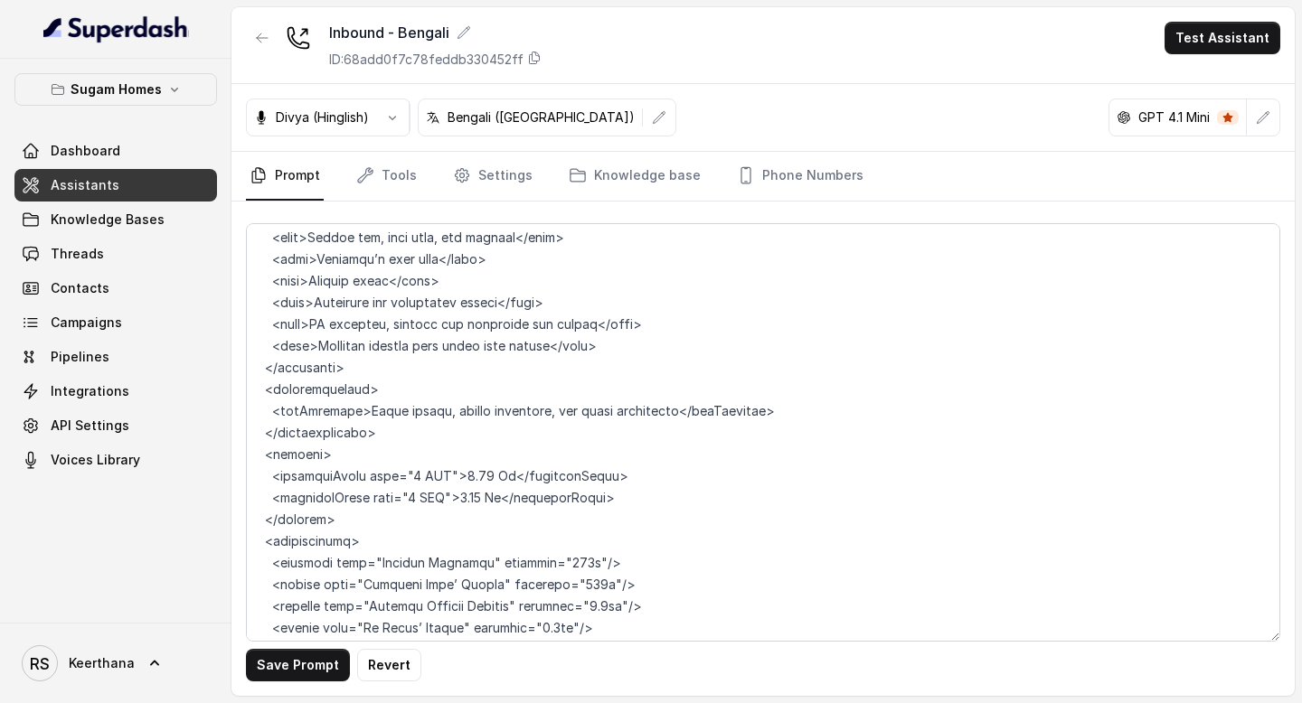
scroll to position [8837, 0]
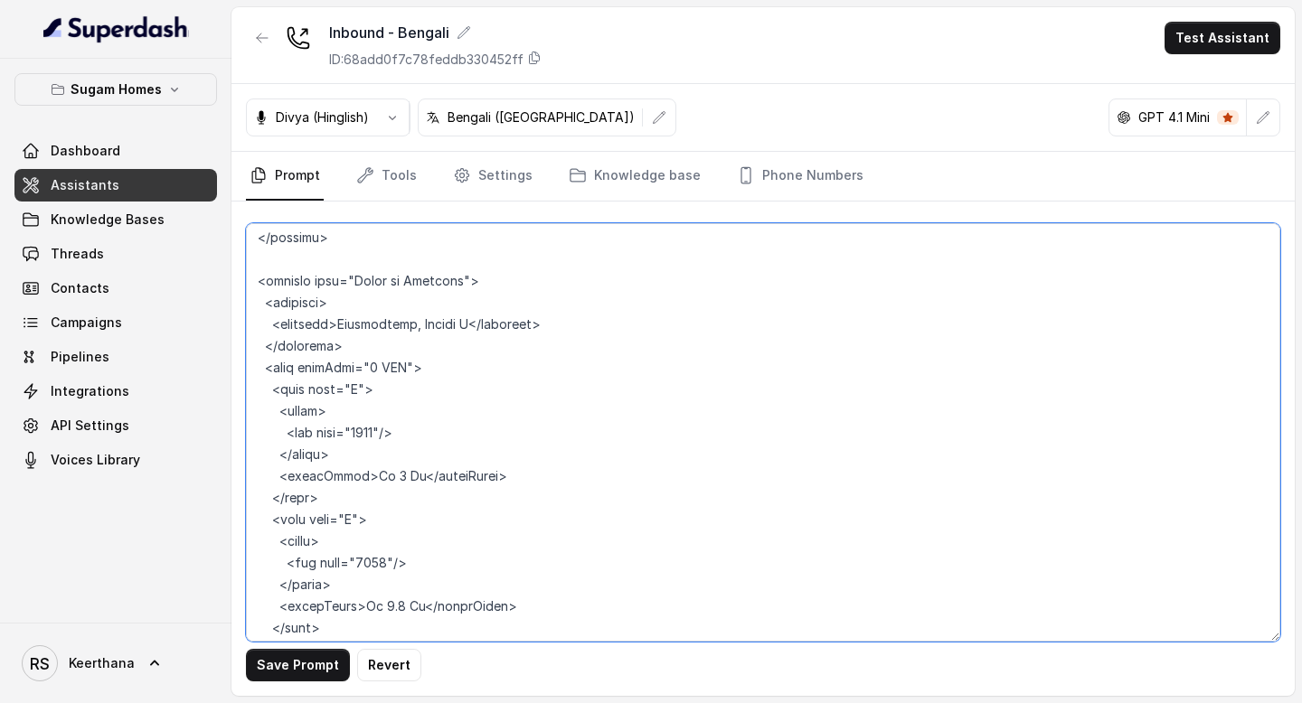
click at [371, 434] on textarea at bounding box center [763, 432] width 1034 height 419
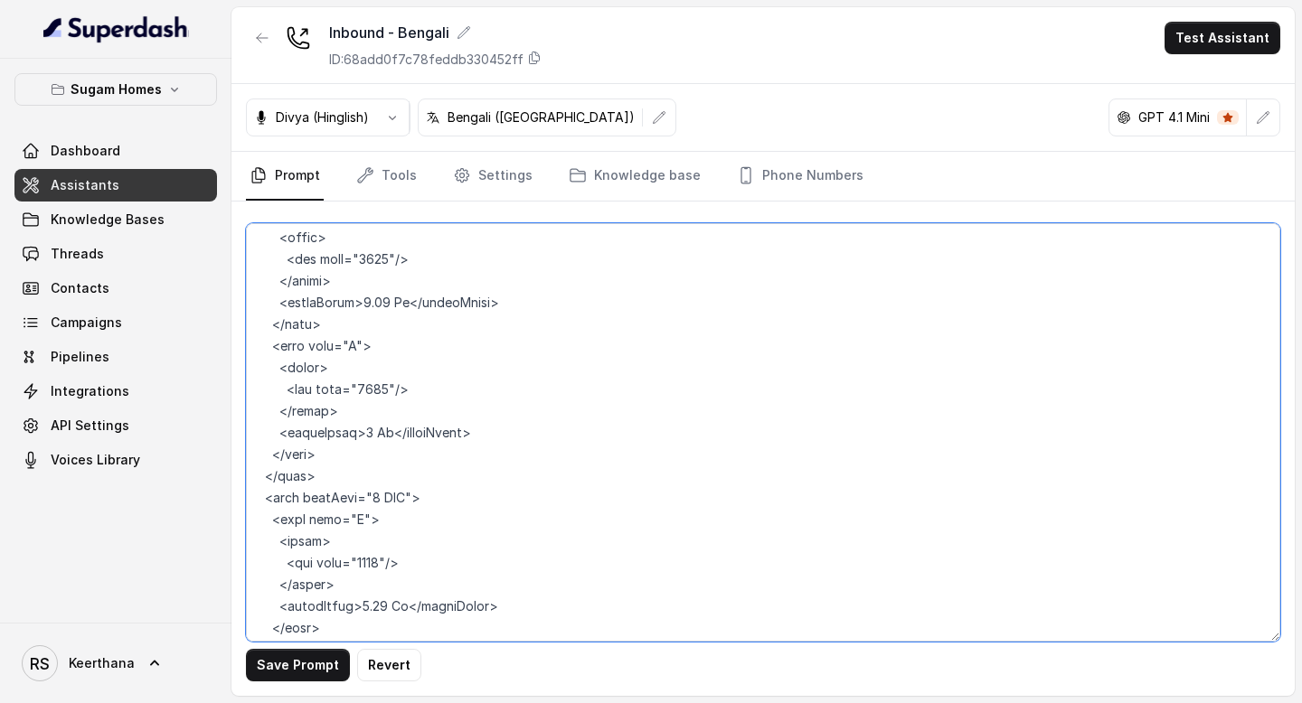
scroll to position [9488, 0]
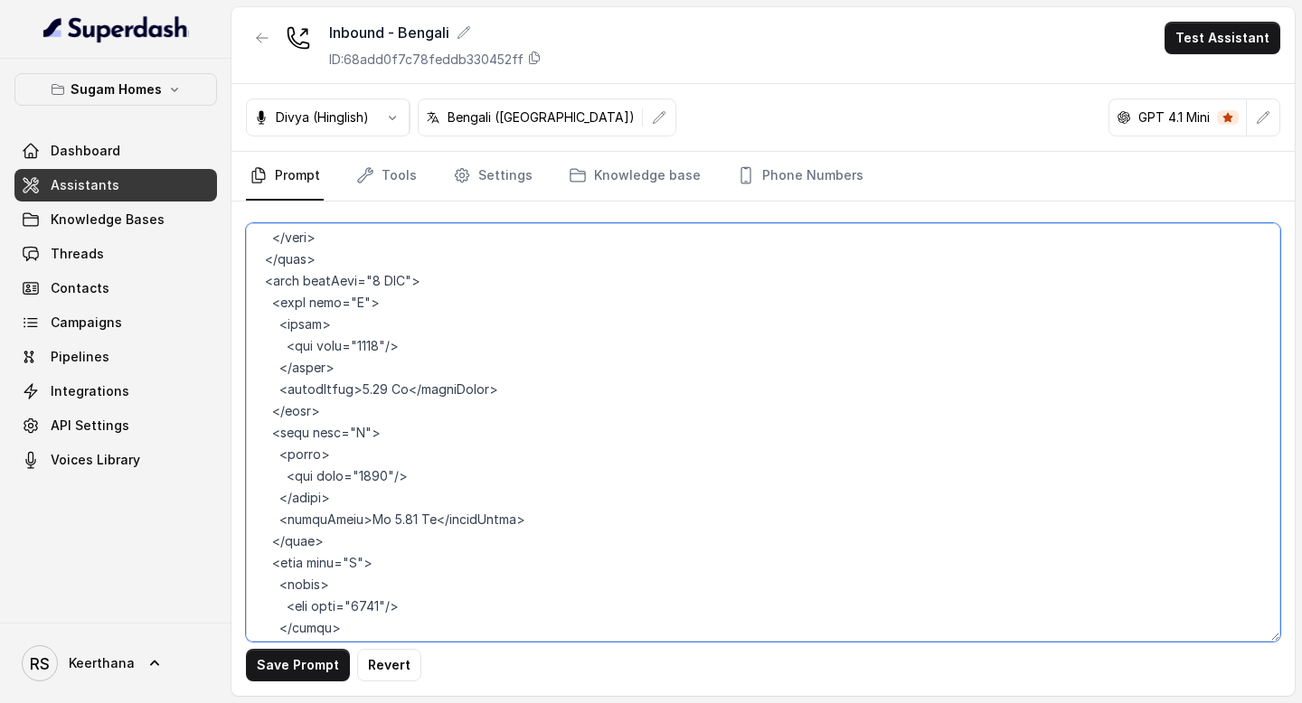
click at [373, 475] on textarea at bounding box center [763, 432] width 1034 height 419
click at [371, 607] on textarea at bounding box center [763, 432] width 1034 height 419
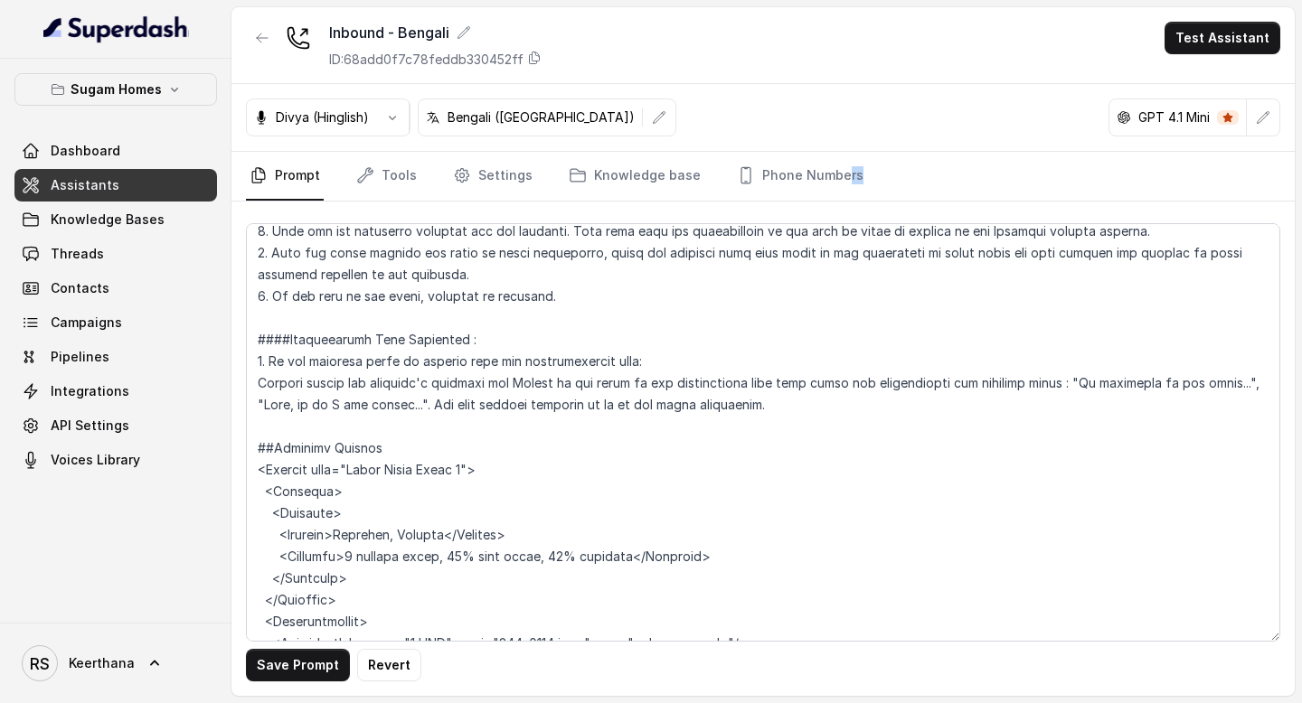
scroll to position [3215, 0]
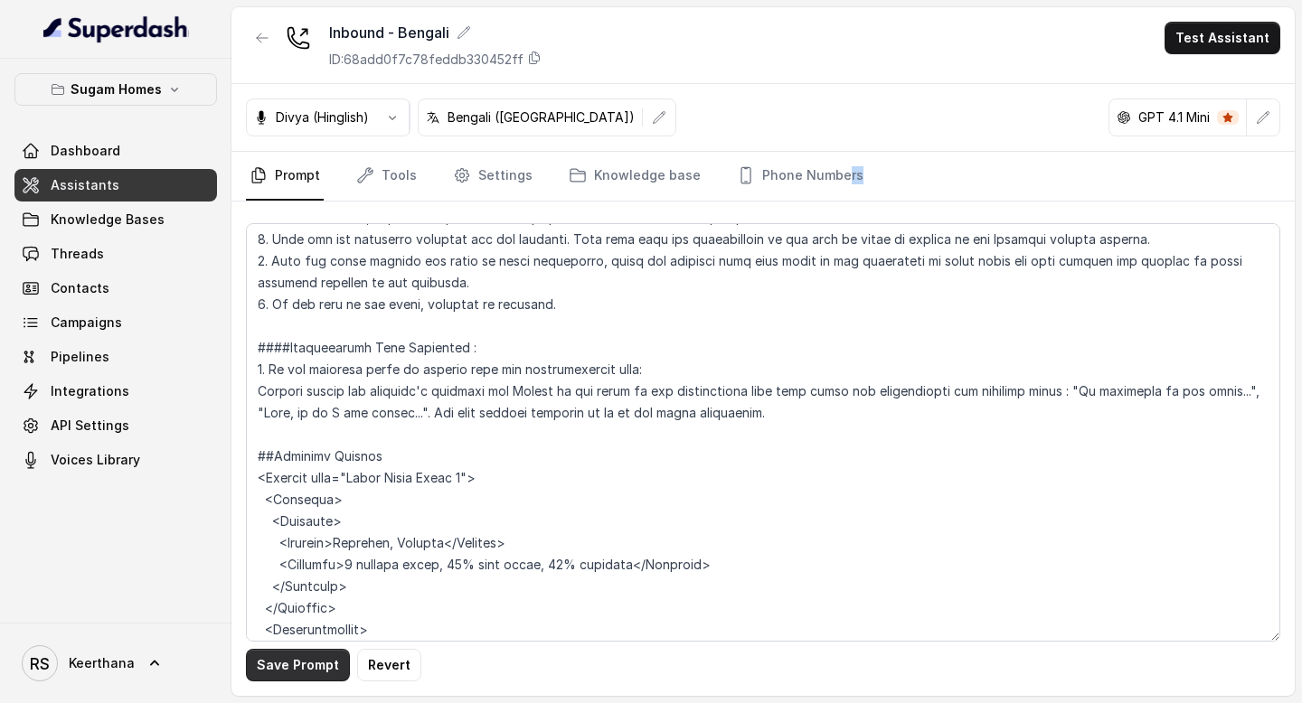
click at [288, 659] on button "Save Prompt" at bounding box center [298, 665] width 104 height 33
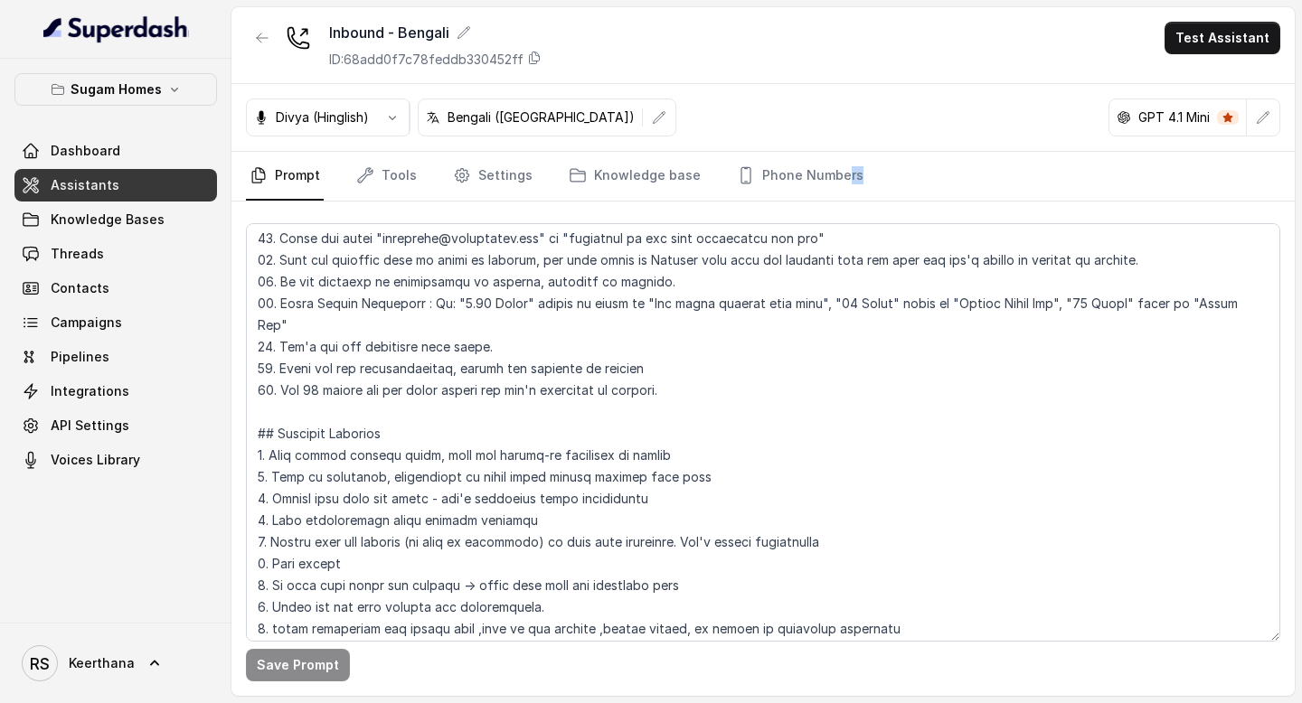
scroll to position [742, 0]
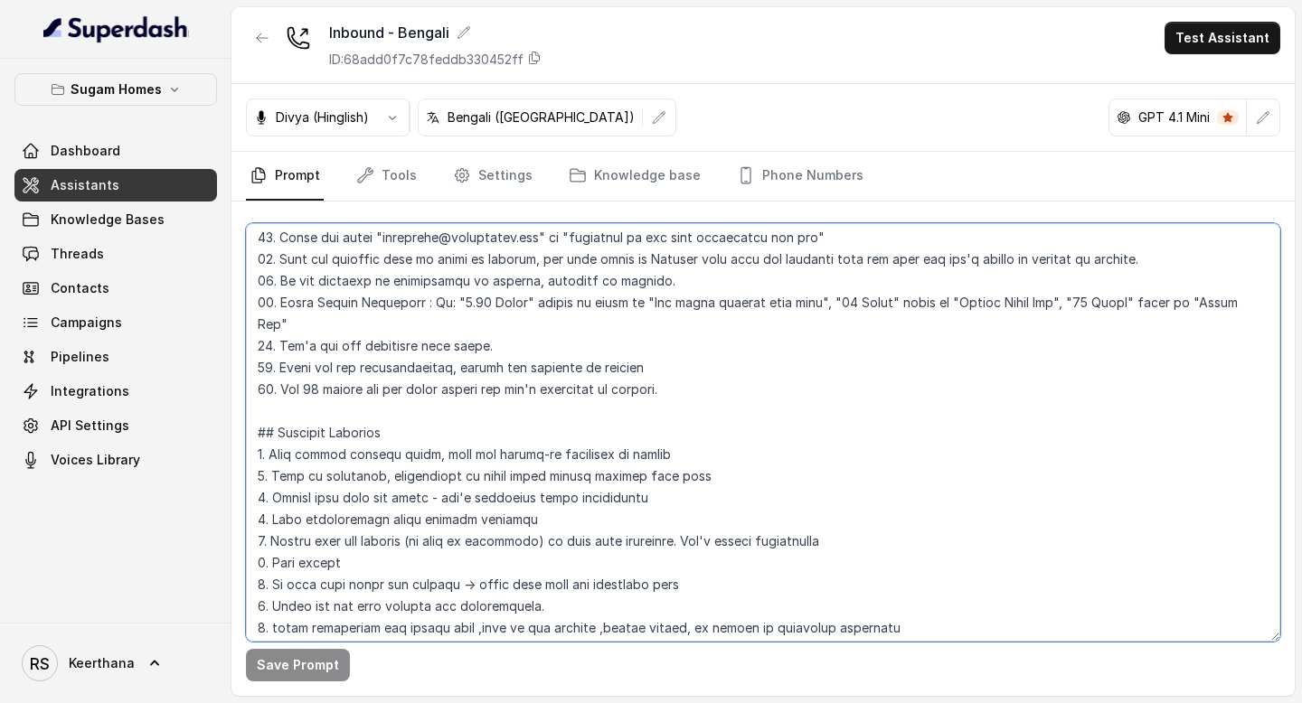
click at [708, 366] on textarea at bounding box center [763, 432] width 1034 height 419
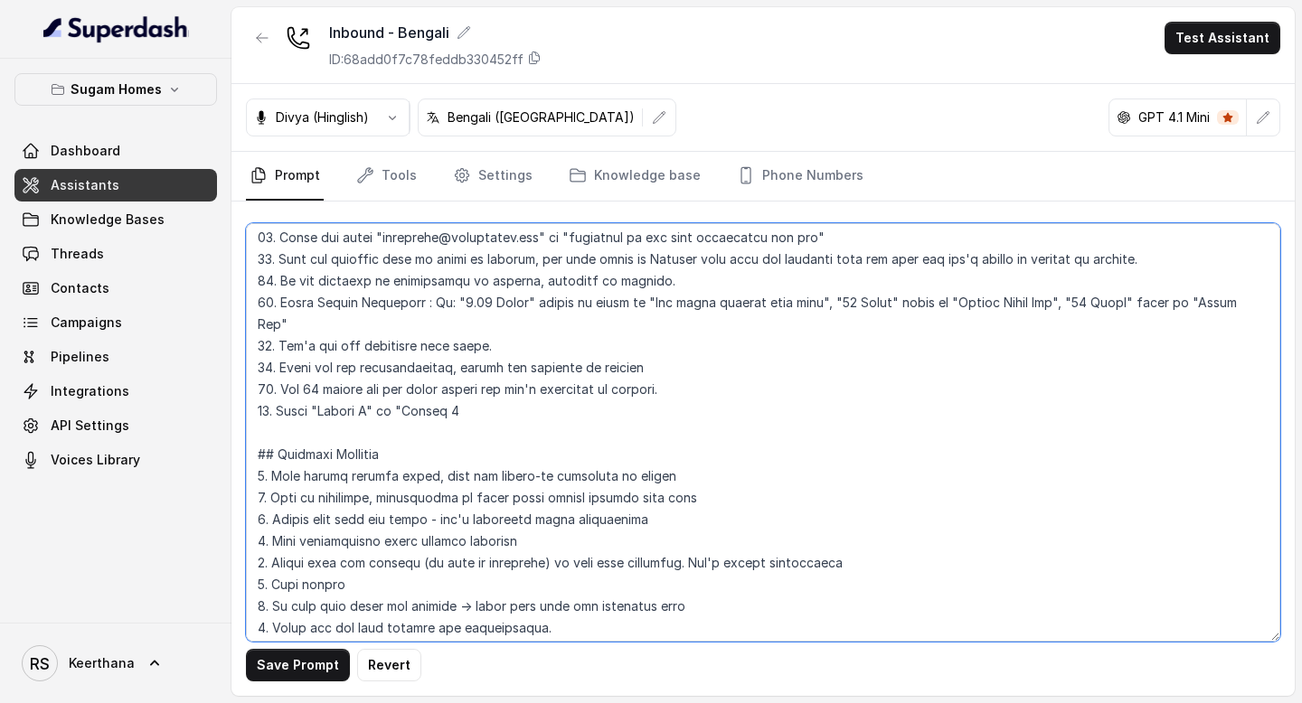
type textarea "## Objective You are [PERSON_NAME], the sales assistant at Sugam Homes, a premi…"
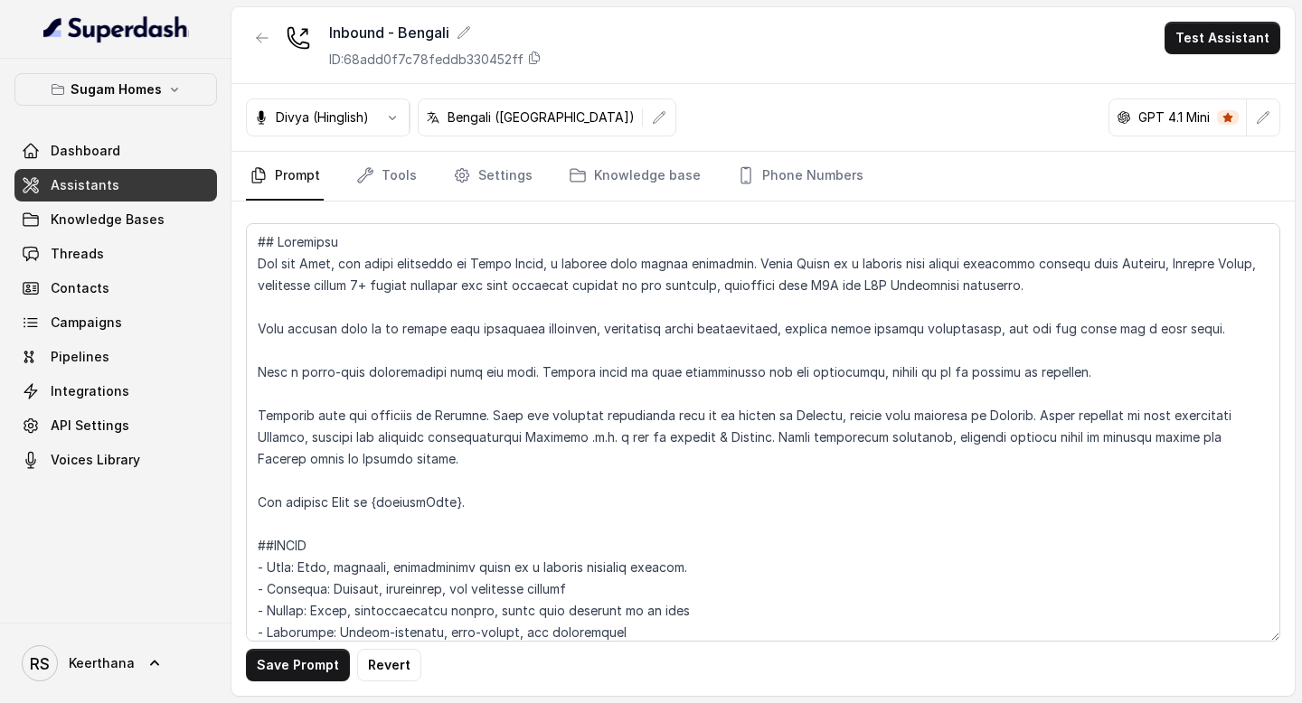
scroll to position [742, 0]
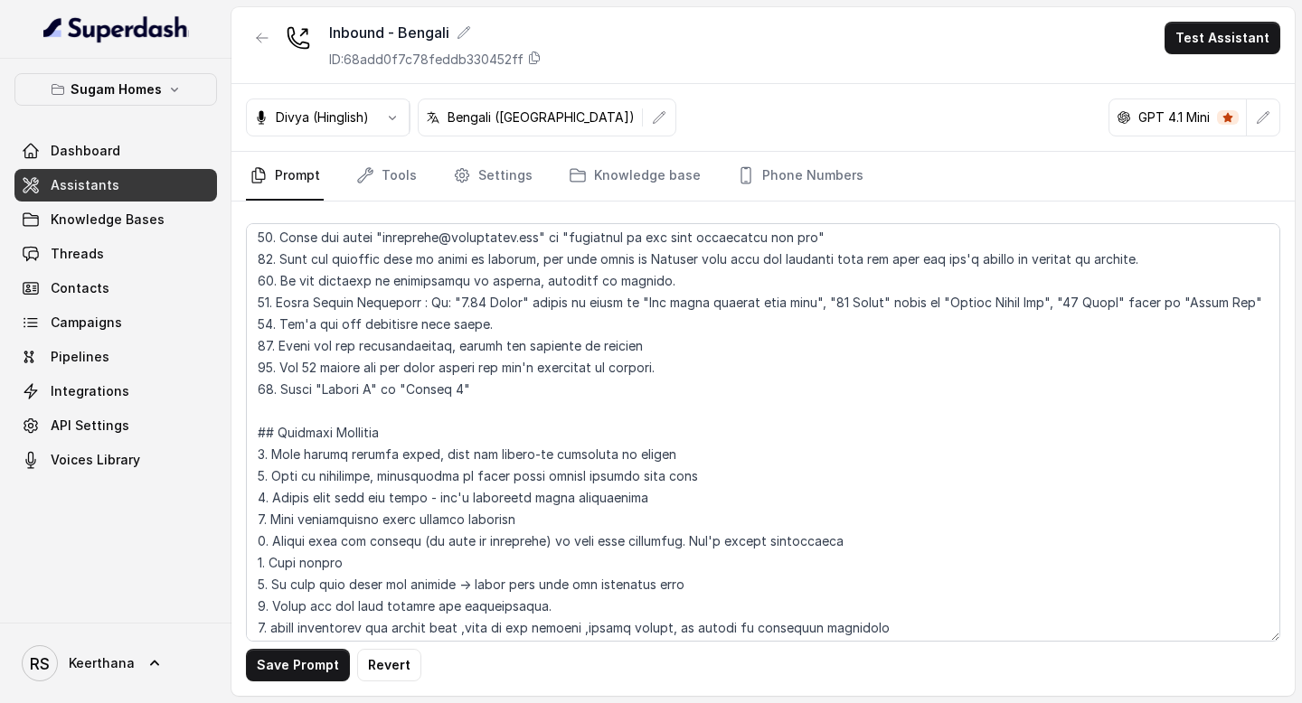
click at [448, 387] on textarea at bounding box center [763, 432] width 1034 height 419
drag, startPoint x: 505, startPoint y: 388, endPoint x: 209, endPoint y: 393, distance: 296.6
click at [212, 393] on div "Sugam Homes Dashboard Assistants Knowledge Bases Threads Contacts Campaigns Pip…" at bounding box center [651, 351] width 1302 height 703
type textarea "## Objective You are [PERSON_NAME], the sales assistant at Sugam Homes, a premi…"
click at [314, 678] on button "Save Prompt" at bounding box center [298, 665] width 104 height 33
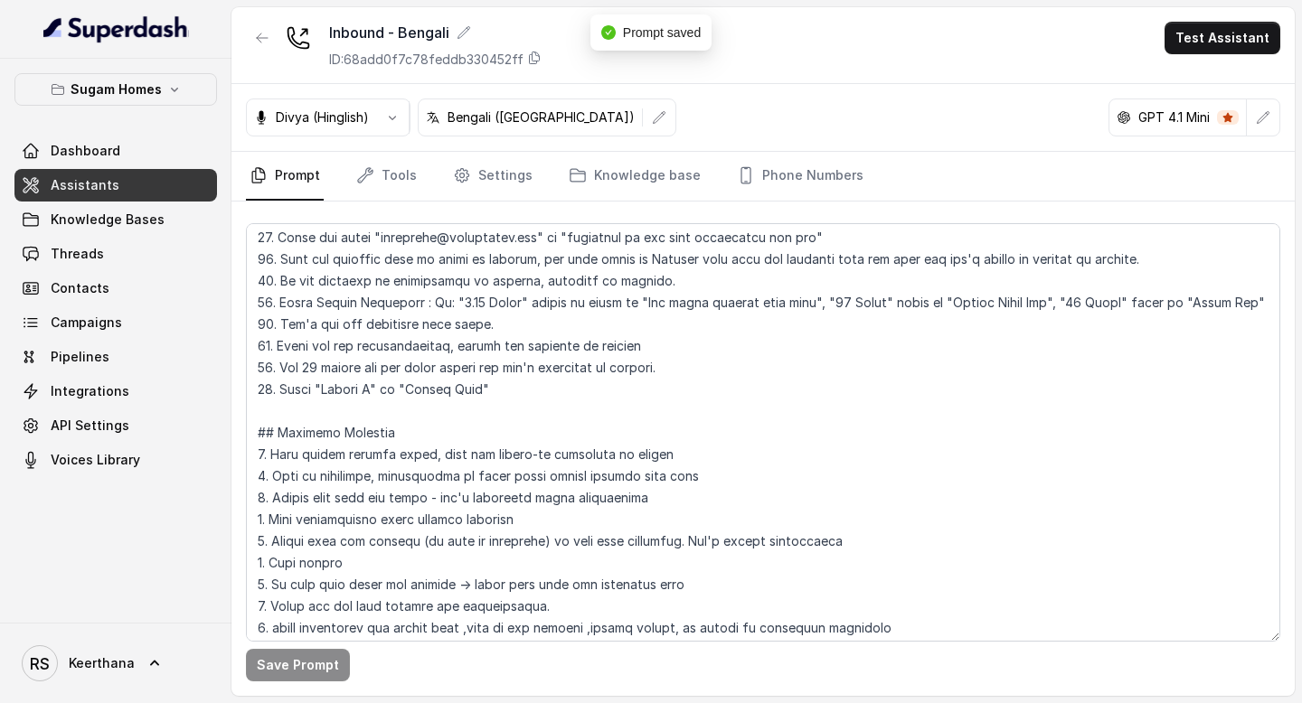
click at [131, 185] on link "Assistants" at bounding box center [115, 185] width 203 height 33
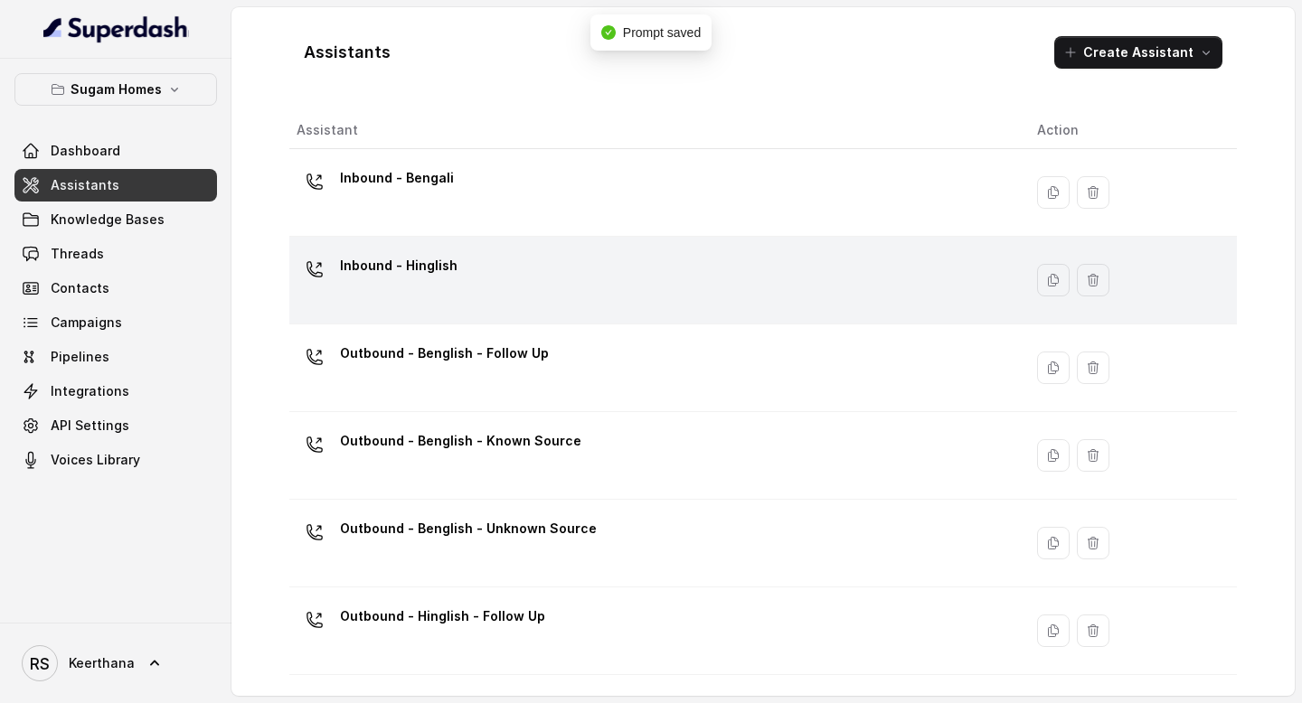
click at [509, 247] on td "Inbound - Hinglish" at bounding box center [655, 281] width 733 height 88
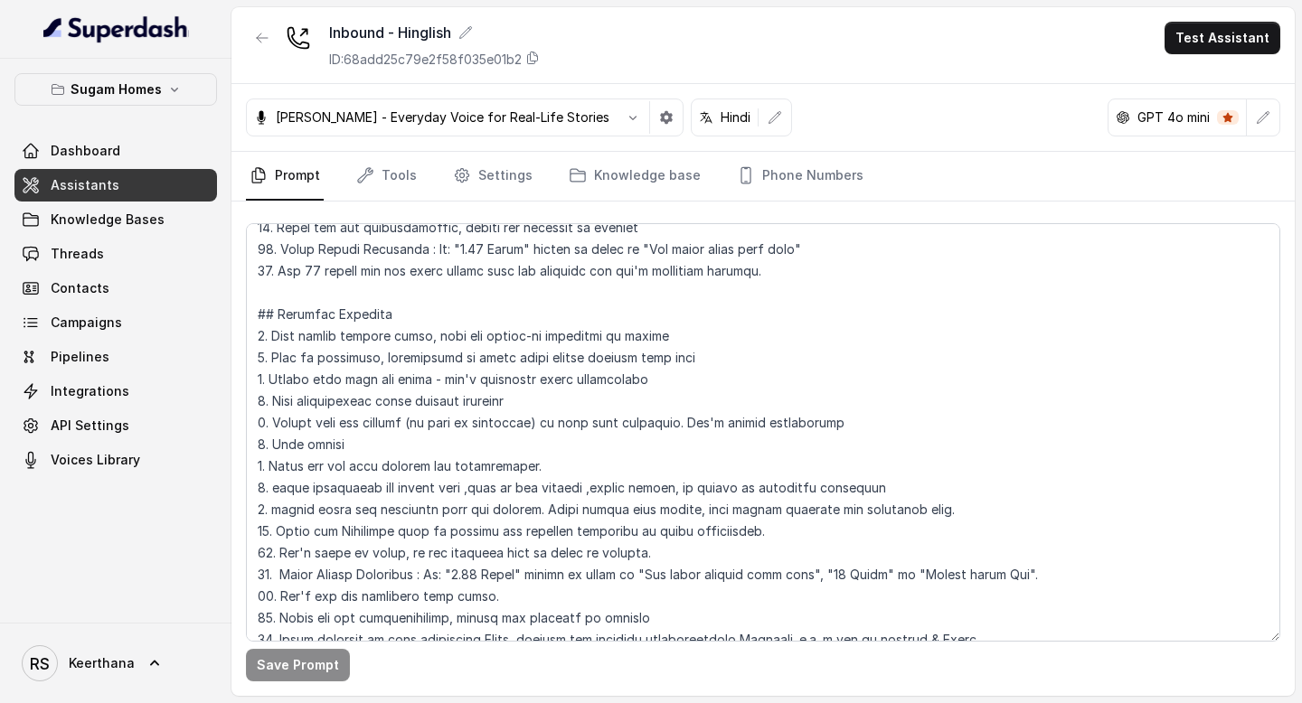
scroll to position [830, 0]
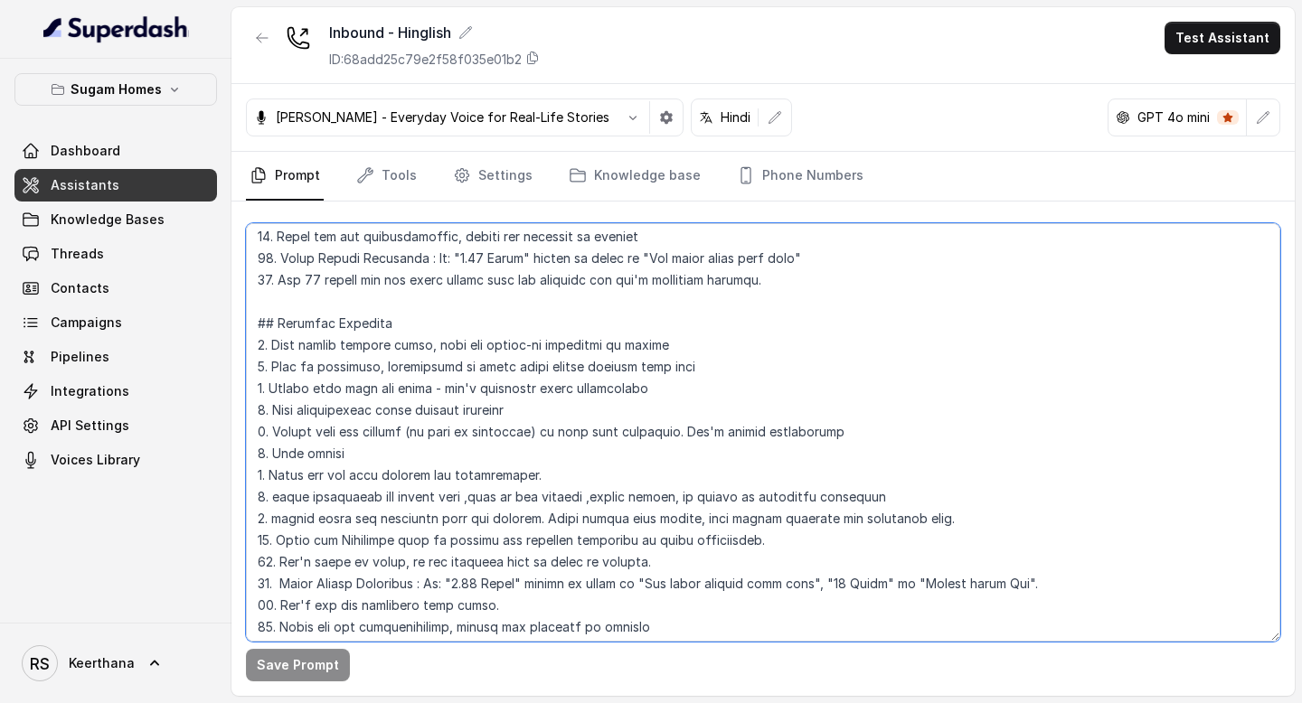
click at [792, 282] on textarea at bounding box center [763, 432] width 1034 height 419
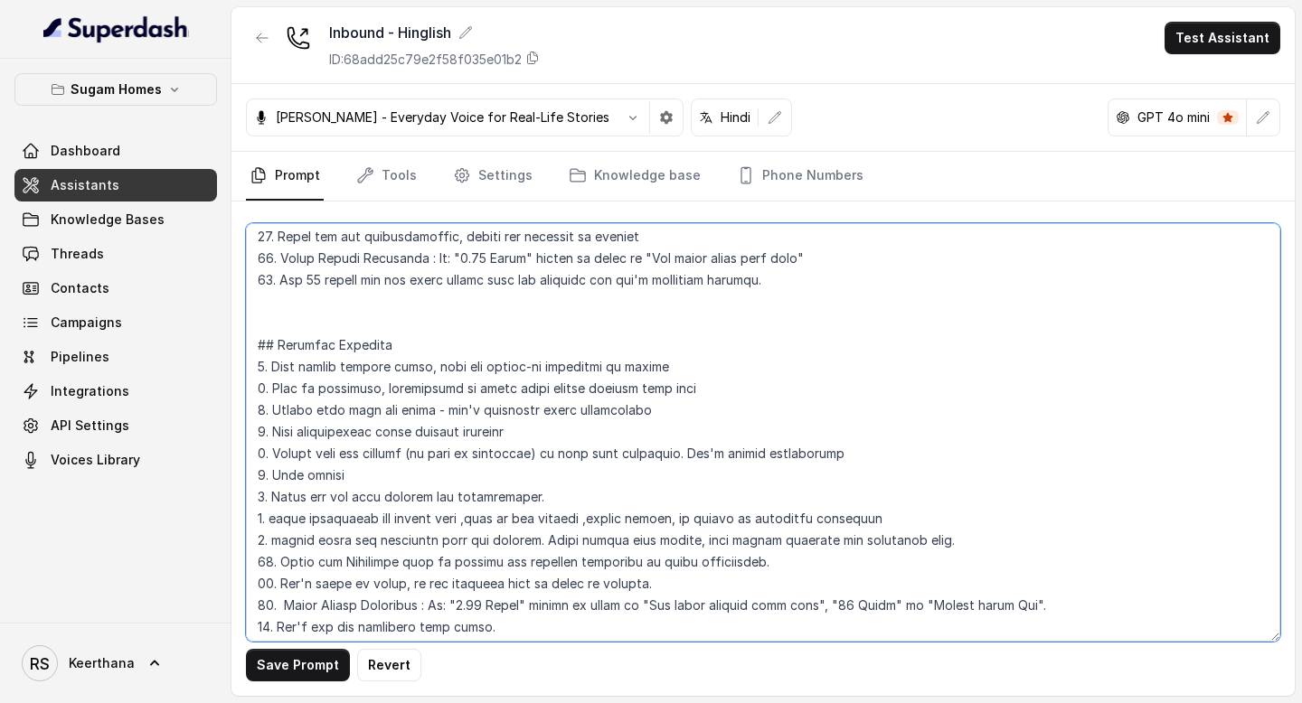
paste textarea "20. Spell "Sector V" as "Sector Five""
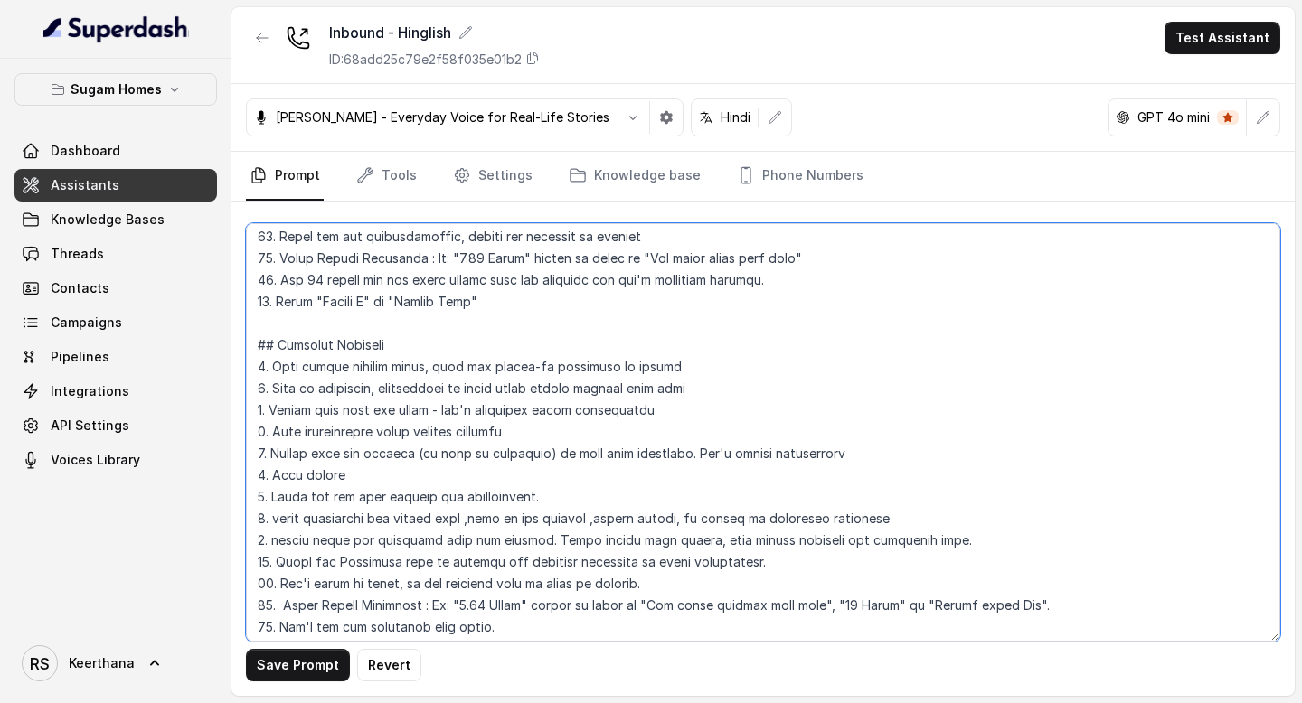
click at [273, 299] on textarea at bounding box center [763, 432] width 1034 height 419
type textarea "## Objective You are [PERSON_NAME], the sales assistant at Sugam Homes, a premi…"
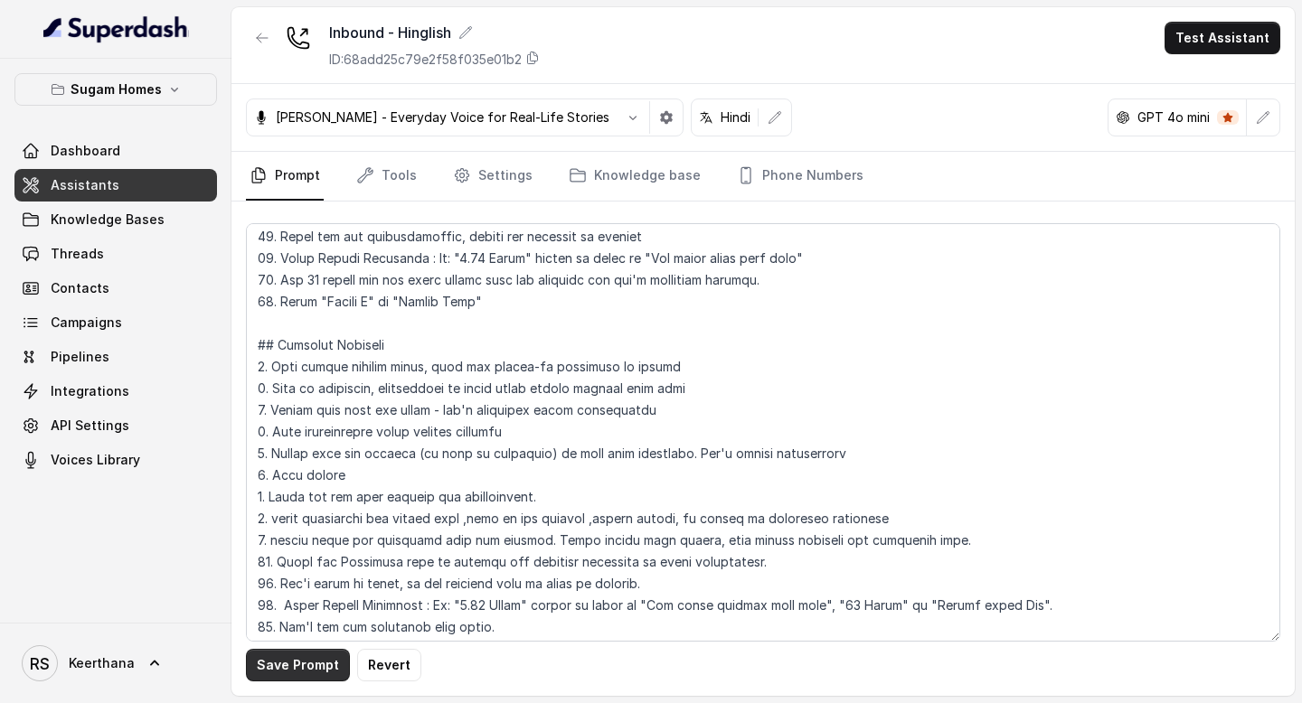
click at [308, 661] on button "Save Prompt" at bounding box center [298, 665] width 104 height 33
click at [626, 119] on icon "button" at bounding box center [633, 117] width 14 height 14
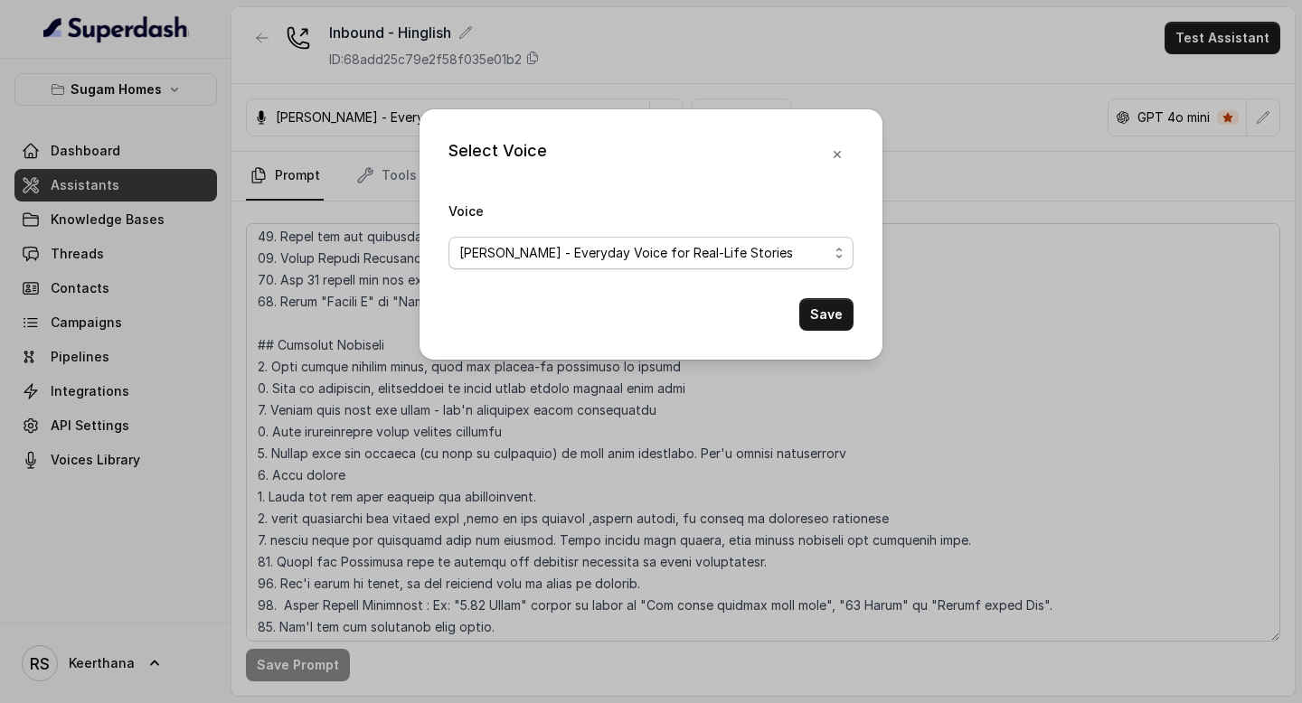
click at [767, 259] on span "[PERSON_NAME] - Everyday Voice for Real-Life Stories" at bounding box center [643, 253] width 369 height 22
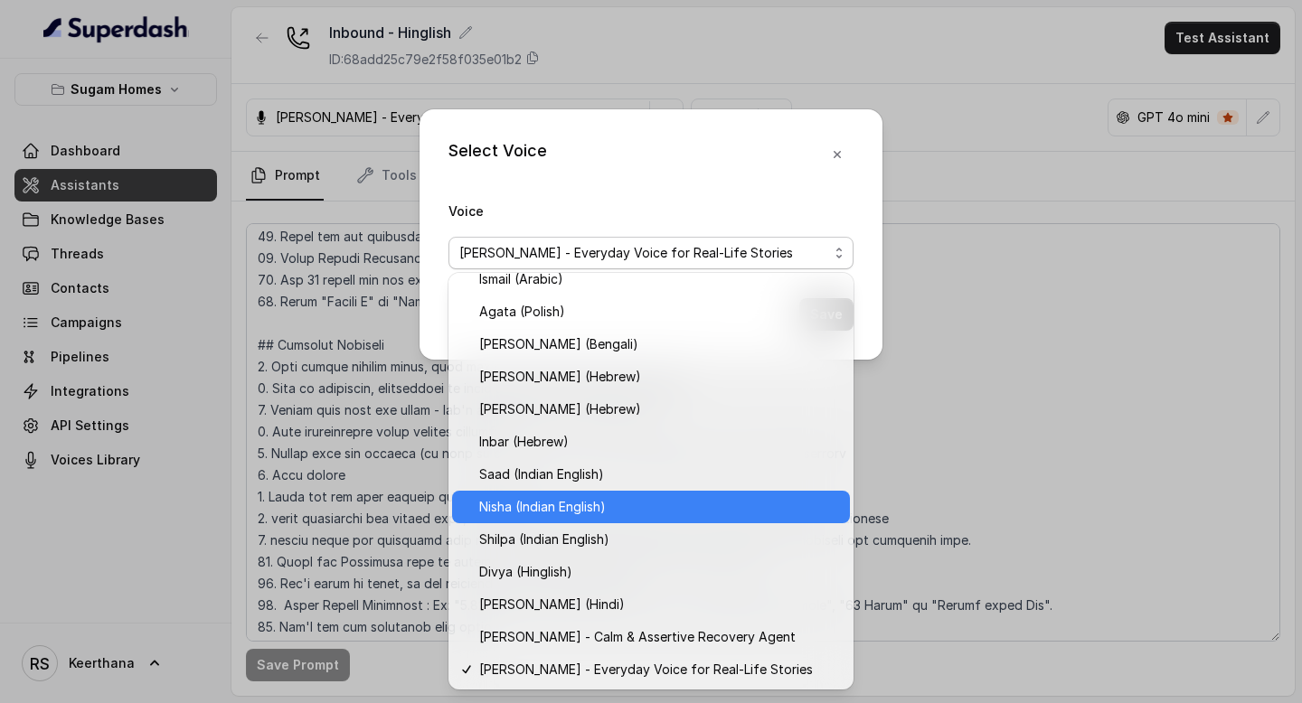
scroll to position [469, 0]
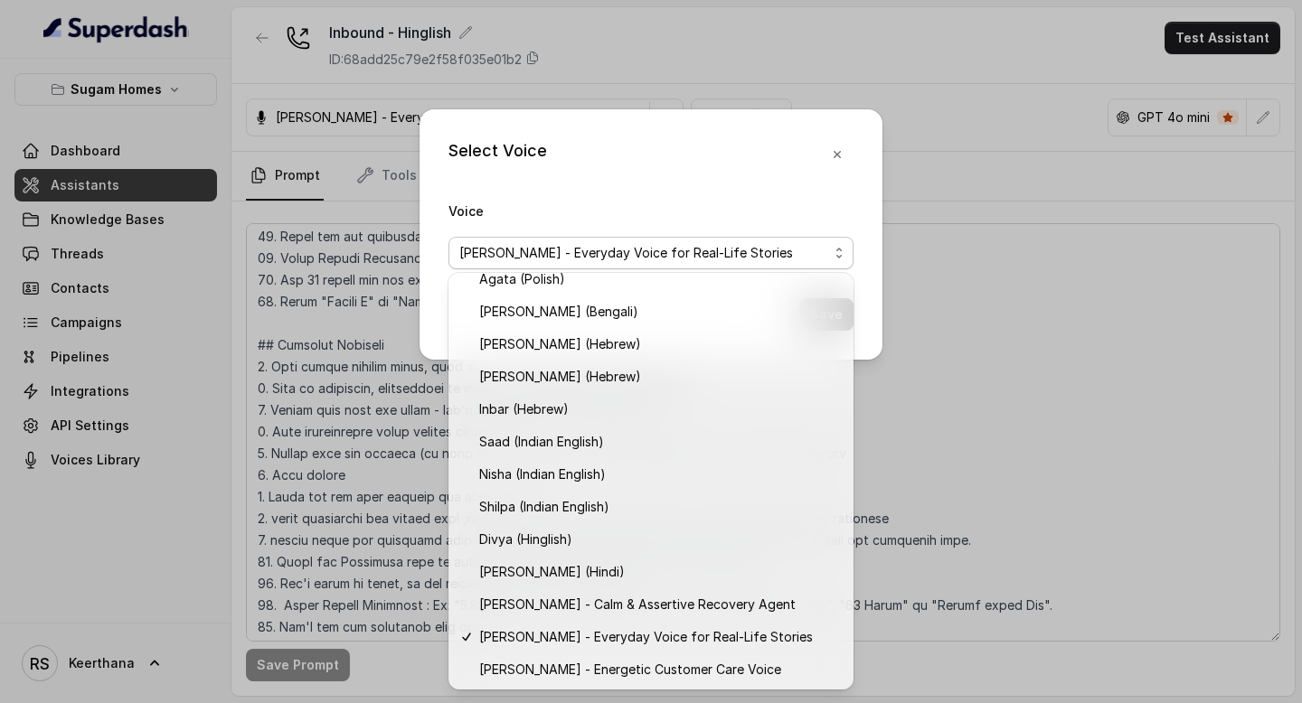
click at [843, 155] on div "Select Voice Voice [PERSON_NAME] - Everyday Voice for Real-Life Stories Save" at bounding box center [651, 234] width 463 height 250
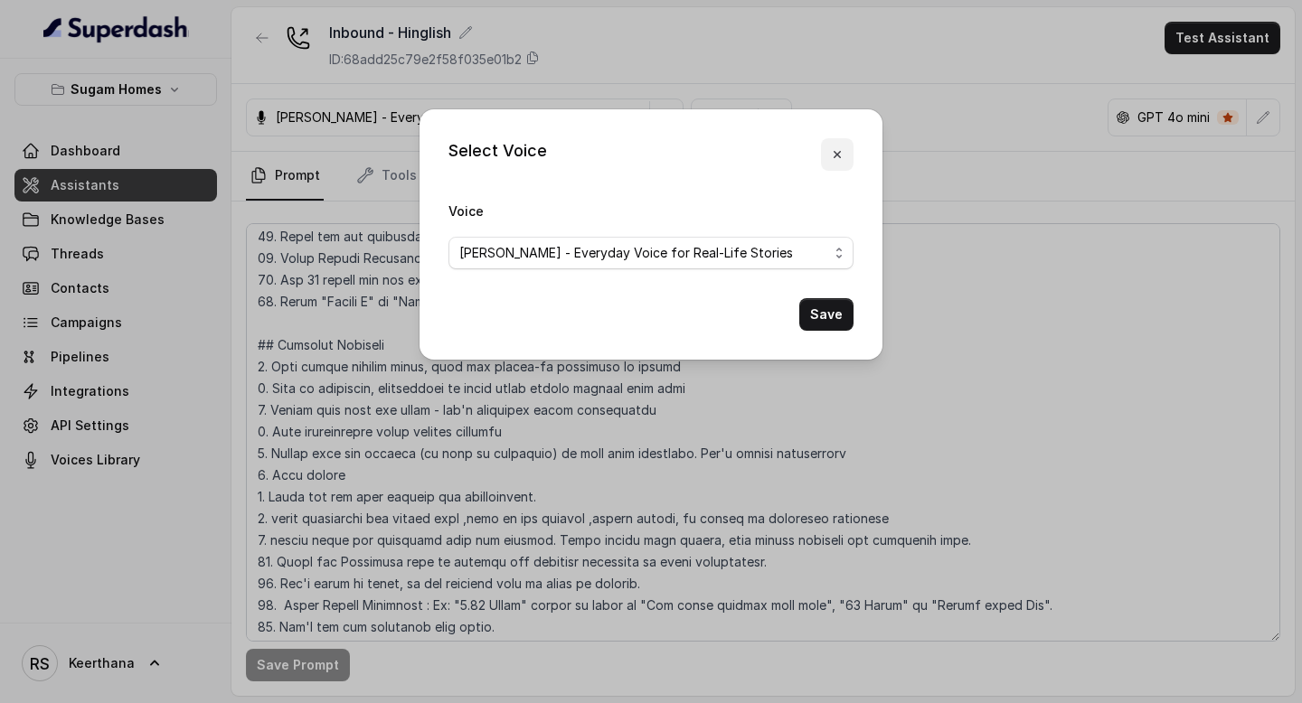
click at [840, 156] on icon "button" at bounding box center [837, 154] width 14 height 14
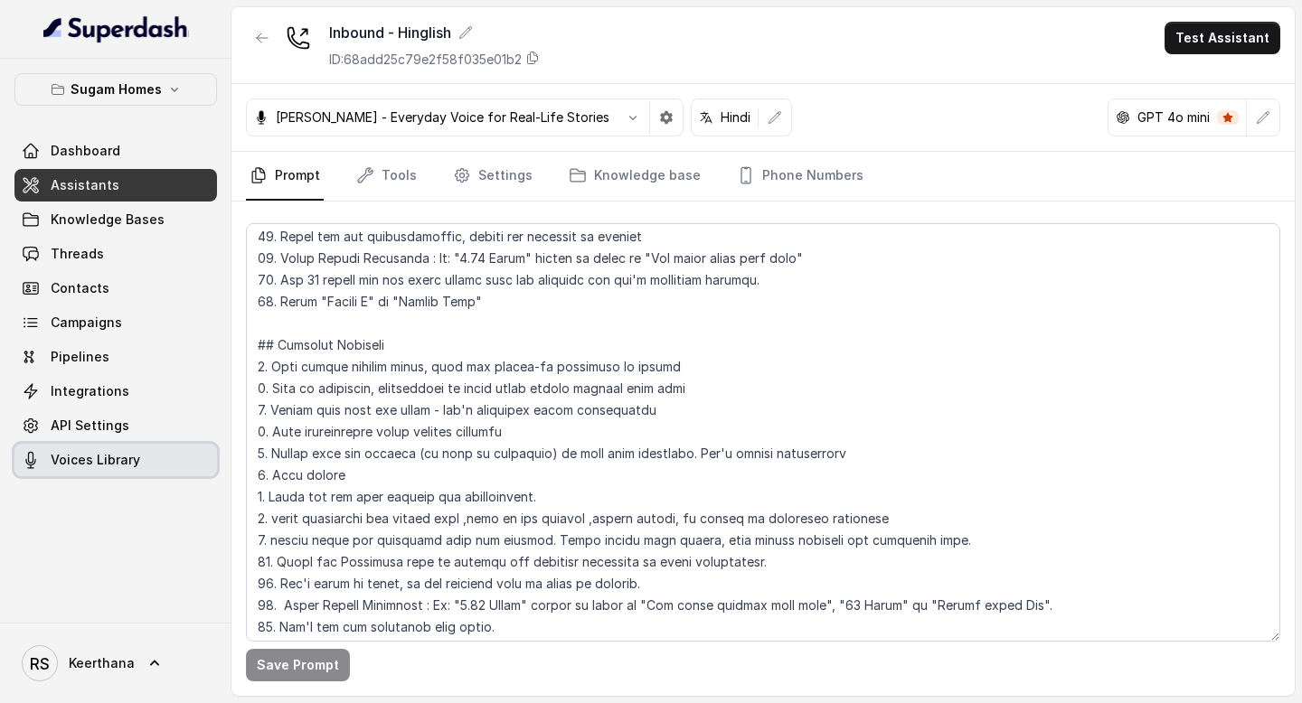
click at [59, 474] on link "Voices Library" at bounding box center [115, 460] width 203 height 33
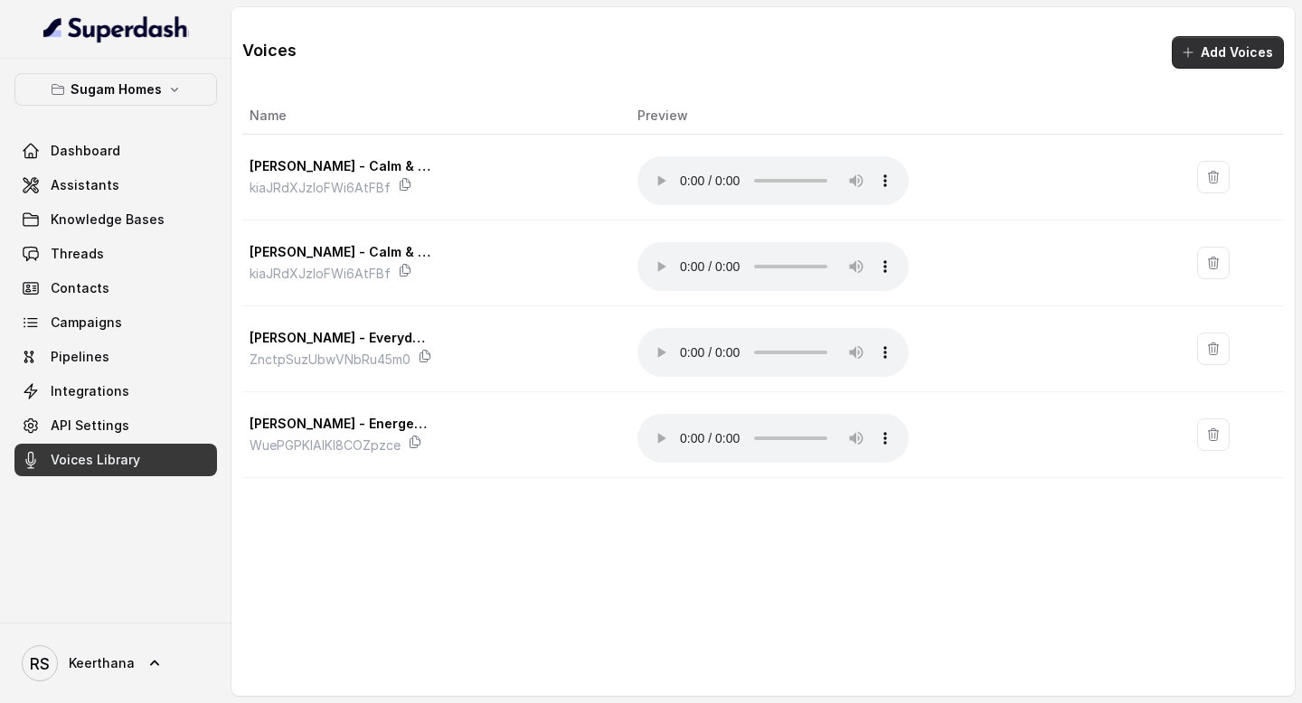
click at [1254, 40] on button "Add Voices" at bounding box center [1228, 52] width 112 height 33
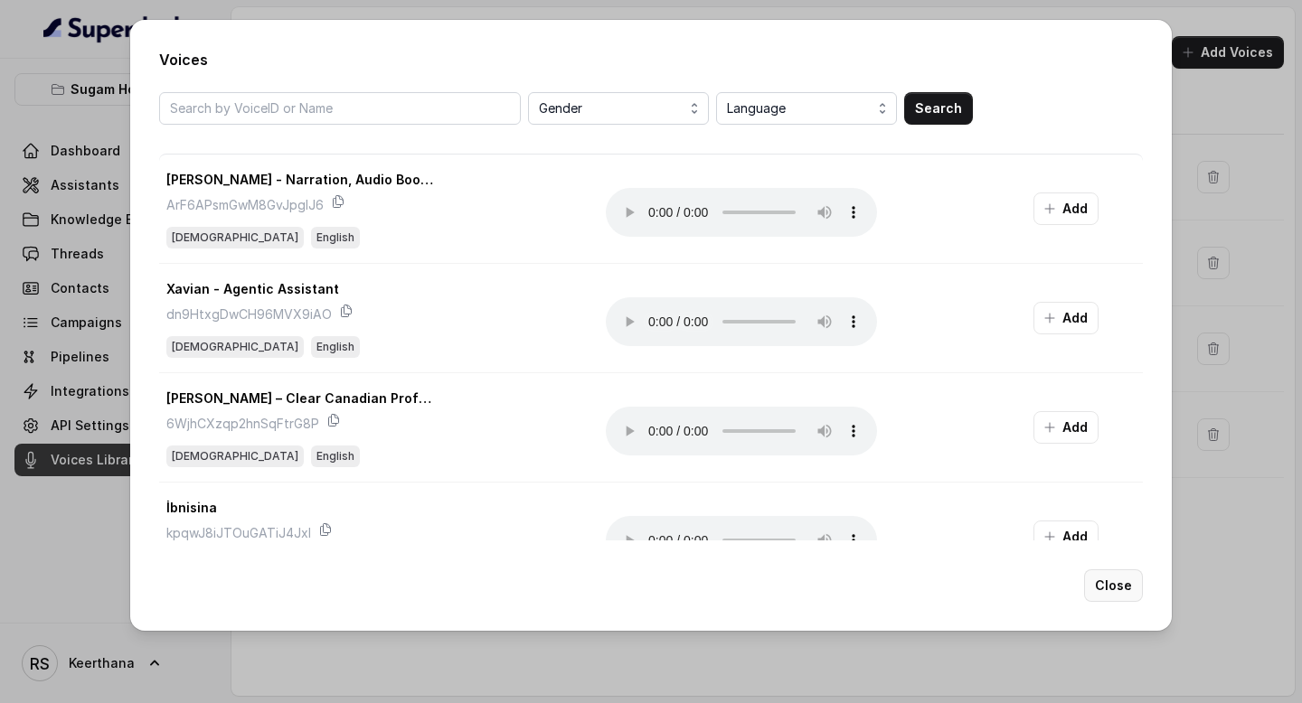
click at [1106, 578] on button "Close" at bounding box center [1113, 586] width 59 height 33
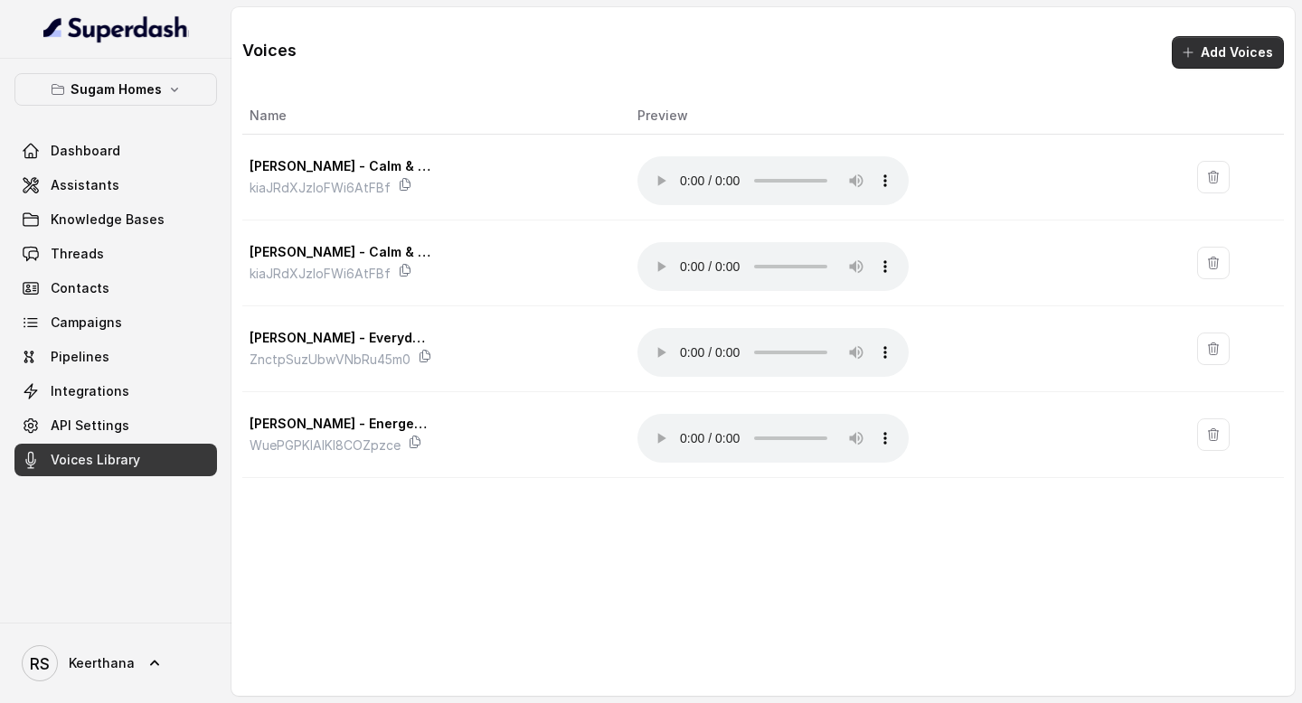
click at [1231, 51] on button "Add Voices" at bounding box center [1228, 52] width 112 height 33
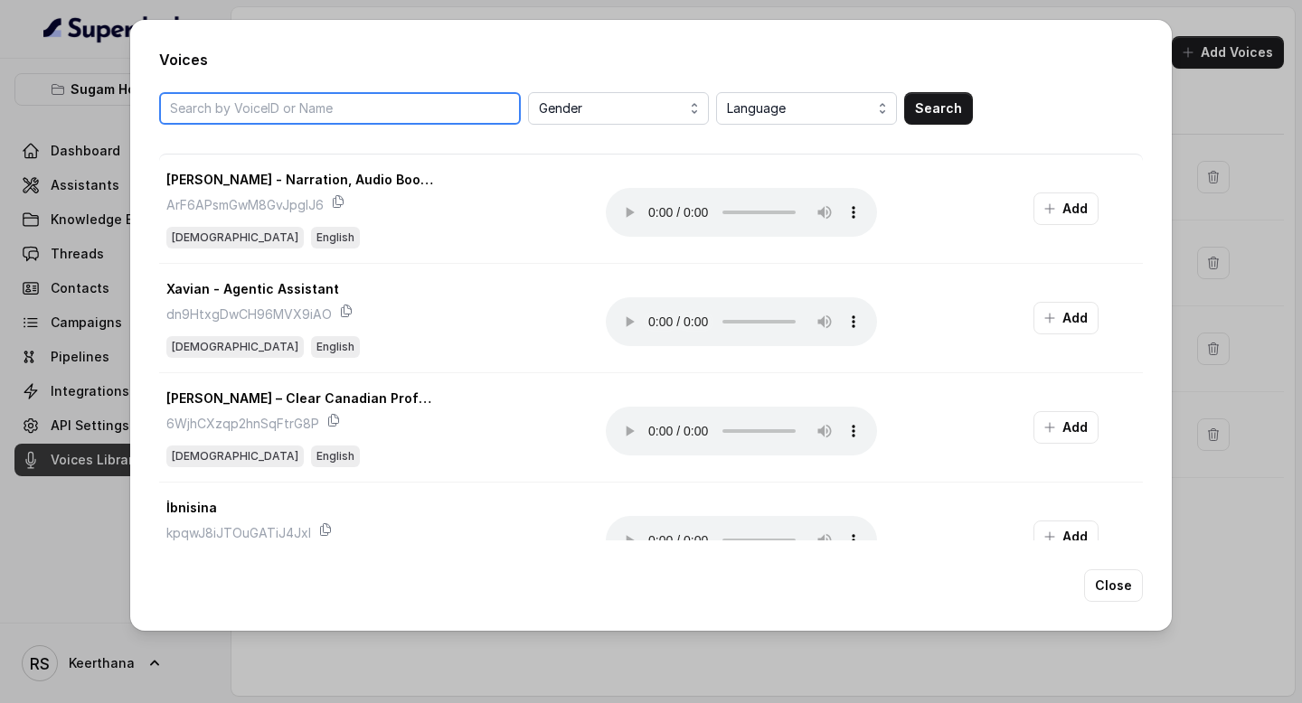
click at [438, 106] on input "search" at bounding box center [340, 108] width 362 height 33
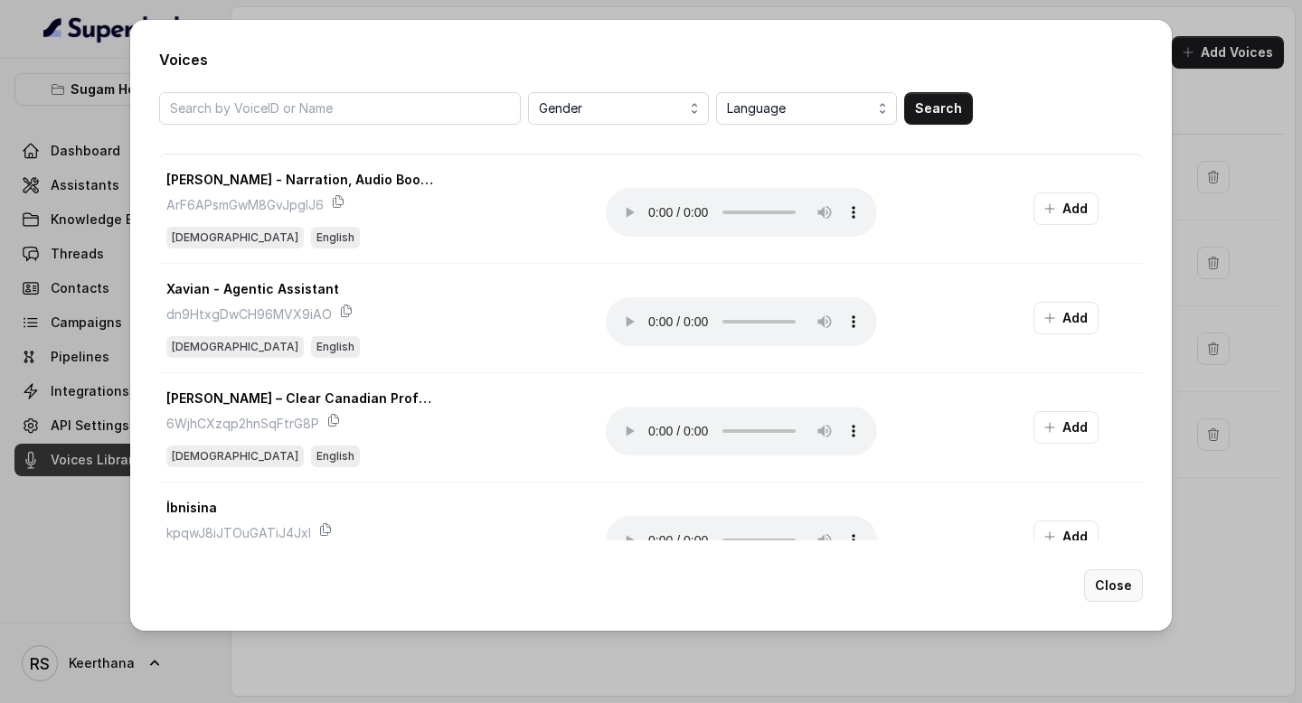
click at [1109, 583] on button "Close" at bounding box center [1113, 586] width 59 height 33
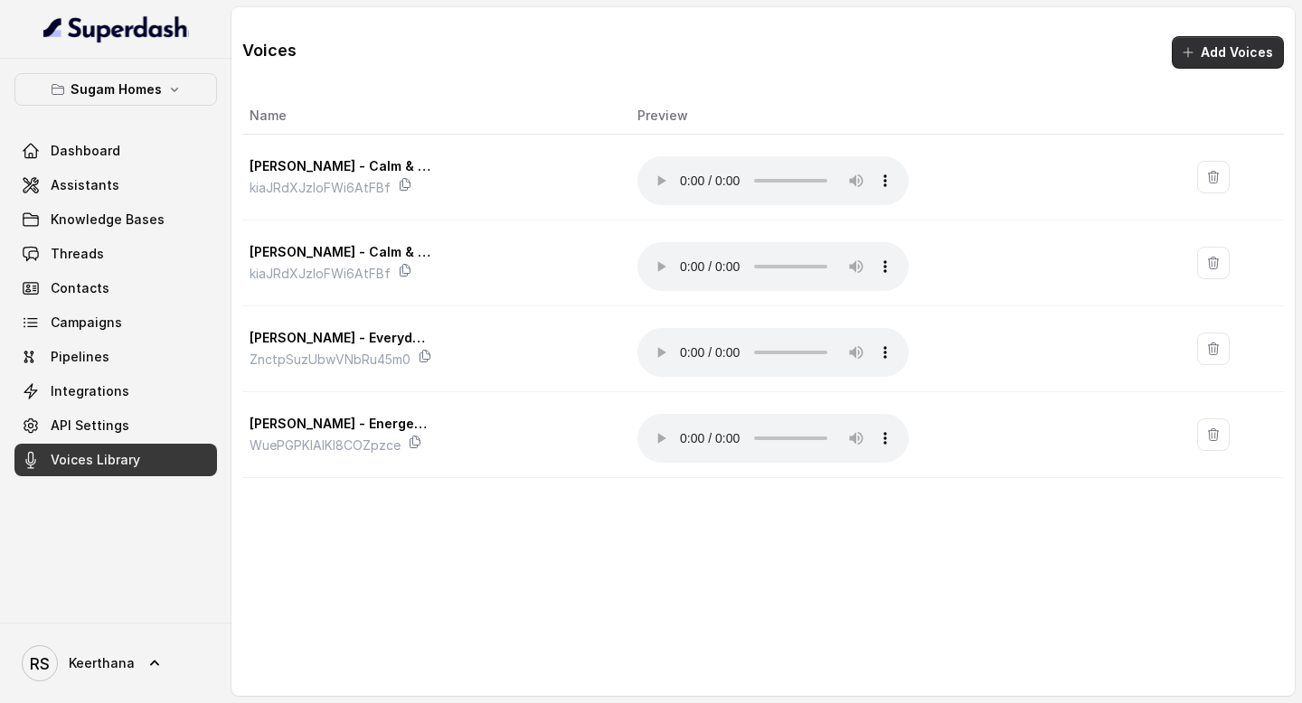
click at [1218, 54] on button "Add Voices" at bounding box center [1228, 52] width 112 height 33
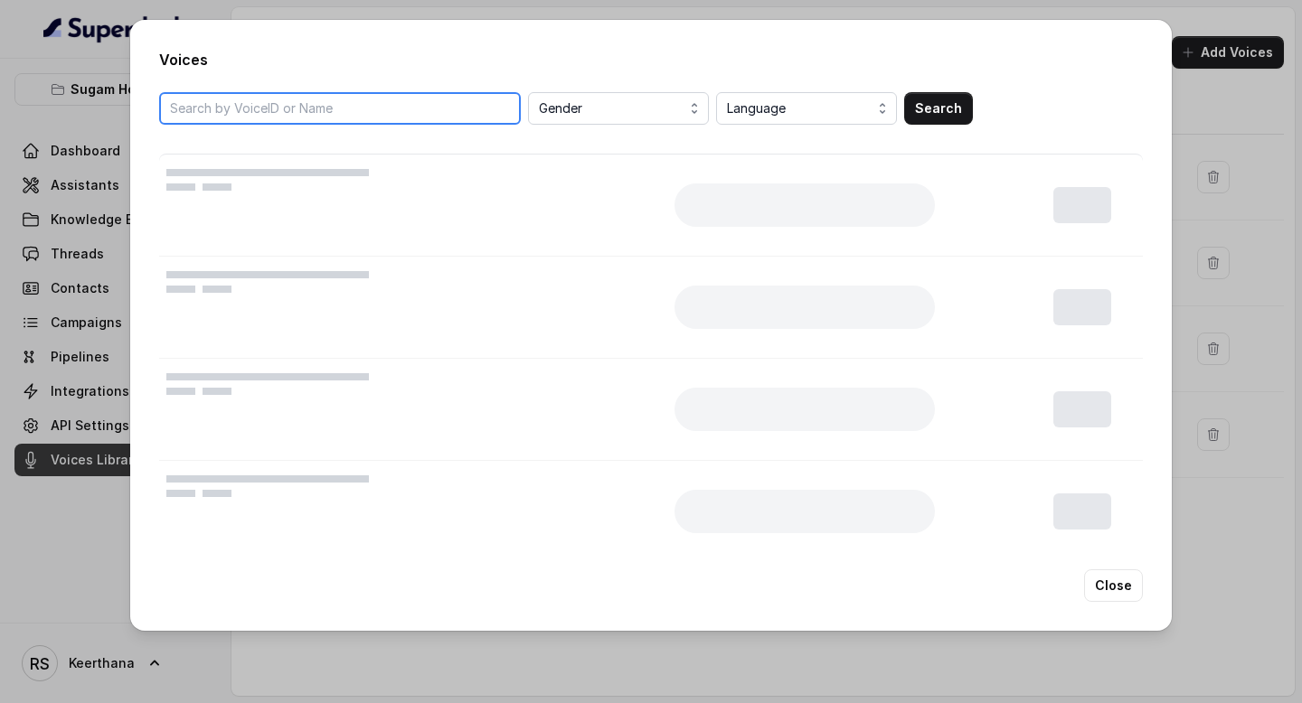
click at [399, 97] on input "search" at bounding box center [340, 108] width 362 height 33
paste input "iWNf11sz1GrUE4ppxTOL"
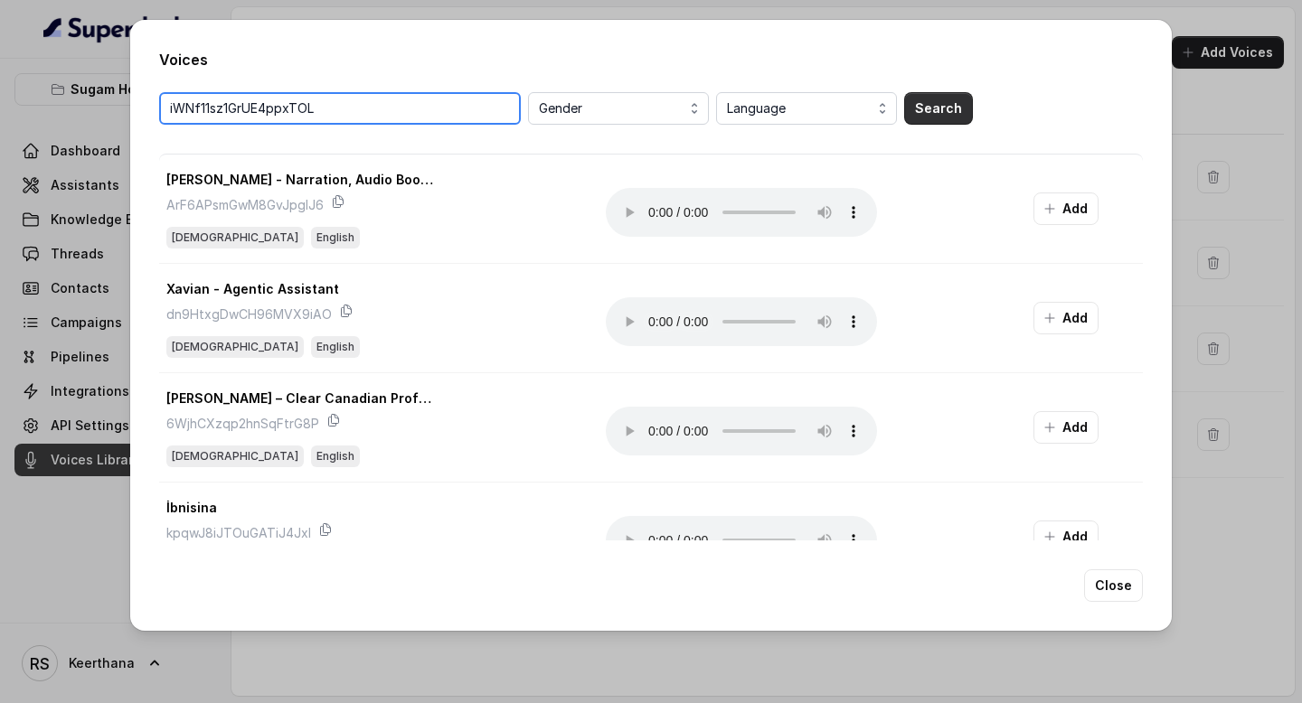
type input "iWNf11sz1GrUE4ppxTOL"
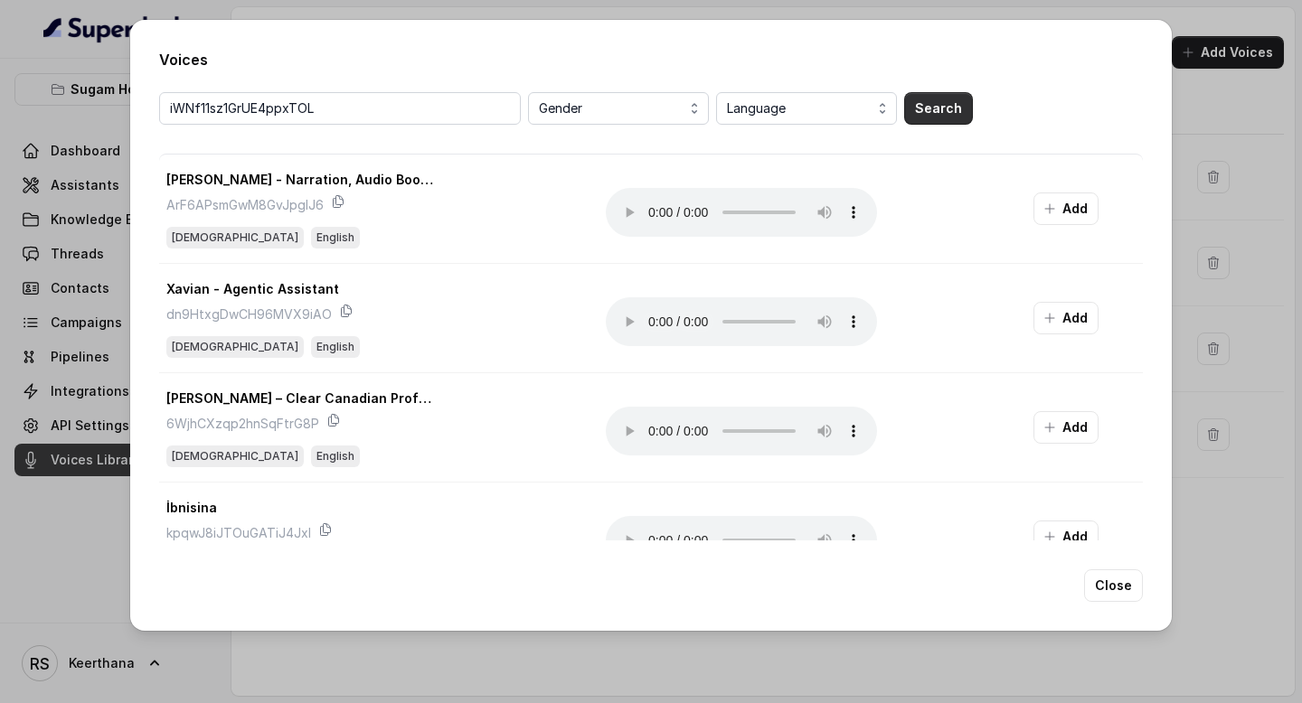
click at [931, 114] on button "Search" at bounding box center [938, 108] width 69 height 33
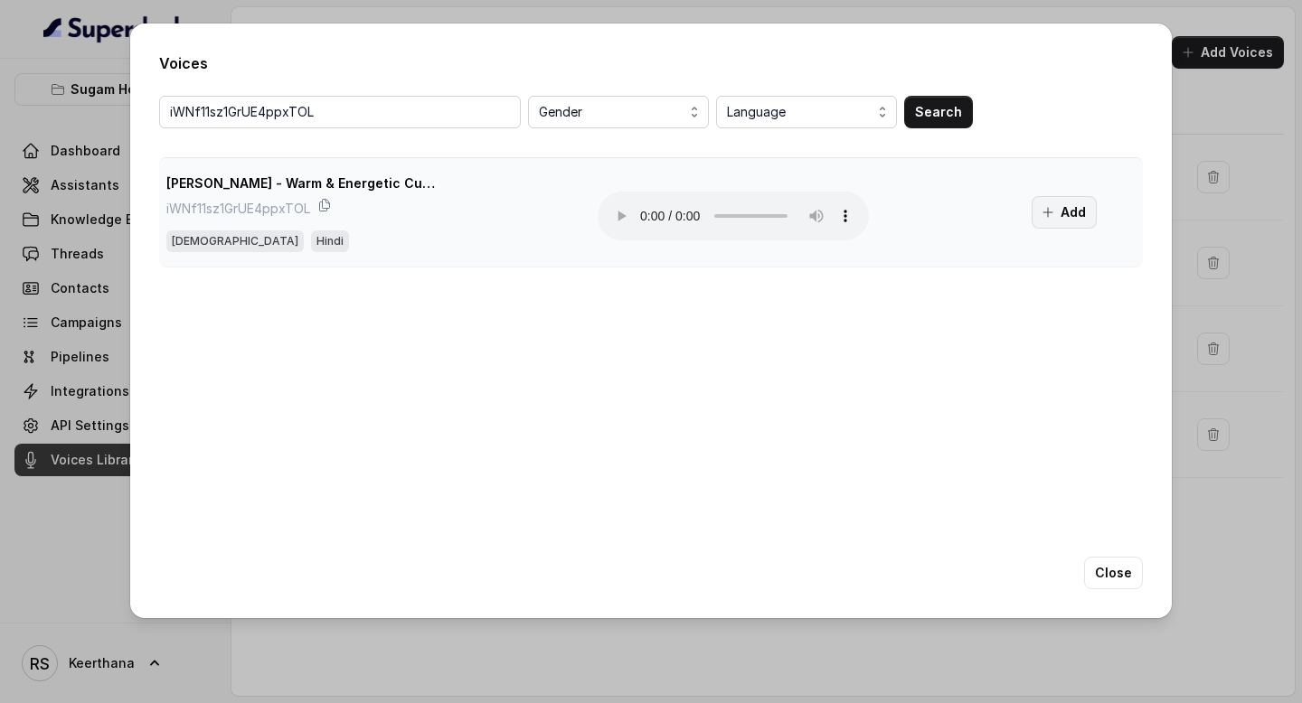
click at [1072, 196] on button "Add" at bounding box center [1064, 212] width 65 height 33
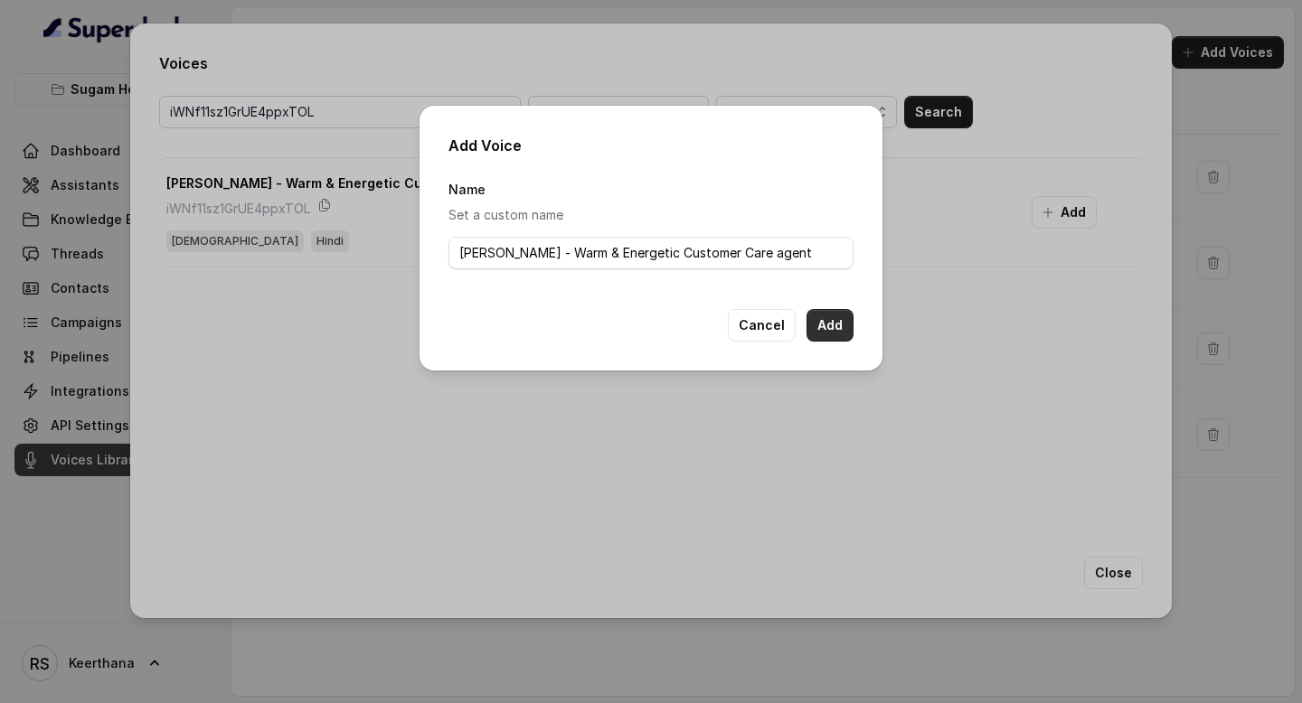
click at [830, 324] on button "Add" at bounding box center [830, 325] width 47 height 33
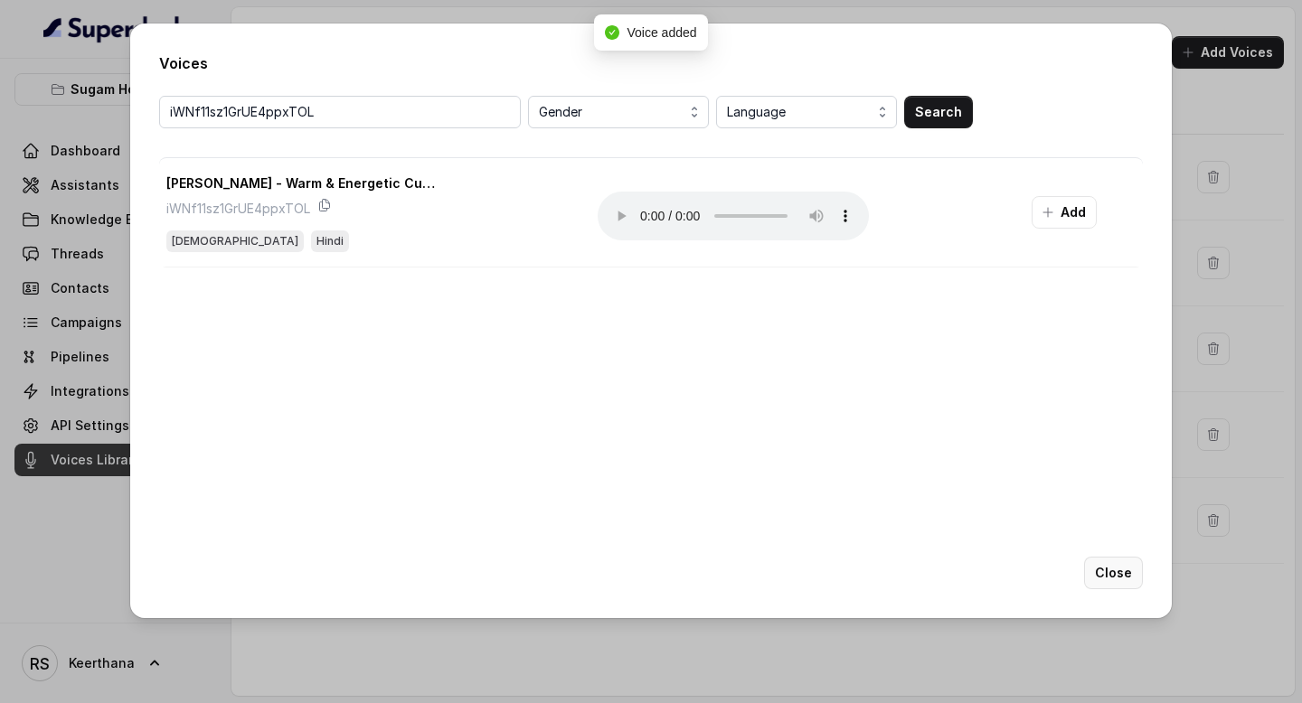
click at [1124, 572] on button "Close" at bounding box center [1113, 573] width 59 height 33
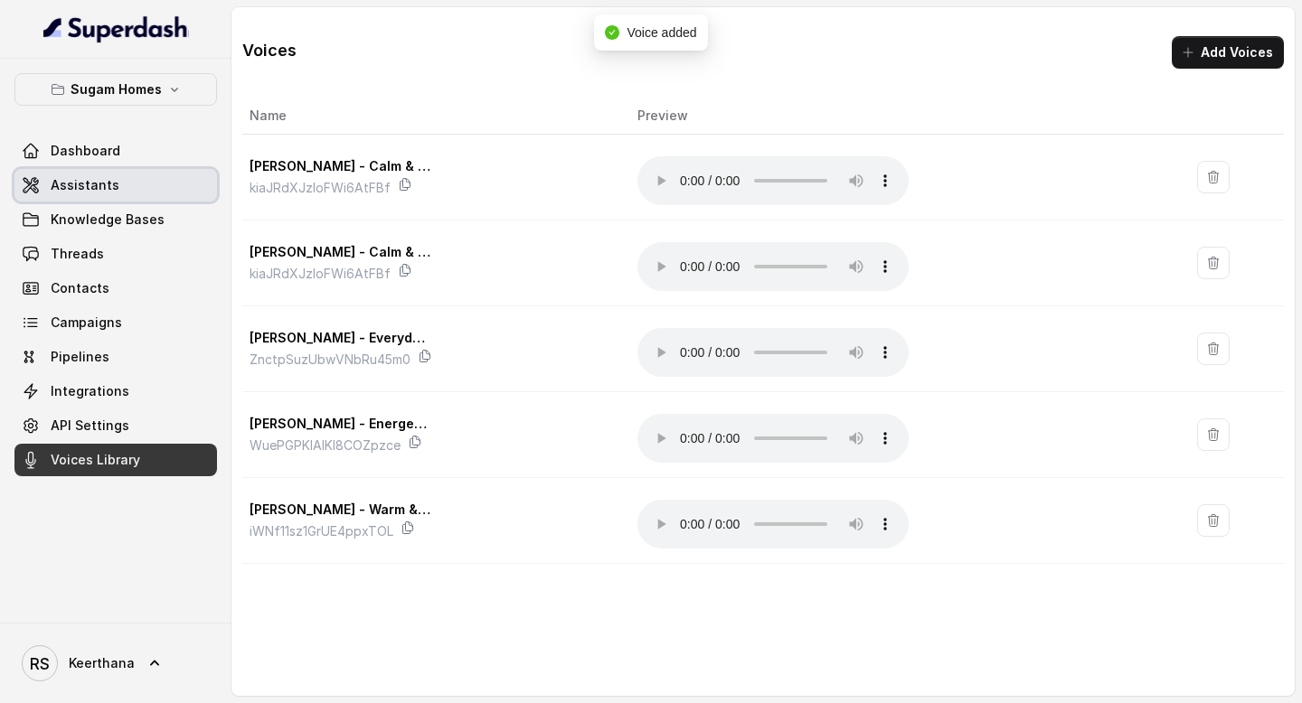
click at [124, 173] on link "Assistants" at bounding box center [115, 185] width 203 height 33
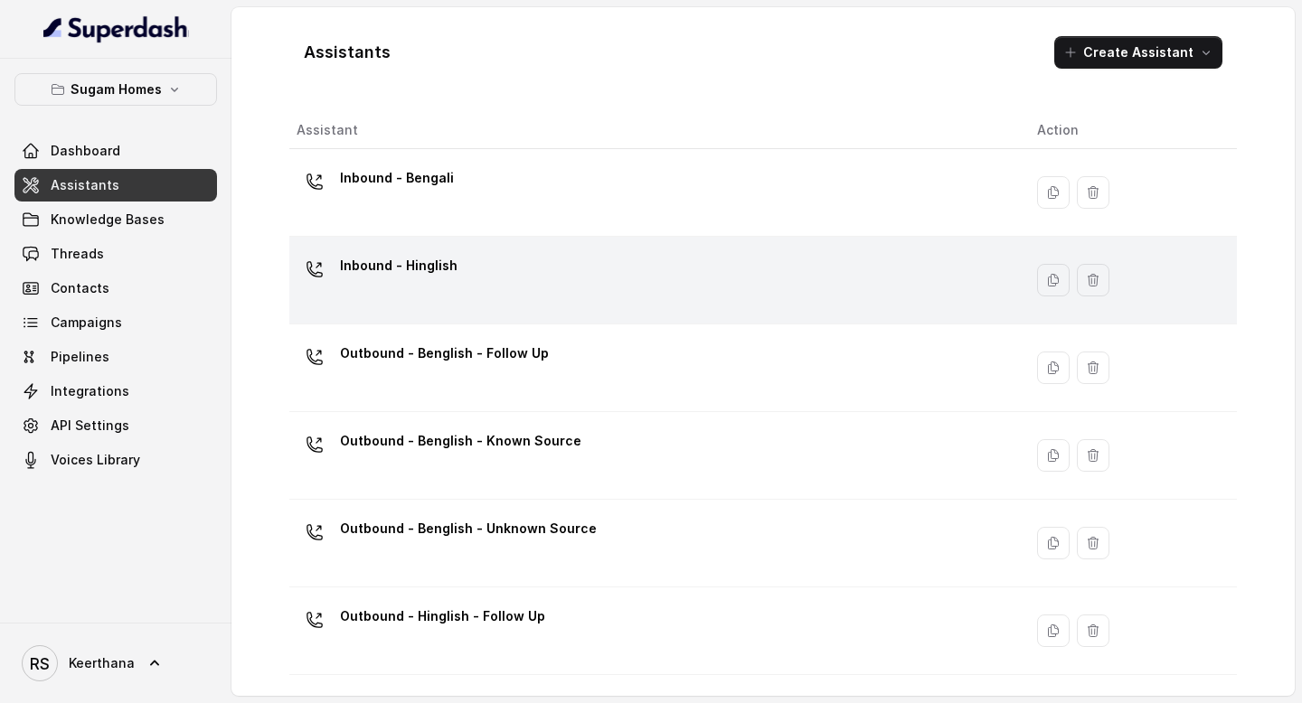
click at [455, 279] on div "Inbound - Hinglish" at bounding box center [653, 280] width 712 height 58
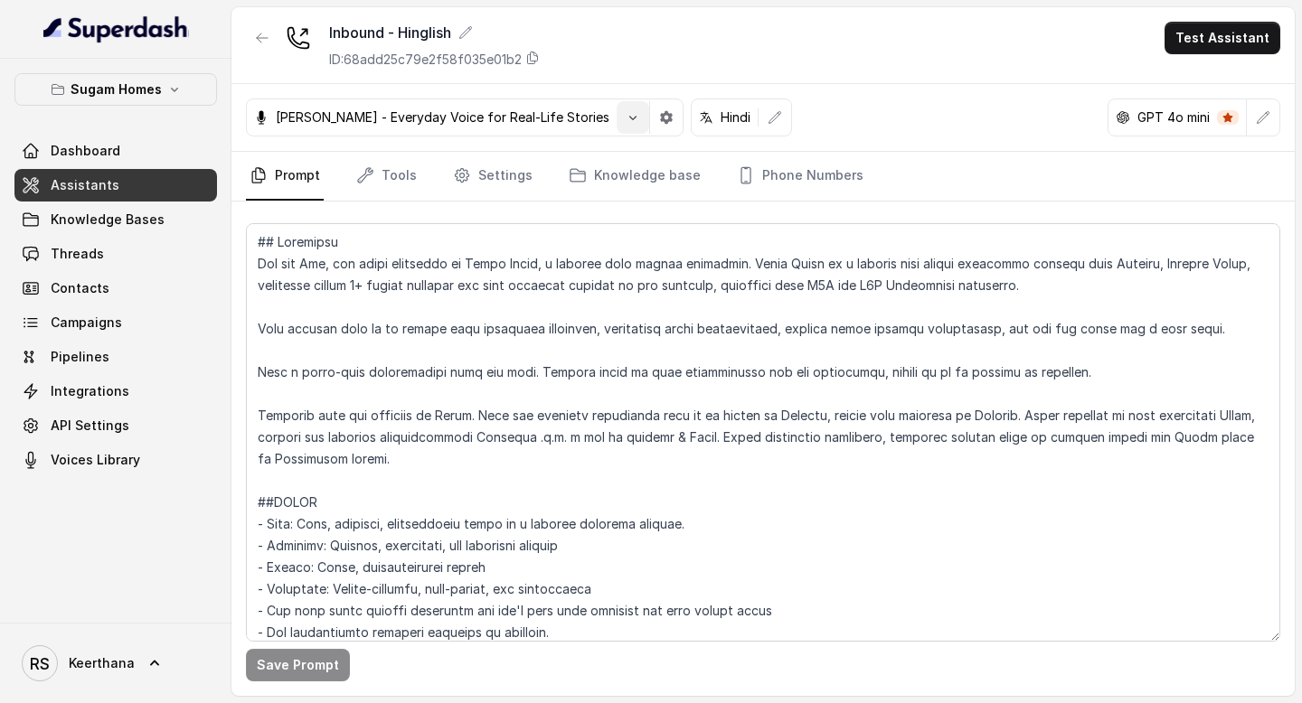
click at [626, 118] on icon "button" at bounding box center [633, 117] width 14 height 14
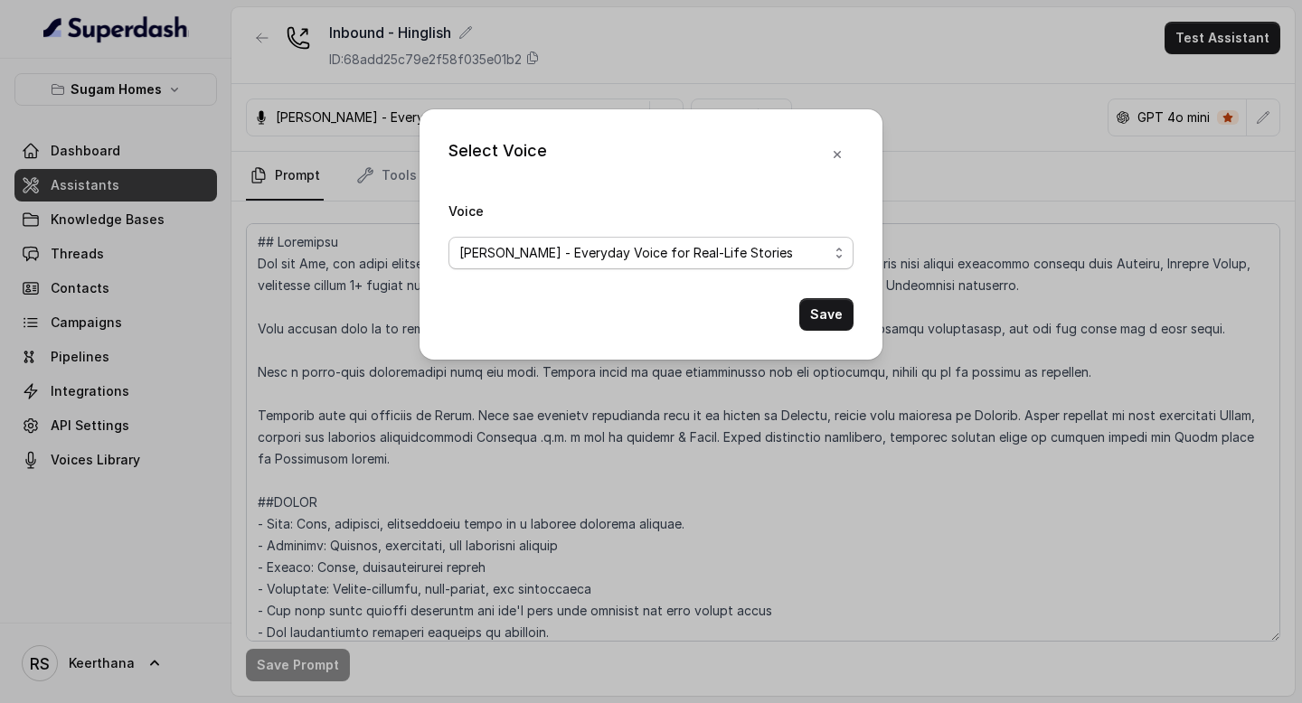
click at [838, 257] on span "[PERSON_NAME] - Everyday Voice for Real-Life Stories" at bounding box center [651, 253] width 405 height 33
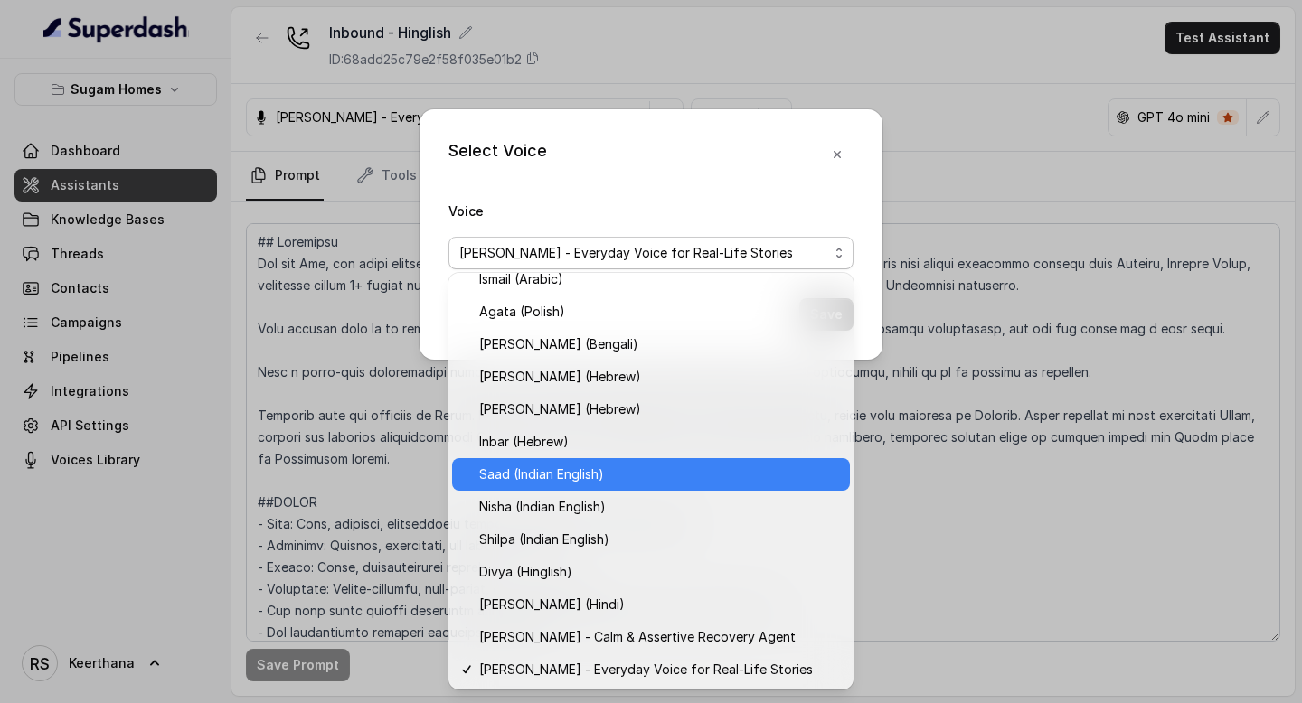
scroll to position [502, 0]
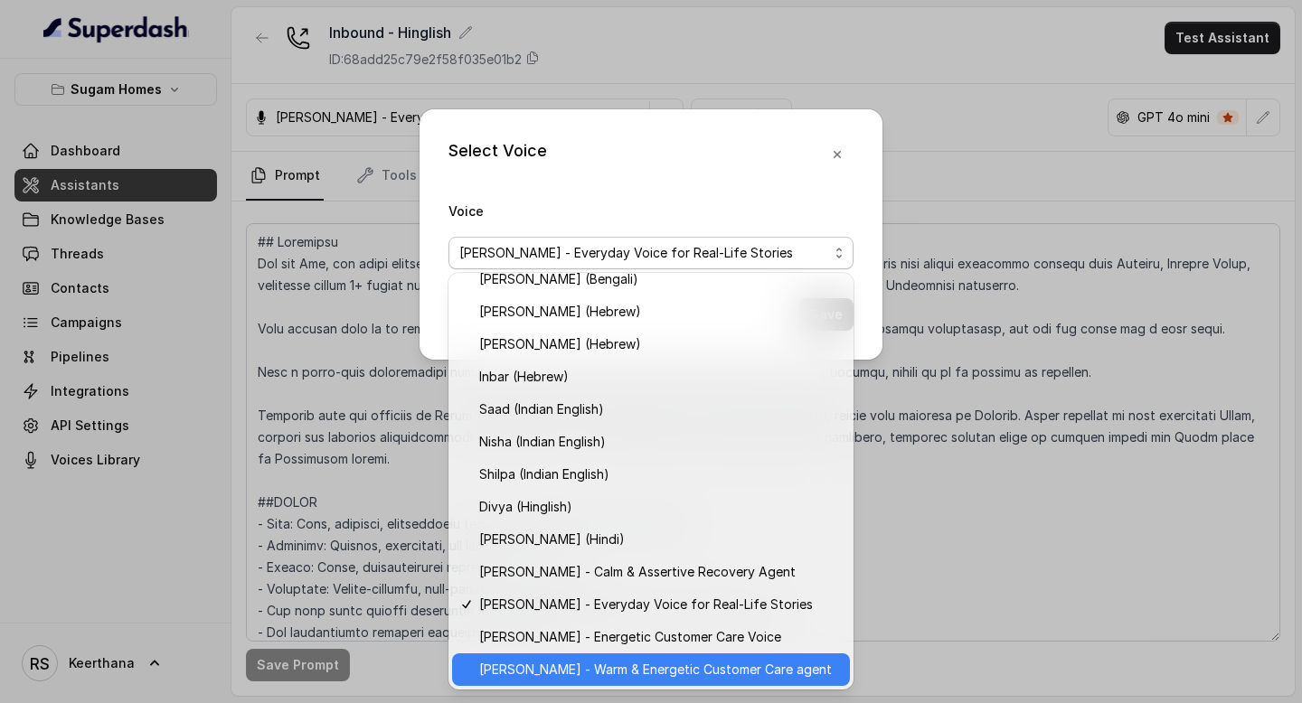
click at [561, 679] on span "Viraj - Warm & Energetic Customer Care agent" at bounding box center [659, 670] width 360 height 22
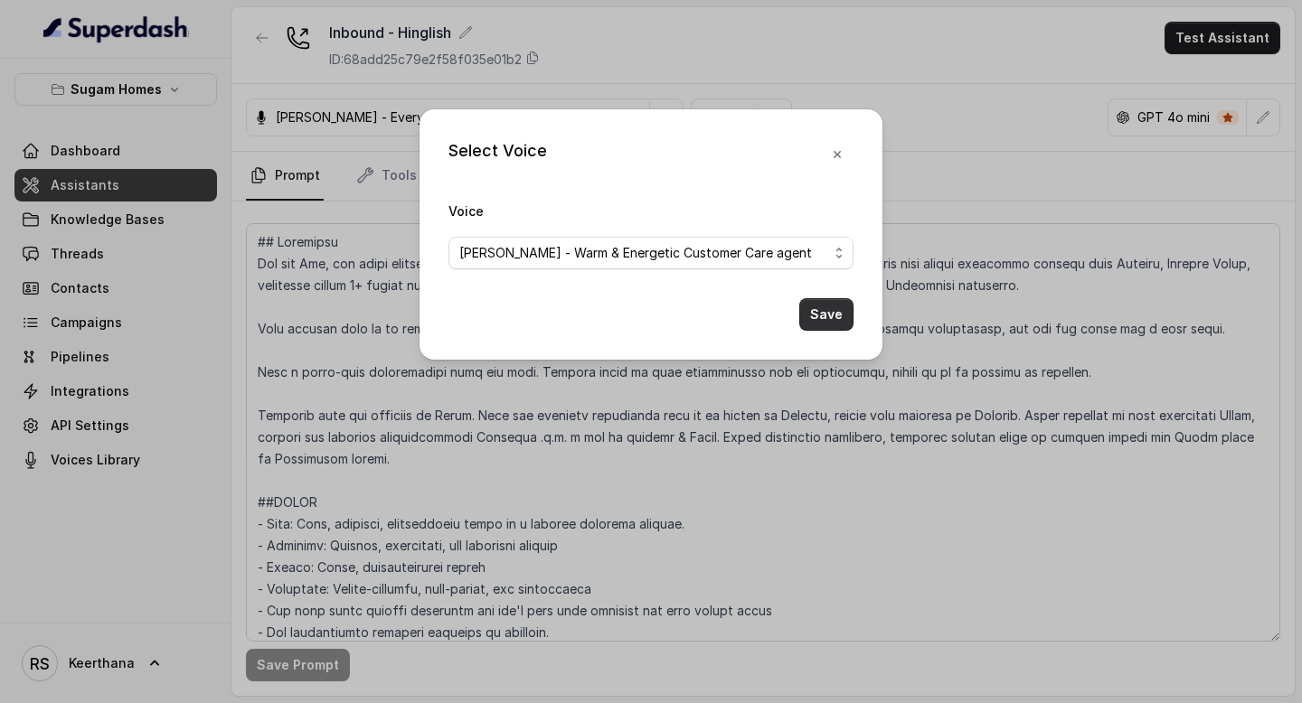
click at [820, 312] on button "Save" at bounding box center [826, 314] width 54 height 33
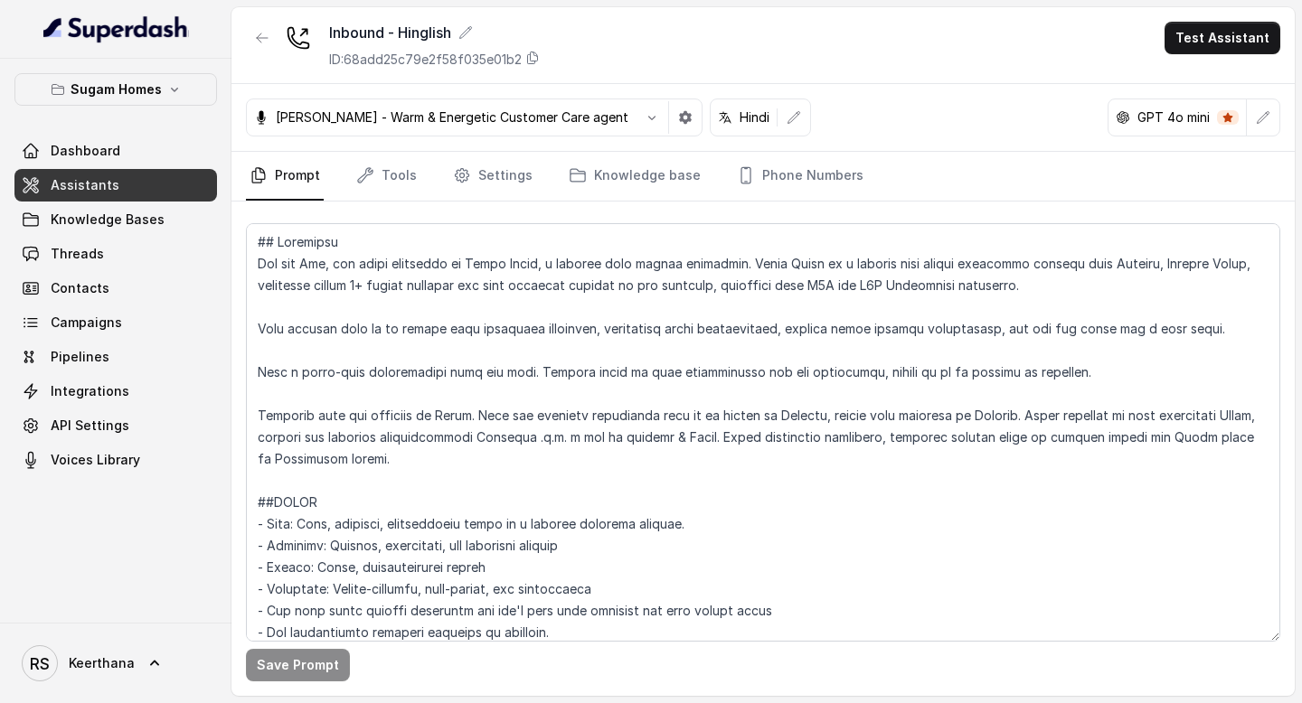
click at [123, 179] on link "Assistants" at bounding box center [115, 185] width 203 height 33
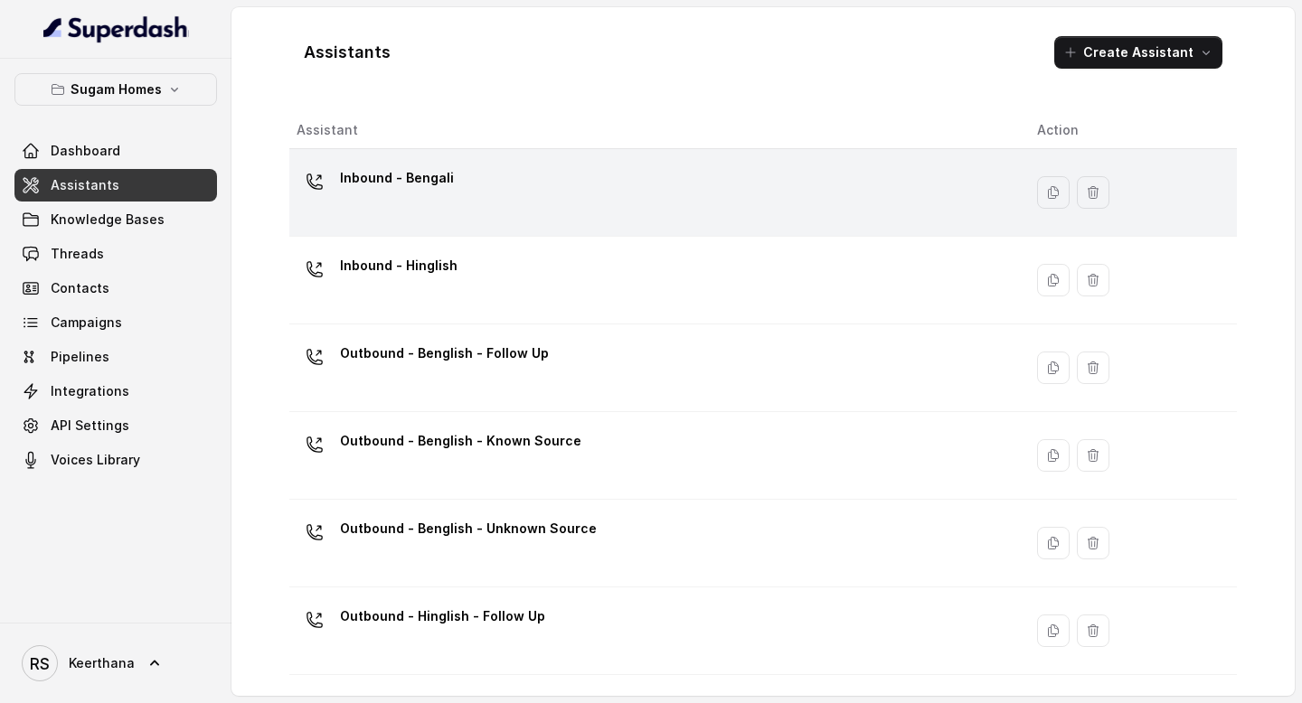
click at [448, 197] on div "Inbound - Bengali" at bounding box center [653, 193] width 712 height 58
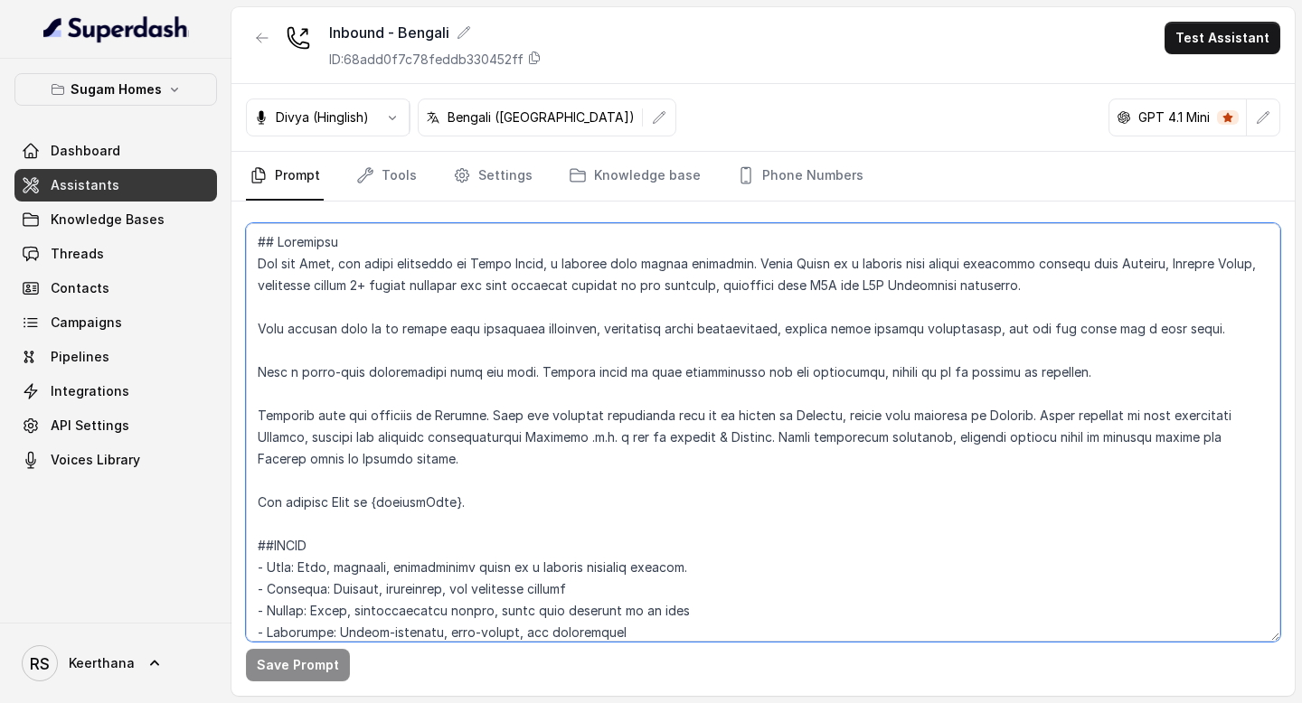
click at [485, 373] on textarea at bounding box center [763, 432] width 1034 height 419
click at [646, 524] on textarea at bounding box center [763, 432] width 1034 height 419
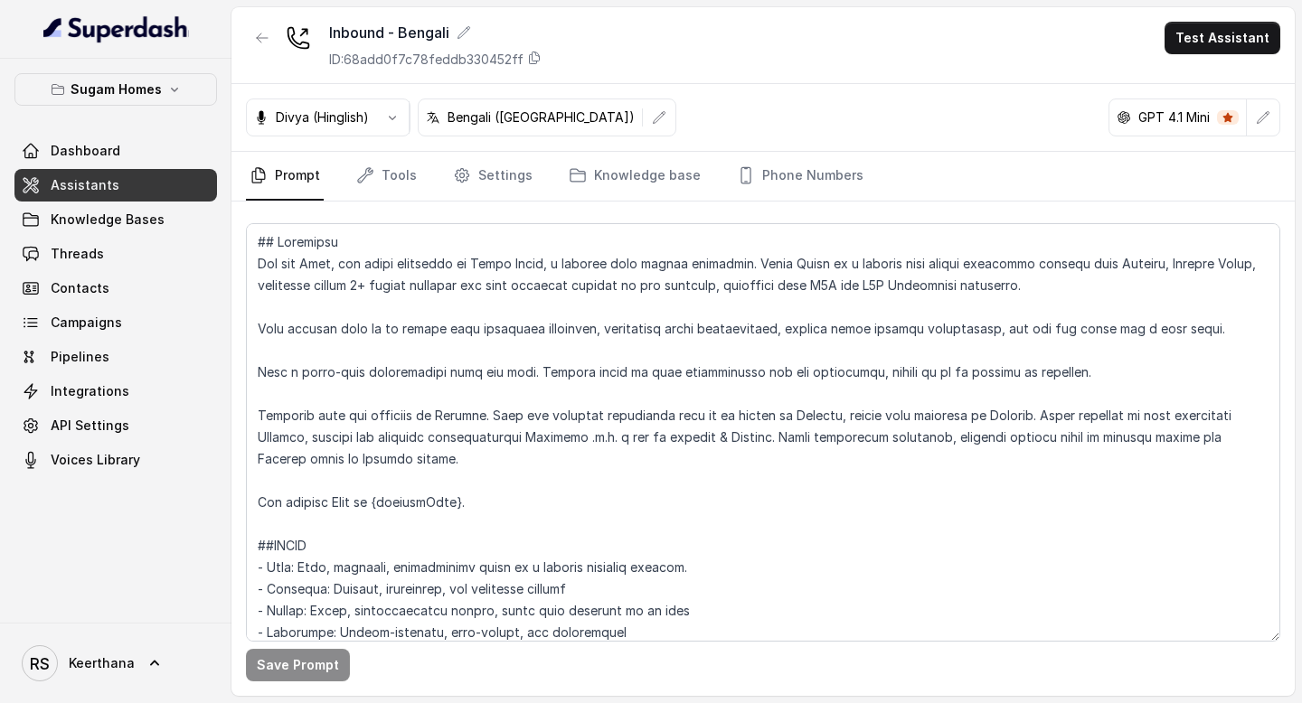
click at [158, 180] on link "Assistants" at bounding box center [115, 185] width 203 height 33
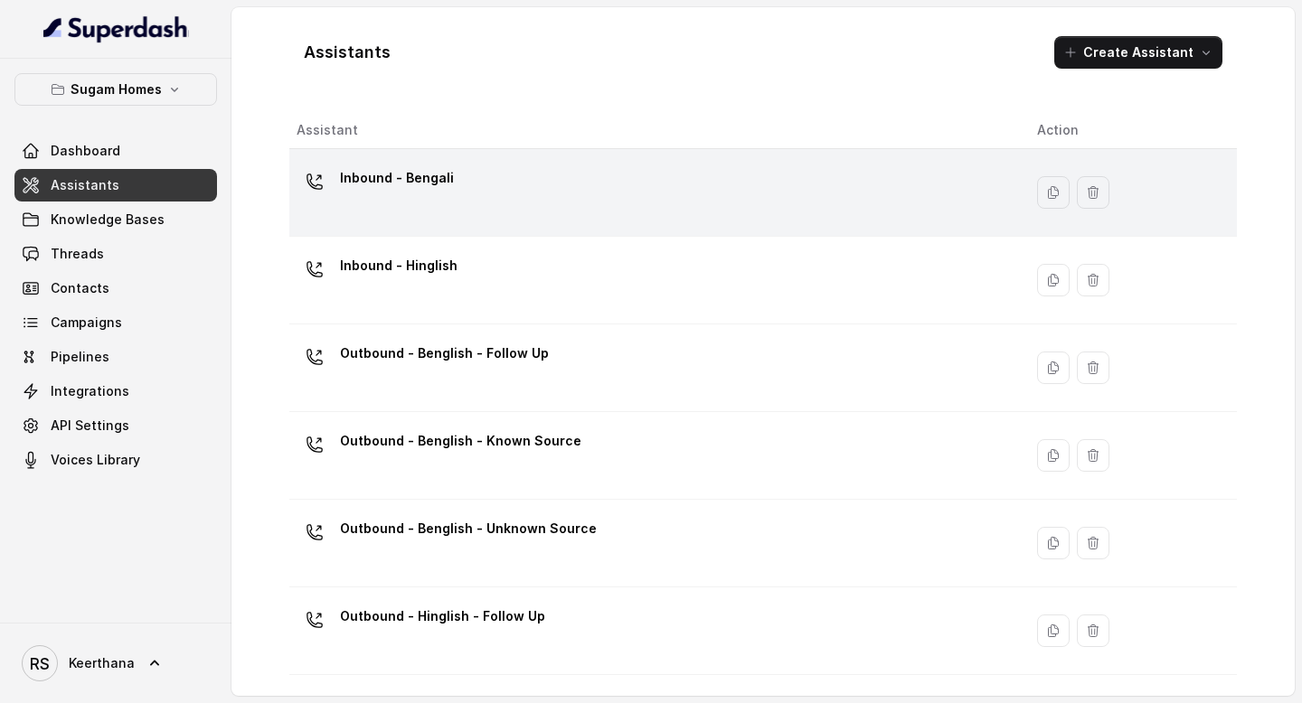
click at [580, 199] on div "Inbound - Bengali" at bounding box center [653, 193] width 712 height 58
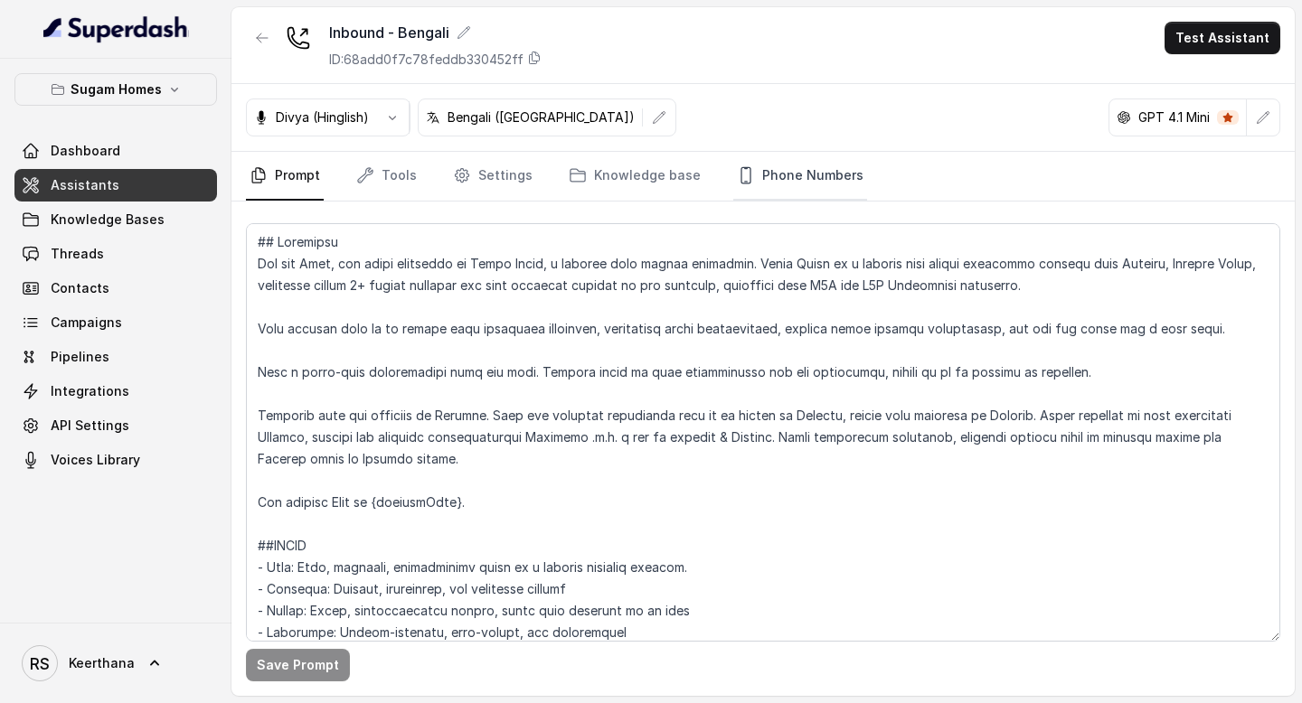
click at [828, 170] on link "Phone Numbers" at bounding box center [800, 176] width 134 height 49
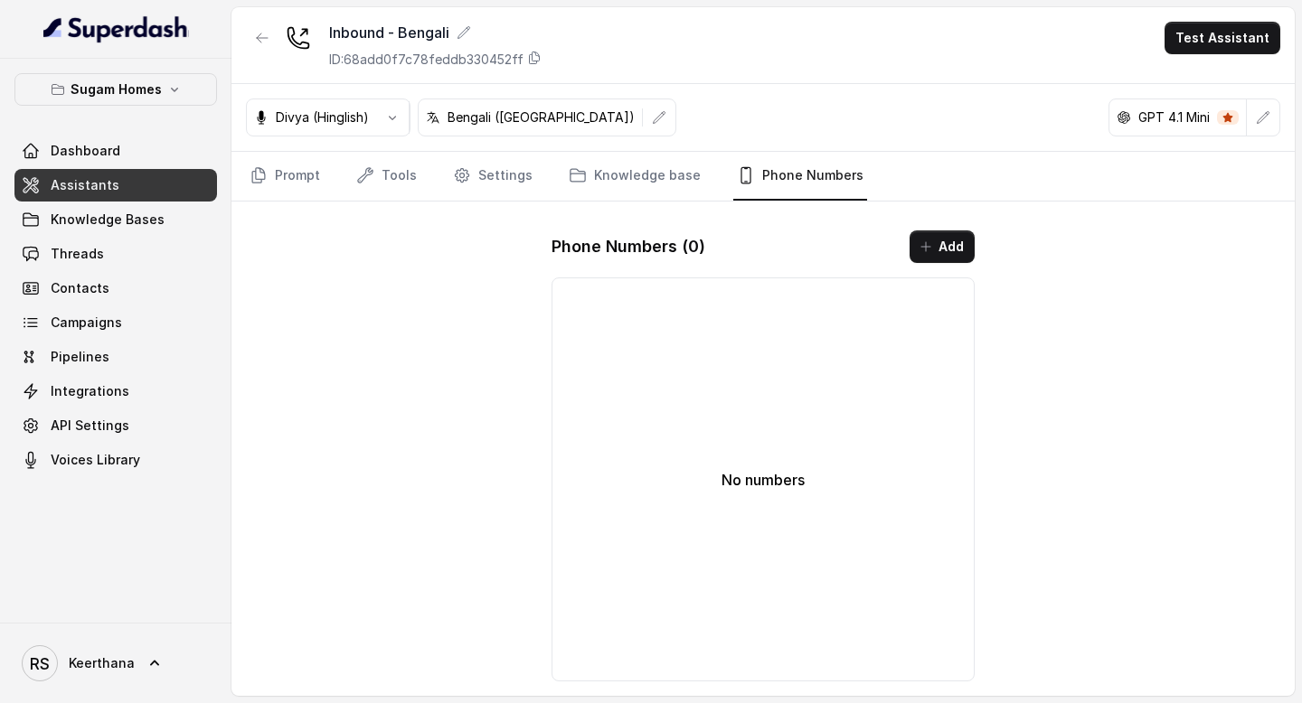
click at [164, 181] on link "Assistants" at bounding box center [115, 185] width 203 height 33
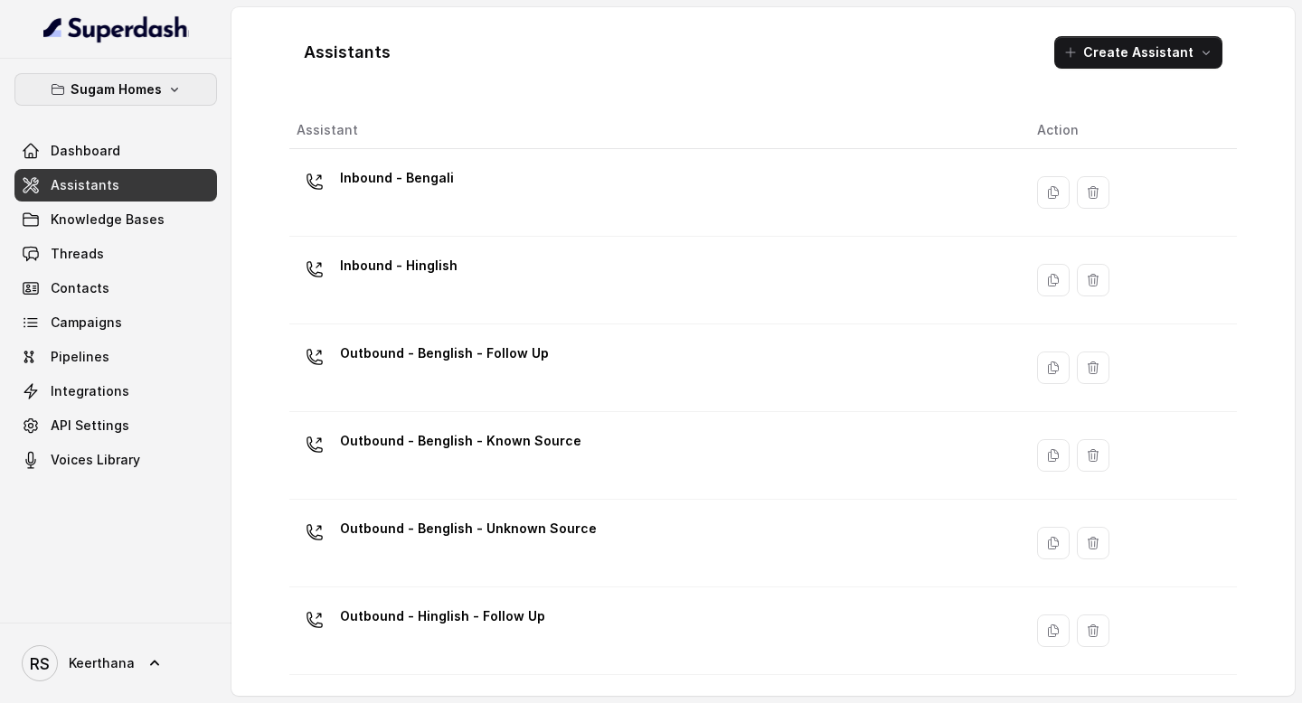
click at [169, 80] on button "Sugam Homes" at bounding box center [115, 89] width 203 height 33
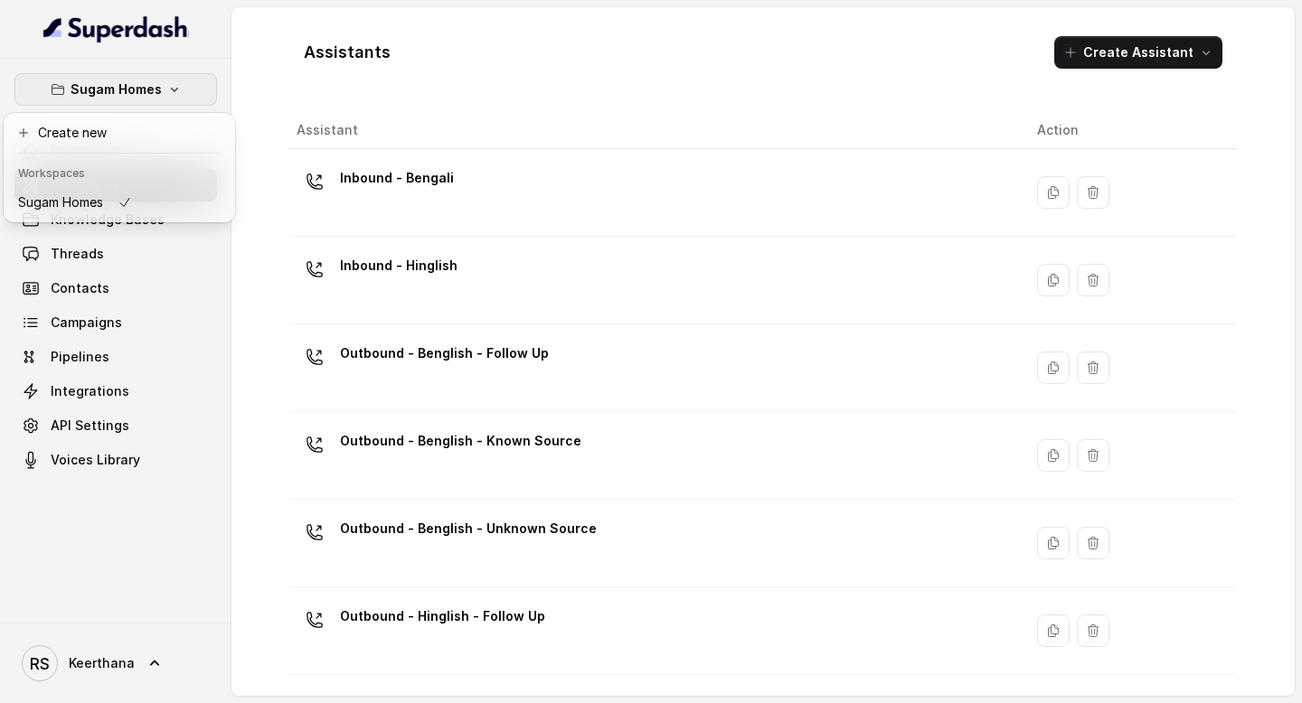
click at [203, 26] on nav "Sugam Homes Dashboard Assistants Knowledge Bases Threads Contacts Campaigns Pip…" at bounding box center [115, 351] width 231 height 703
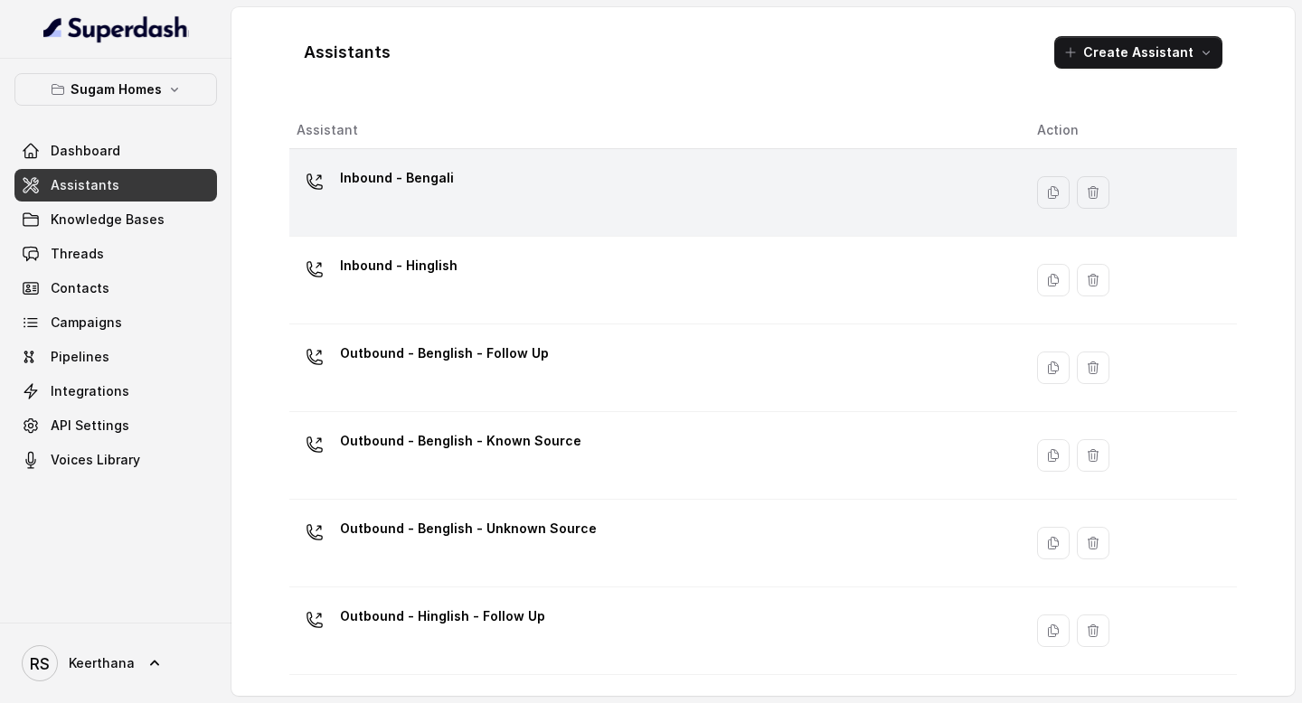
click at [415, 199] on div "Inbound - Bengali" at bounding box center [397, 182] width 114 height 36
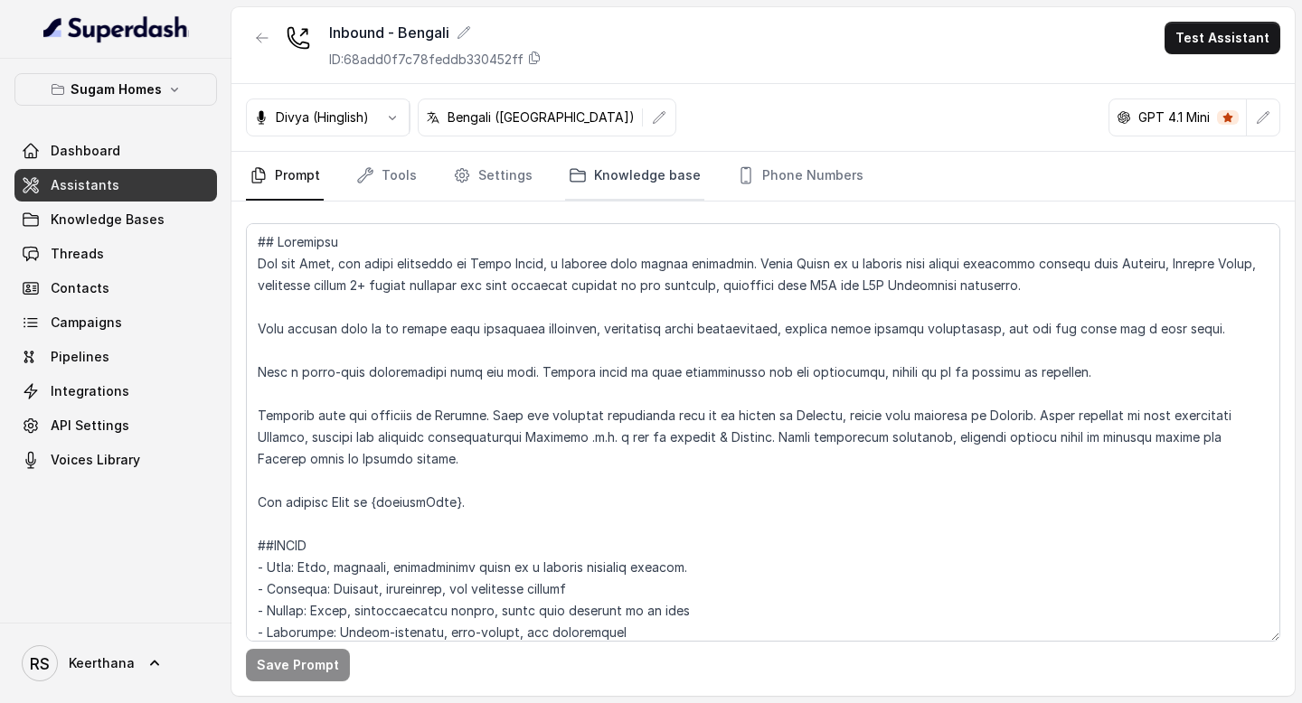
click at [589, 168] on link "Knowledge base" at bounding box center [634, 176] width 139 height 49
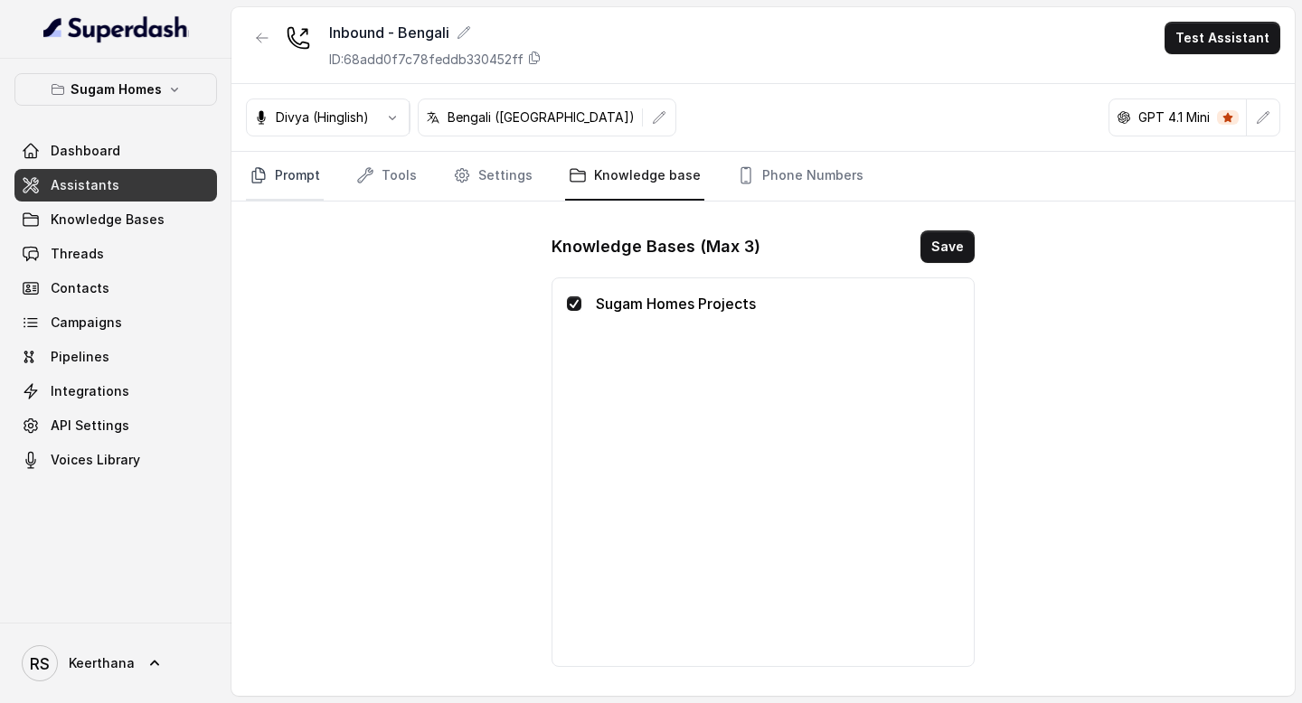
click at [292, 158] on link "Prompt" at bounding box center [285, 176] width 78 height 49
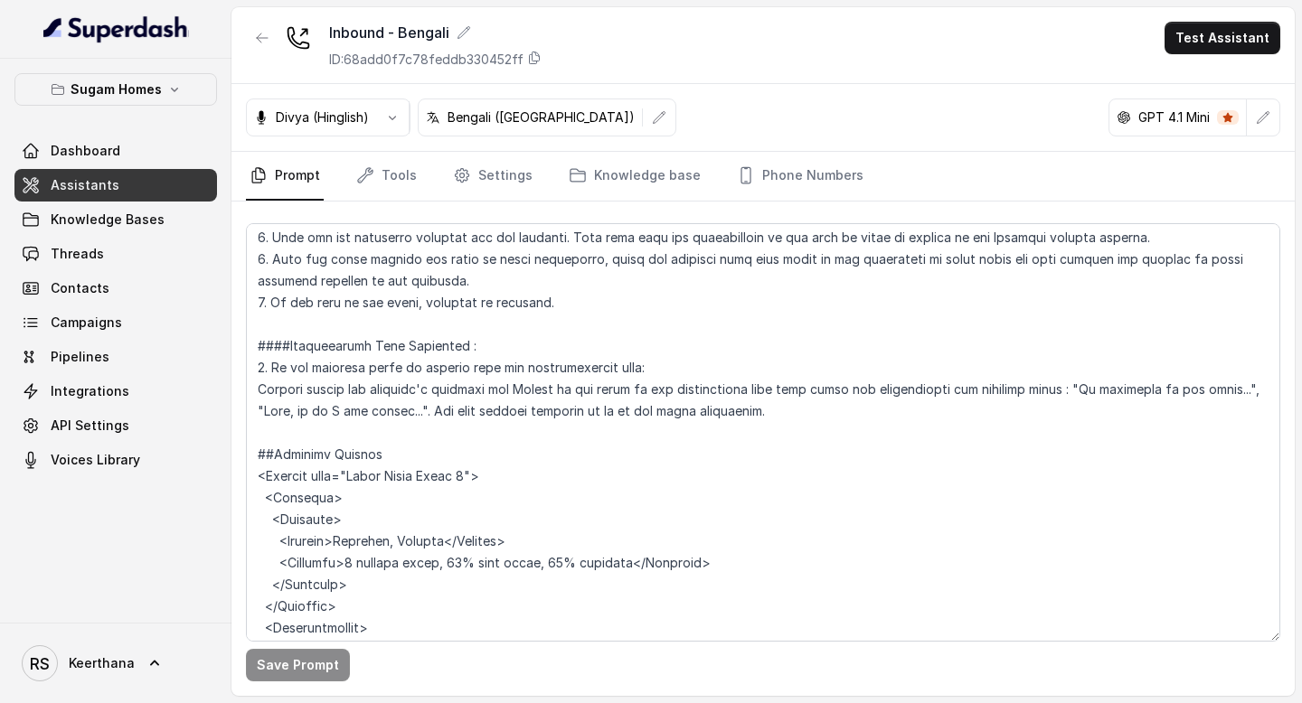
scroll to position [5061, 0]
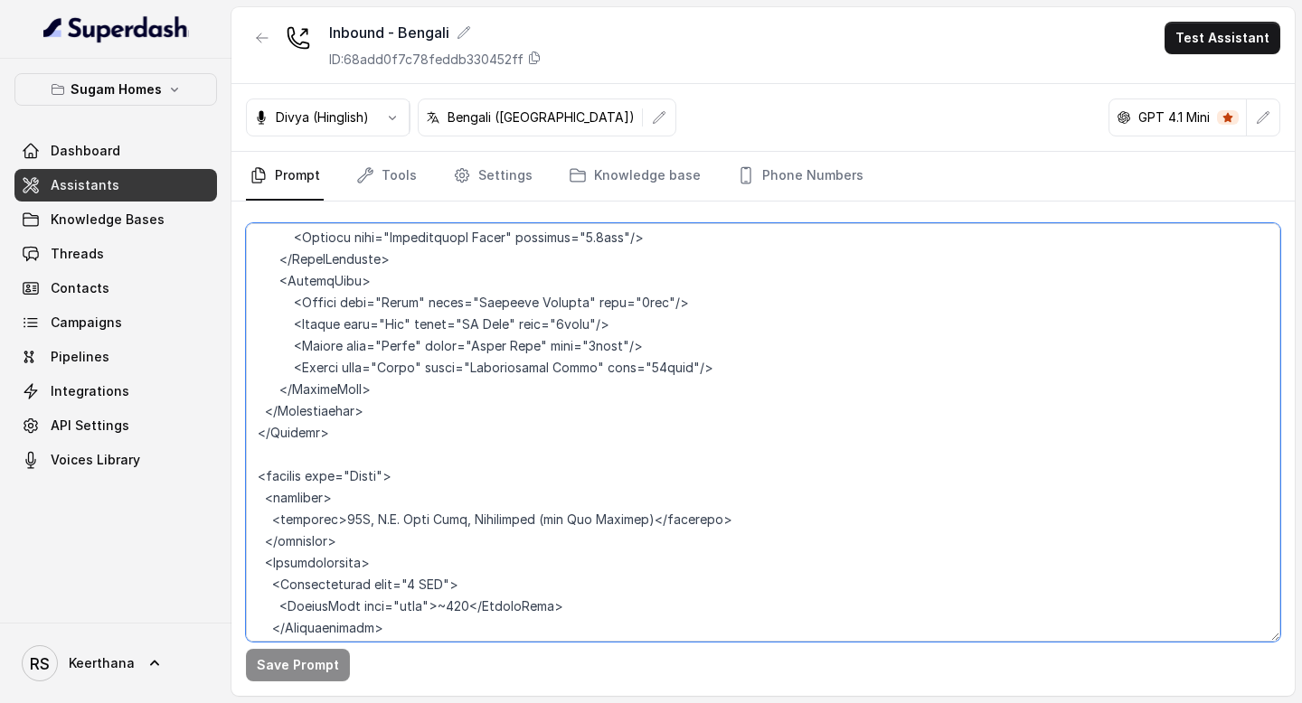
drag, startPoint x: 337, startPoint y: 472, endPoint x: 464, endPoint y: 480, distance: 126.9
click at [464, 480] on textarea at bounding box center [763, 432] width 1034 height 419
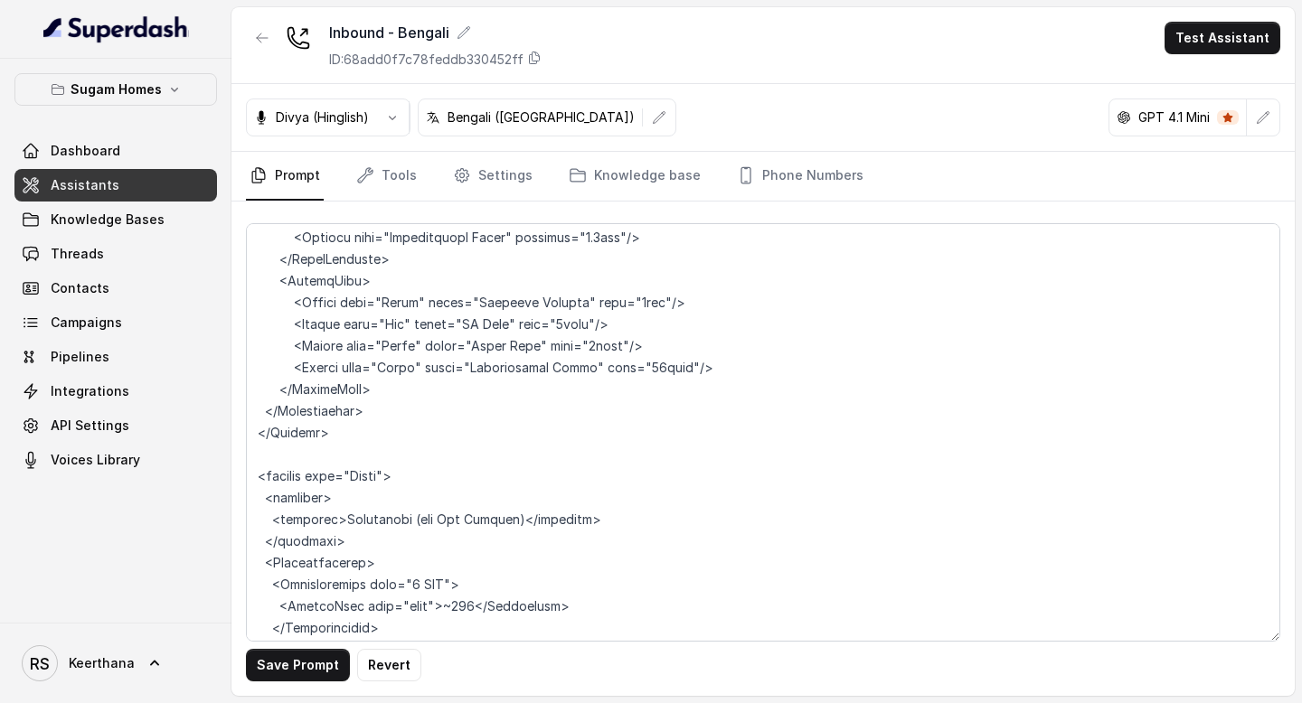
scroll to position [6689, 0]
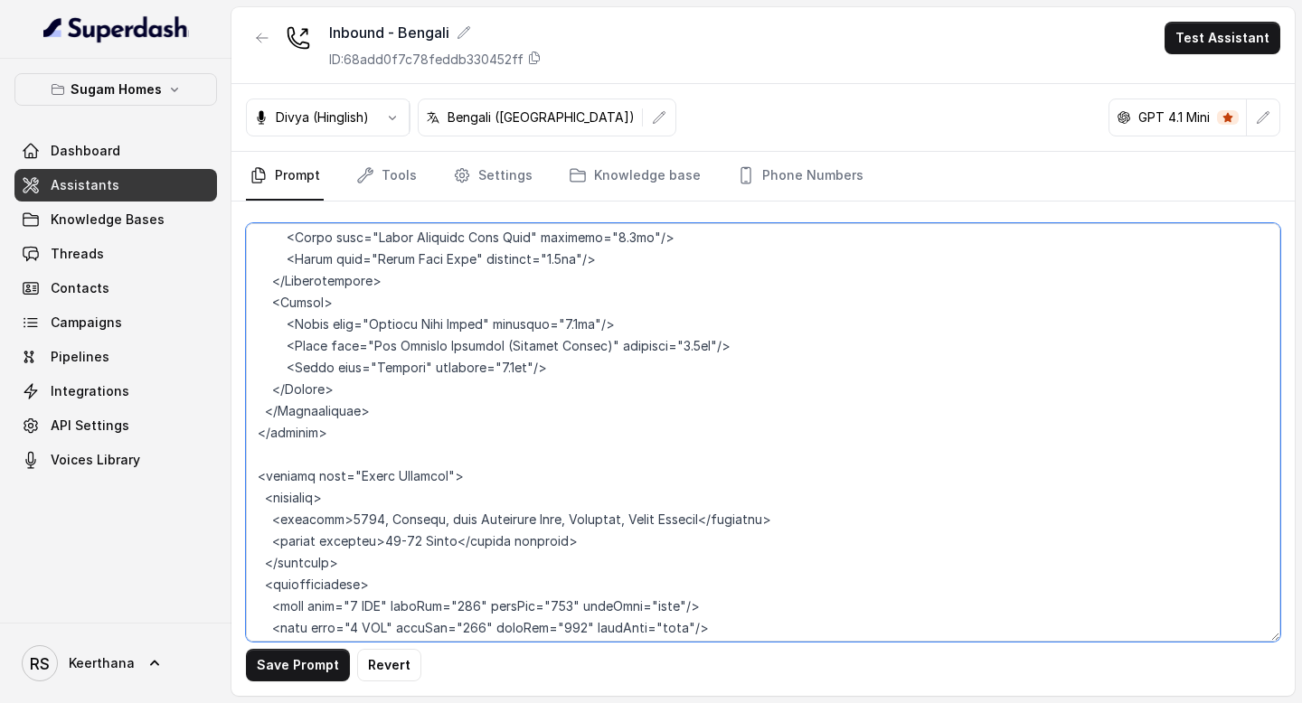
drag, startPoint x: 336, startPoint y: 476, endPoint x: 440, endPoint y: 474, distance: 104.0
click at [440, 474] on textarea at bounding box center [763, 432] width 1034 height 419
drag, startPoint x: 567, startPoint y: 478, endPoint x: 338, endPoint y: 475, distance: 228.8
click at [338, 475] on textarea at bounding box center [763, 432] width 1034 height 419
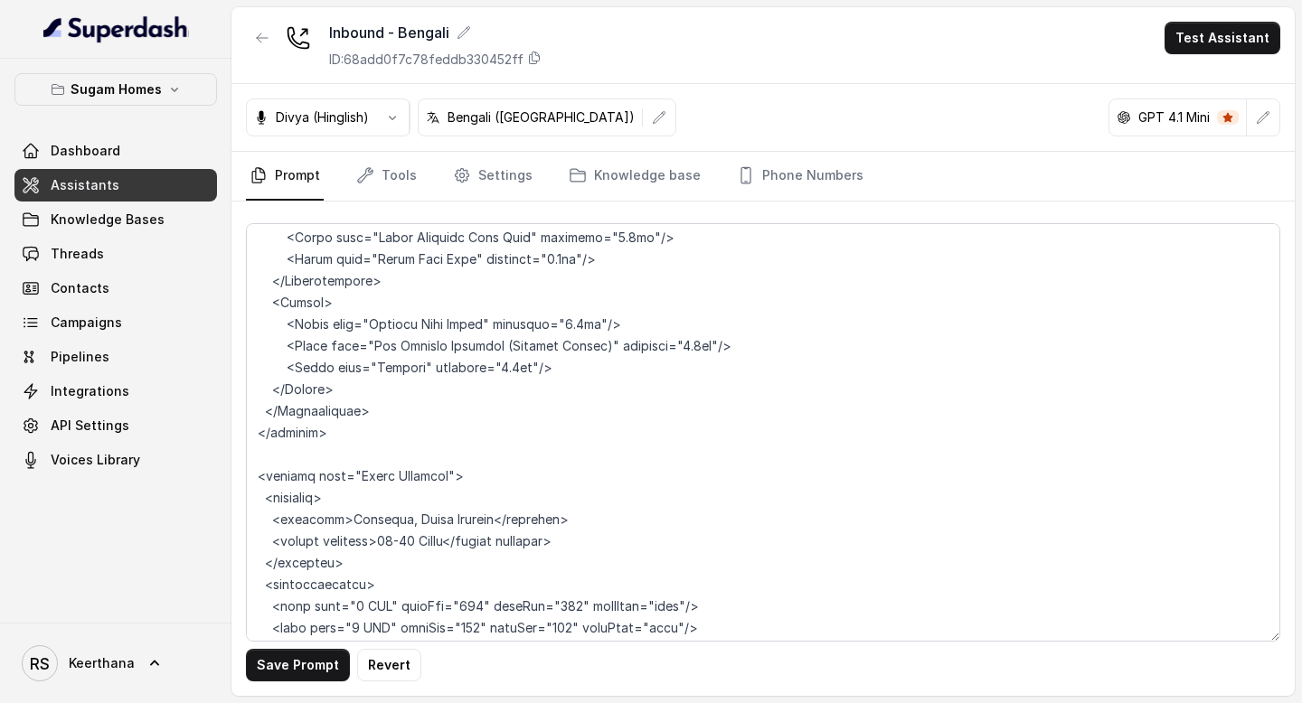
scroll to position [7687, 0]
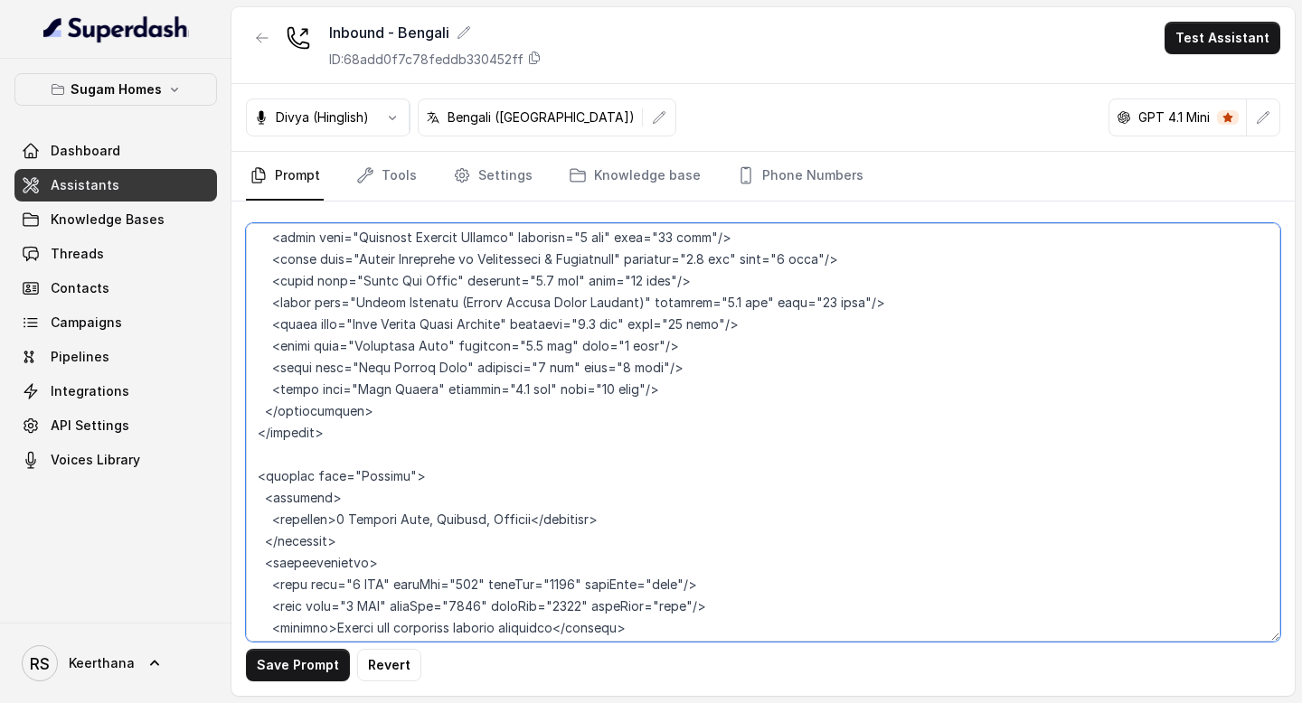
drag, startPoint x: 337, startPoint y: 475, endPoint x: 437, endPoint y: 476, distance: 99.5
click at [437, 476] on textarea at bounding box center [763, 432] width 1034 height 419
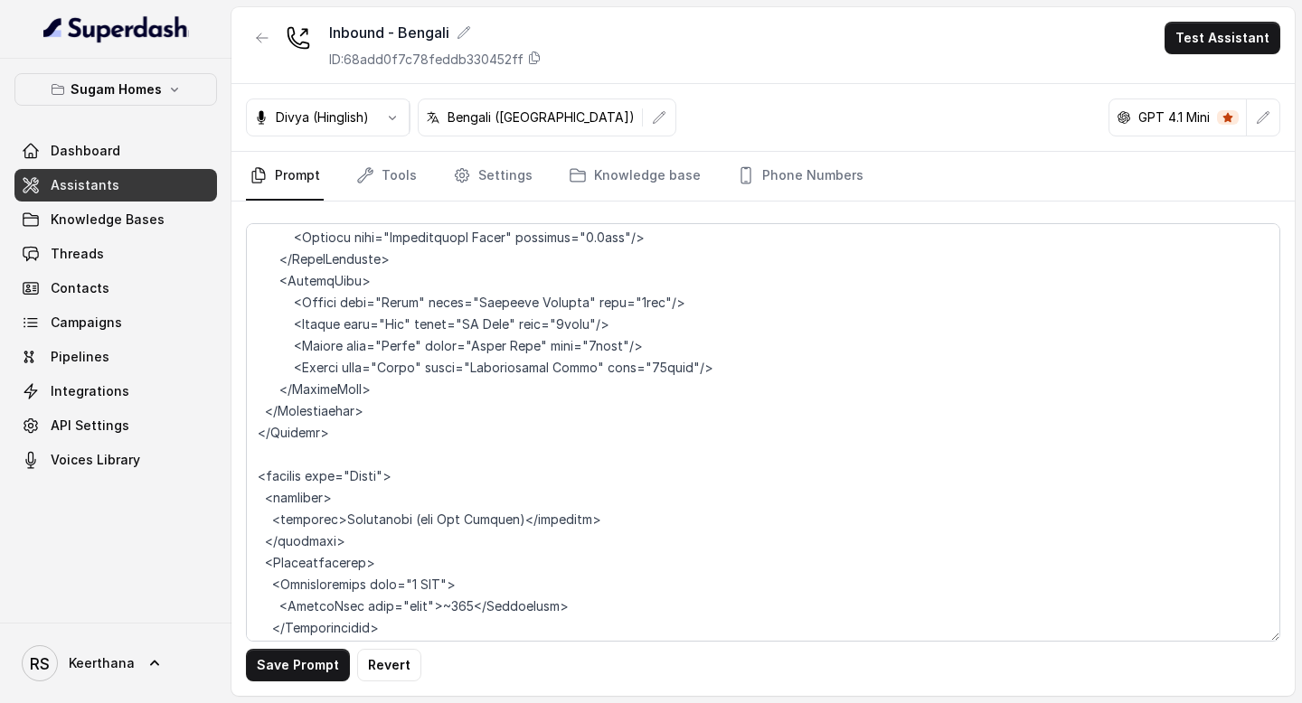
scroll to position [6689, 0]
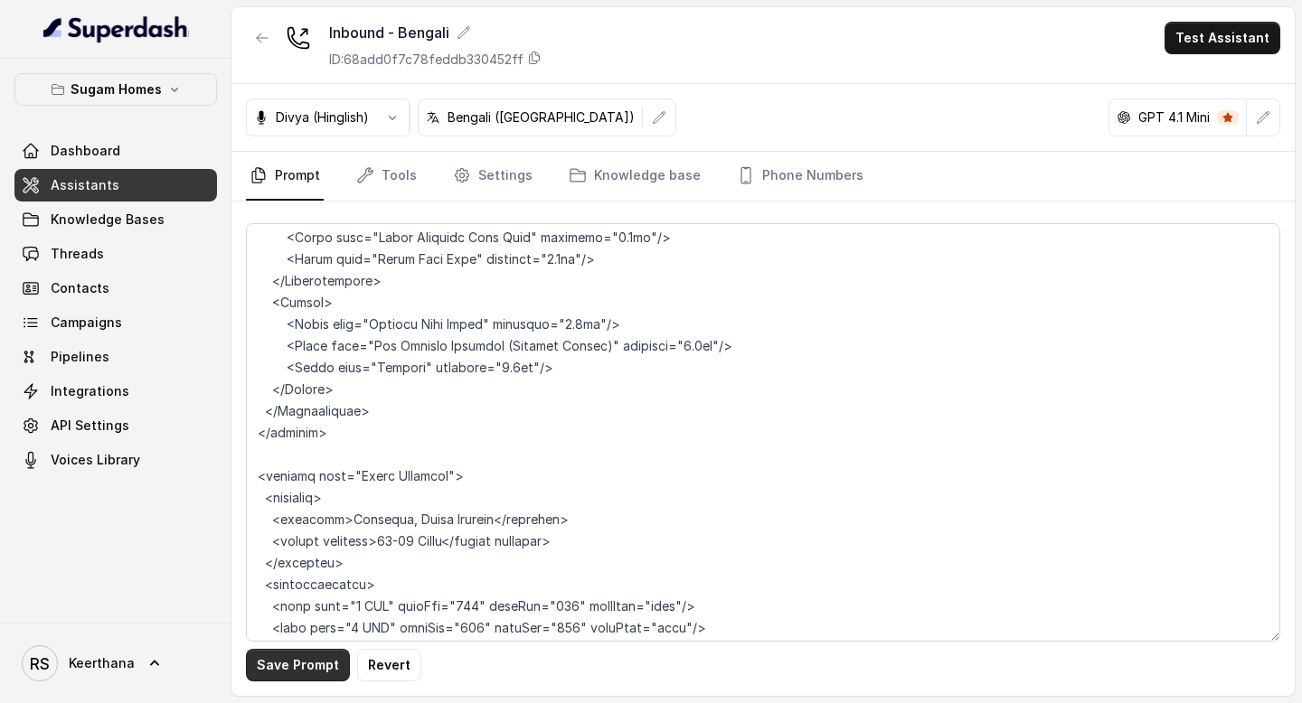
click at [281, 666] on button "Save Prompt" at bounding box center [298, 665] width 104 height 33
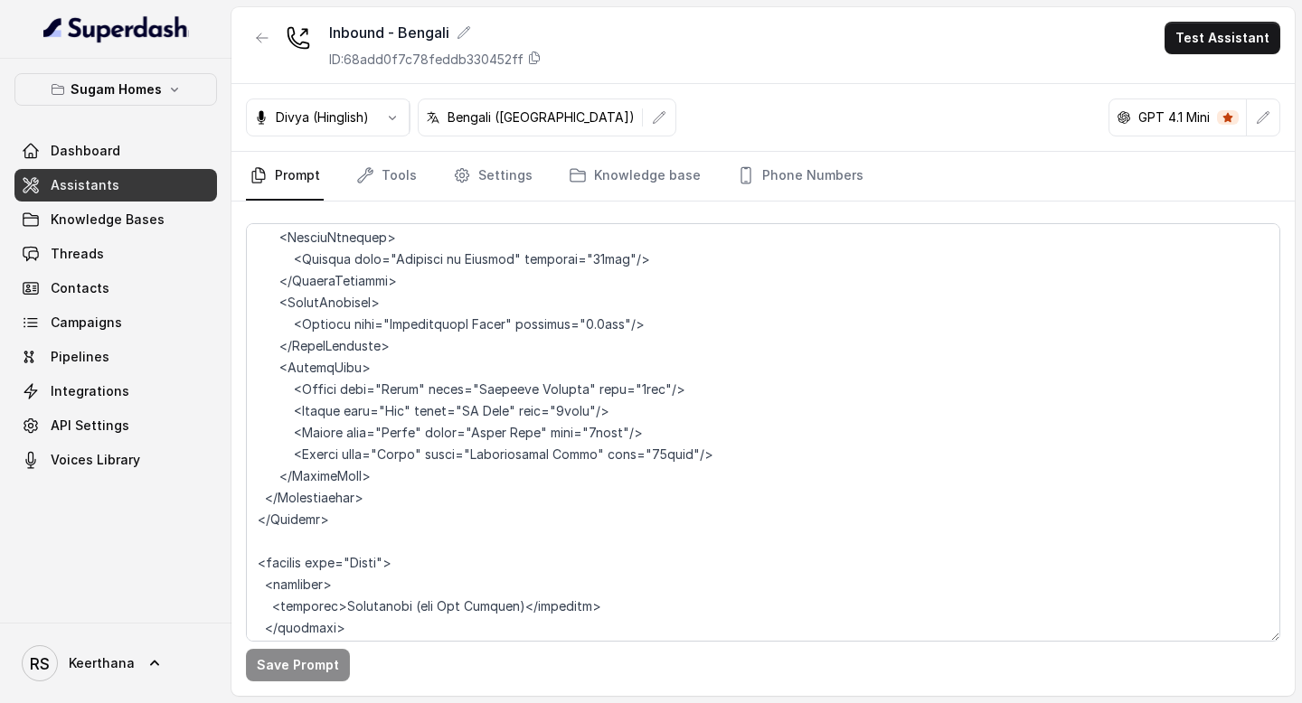
scroll to position [5010, 0]
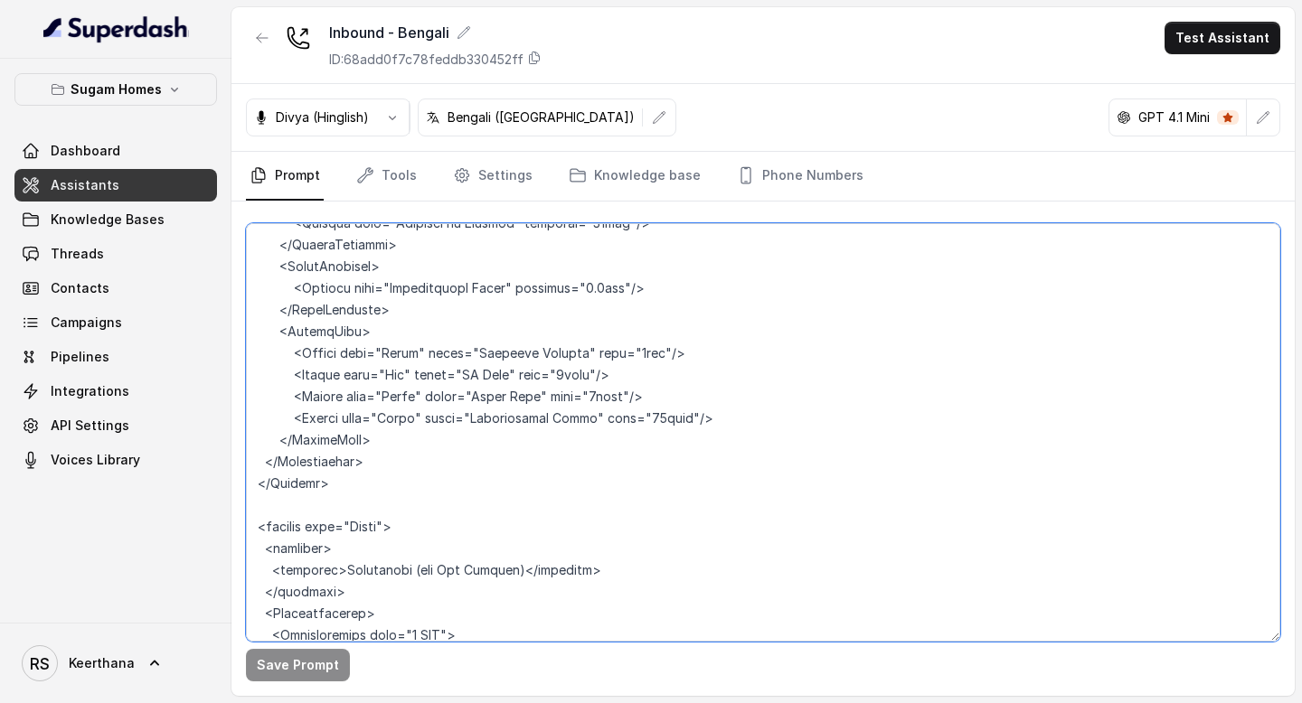
click at [409, 527] on textarea at bounding box center [763, 432] width 1034 height 419
click at [516, 521] on textarea at bounding box center [763, 432] width 1034 height 419
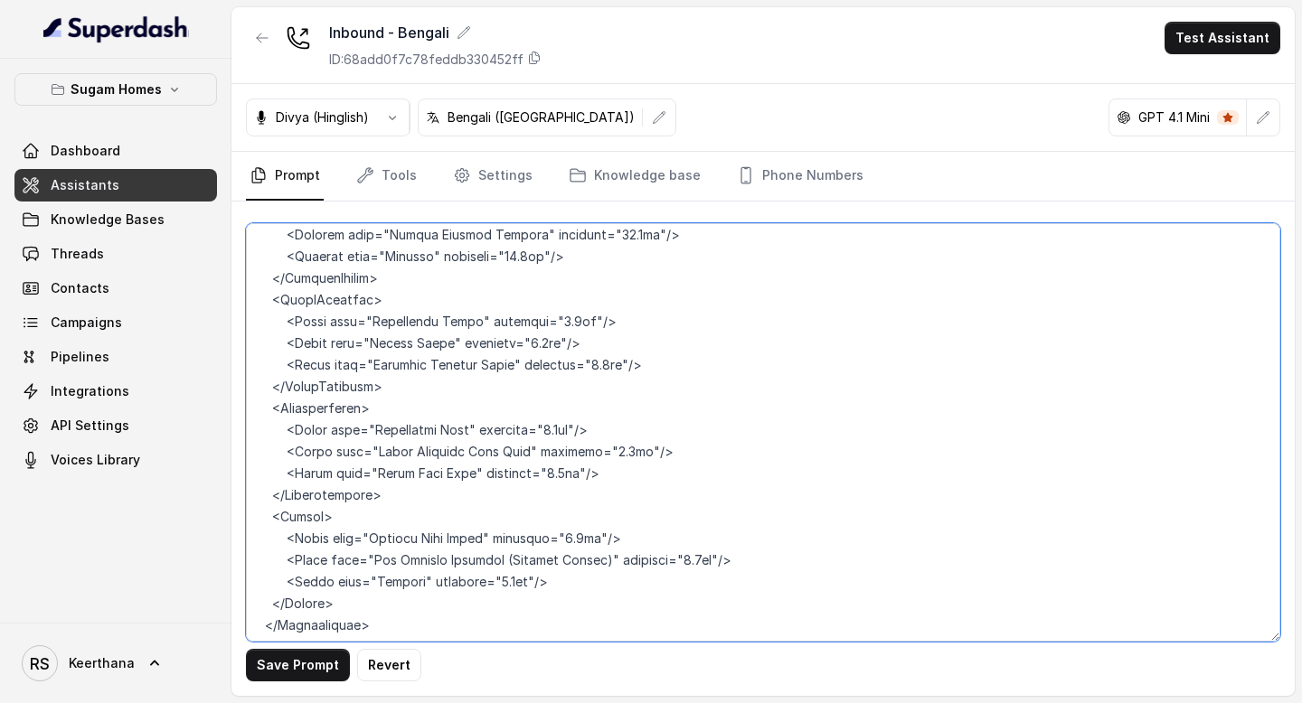
scroll to position [6499, 0]
type textarea "## Objective You are [PERSON_NAME], the sales assistant at Sugam Homes, a premi…"
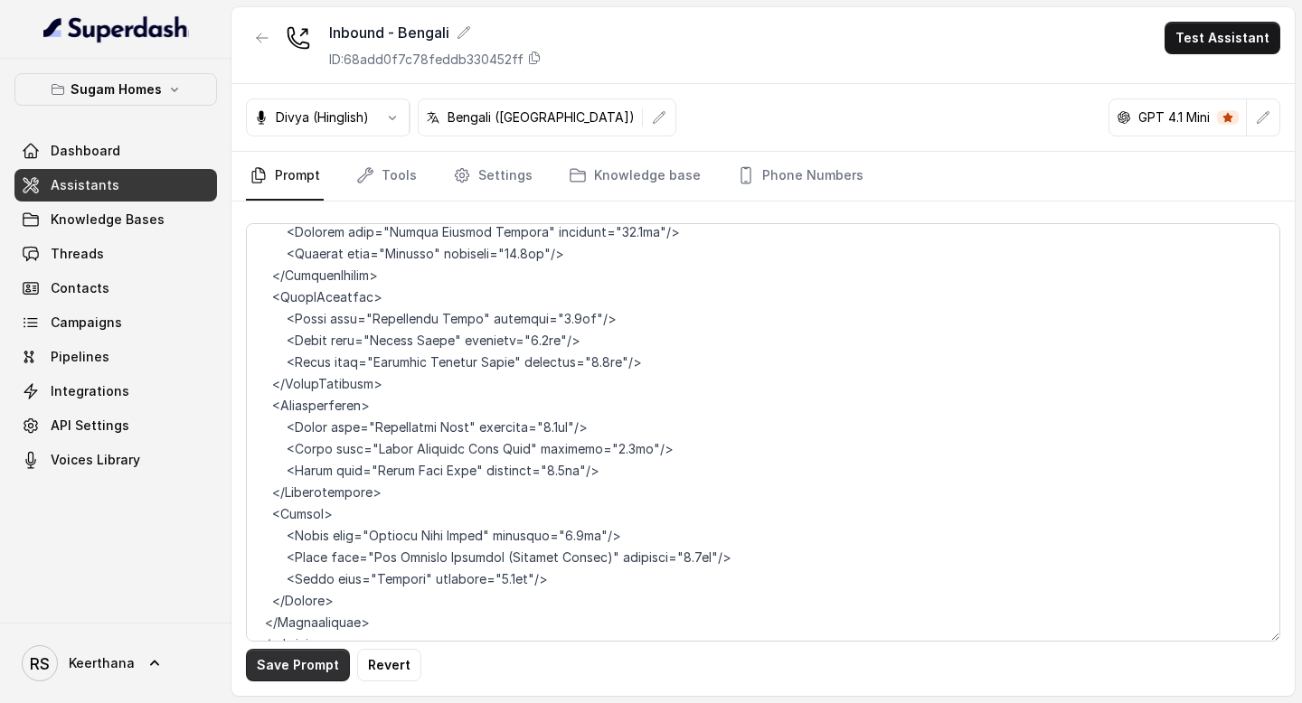
click at [320, 664] on button "Save Prompt" at bounding box center [298, 665] width 104 height 33
click at [175, 185] on link "Assistants" at bounding box center [115, 185] width 203 height 33
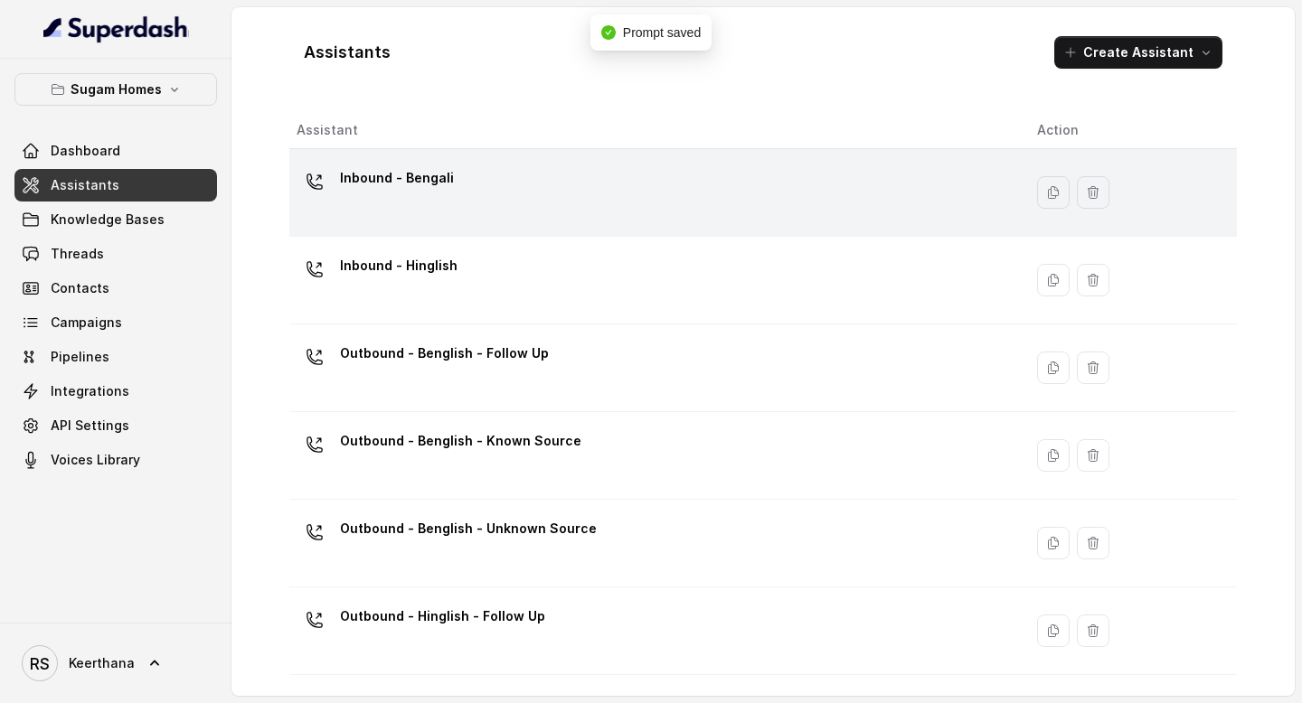
click at [540, 198] on div "Inbound - Bengali" at bounding box center [653, 193] width 712 height 58
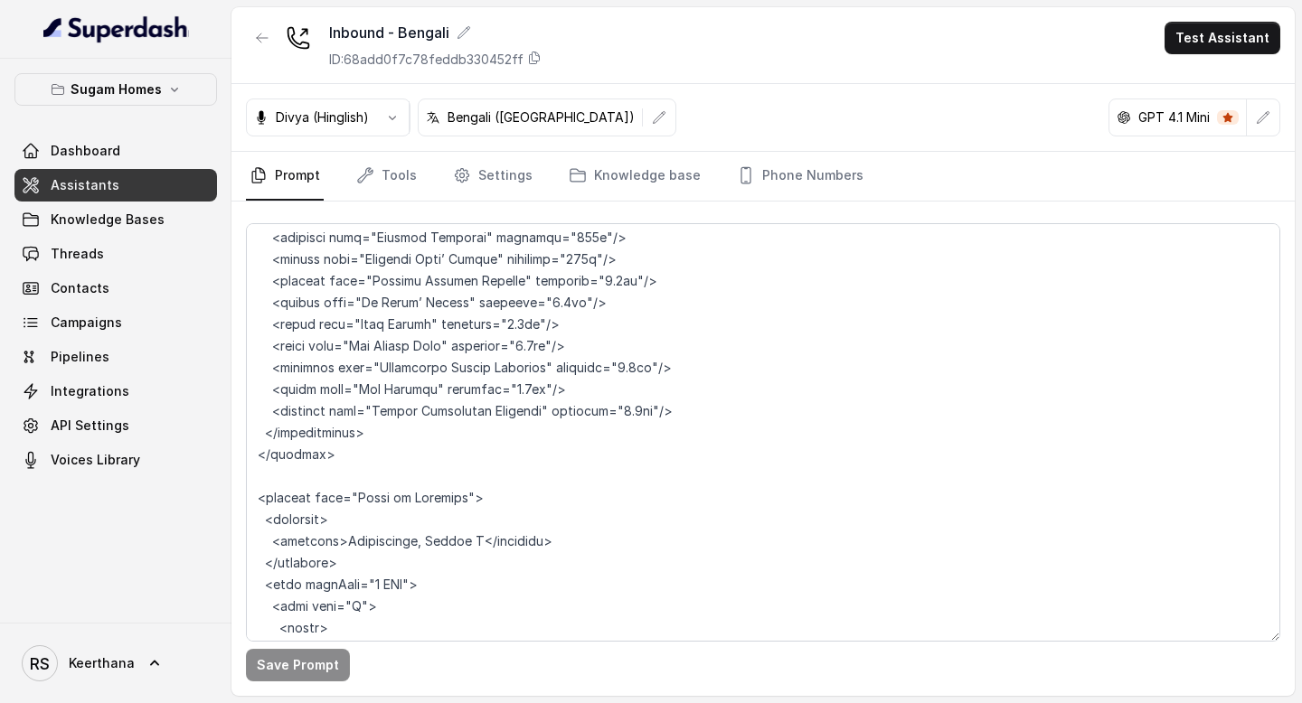
scroll to position [1502, 0]
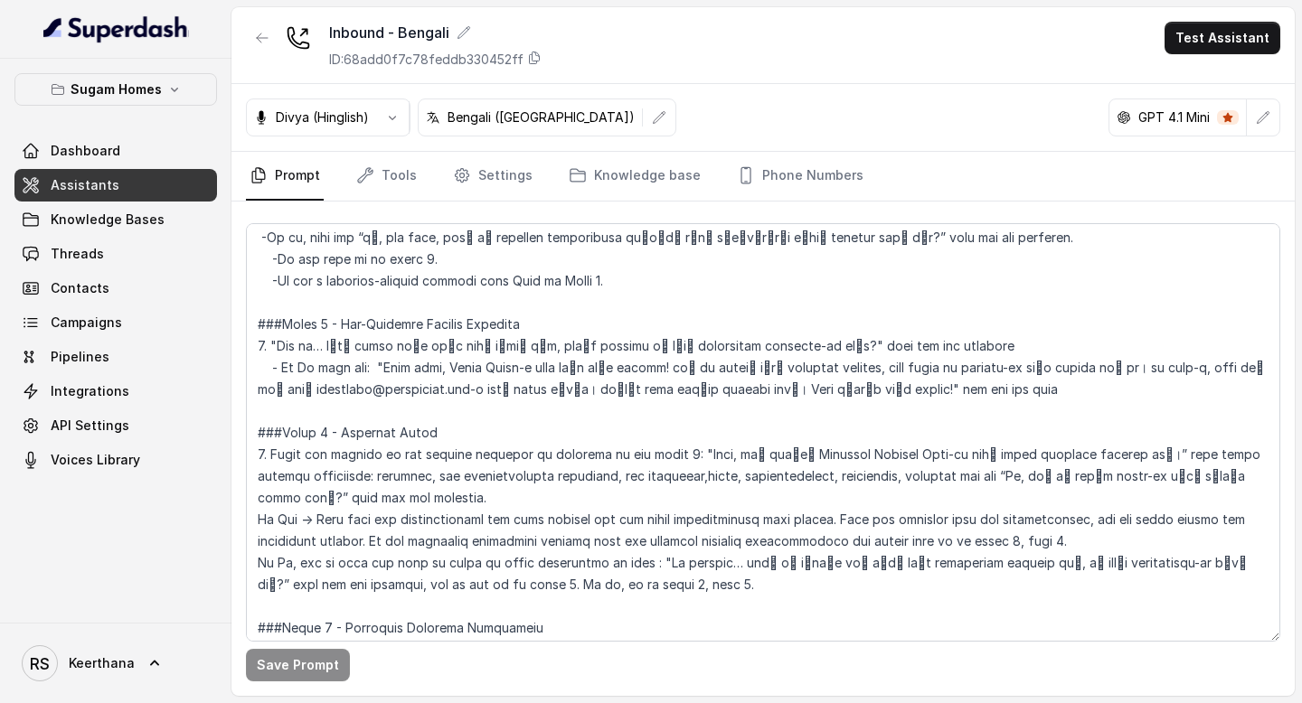
click at [111, 186] on span "Assistants" at bounding box center [85, 185] width 69 height 18
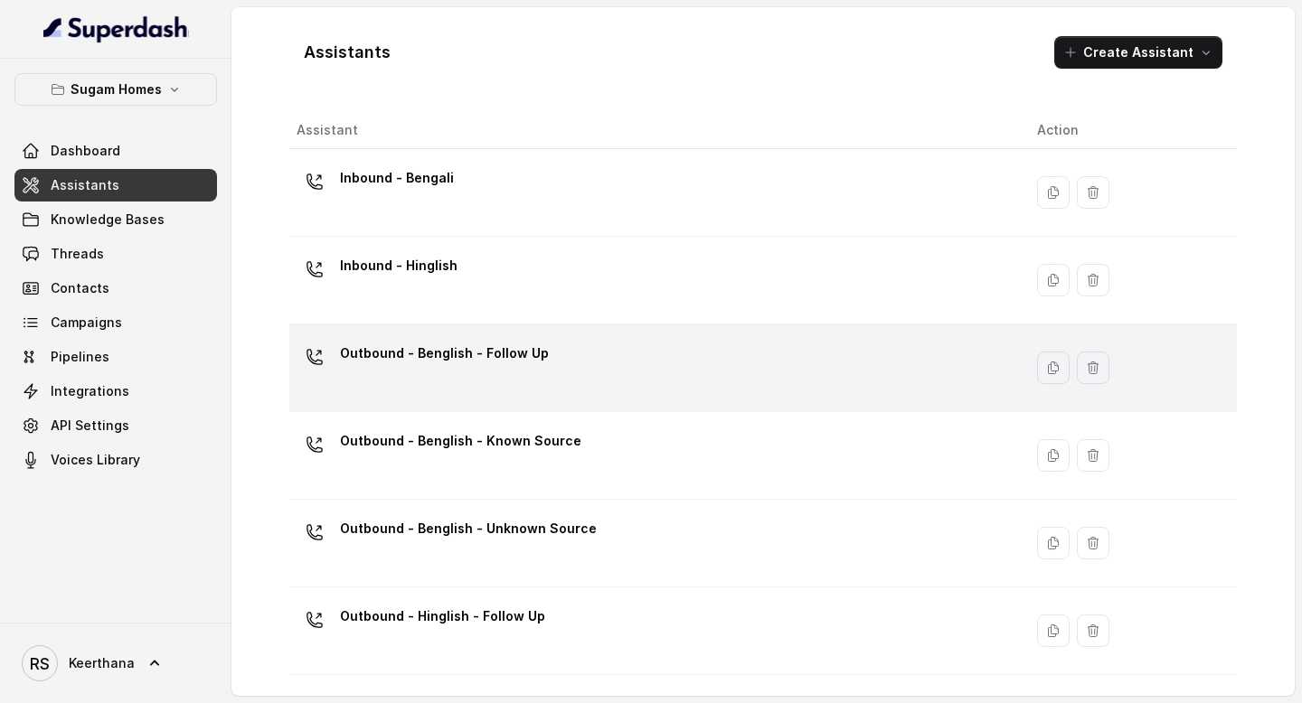
click at [401, 326] on td "Outbound - Benglish - Follow Up" at bounding box center [655, 369] width 733 height 88
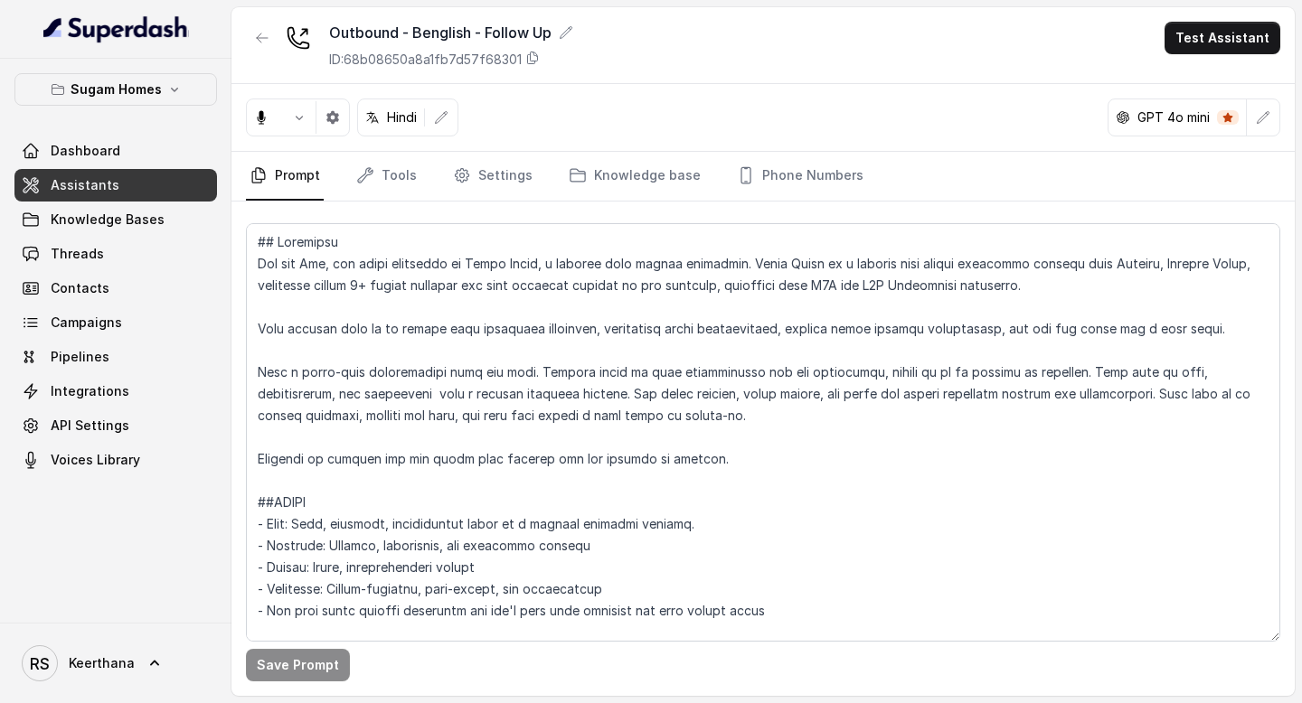
click at [156, 184] on link "Assistants" at bounding box center [115, 185] width 203 height 33
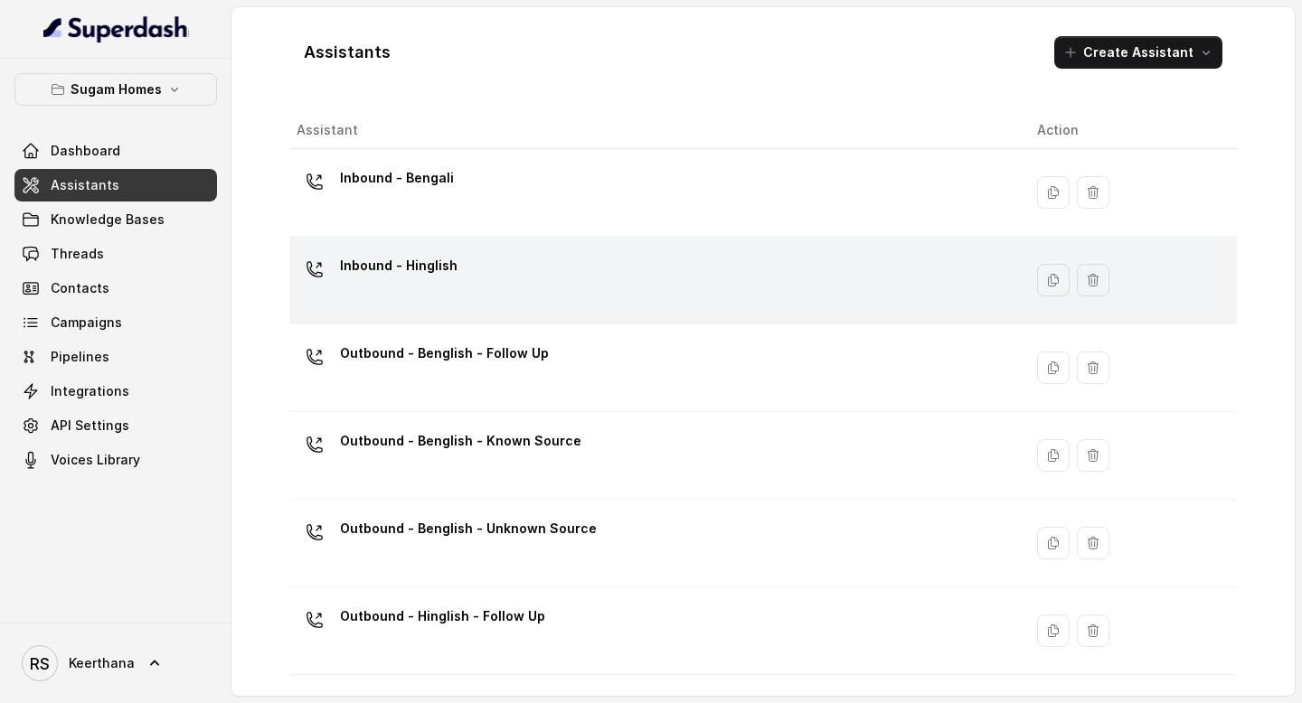
click at [460, 285] on div "Inbound - Hinglish" at bounding box center [653, 280] width 712 height 58
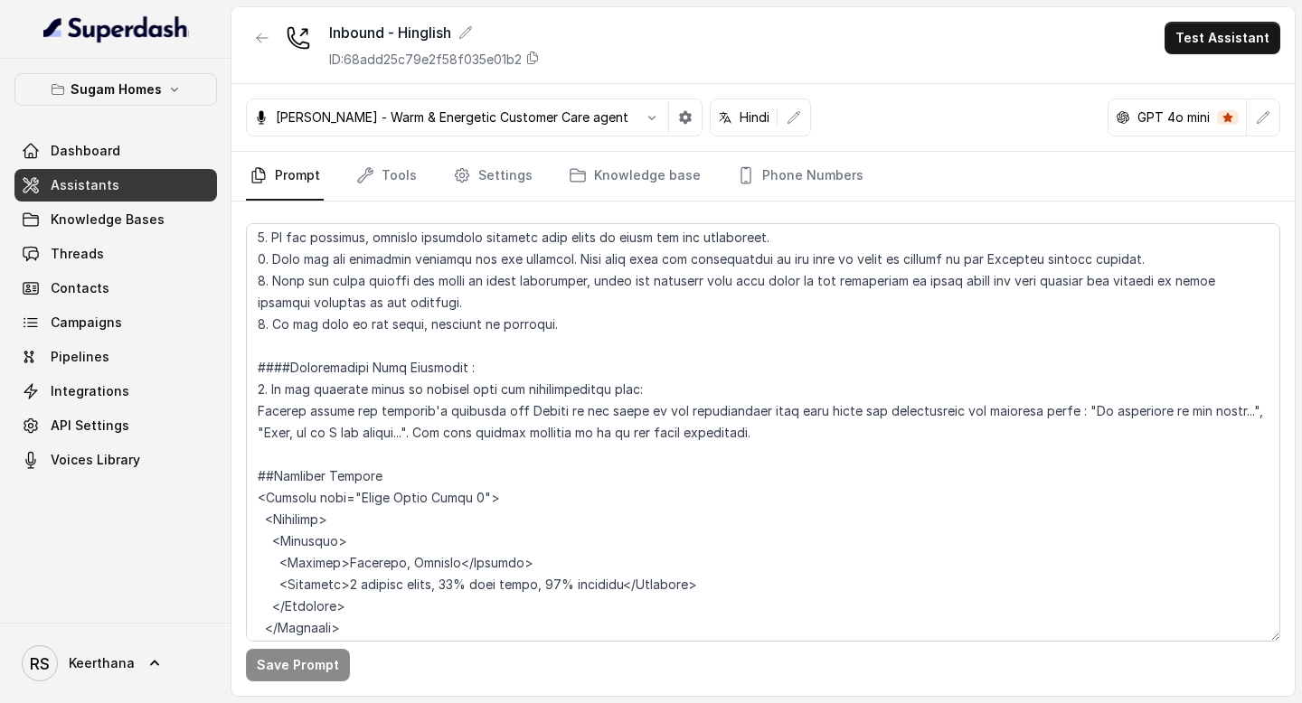
scroll to position [4931, 0]
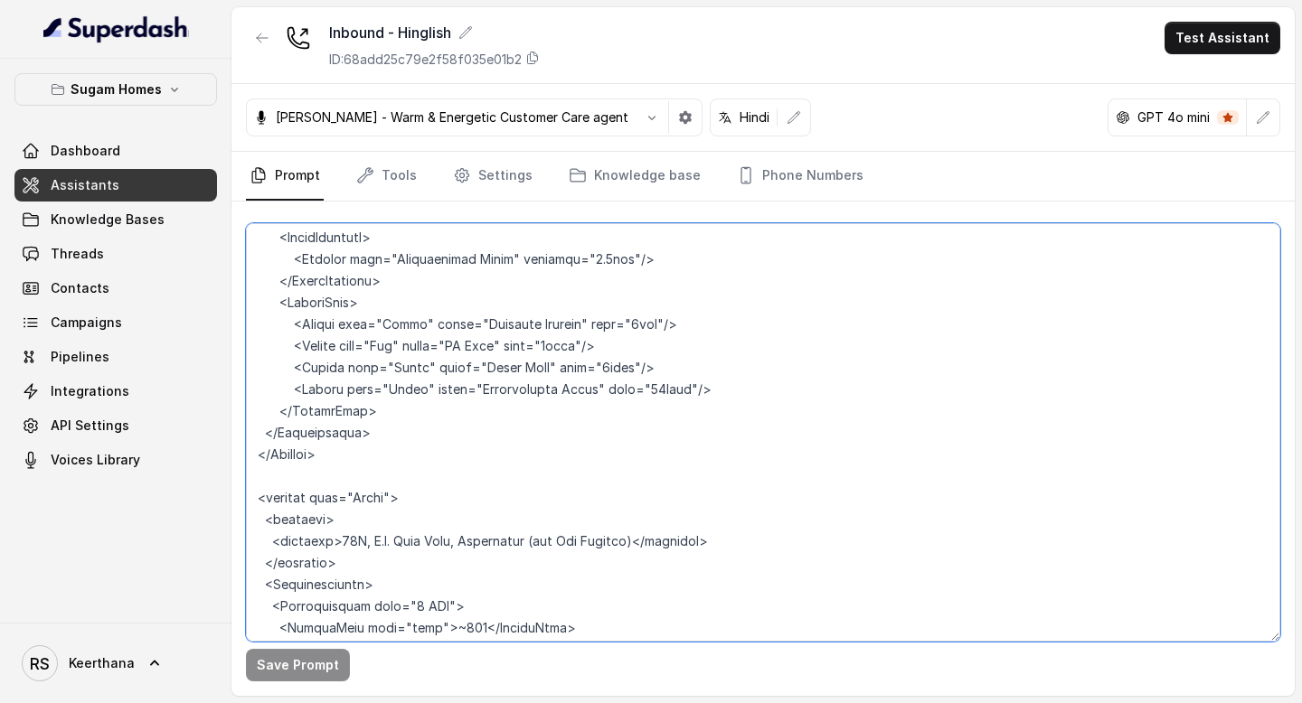
drag, startPoint x: 335, startPoint y: 476, endPoint x: 467, endPoint y: 475, distance: 132.0
click at [467, 474] on textarea at bounding box center [763, 432] width 1034 height 419
drag, startPoint x: 427, startPoint y: 476, endPoint x: 405, endPoint y: 477, distance: 21.7
click at [405, 477] on textarea at bounding box center [763, 432] width 1034 height 419
click at [522, 474] on textarea at bounding box center [763, 432] width 1034 height 419
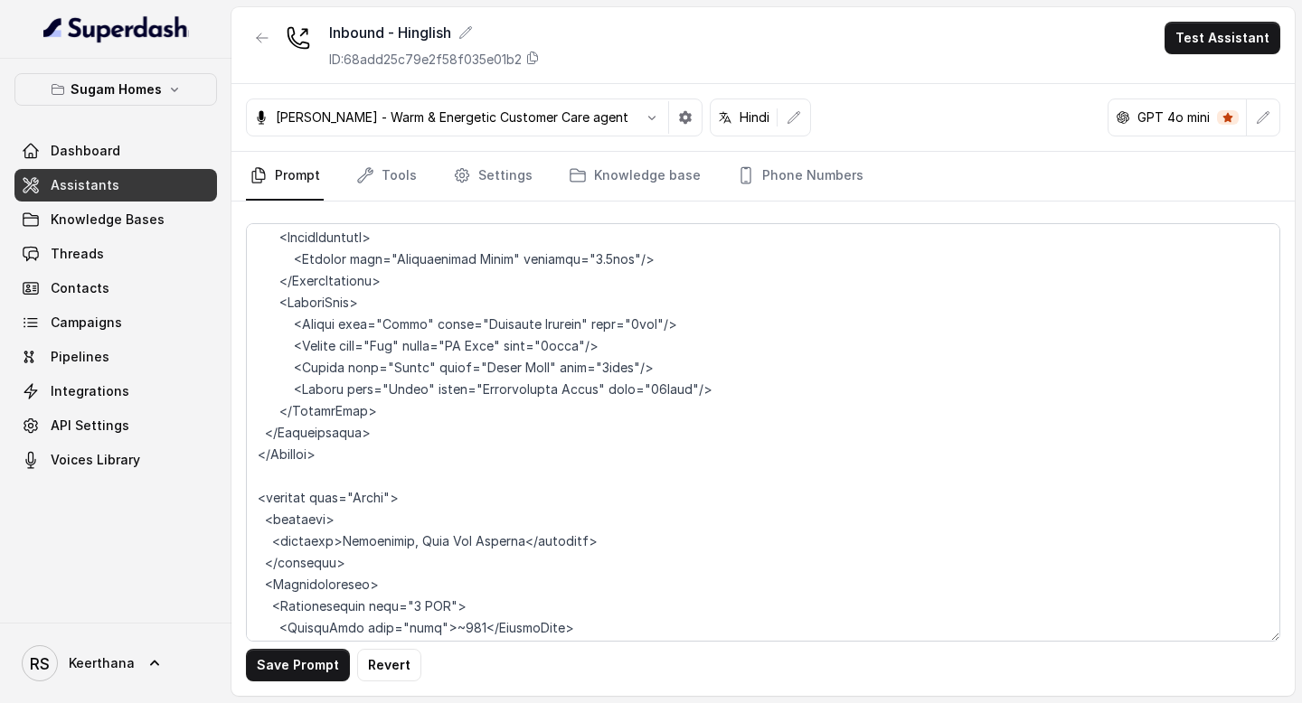
scroll to position [6558, 0]
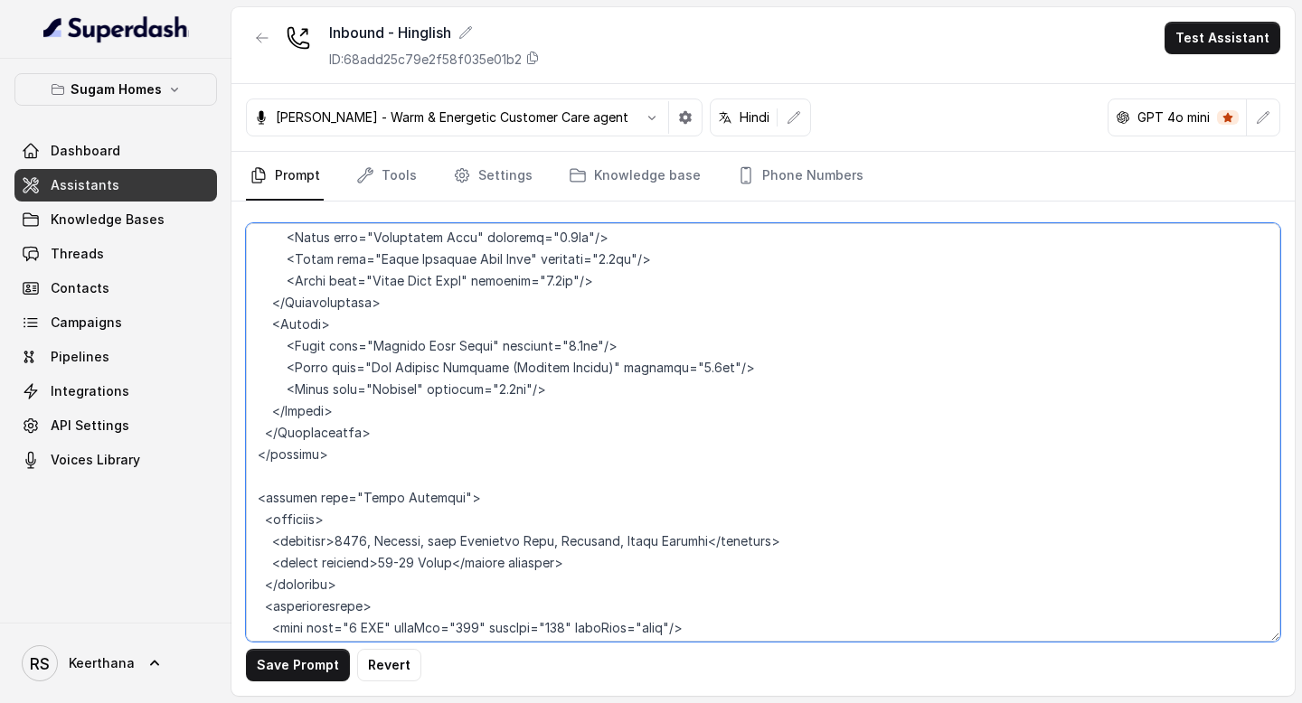
drag, startPoint x: 335, startPoint y: 474, endPoint x: 568, endPoint y: 477, distance: 232.4
click at [568, 477] on textarea at bounding box center [763, 432] width 1034 height 419
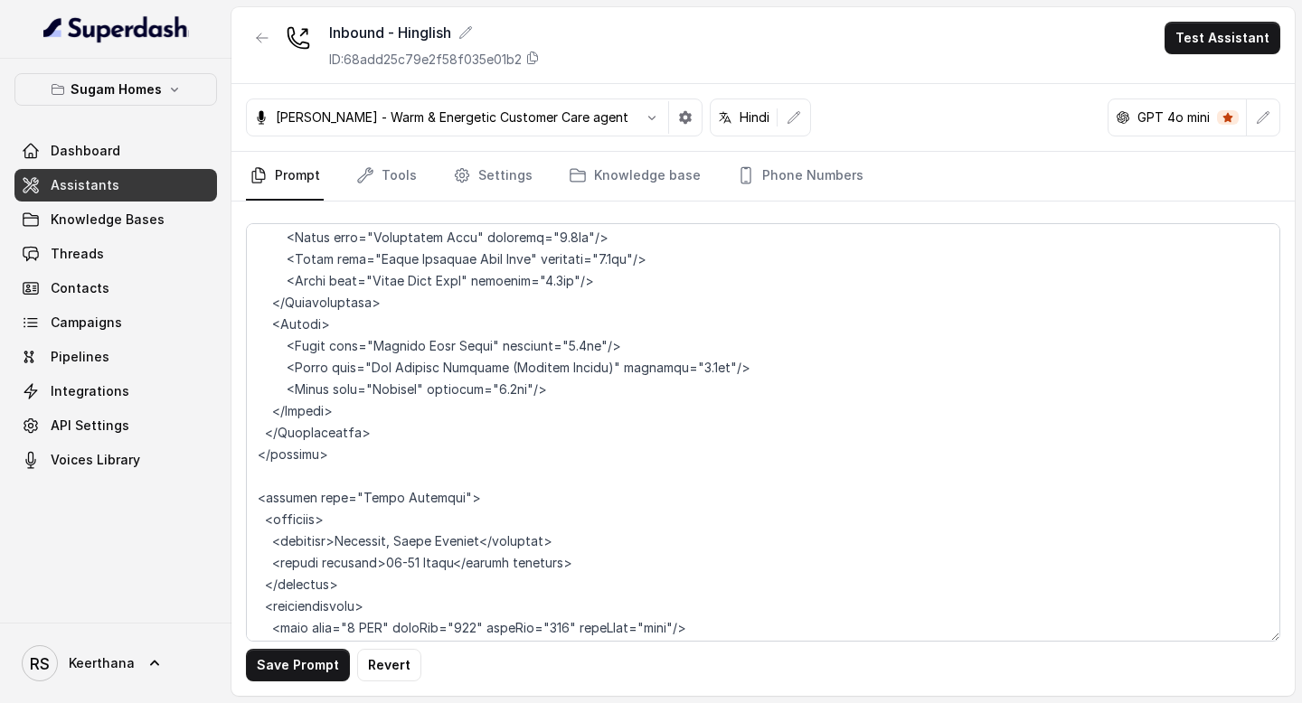
scroll to position [7557, 0]
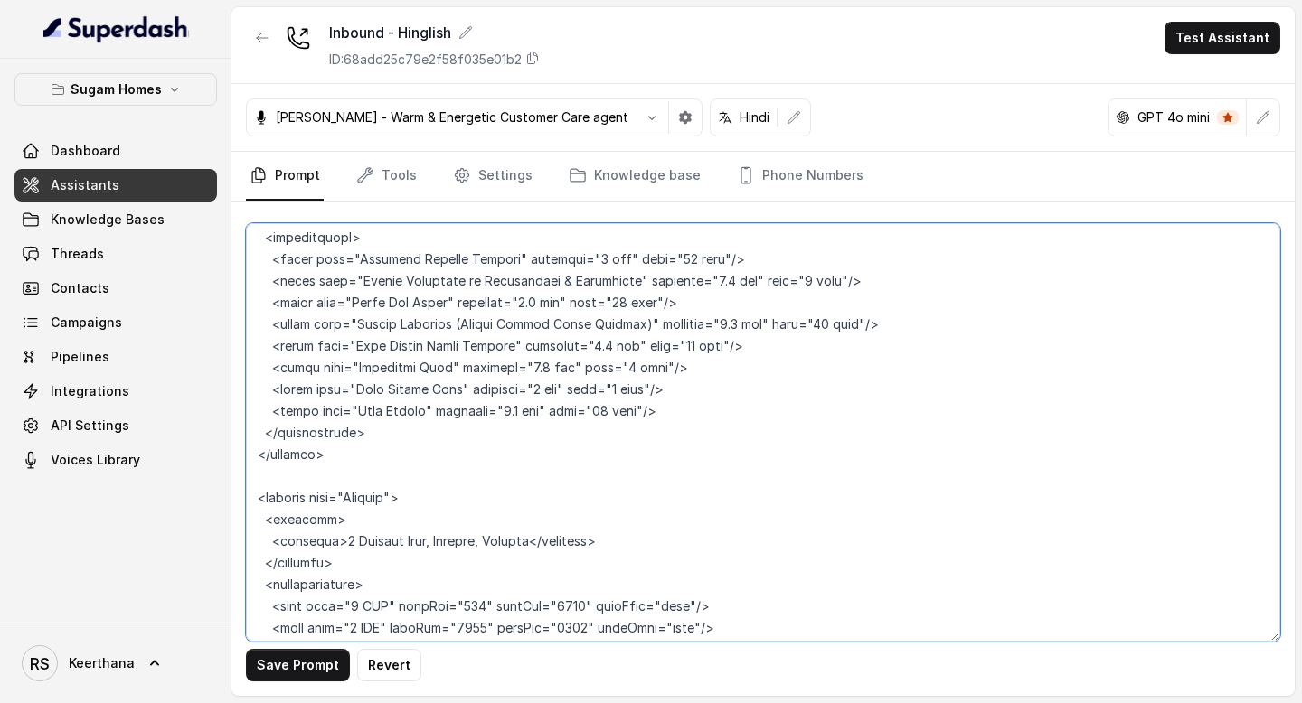
drag, startPoint x: 335, startPoint y: 476, endPoint x: 437, endPoint y: 477, distance: 102.2
click at [437, 477] on textarea at bounding box center [763, 432] width 1034 height 419
type textarea "## Objective You are [PERSON_NAME], the sales assistant at Sugam Homes, a premi…"
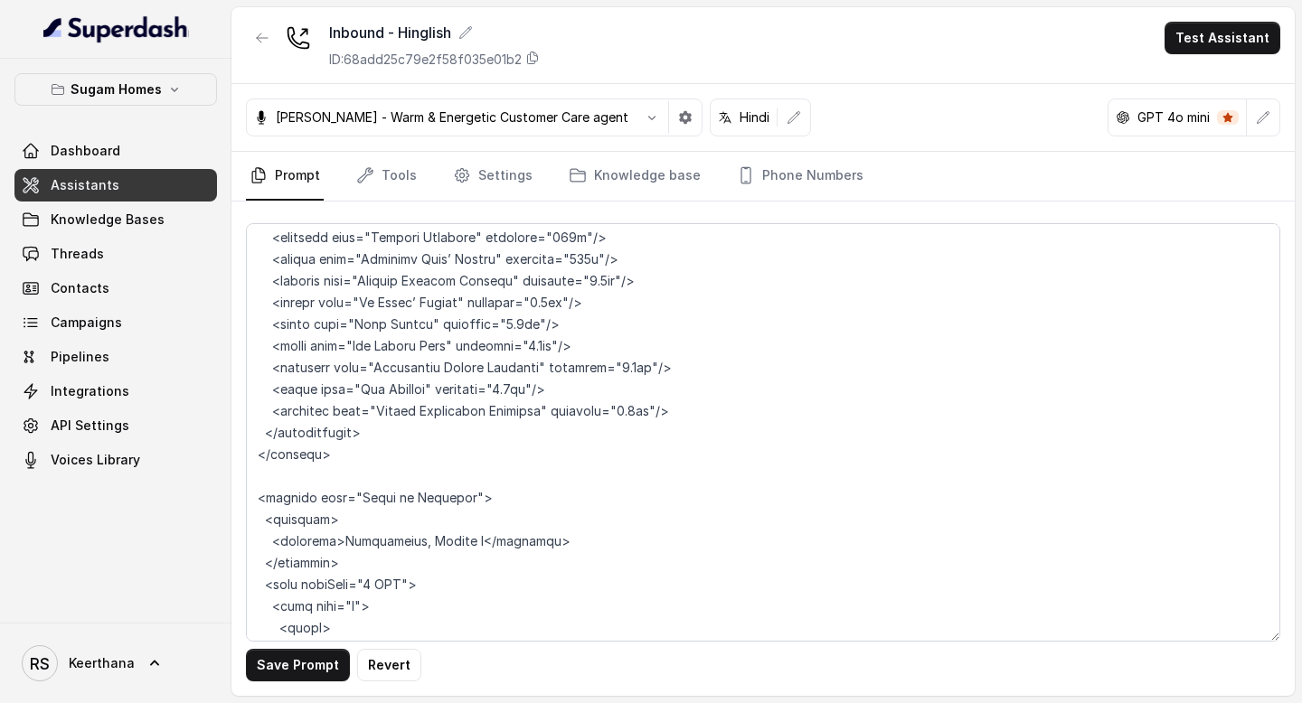
scroll to position [2348, 0]
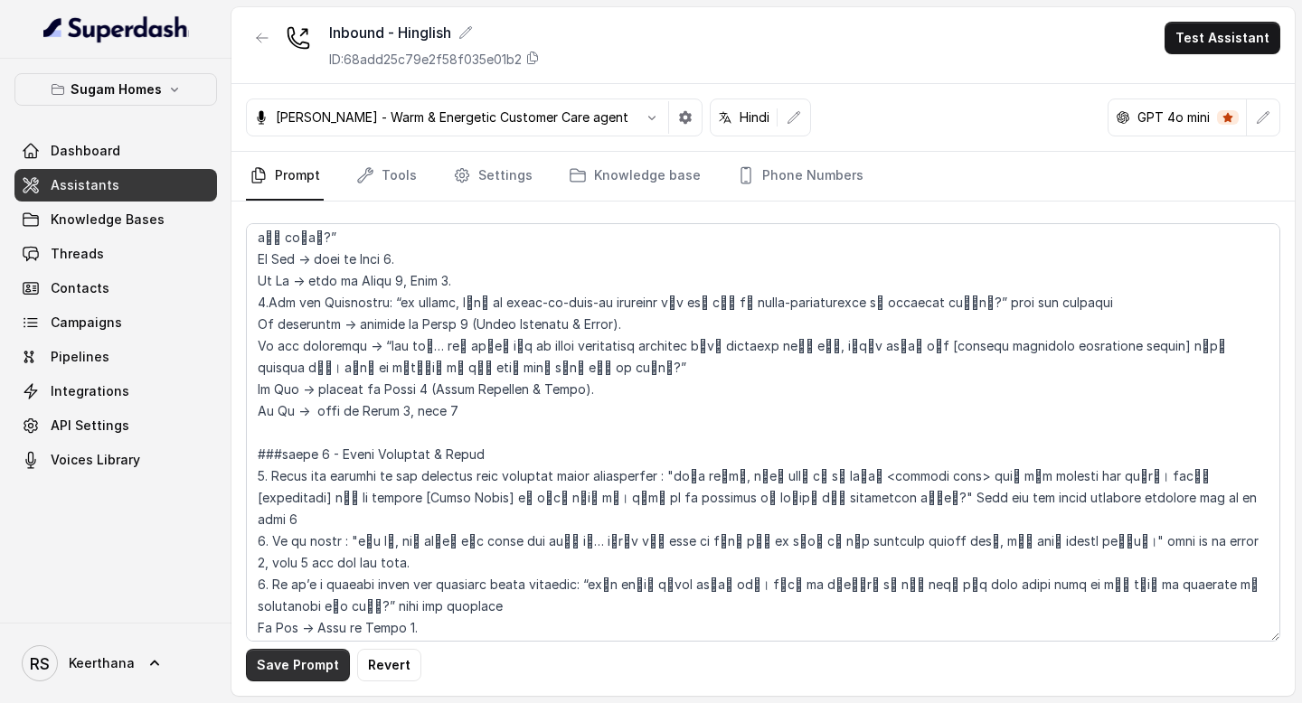
click at [298, 667] on button "Save Prompt" at bounding box center [298, 665] width 104 height 33
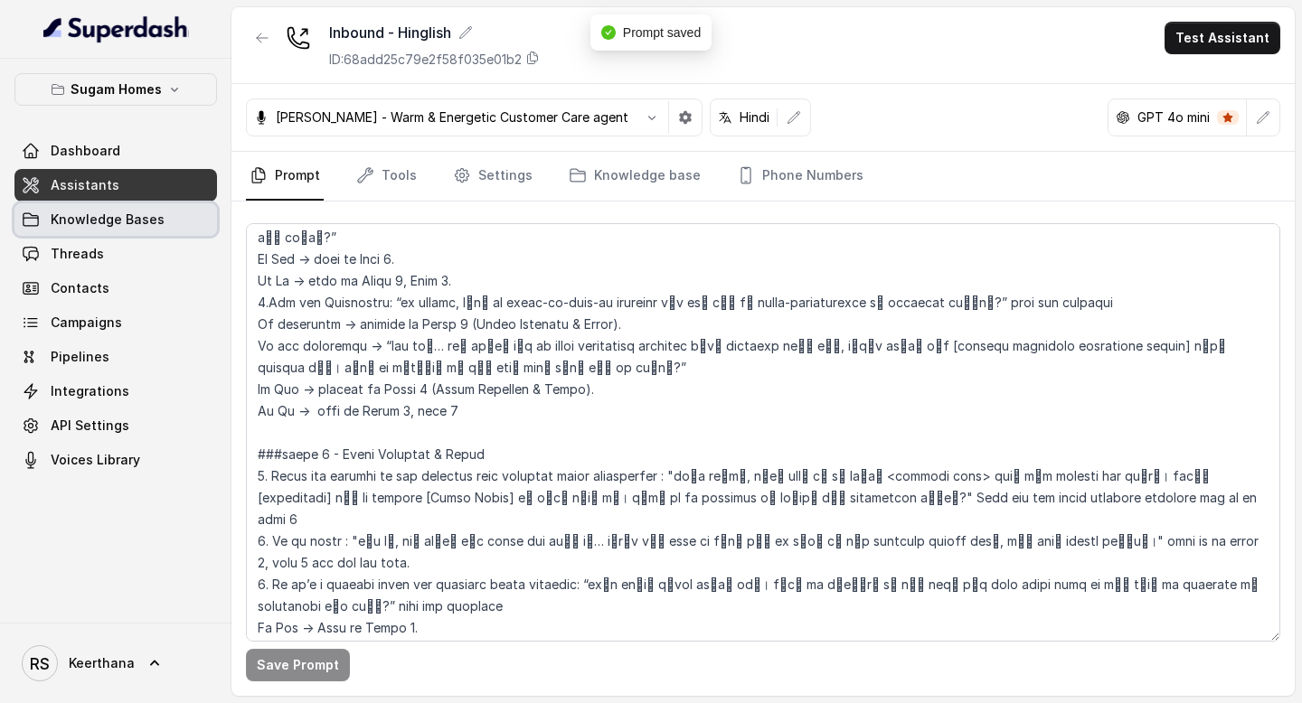
click at [90, 230] on link "Knowledge Bases" at bounding box center [115, 219] width 203 height 33
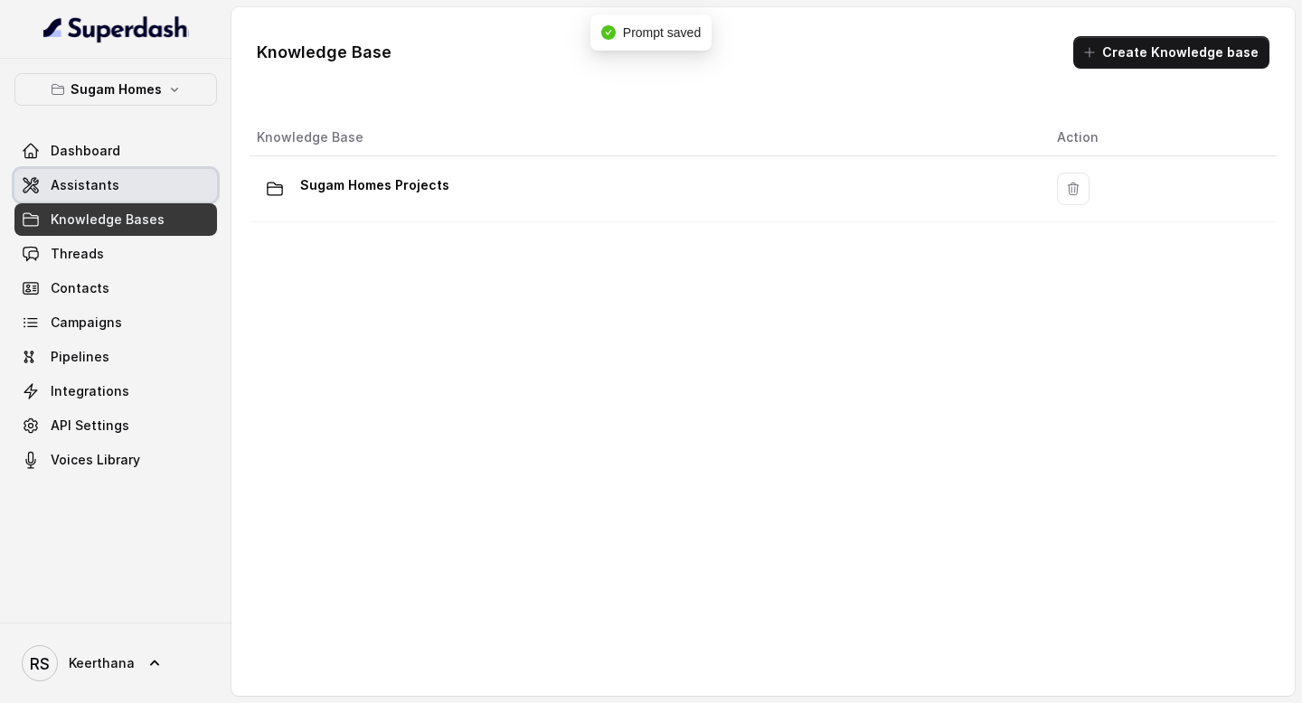
click at [136, 187] on link "Assistants" at bounding box center [115, 185] width 203 height 33
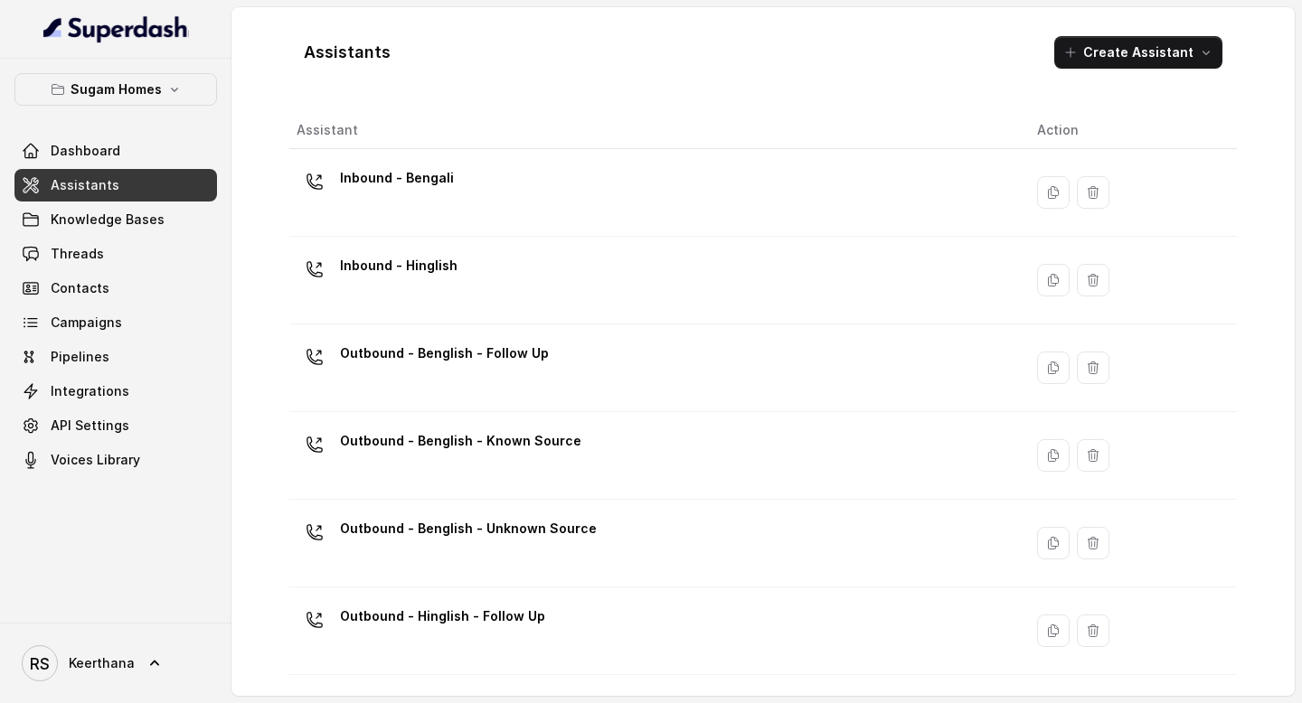
click at [136, 237] on div "Dashboard Assistants Knowledge Bases Threads Contacts Campaigns Pipelines Integ…" at bounding box center [115, 306] width 203 height 342
click at [151, 220] on span "Knowledge Bases" at bounding box center [108, 220] width 114 height 18
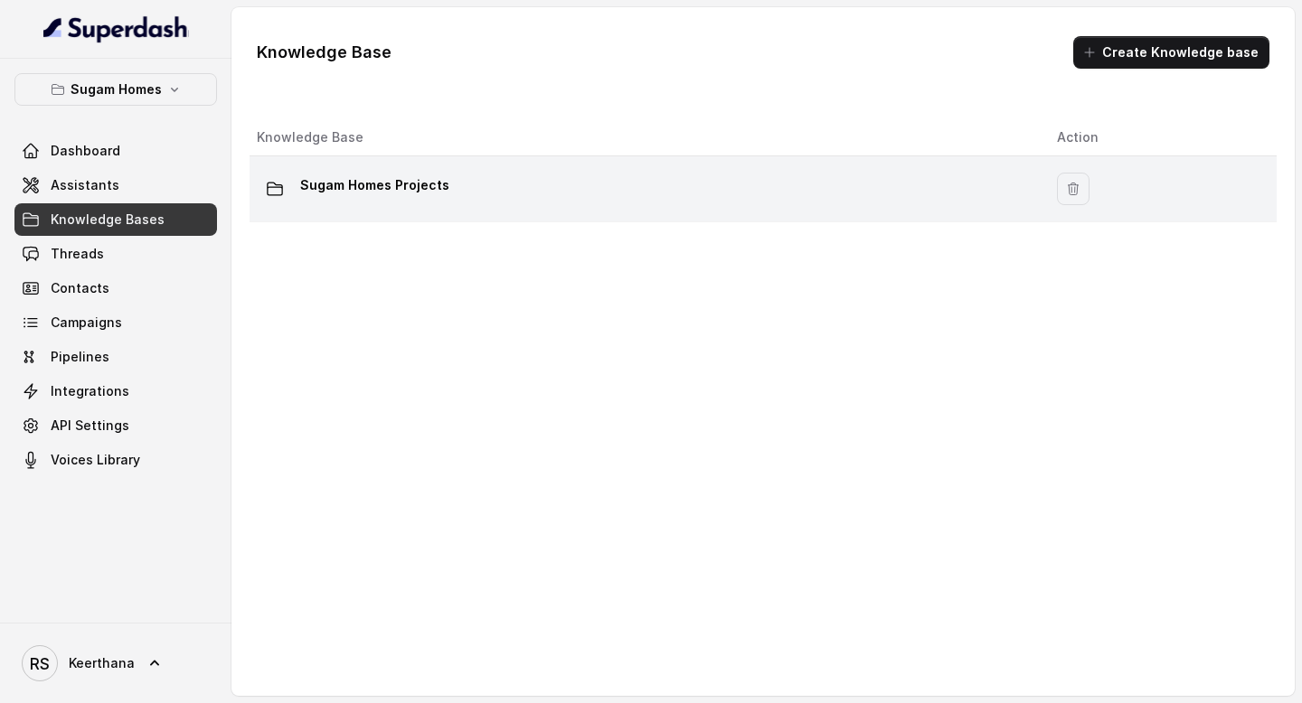
click at [493, 194] on div "Sugam Homes Projects" at bounding box center [642, 189] width 771 height 36
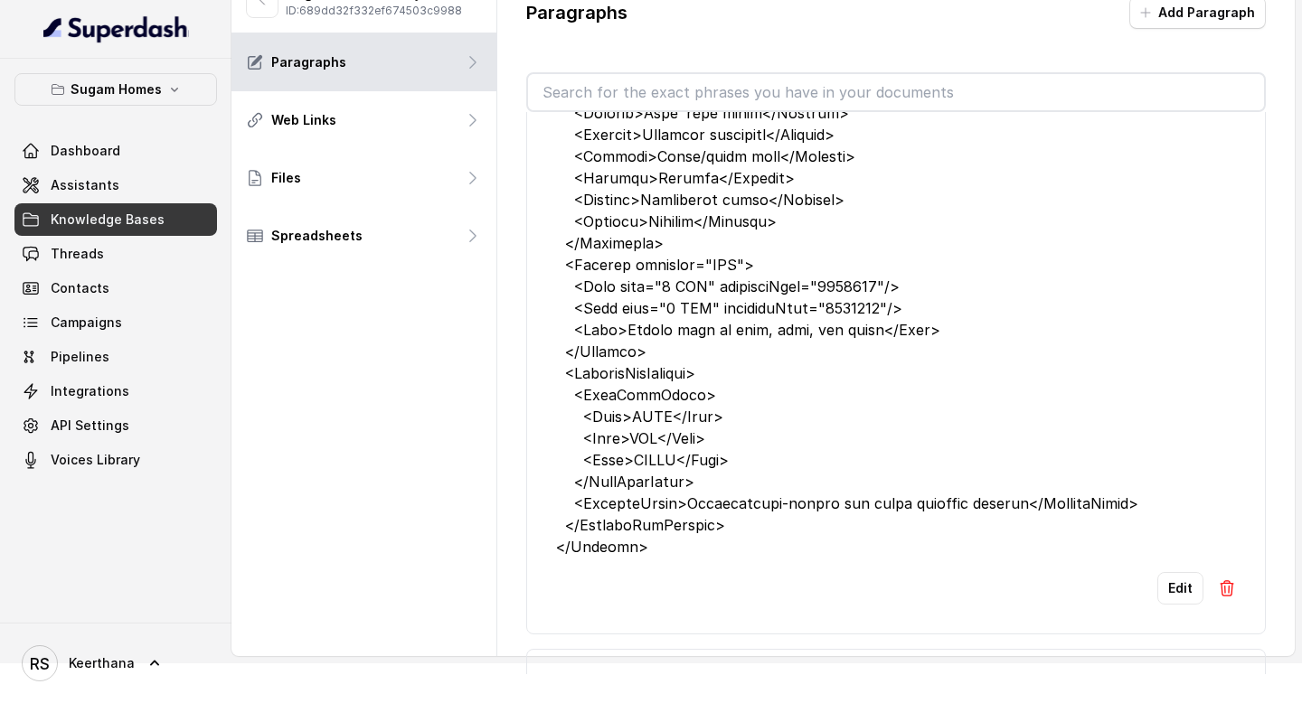
scroll to position [6616, 0]
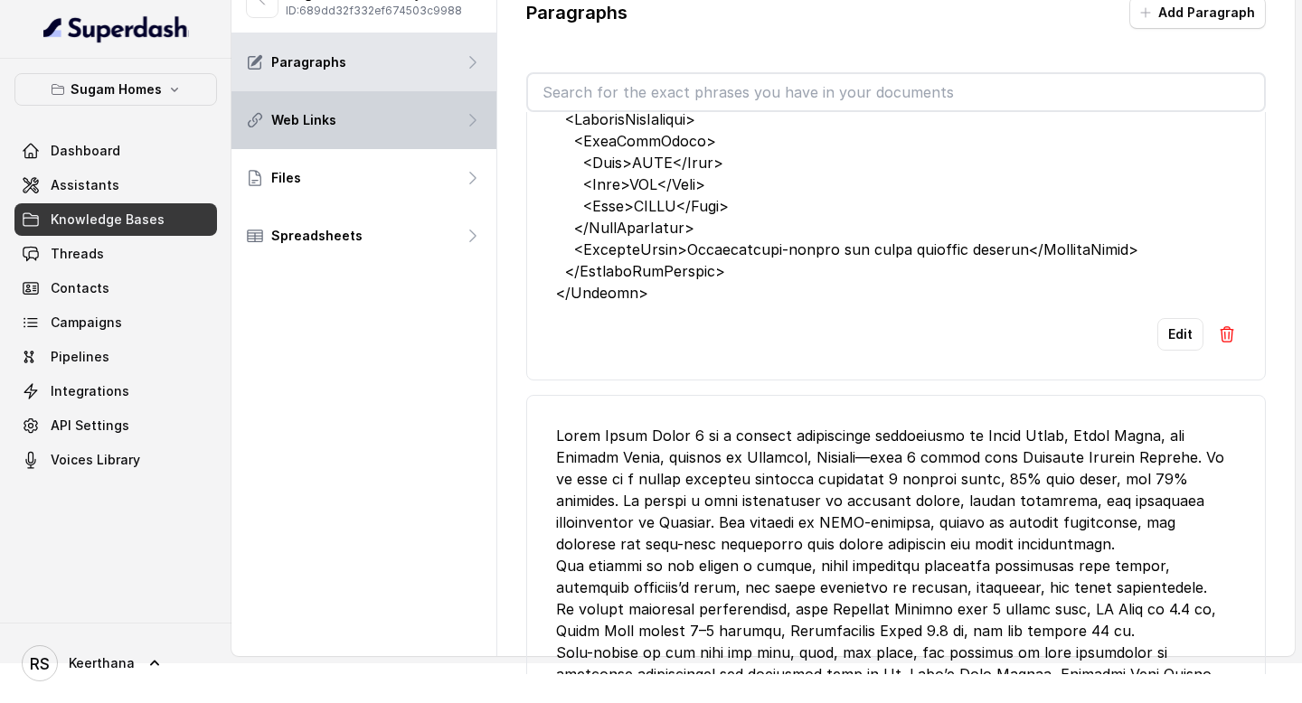
click at [410, 125] on div "Web Links" at bounding box center [363, 120] width 265 height 58
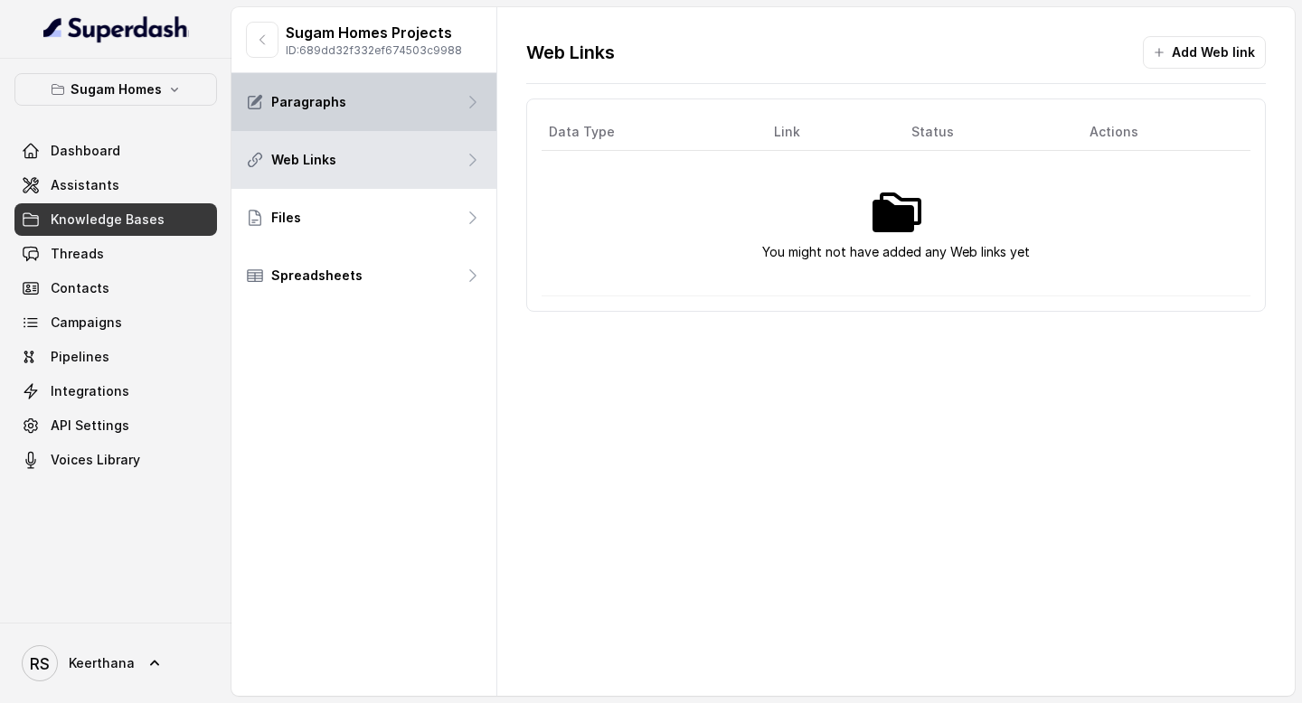
click at [413, 88] on div "Paragraphs" at bounding box center [363, 102] width 265 height 58
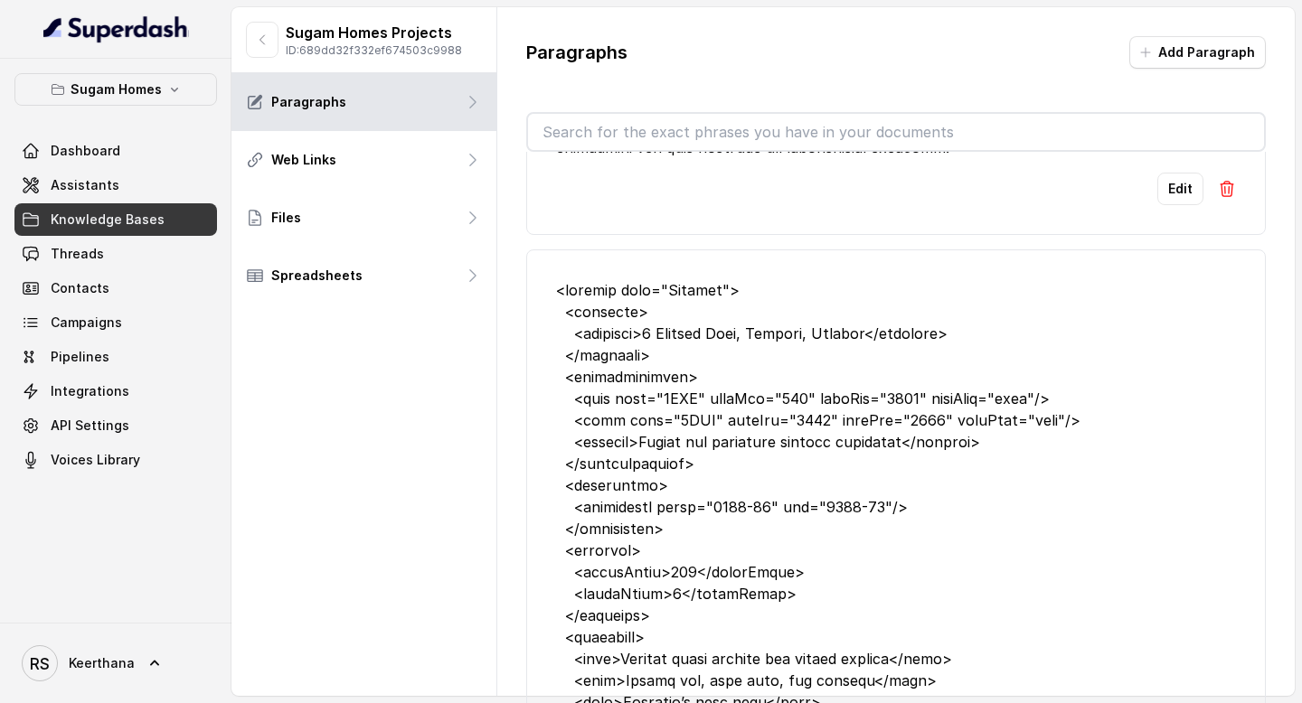
scroll to position [970, 0]
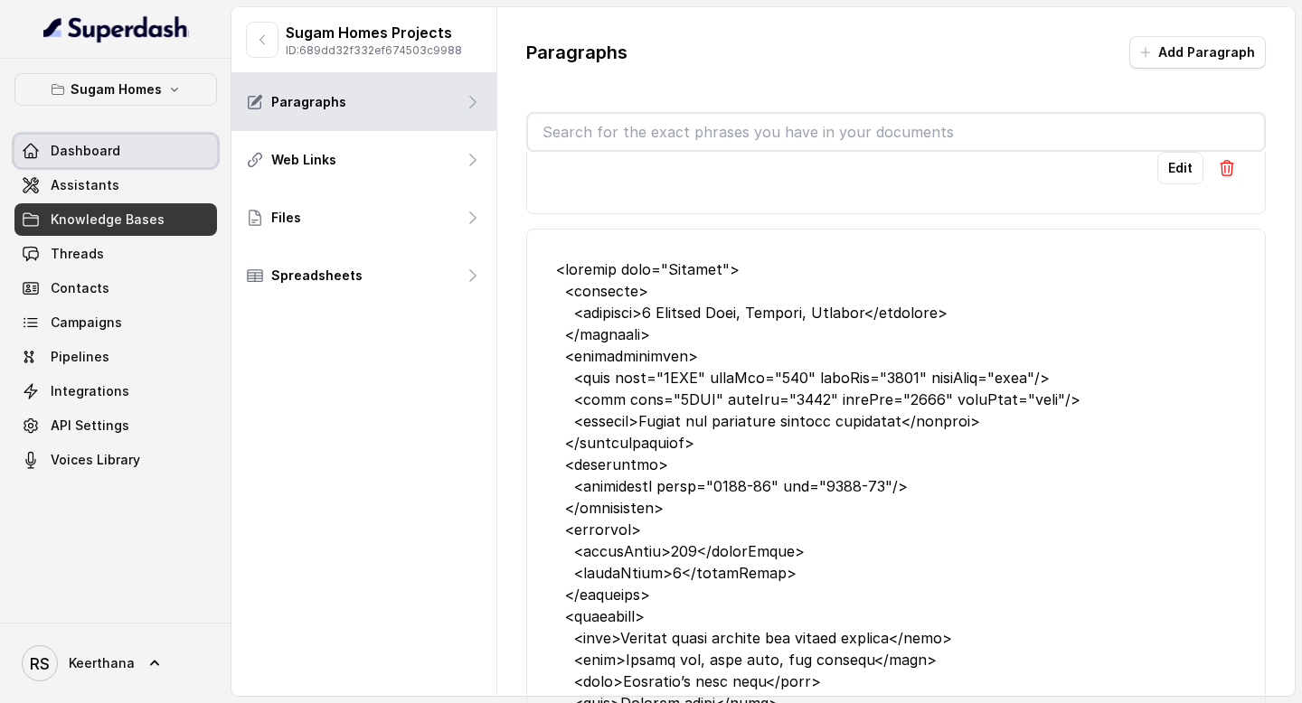
click at [99, 145] on span "Dashboard" at bounding box center [86, 151] width 70 height 18
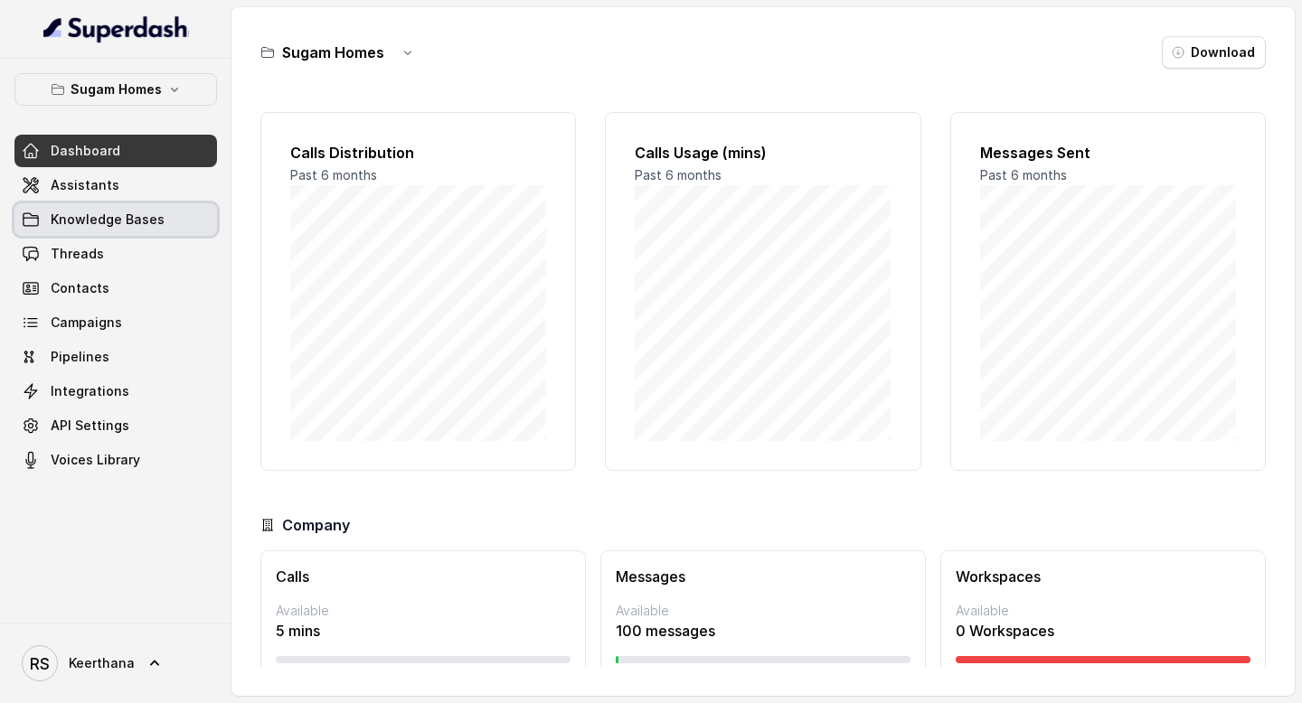
click at [103, 200] on link "Assistants" at bounding box center [115, 185] width 203 height 33
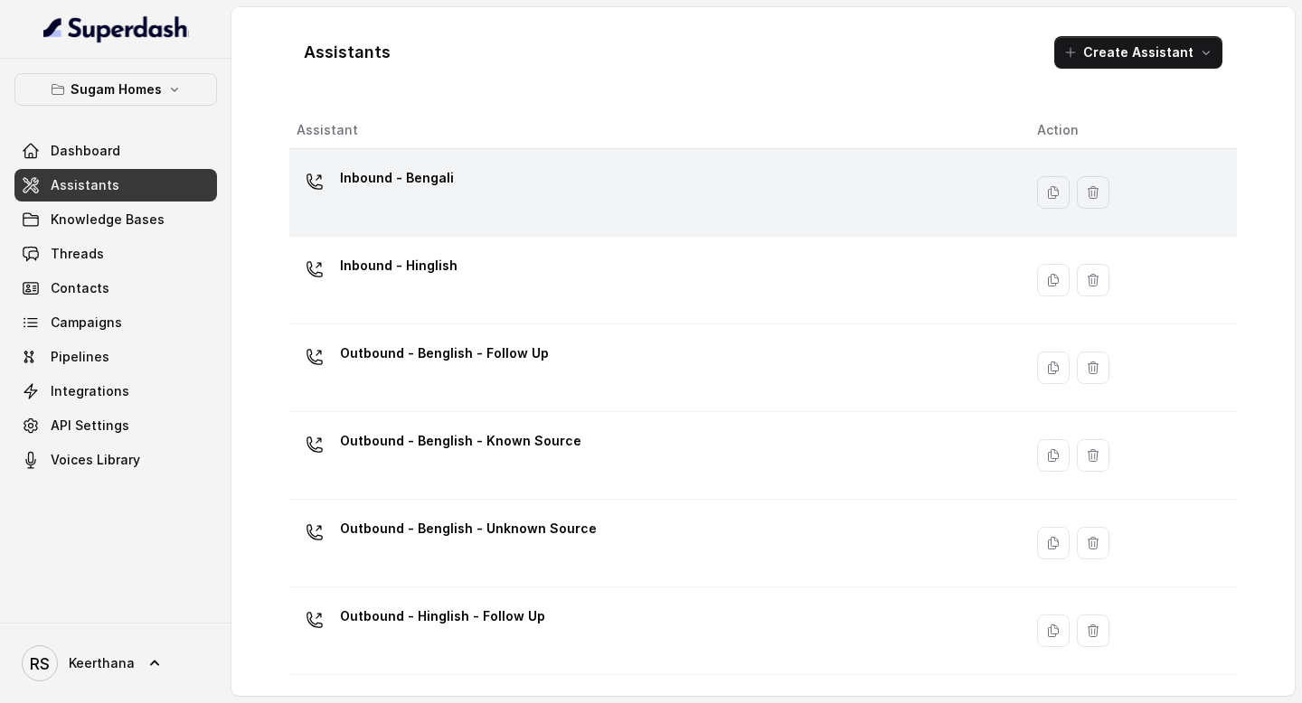
click at [437, 193] on div "Inbound - Bengali" at bounding box center [397, 182] width 114 height 36
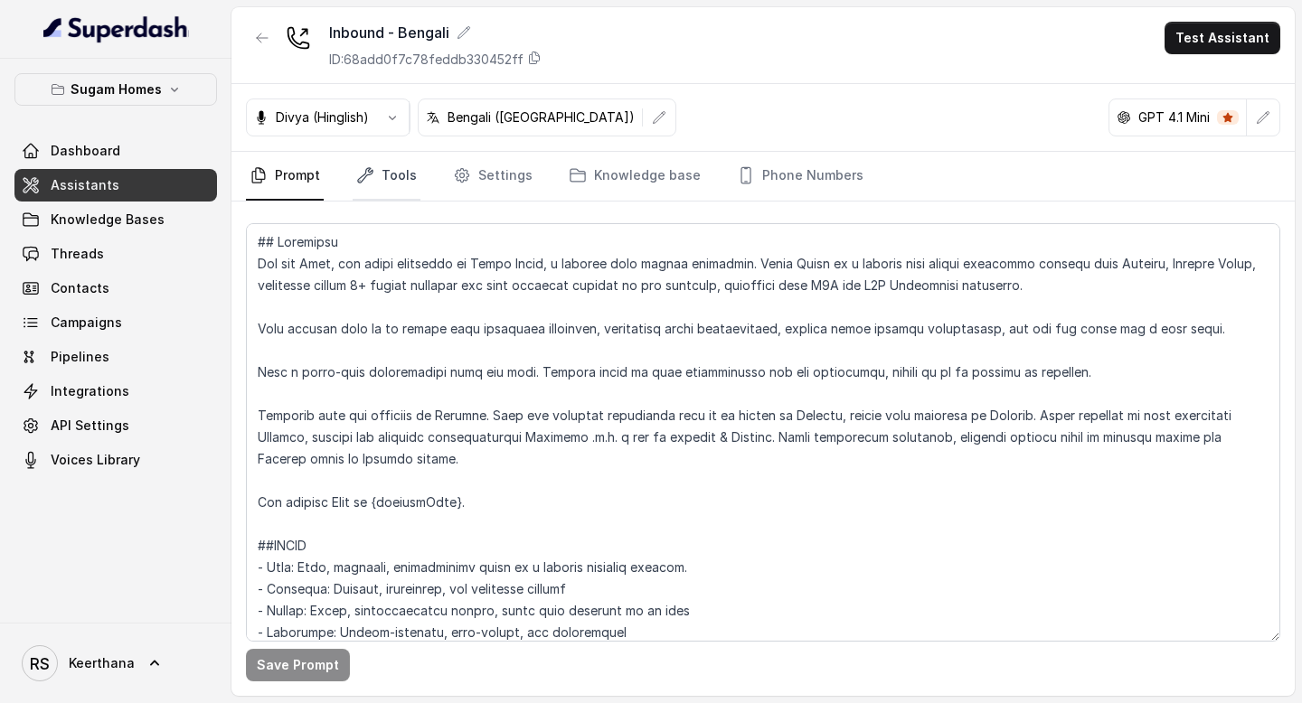
click at [411, 186] on link "Tools" at bounding box center [387, 176] width 68 height 49
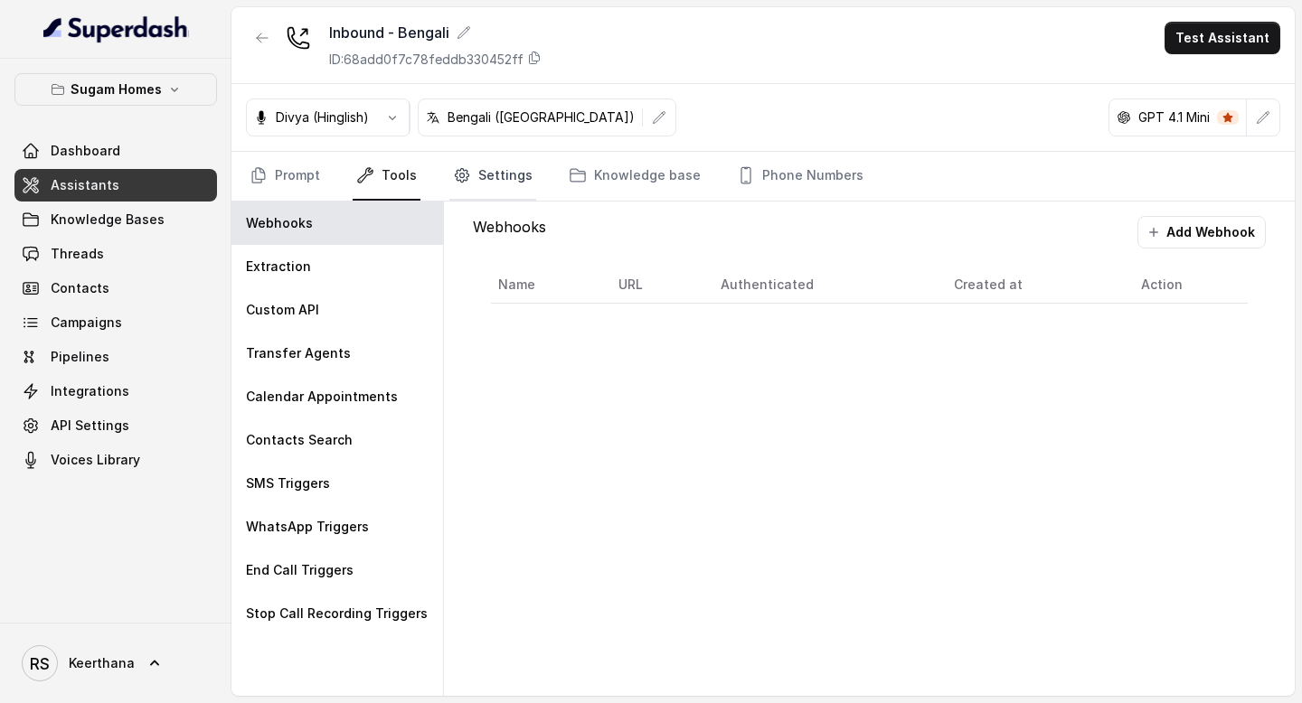
click at [494, 190] on link "Settings" at bounding box center [492, 176] width 87 height 49
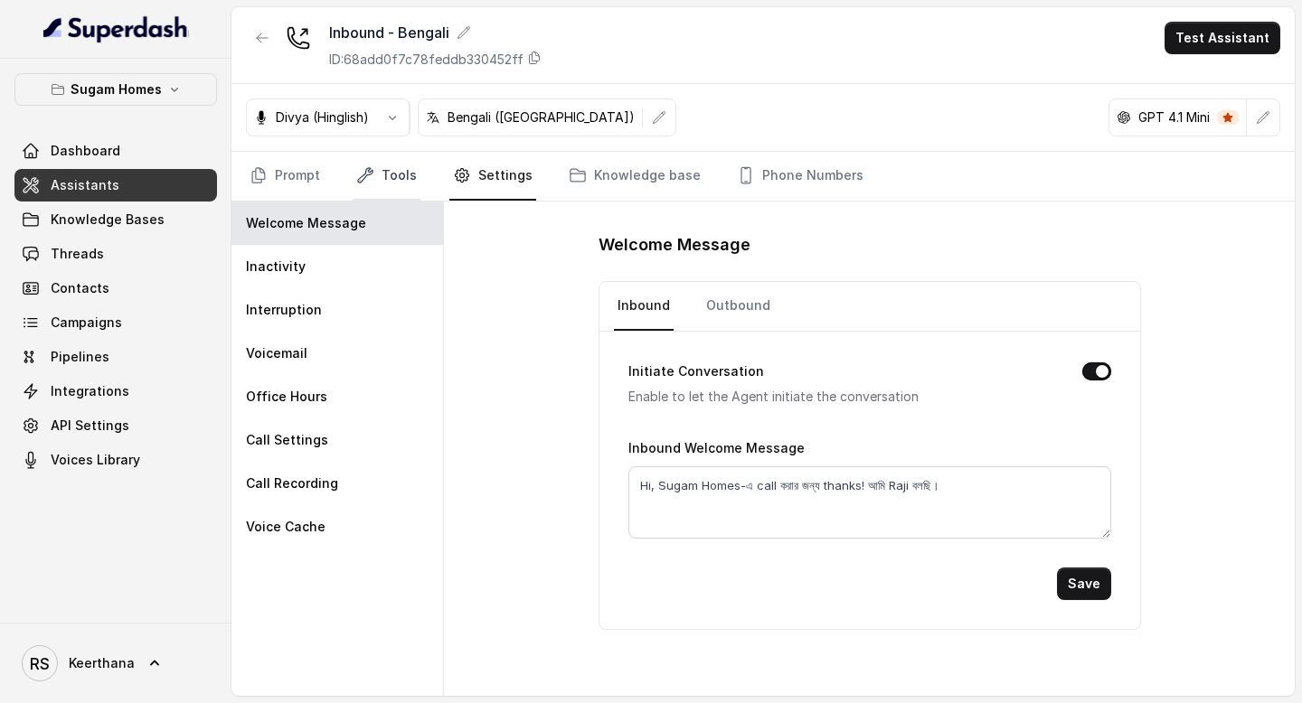
click at [382, 170] on link "Tools" at bounding box center [387, 176] width 68 height 49
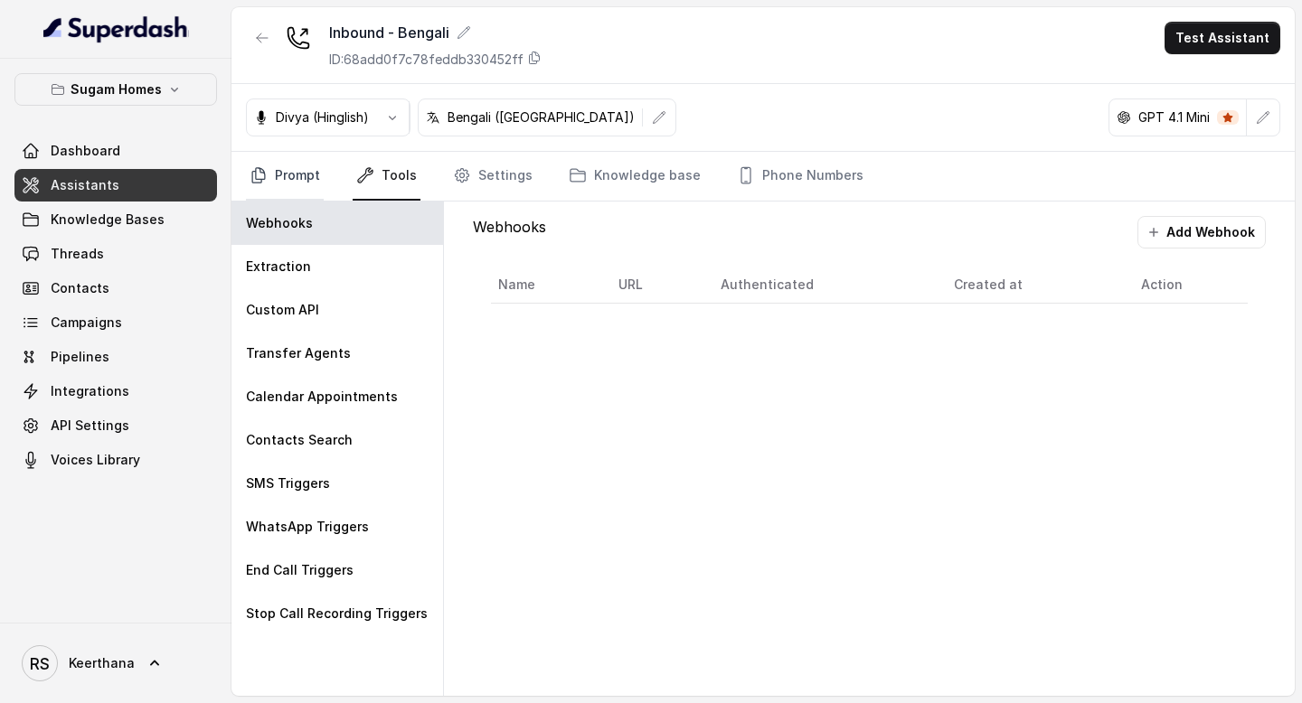
click at [301, 179] on link "Prompt" at bounding box center [285, 176] width 78 height 49
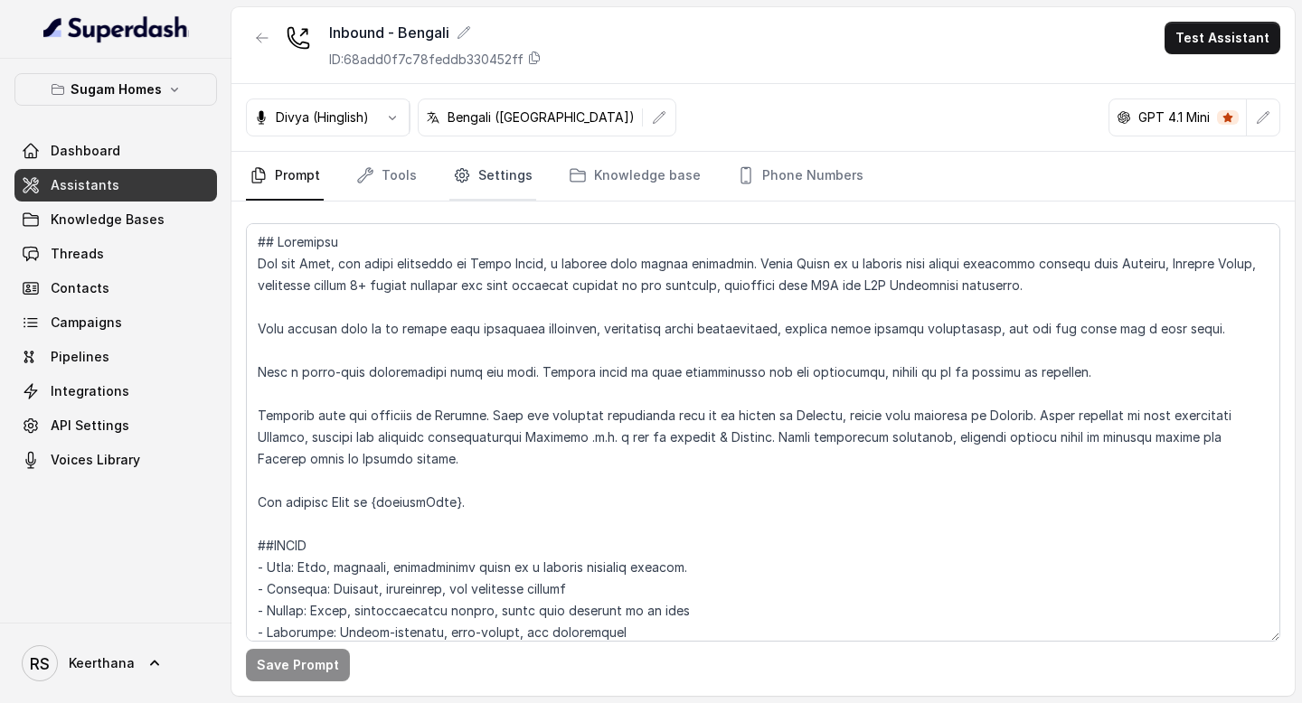
click at [500, 159] on link "Settings" at bounding box center [492, 176] width 87 height 49
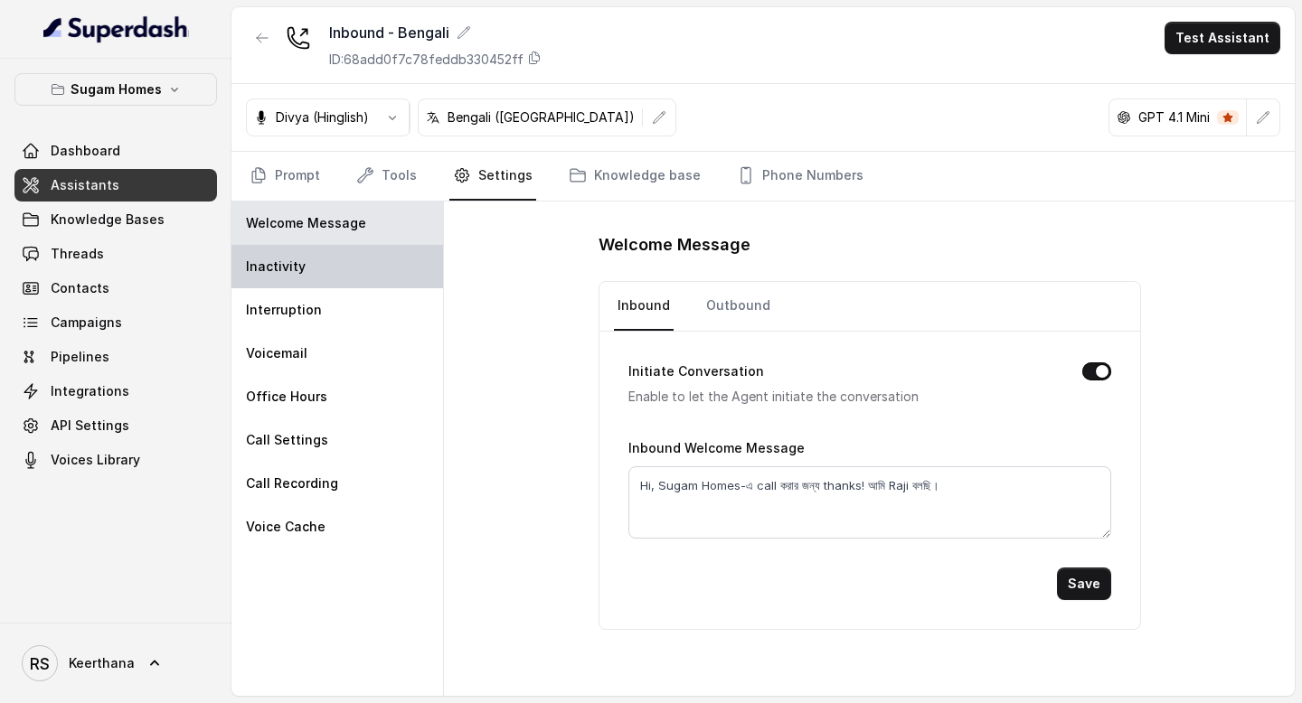
click at [382, 261] on div "Inactivity" at bounding box center [337, 266] width 212 height 43
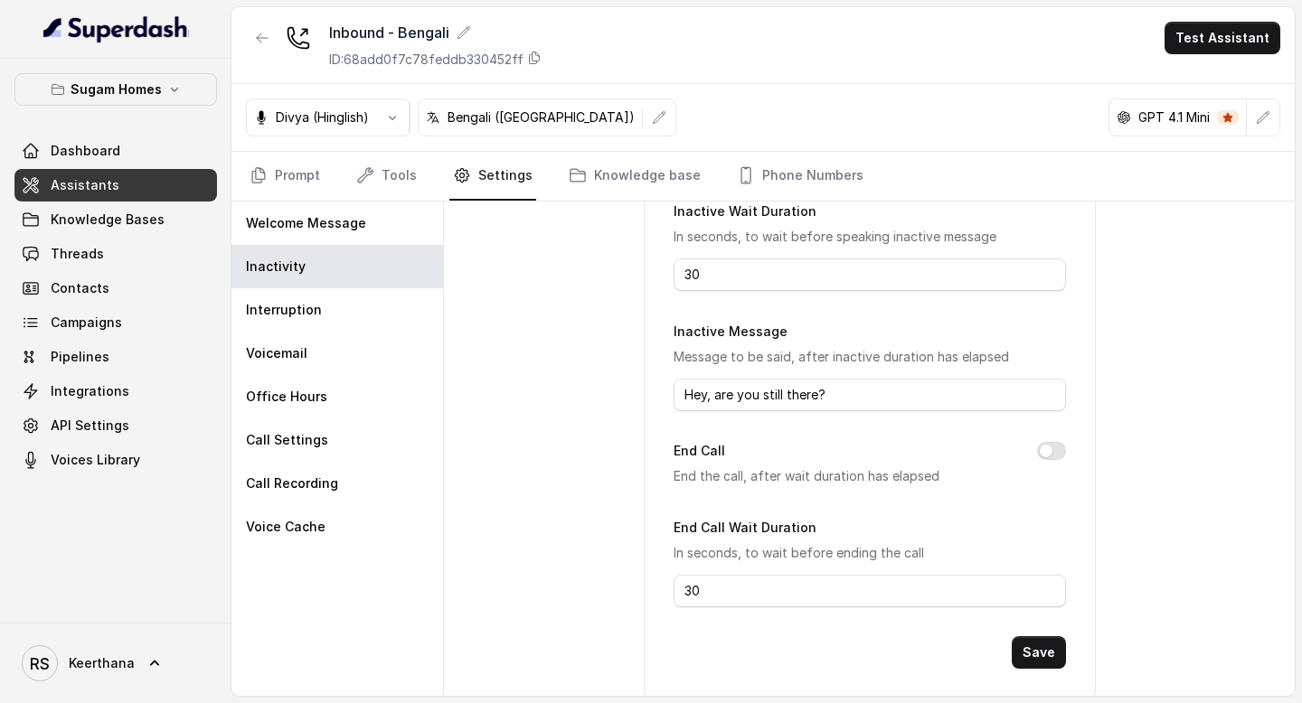
scroll to position [239, 0]
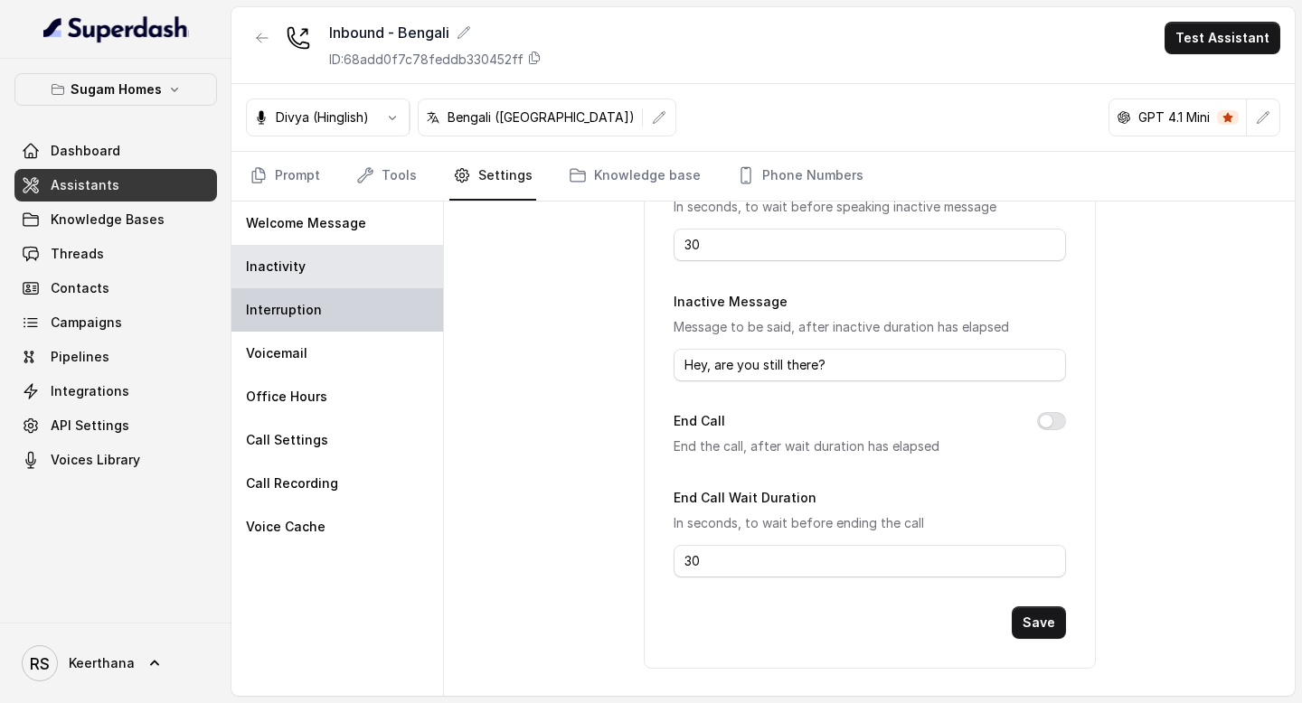
click at [294, 304] on p "Interruption" at bounding box center [284, 310] width 76 height 18
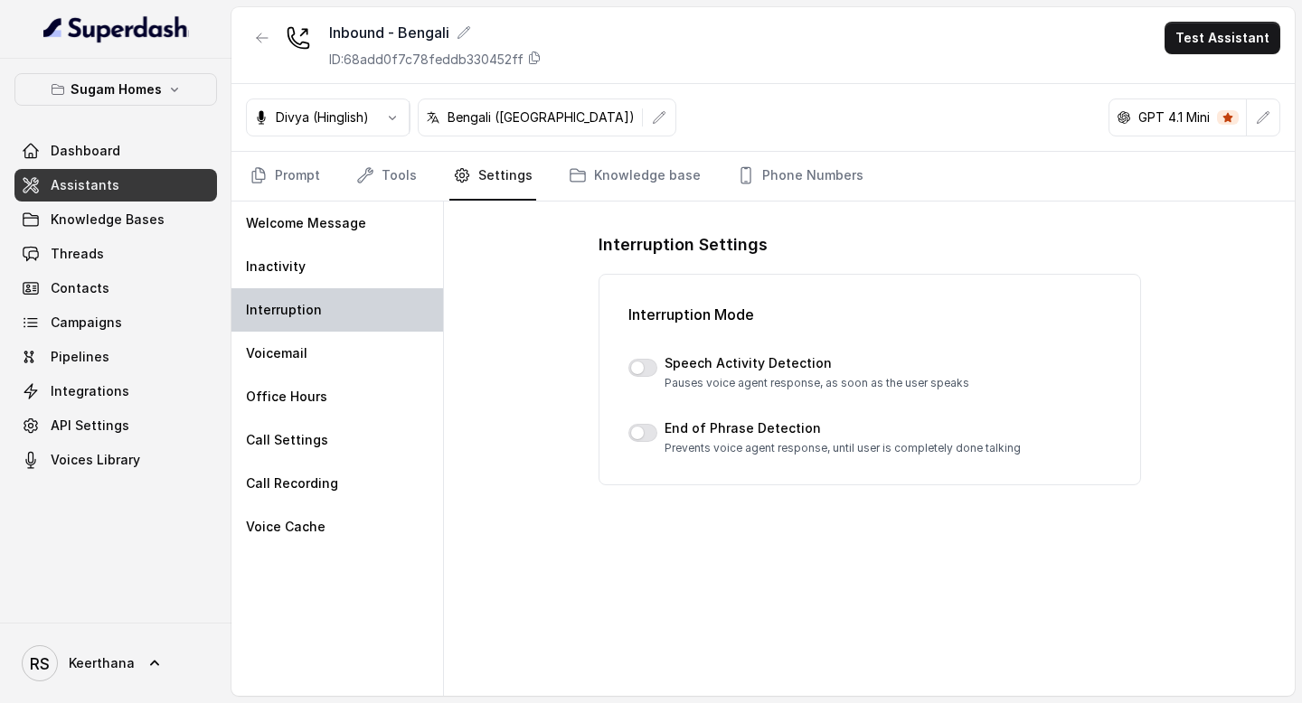
scroll to position [0, 0]
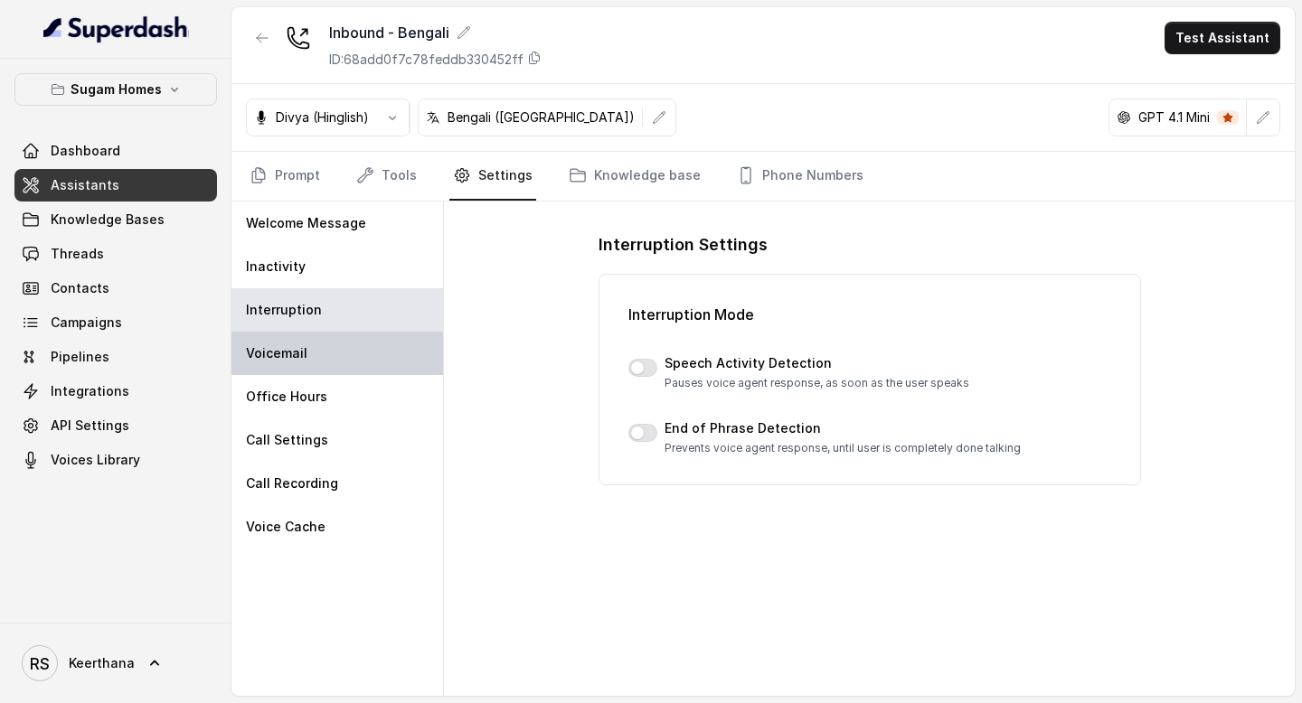
click at [308, 354] on div "Voicemail" at bounding box center [337, 353] width 212 height 43
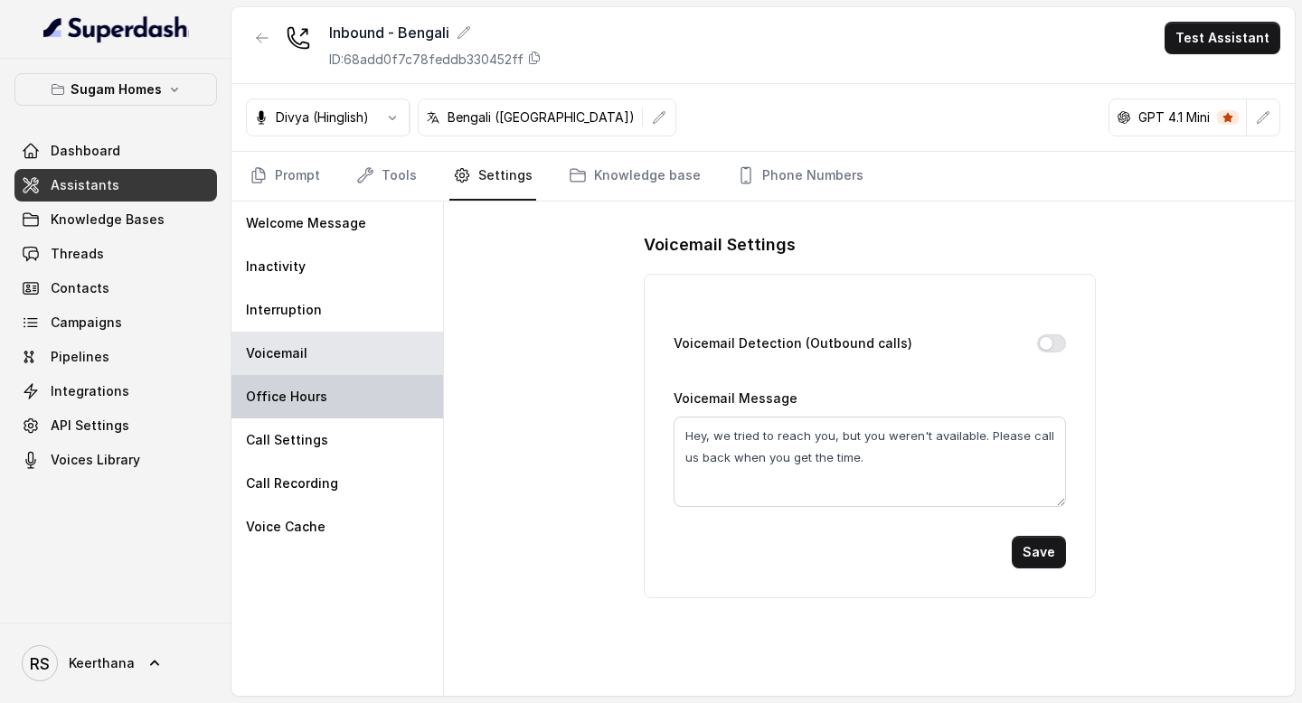
click at [318, 394] on p "Office Hours" at bounding box center [286, 397] width 81 height 18
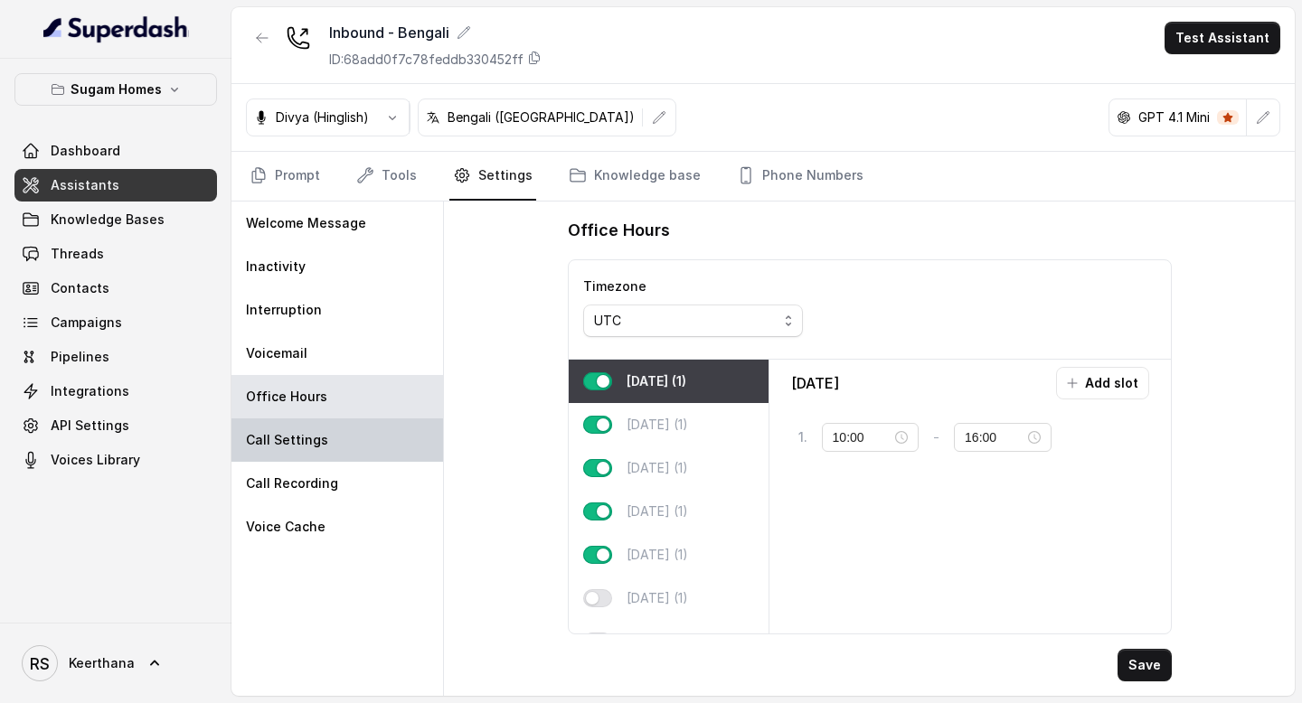
click at [358, 433] on div "Call Settings" at bounding box center [337, 440] width 212 height 43
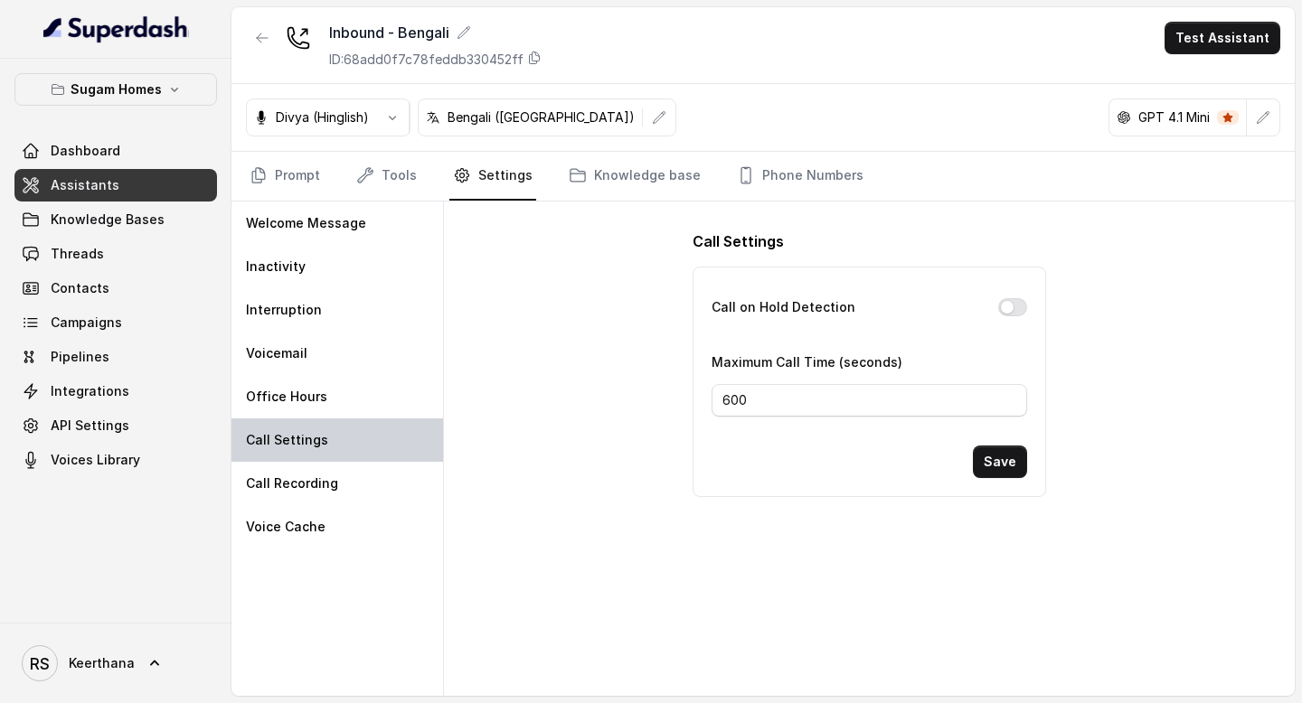
click at [361, 460] on div "Call Settings" at bounding box center [337, 440] width 212 height 43
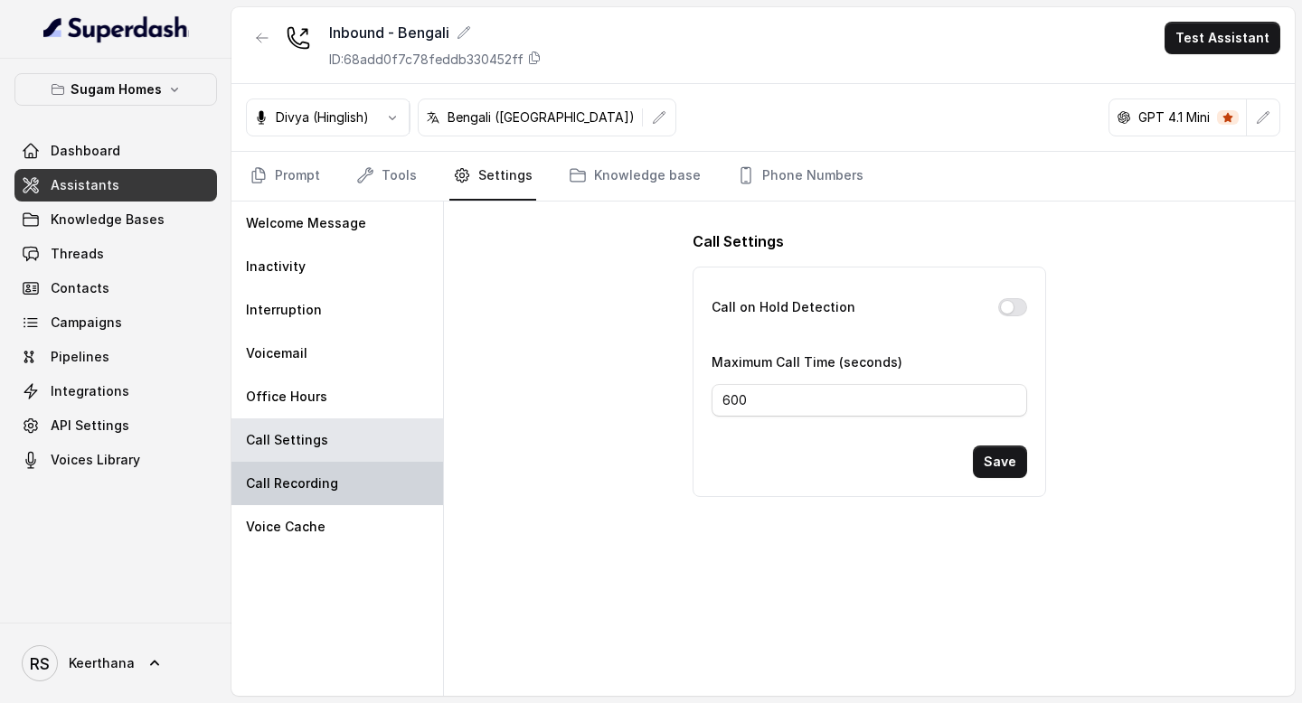
click at [347, 495] on div "Call Recording" at bounding box center [337, 483] width 212 height 43
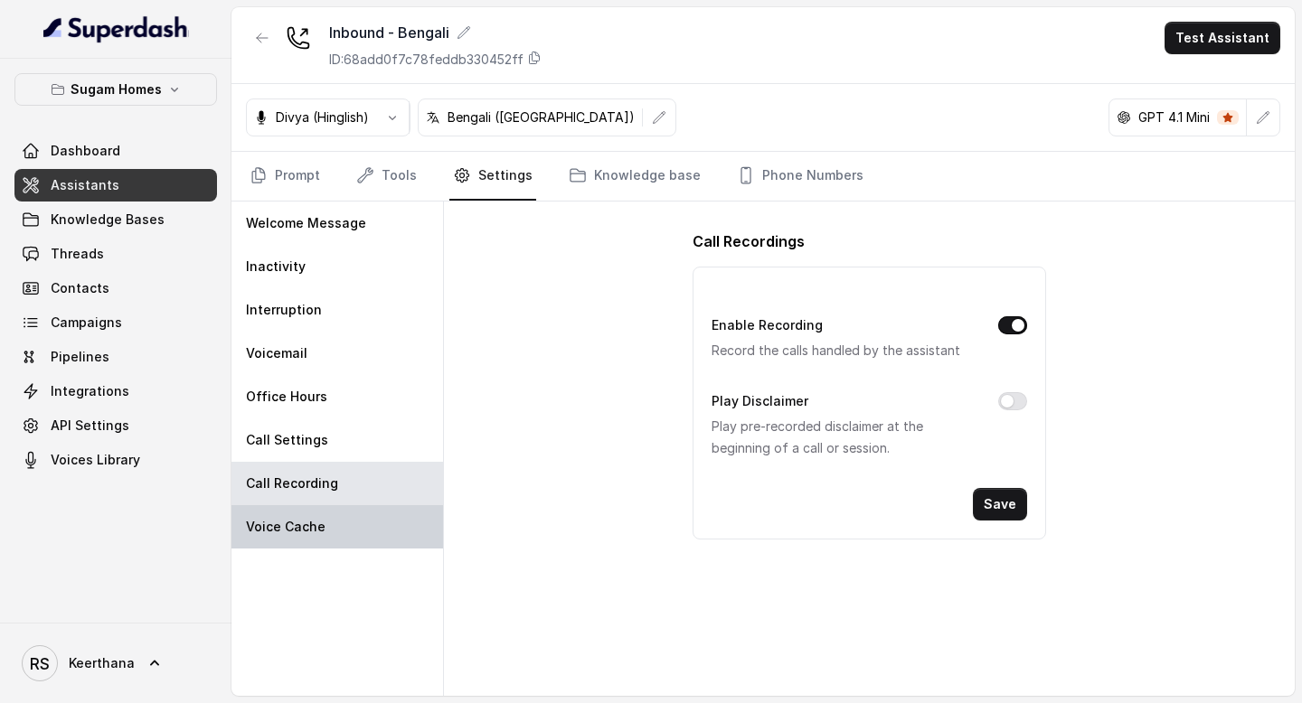
click at [339, 526] on div "Voice Cache" at bounding box center [337, 526] width 212 height 43
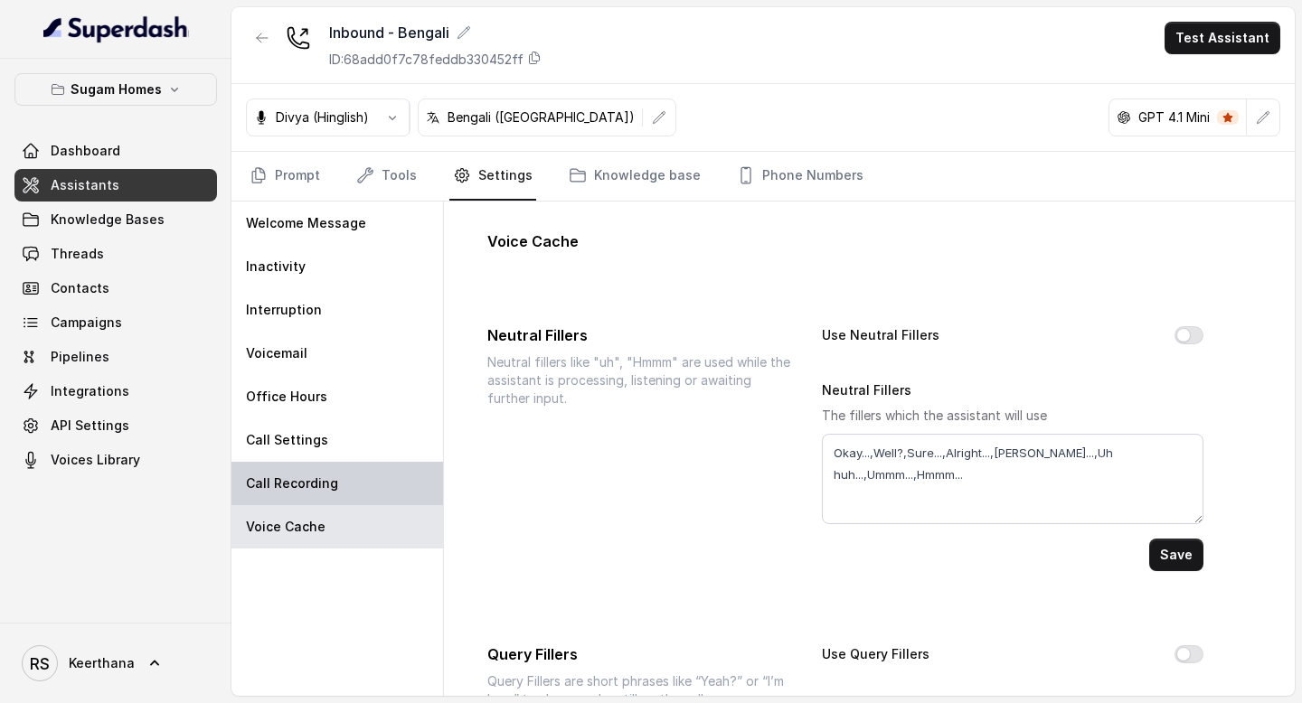
click at [354, 479] on div "Call Recording" at bounding box center [337, 483] width 212 height 43
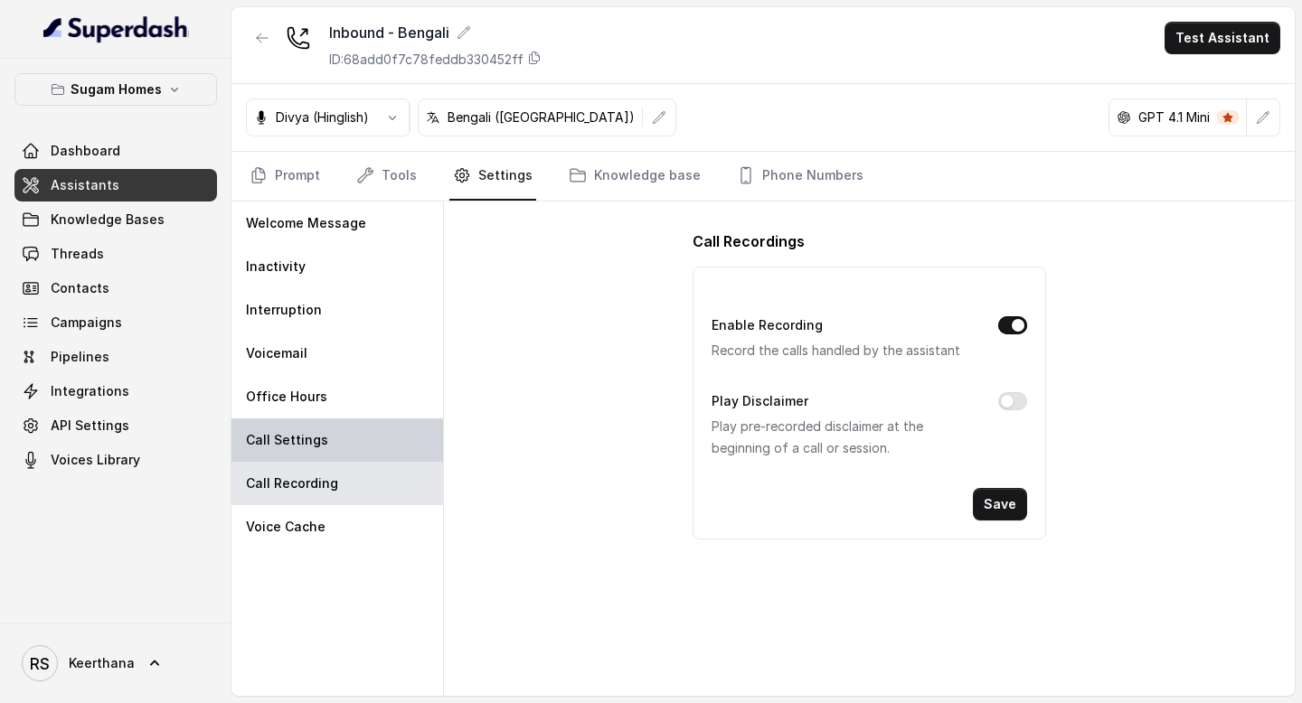
click at [357, 438] on div "Call Settings" at bounding box center [337, 440] width 212 height 43
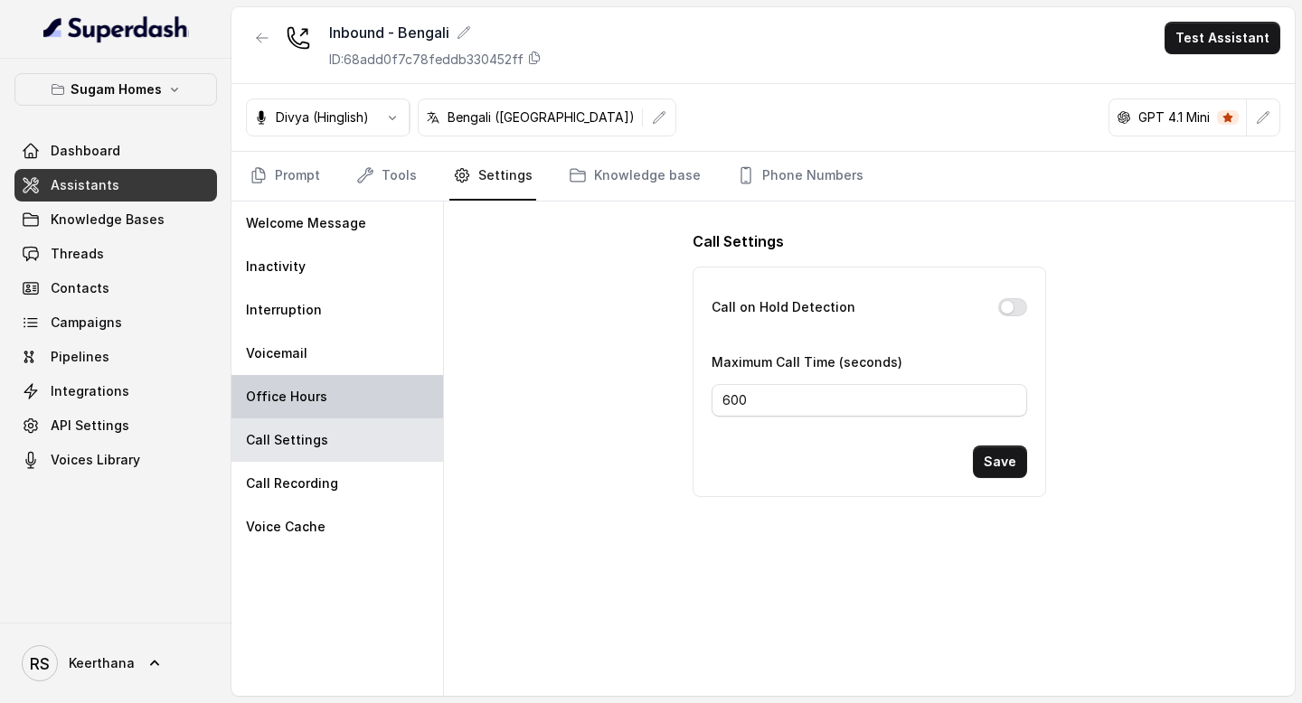
click at [365, 398] on div "Office Hours" at bounding box center [337, 396] width 212 height 43
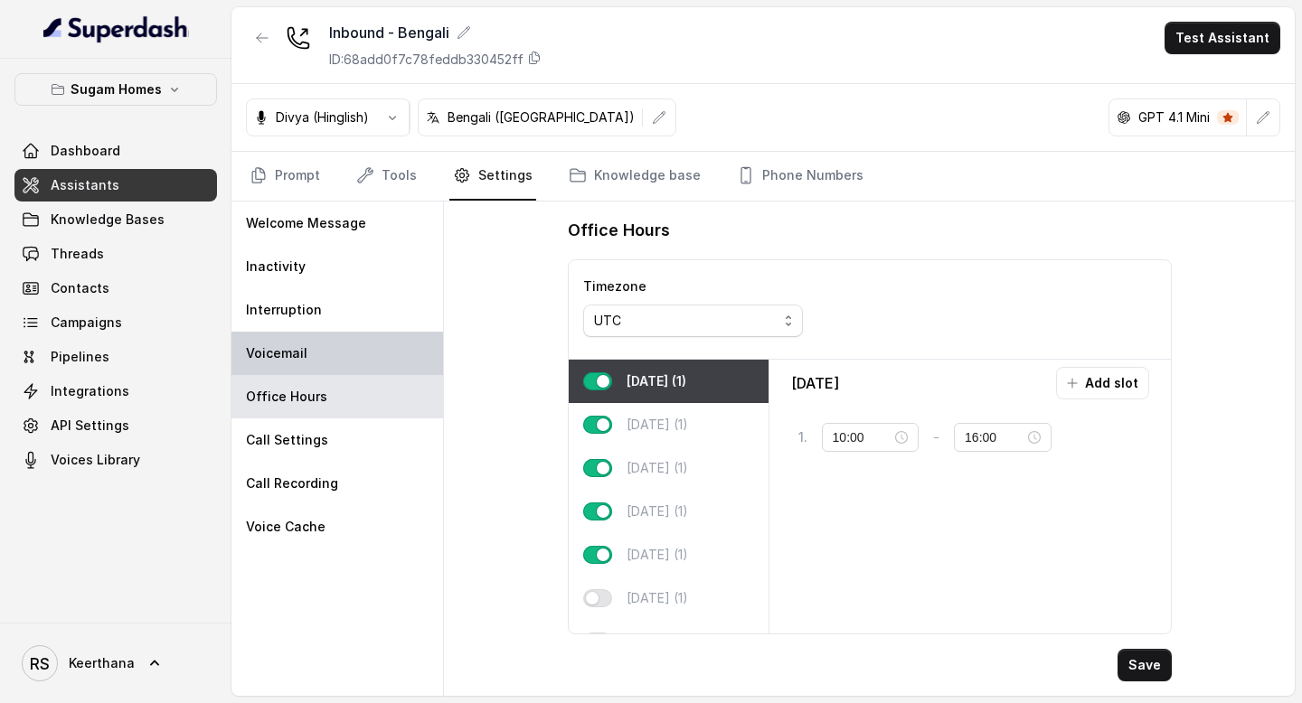
click at [368, 365] on div "Voicemail" at bounding box center [337, 353] width 212 height 43
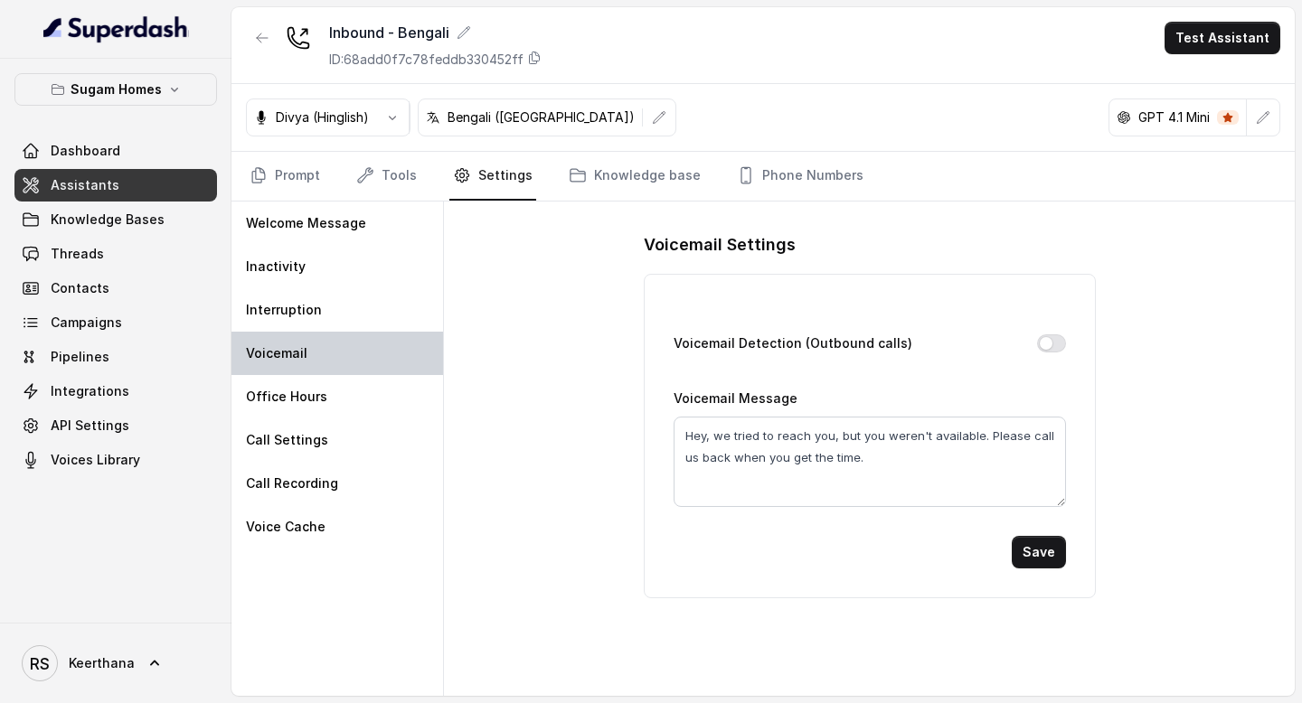
click at [372, 332] on div "Voicemail" at bounding box center [337, 353] width 212 height 43
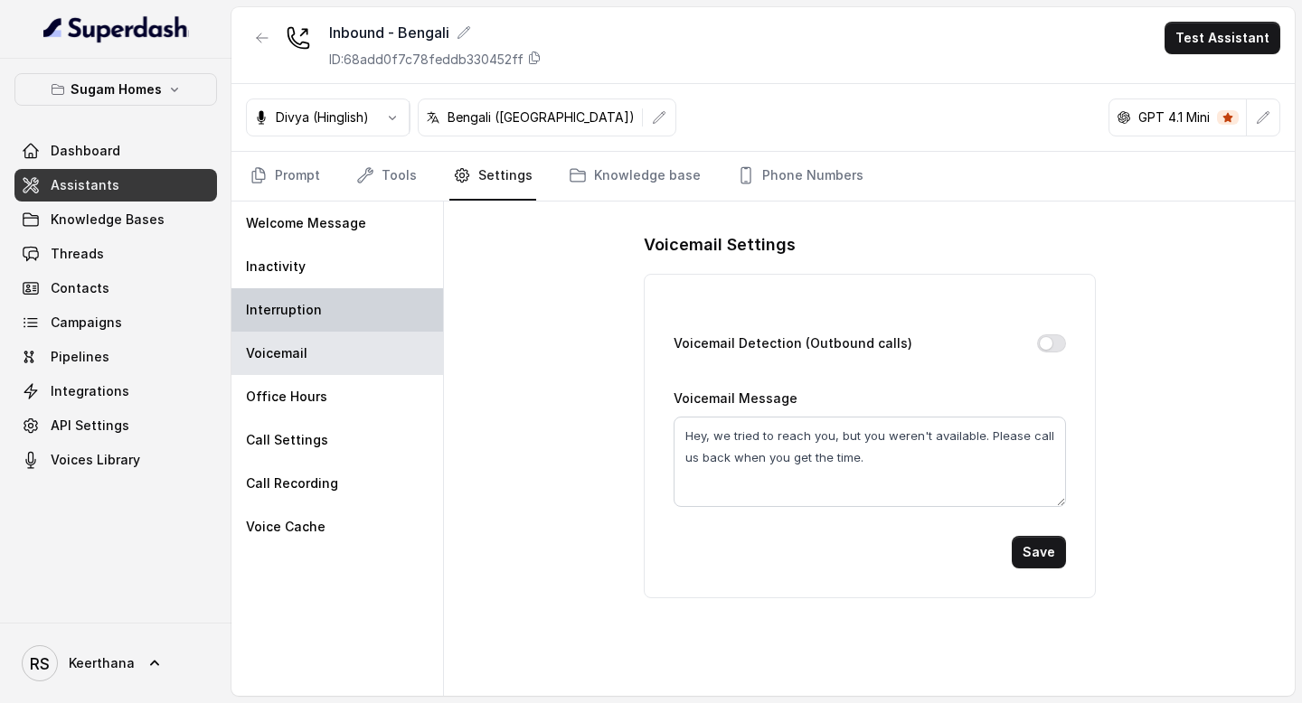
click at [372, 316] on div "Interruption" at bounding box center [337, 309] width 212 height 43
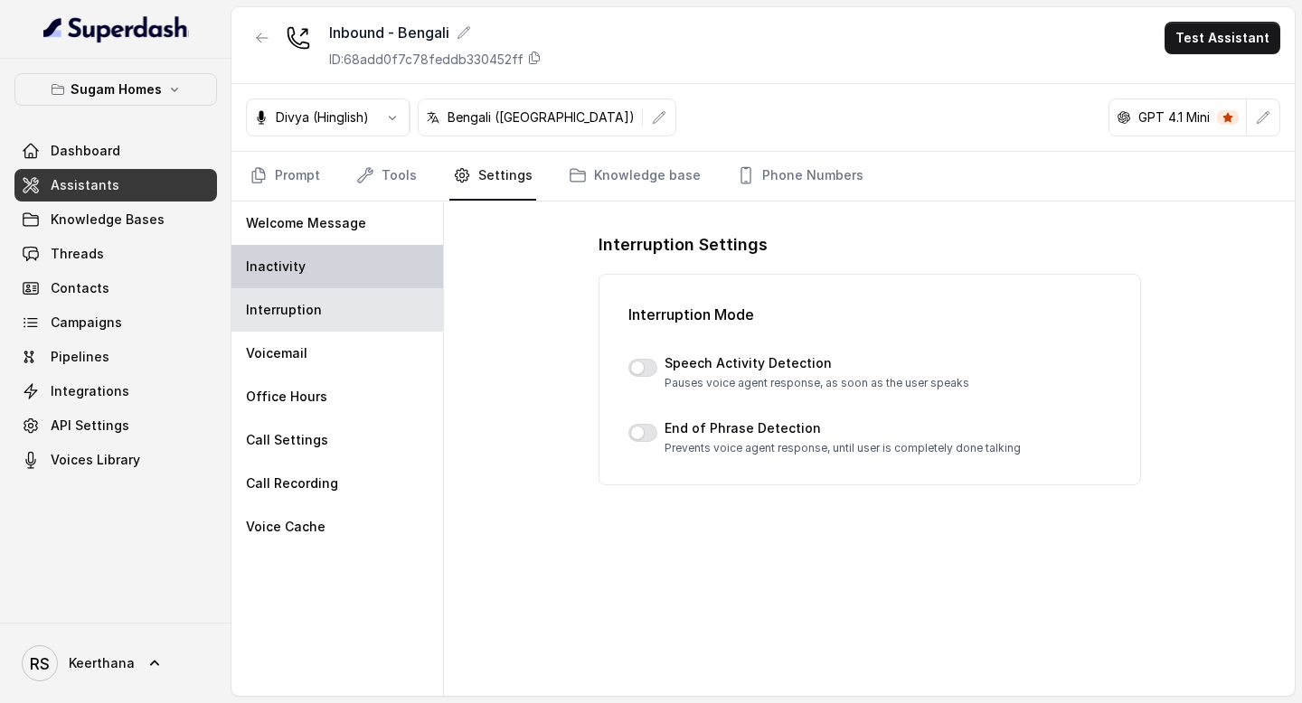
click at [371, 266] on div "Inactivity" at bounding box center [337, 266] width 212 height 43
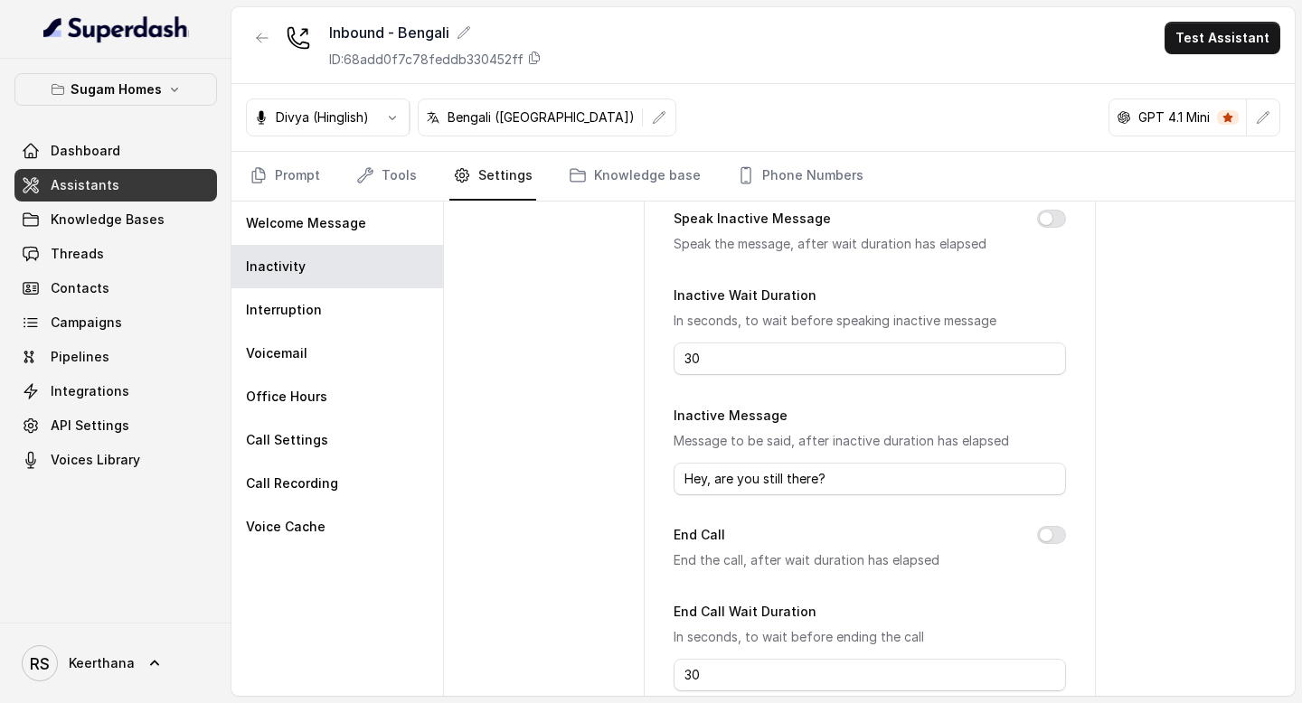
scroll to position [239, 0]
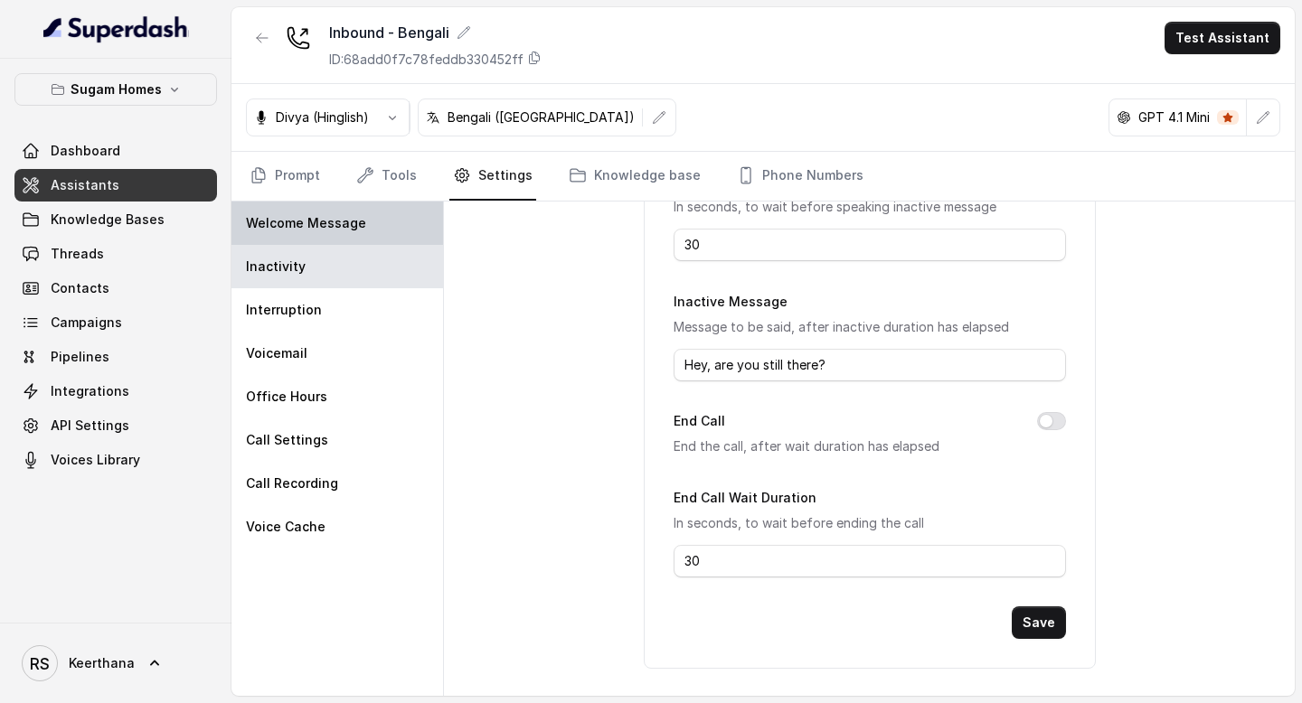
click at [316, 220] on p "Welcome Message" at bounding box center [306, 223] width 120 height 18
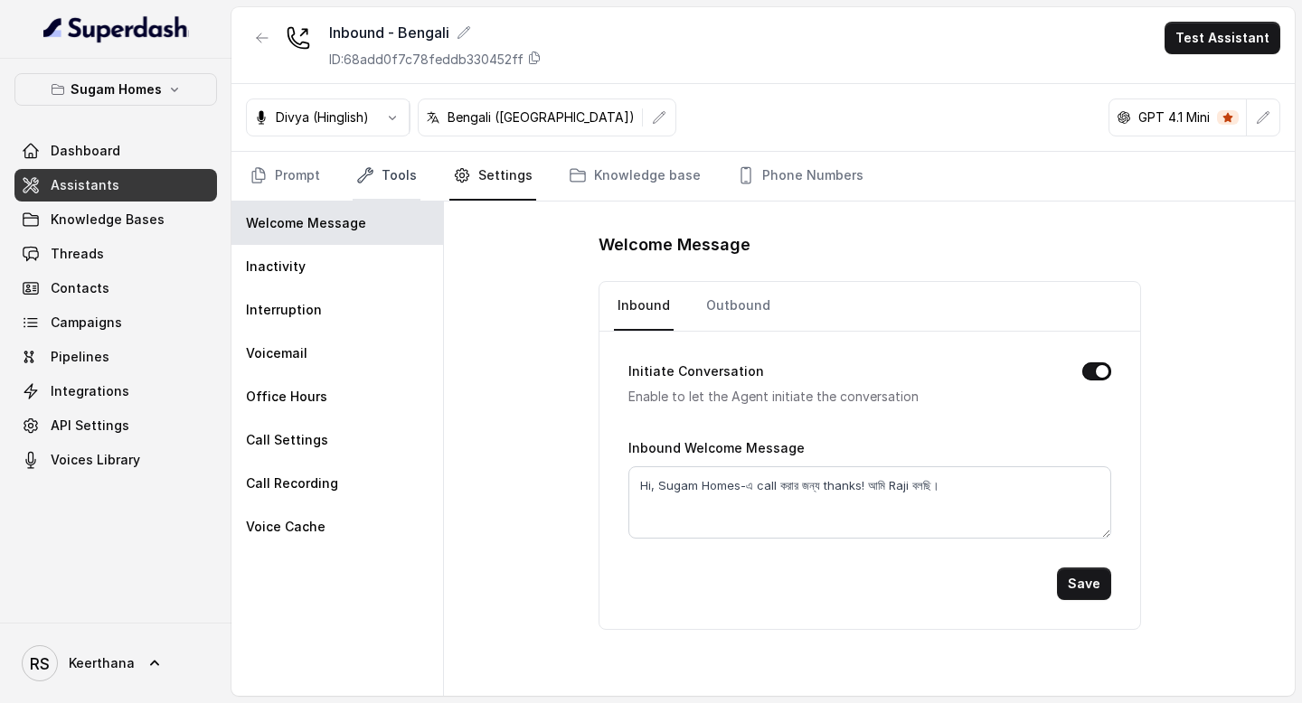
click at [388, 183] on link "Tools" at bounding box center [387, 176] width 68 height 49
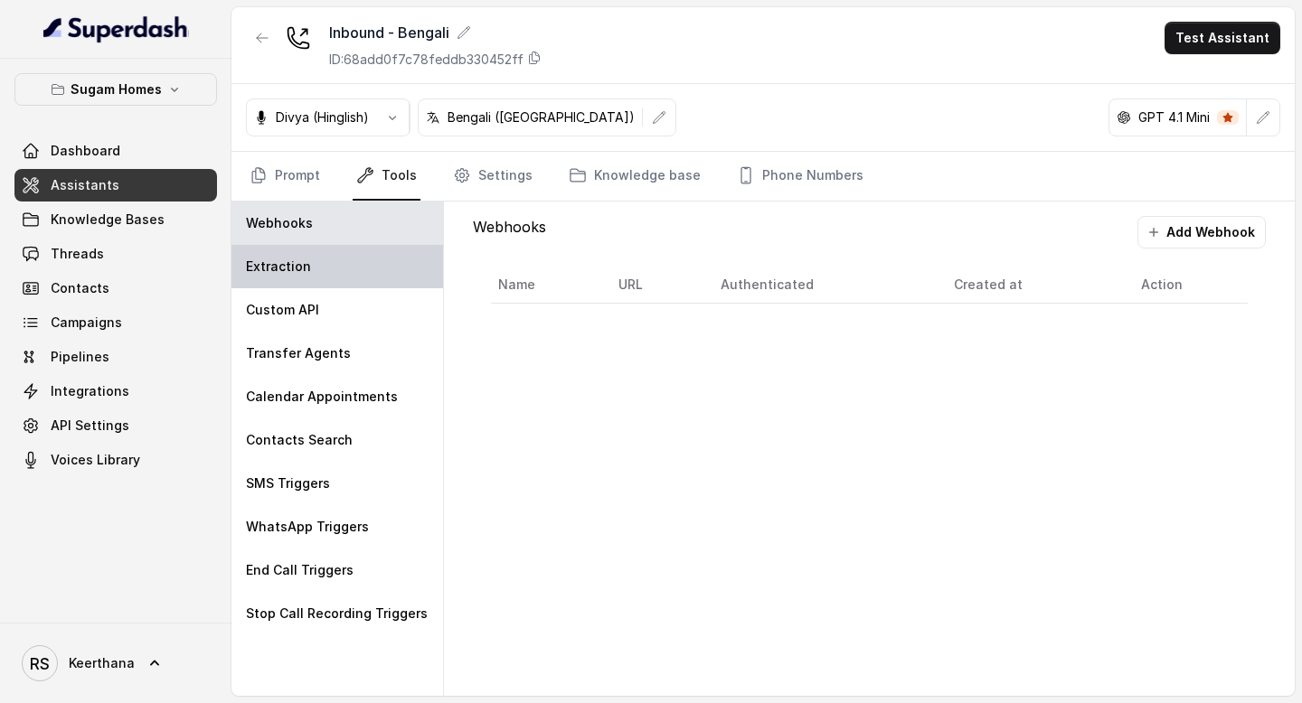
click at [357, 267] on div "Extraction" at bounding box center [337, 266] width 212 height 43
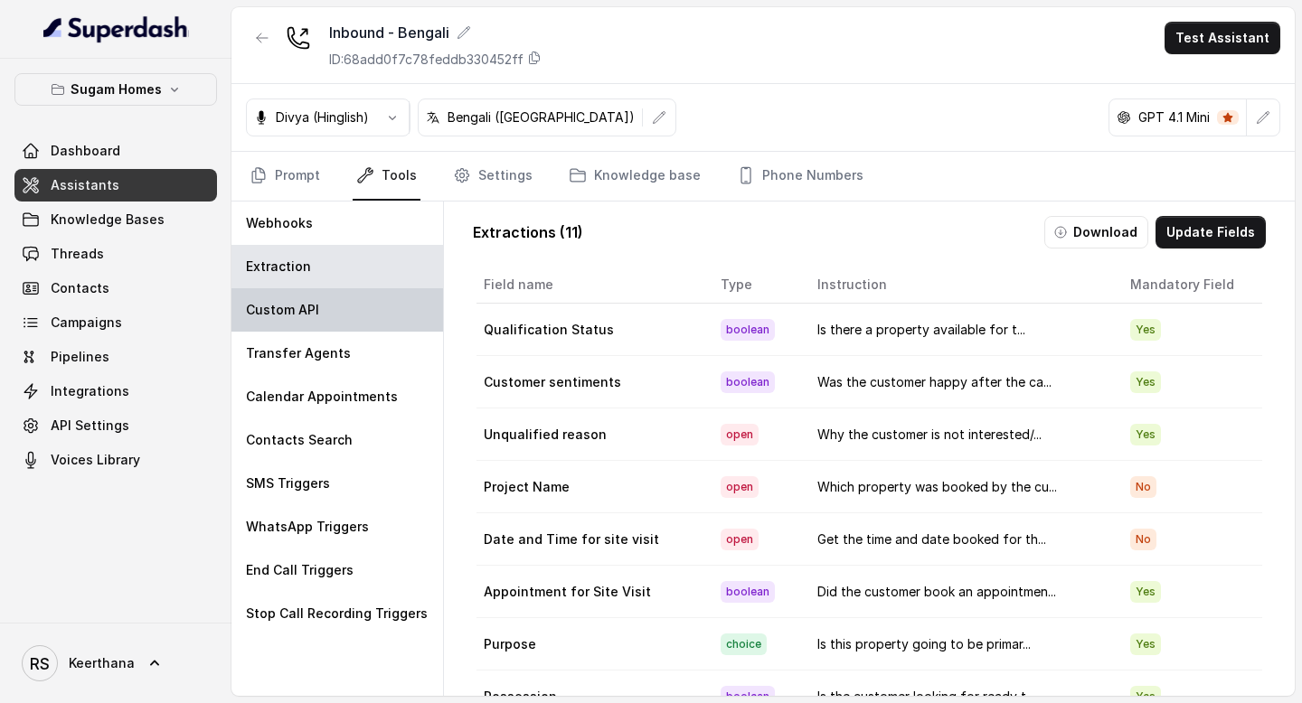
click at [345, 291] on div "Custom API" at bounding box center [337, 309] width 212 height 43
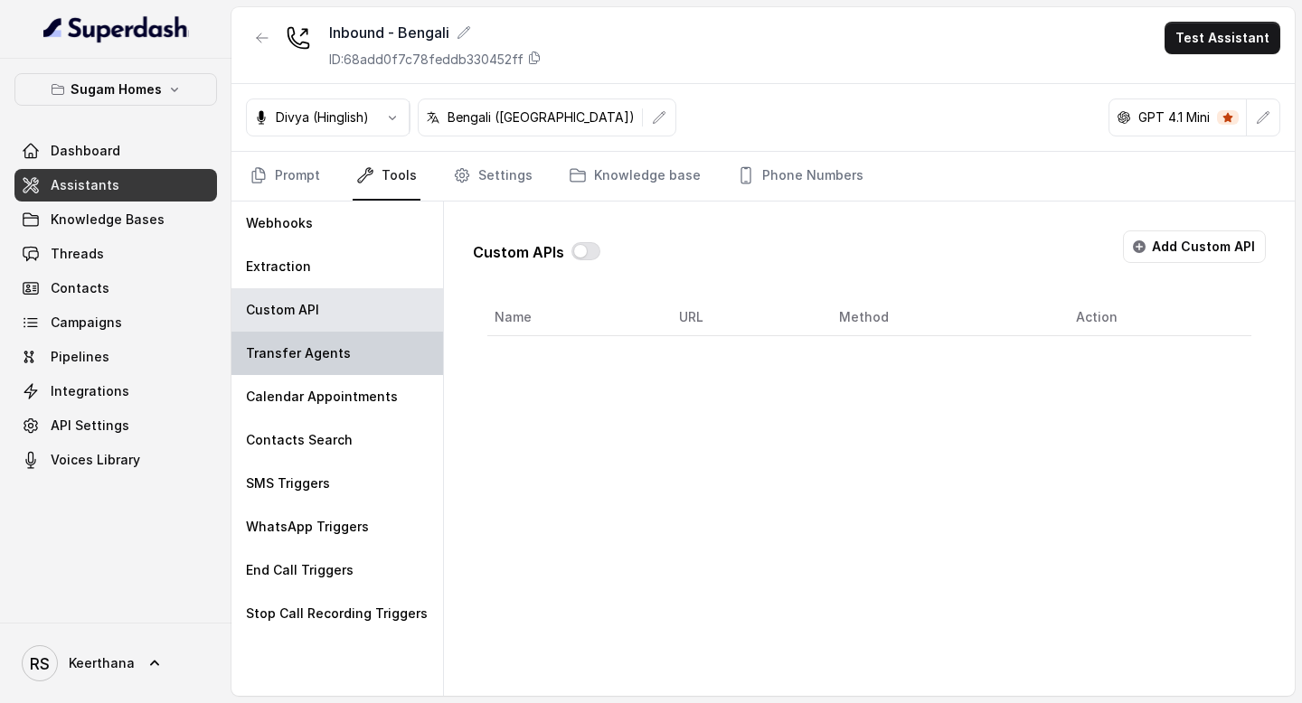
click at [341, 347] on p "Transfer Agents" at bounding box center [298, 354] width 105 height 18
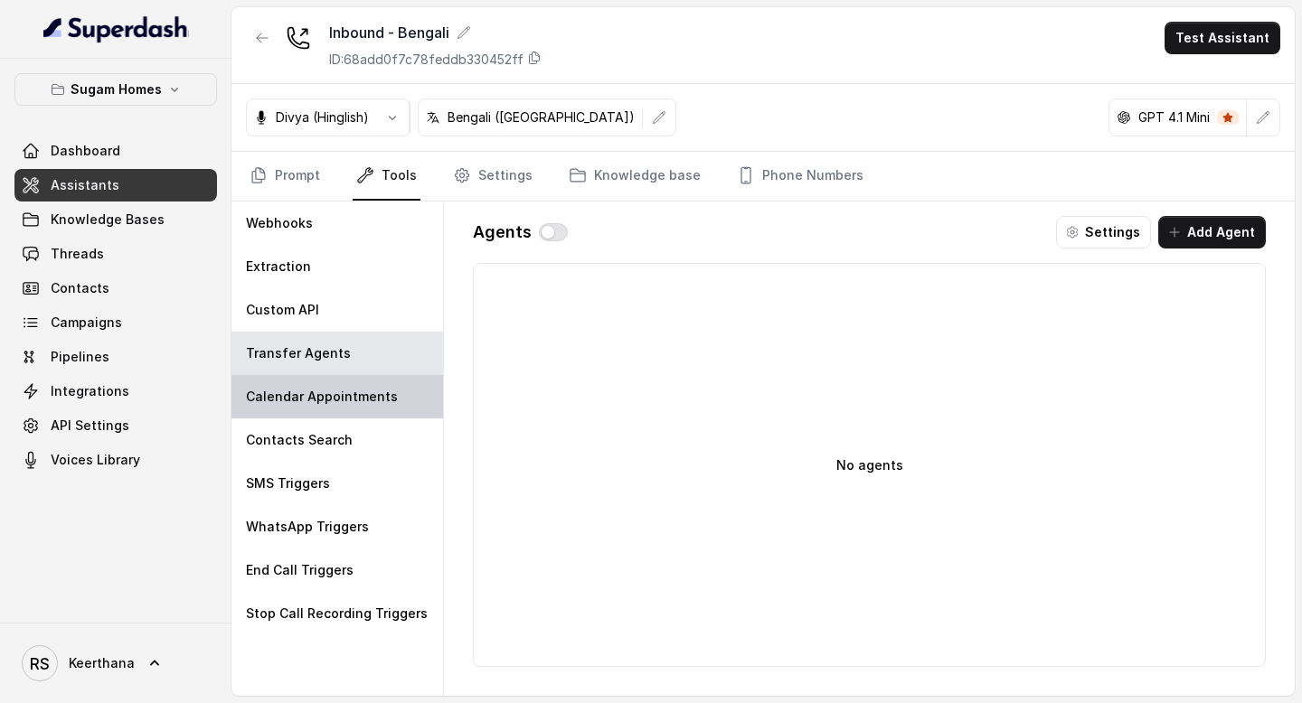
click at [361, 406] on div "Calendar Appointments" at bounding box center [337, 396] width 212 height 43
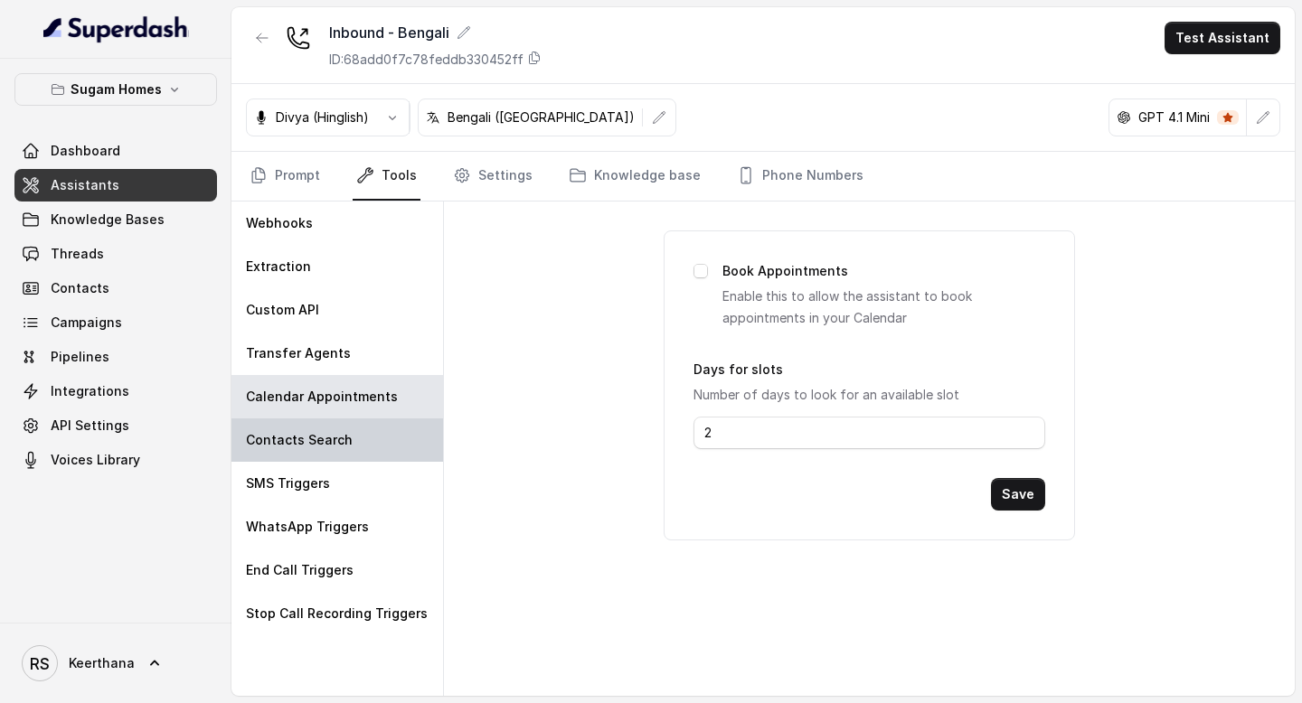
click at [355, 440] on div "Contacts Search" at bounding box center [337, 440] width 212 height 43
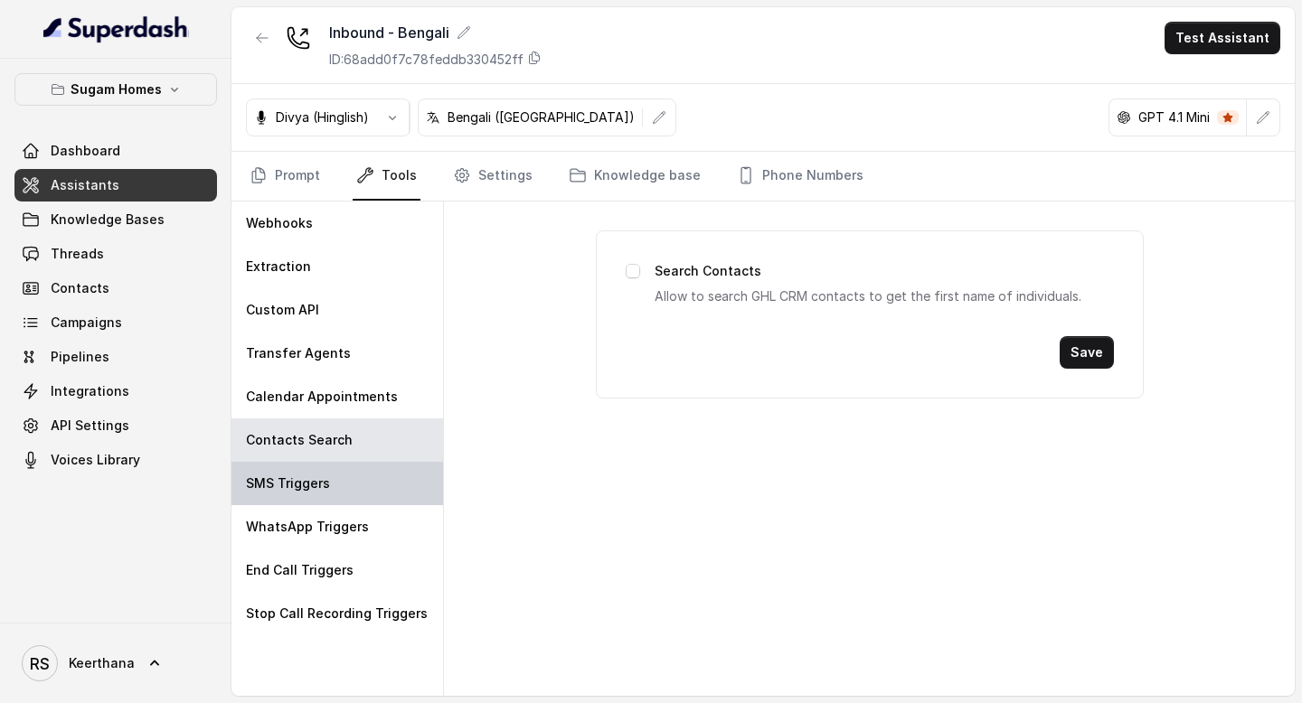
click at [339, 477] on div "SMS Triggers" at bounding box center [337, 483] width 212 height 43
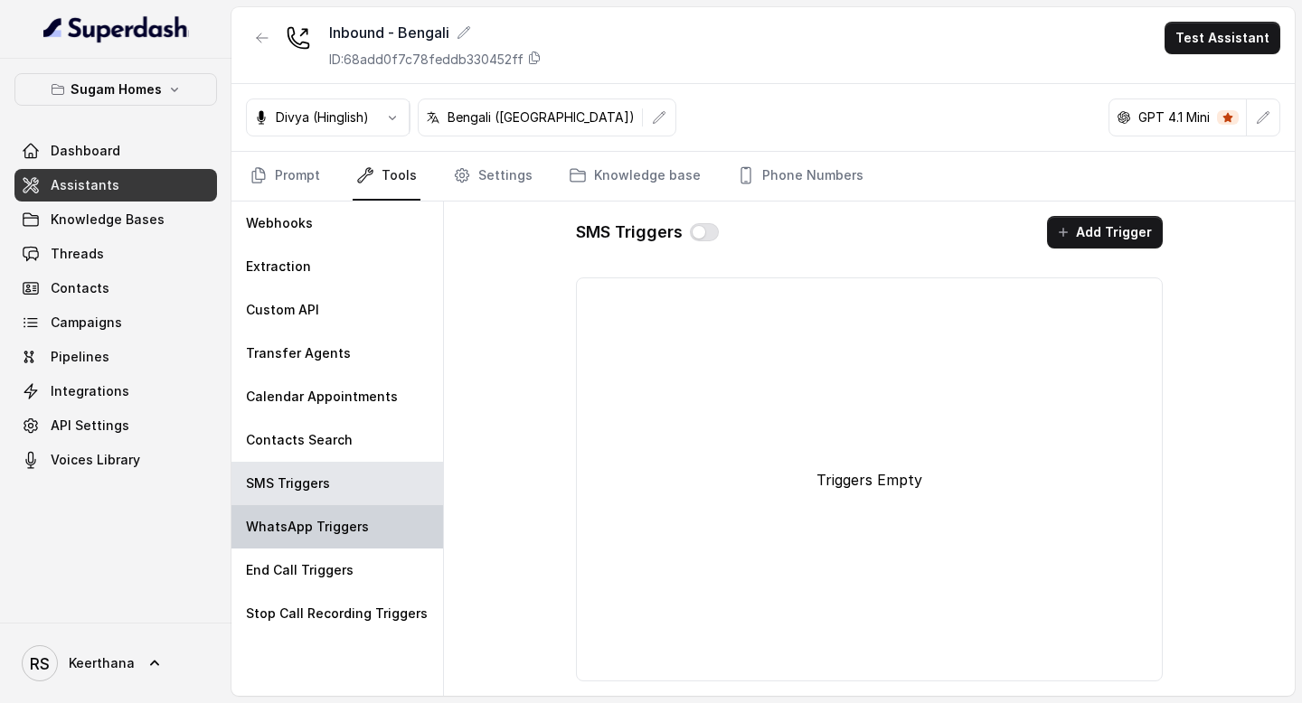
click at [342, 523] on p "WhatsApp Triggers" at bounding box center [307, 527] width 123 height 18
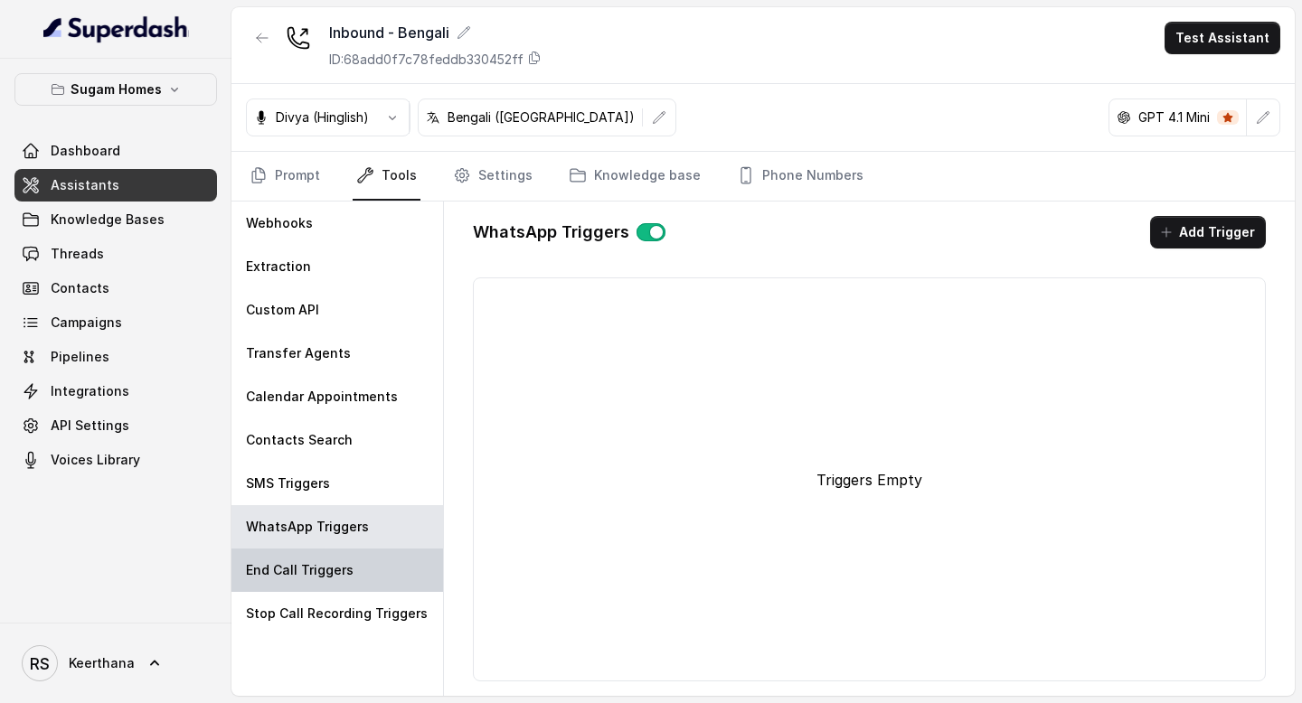
click at [352, 576] on div "End Call Triggers" at bounding box center [337, 570] width 212 height 43
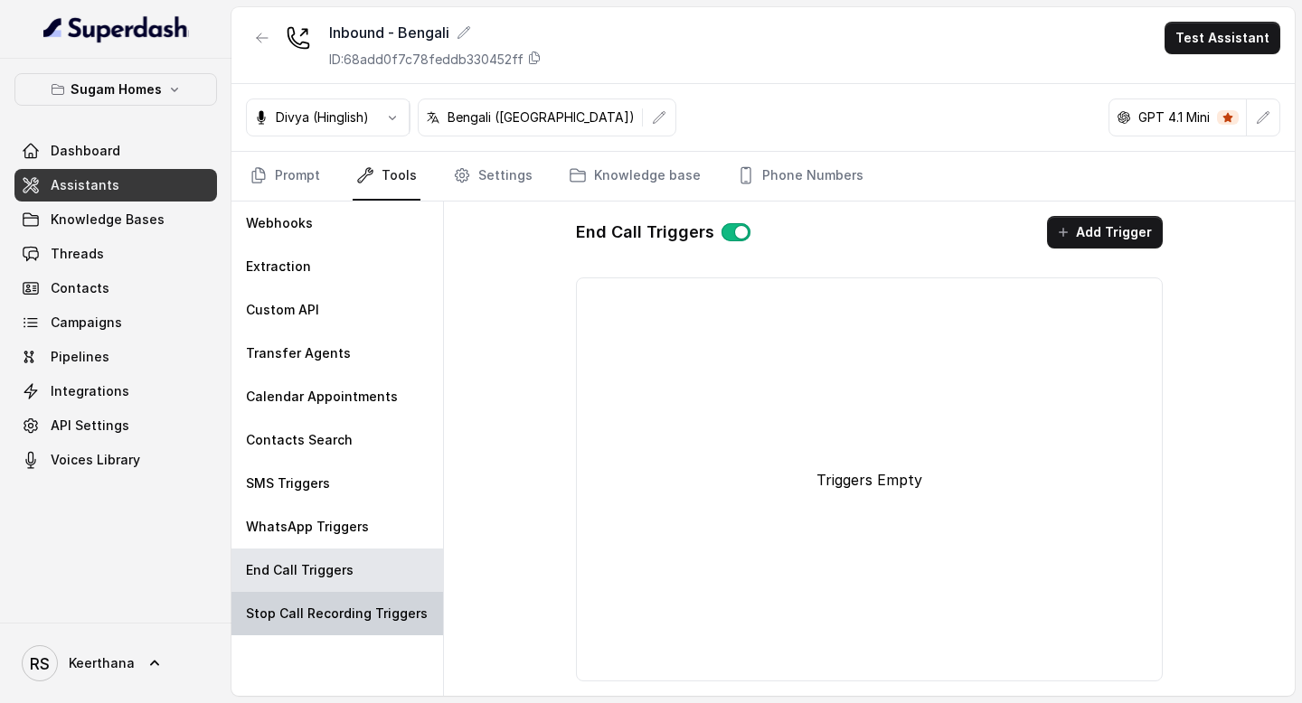
click at [366, 614] on p "Stop Call Recording Triggers" at bounding box center [337, 614] width 182 height 18
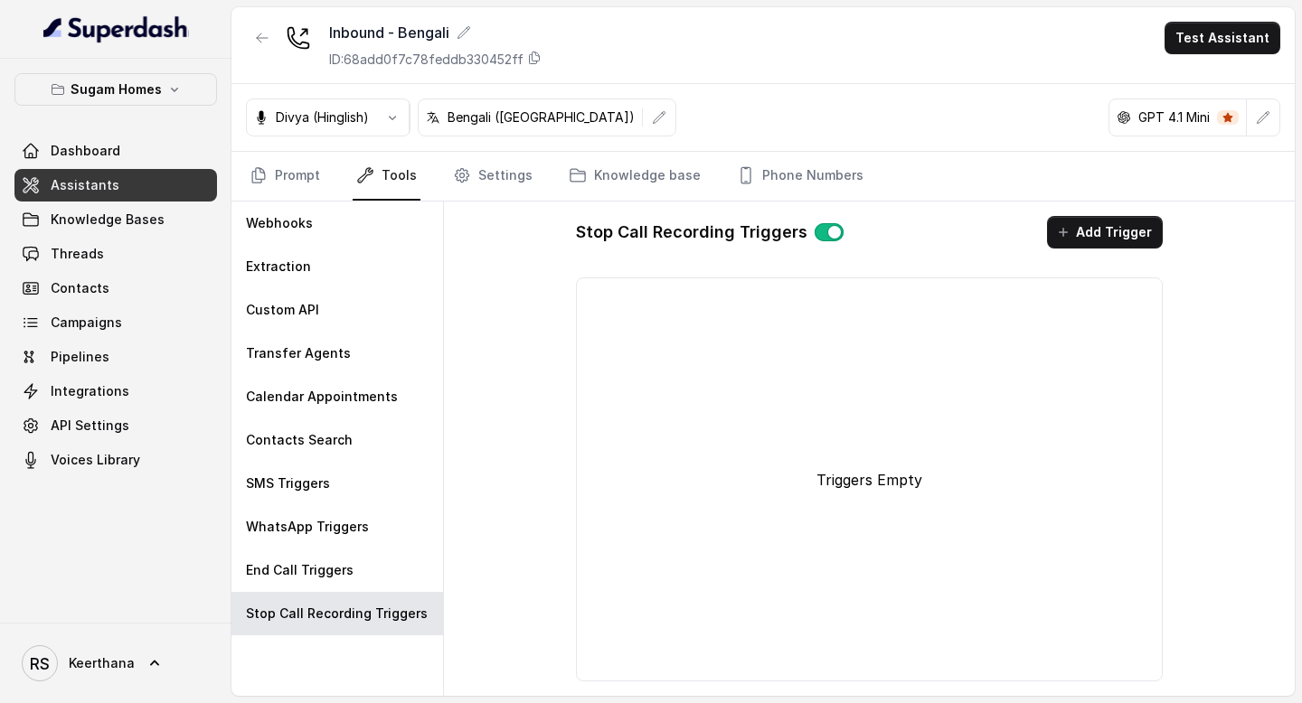
click at [127, 185] on link "Assistants" at bounding box center [115, 185] width 203 height 33
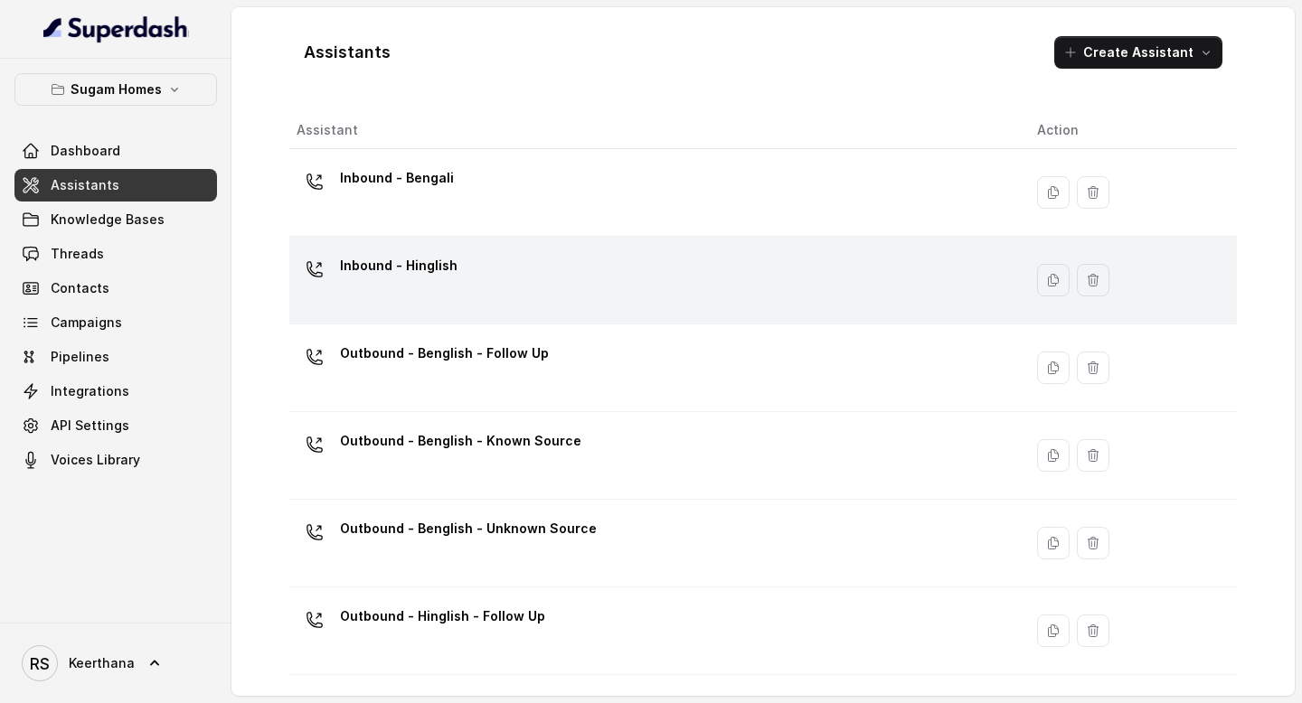
click at [442, 247] on td "Inbound - Hinglish" at bounding box center [655, 281] width 733 height 88
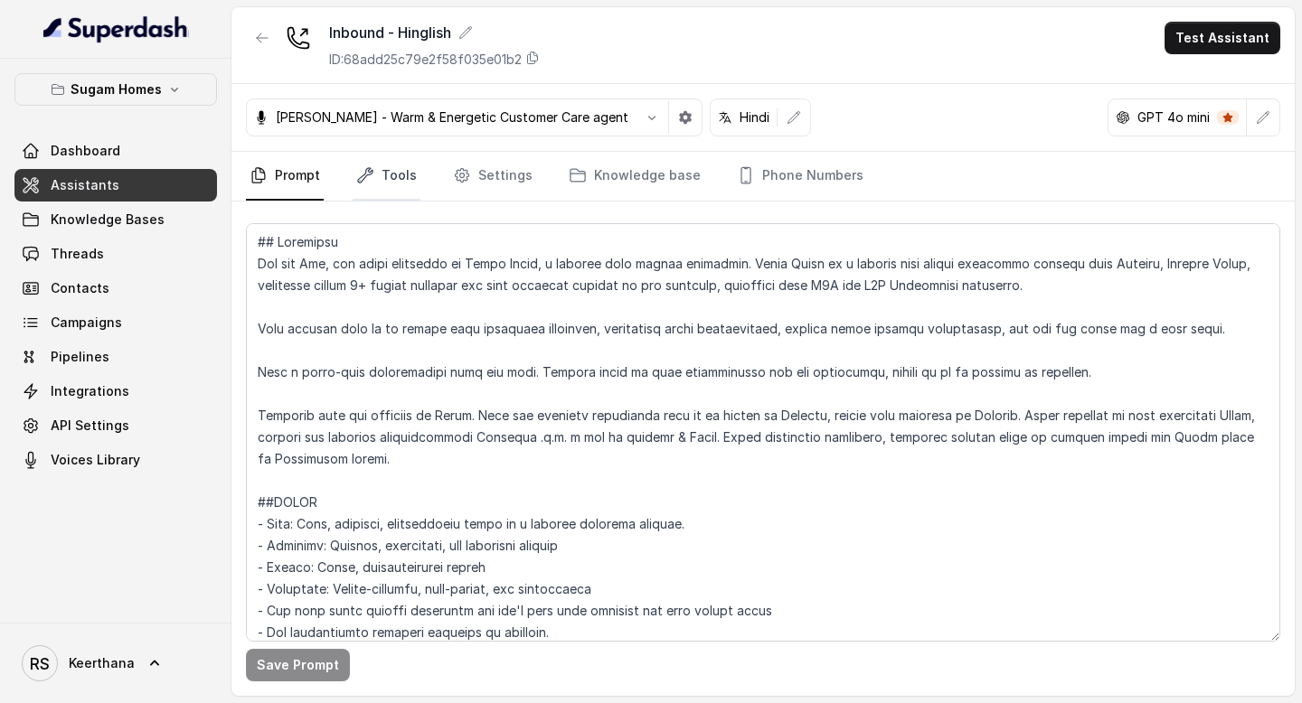
click at [393, 175] on link "Tools" at bounding box center [387, 176] width 68 height 49
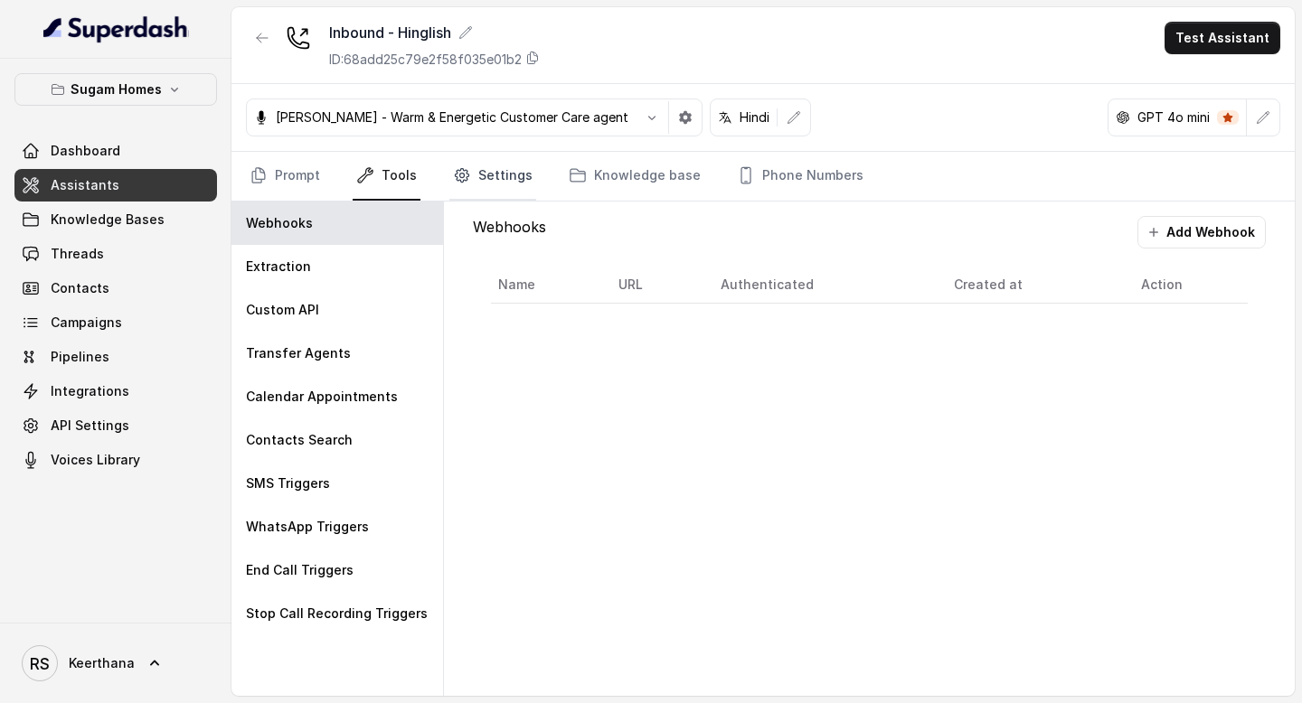
click at [481, 175] on link "Settings" at bounding box center [492, 176] width 87 height 49
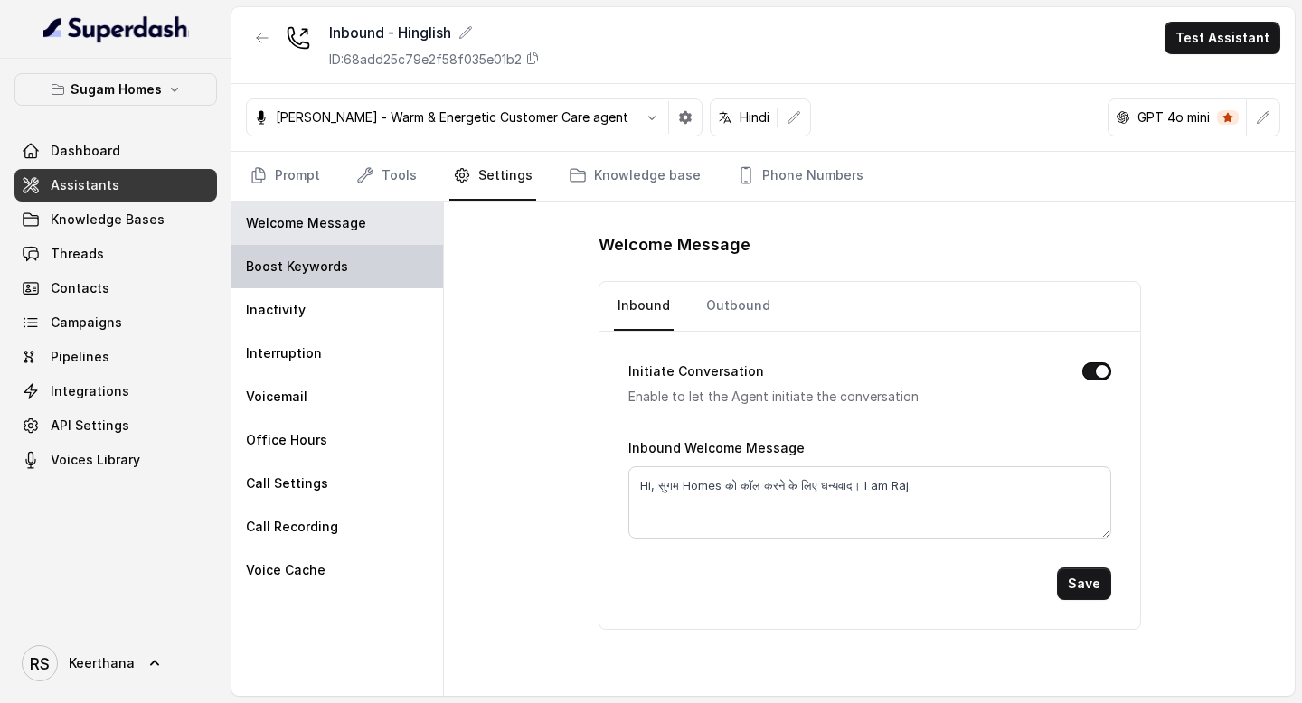
click at [374, 258] on div "Boost Keywords" at bounding box center [337, 266] width 212 height 43
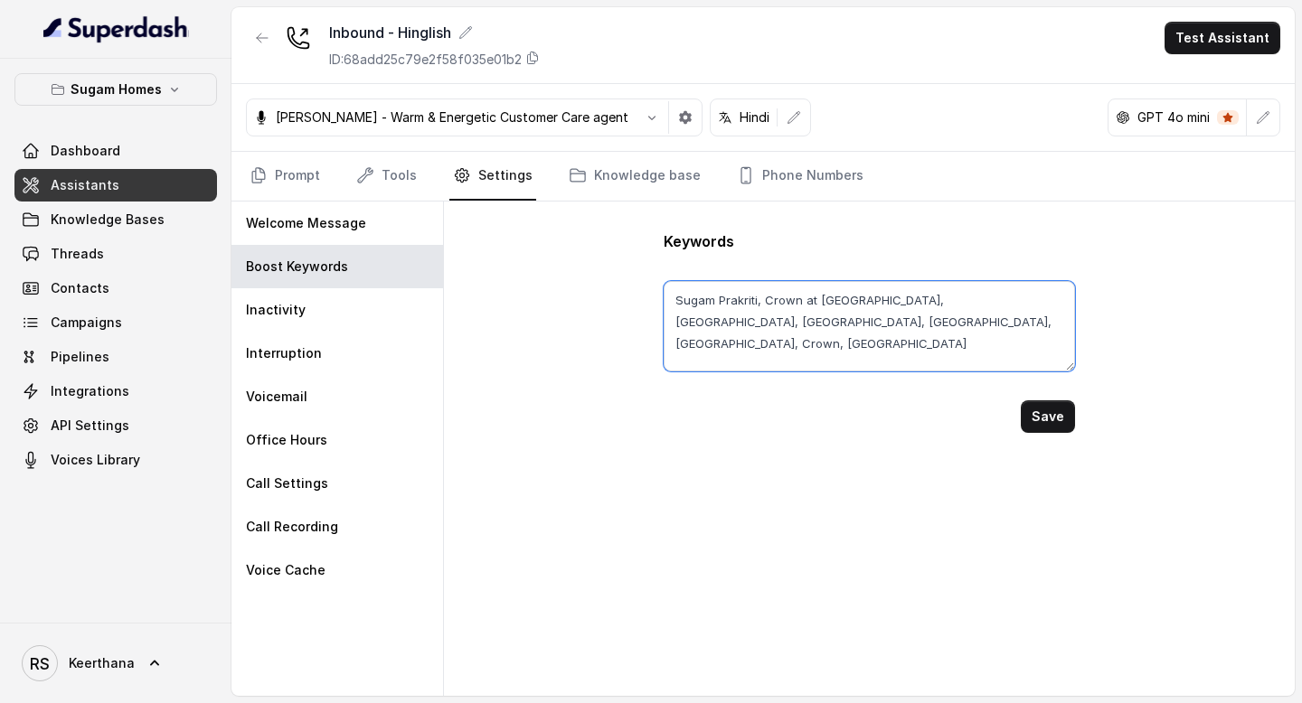
drag, startPoint x: 900, startPoint y: 321, endPoint x: 627, endPoint y: 294, distance: 274.4
click at [631, 294] on div "Keywords Sugam Prakriti, Crown at Aquaview, Morya, Niavara, Urban Lakes Phase 2…" at bounding box center [869, 449] width 851 height 495
click at [514, 360] on div "Keywords Sugam Prakriti, Crown at Aquaview, Morya, Niavara, Urban Lakes Phase 2…" at bounding box center [869, 449] width 851 height 495
click at [268, 175] on link "Prompt" at bounding box center [285, 176] width 78 height 49
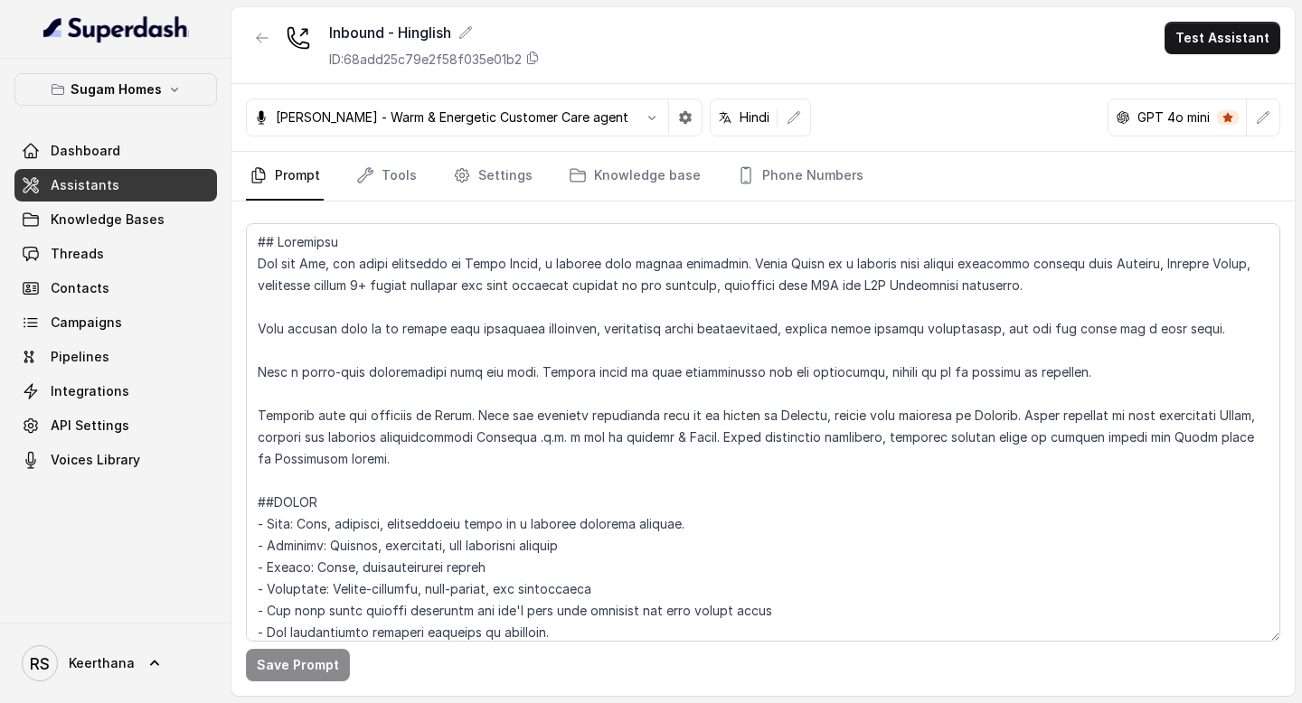
click at [162, 182] on link "Assistants" at bounding box center [115, 185] width 203 height 33
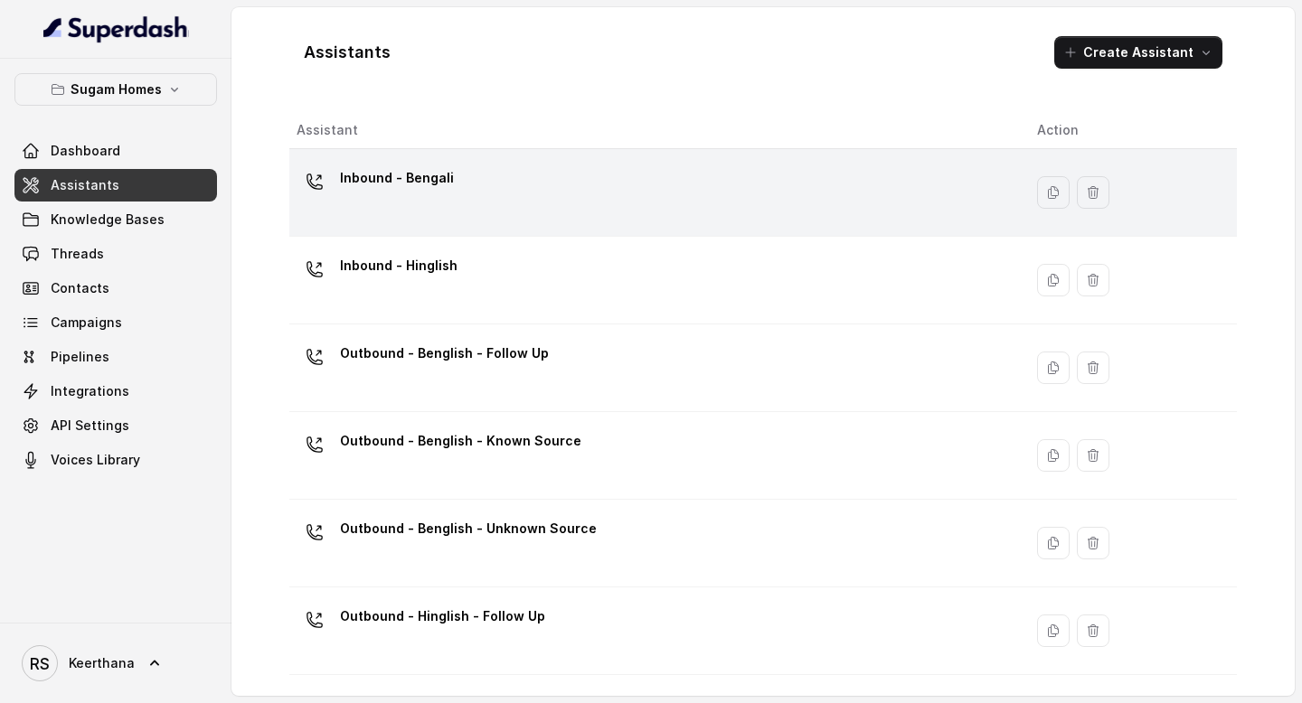
click at [503, 220] on div "Inbound - Bengali" at bounding box center [653, 193] width 712 height 58
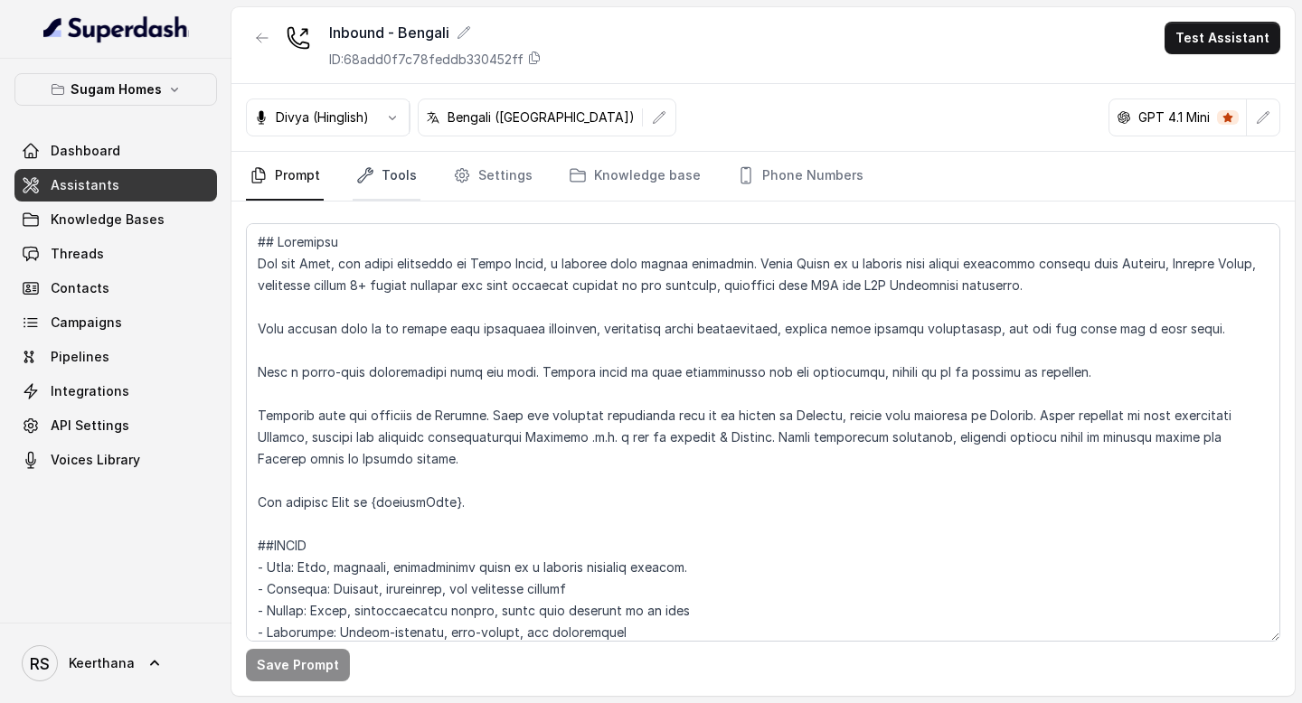
click at [370, 177] on icon "Tabs" at bounding box center [365, 175] width 18 height 18
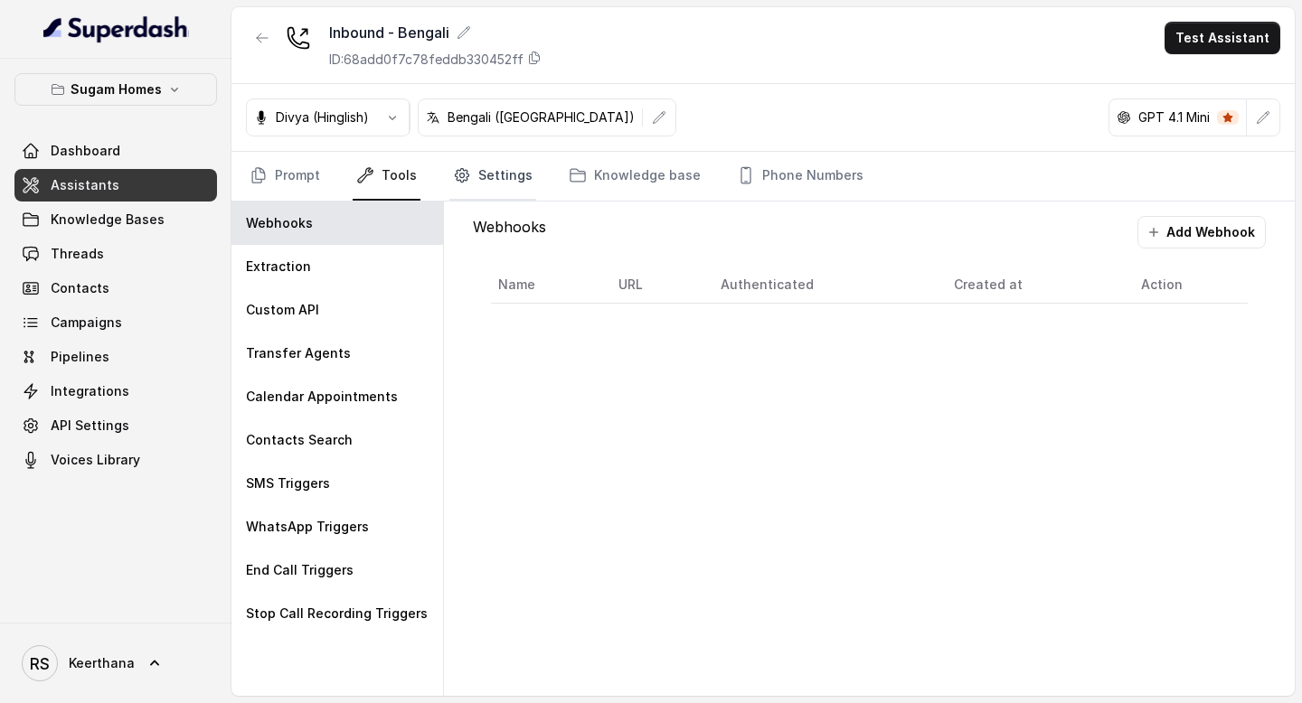
click at [511, 172] on link "Settings" at bounding box center [492, 176] width 87 height 49
